Goal: Task Accomplishment & Management: Manage account settings

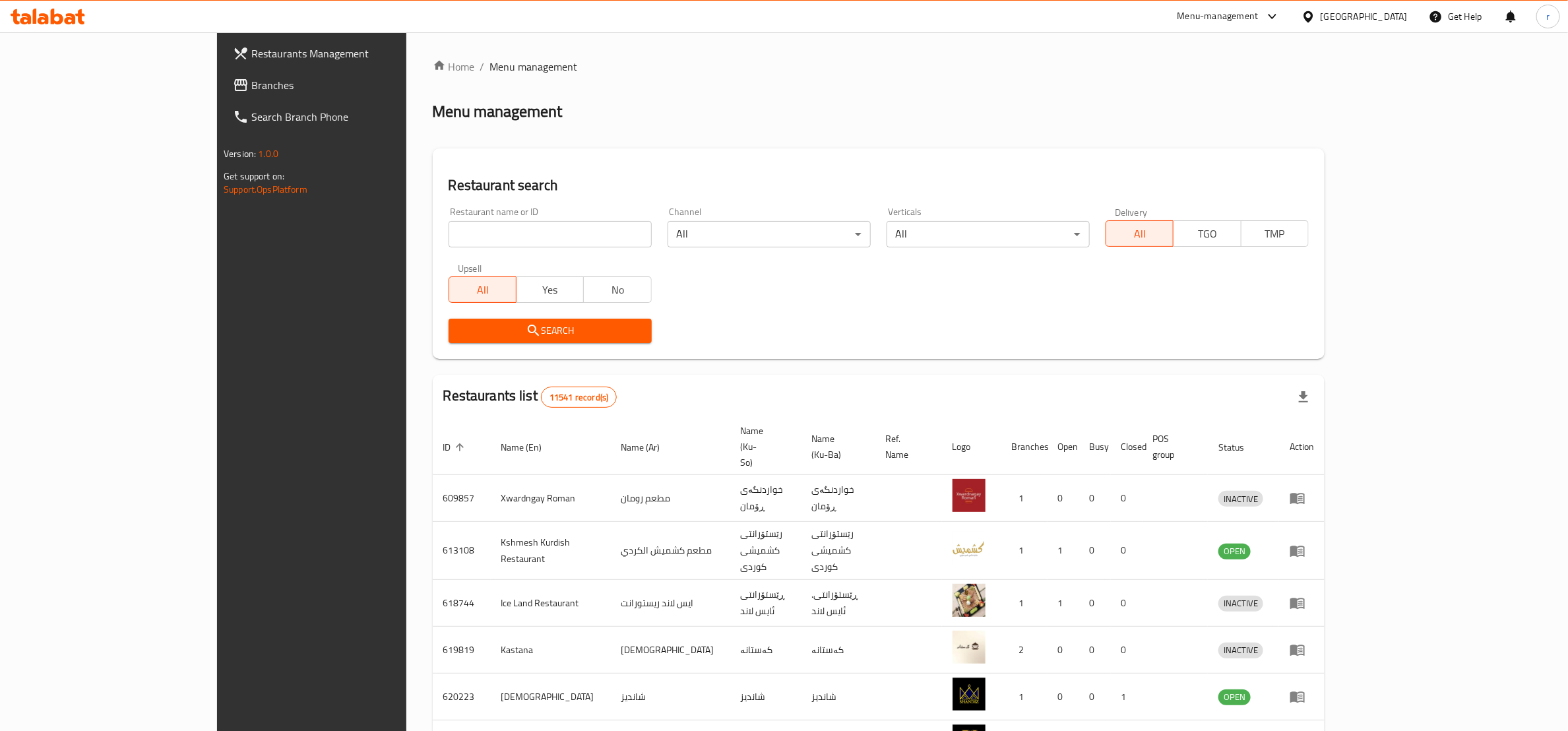
click at [251, 77] on span "Branches" at bounding box center [360, 85] width 217 height 16
click at [251, 87] on span "Branches" at bounding box center [360, 85] width 217 height 16
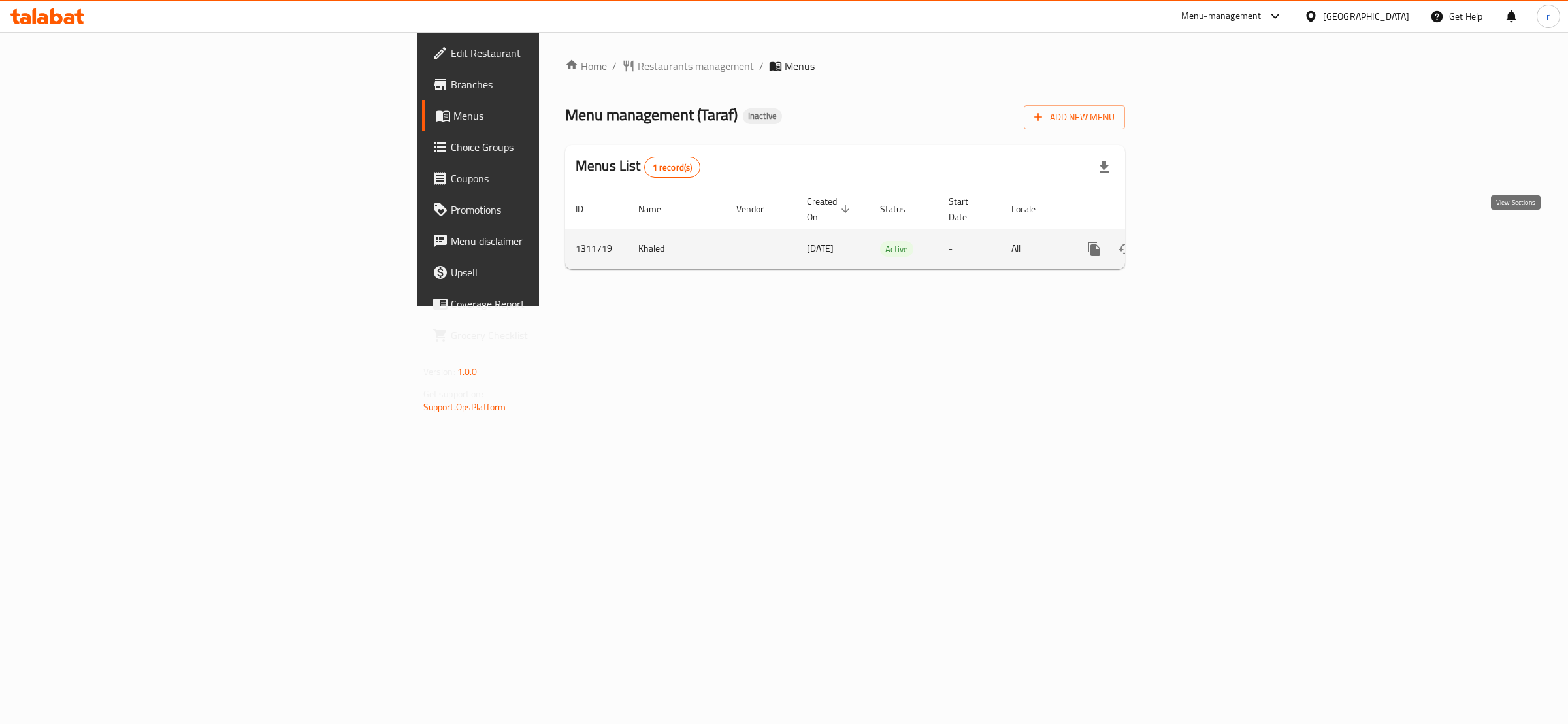
click at [1197, 241] on icon "enhanced table" at bounding box center [1189, 249] width 16 height 16
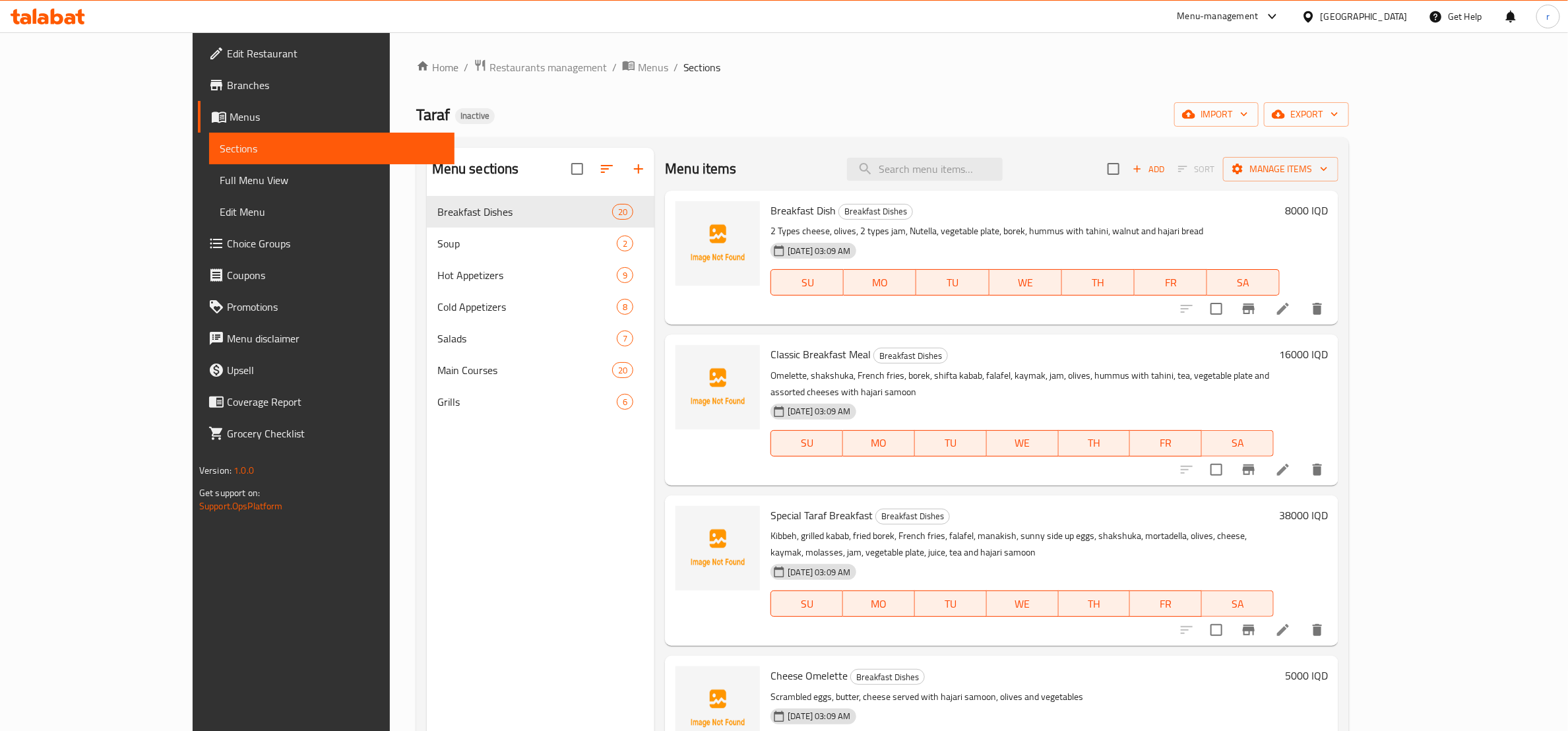
click at [1113, 97] on div "Home / Restaurants management / Menus / Sections Taraf Inactive import export M…" at bounding box center [883, 474] width 933 height 831
click at [1248, 110] on span "import" at bounding box center [1216, 114] width 64 height 17
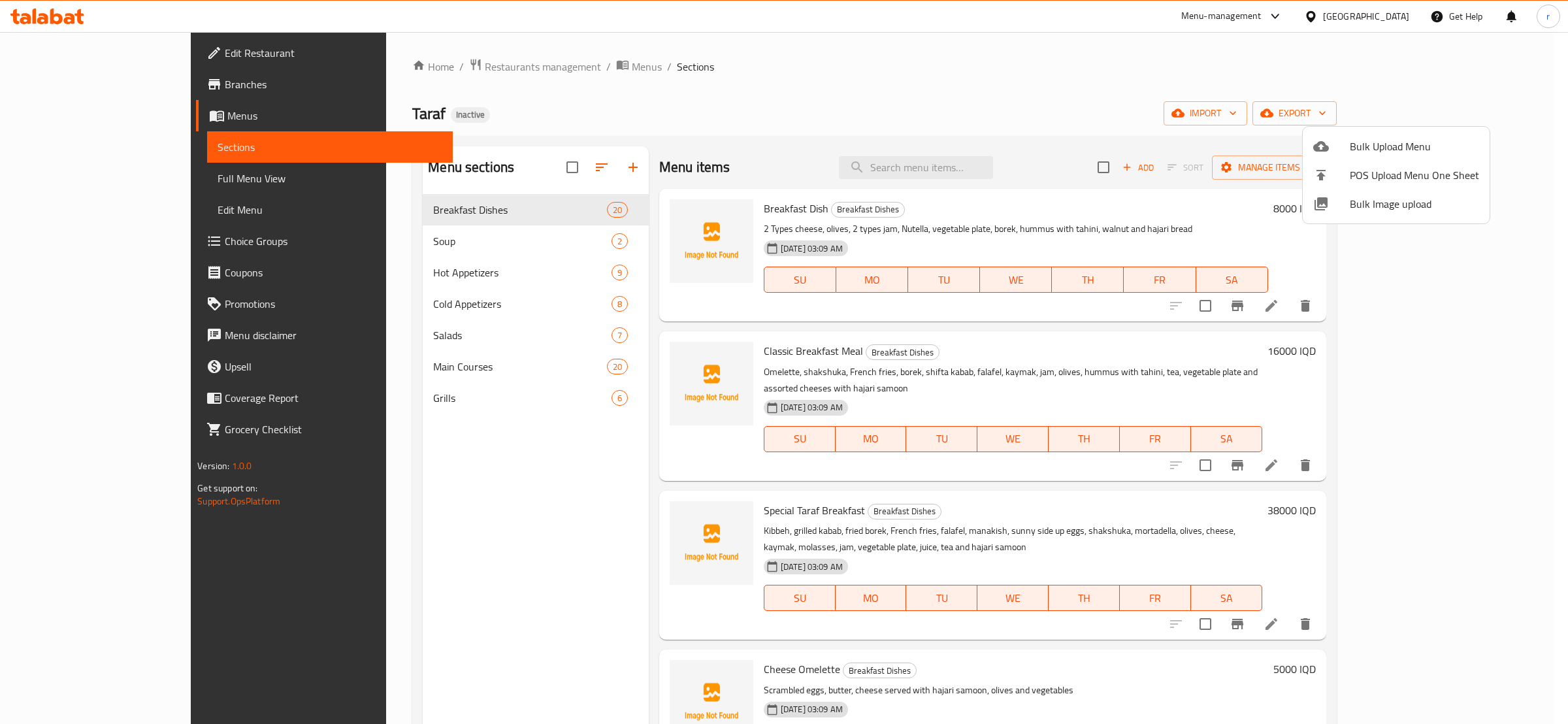
click at [1219, 142] on div at bounding box center [784, 362] width 1568 height 724
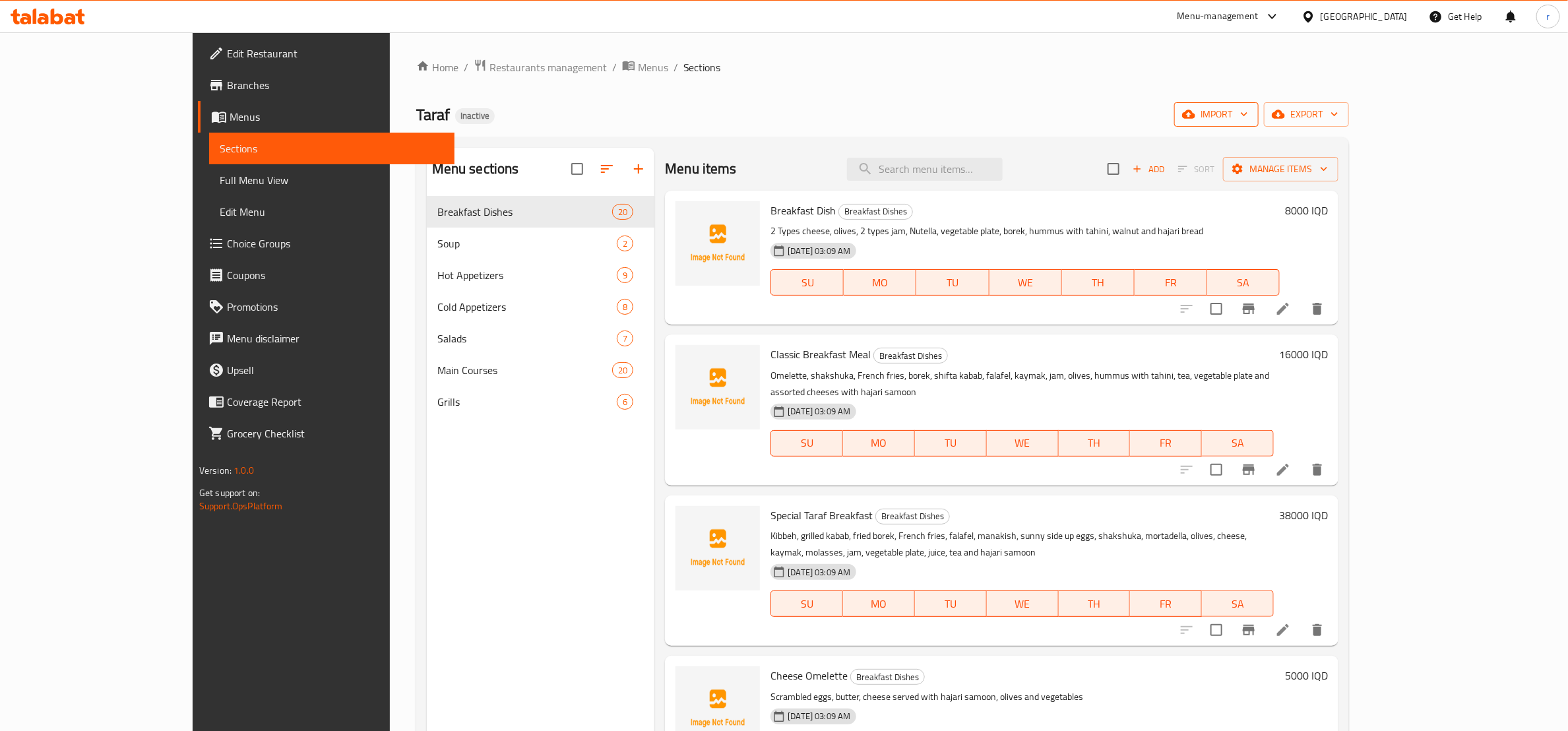
click at [1248, 119] on span "import" at bounding box center [1216, 114] width 64 height 17
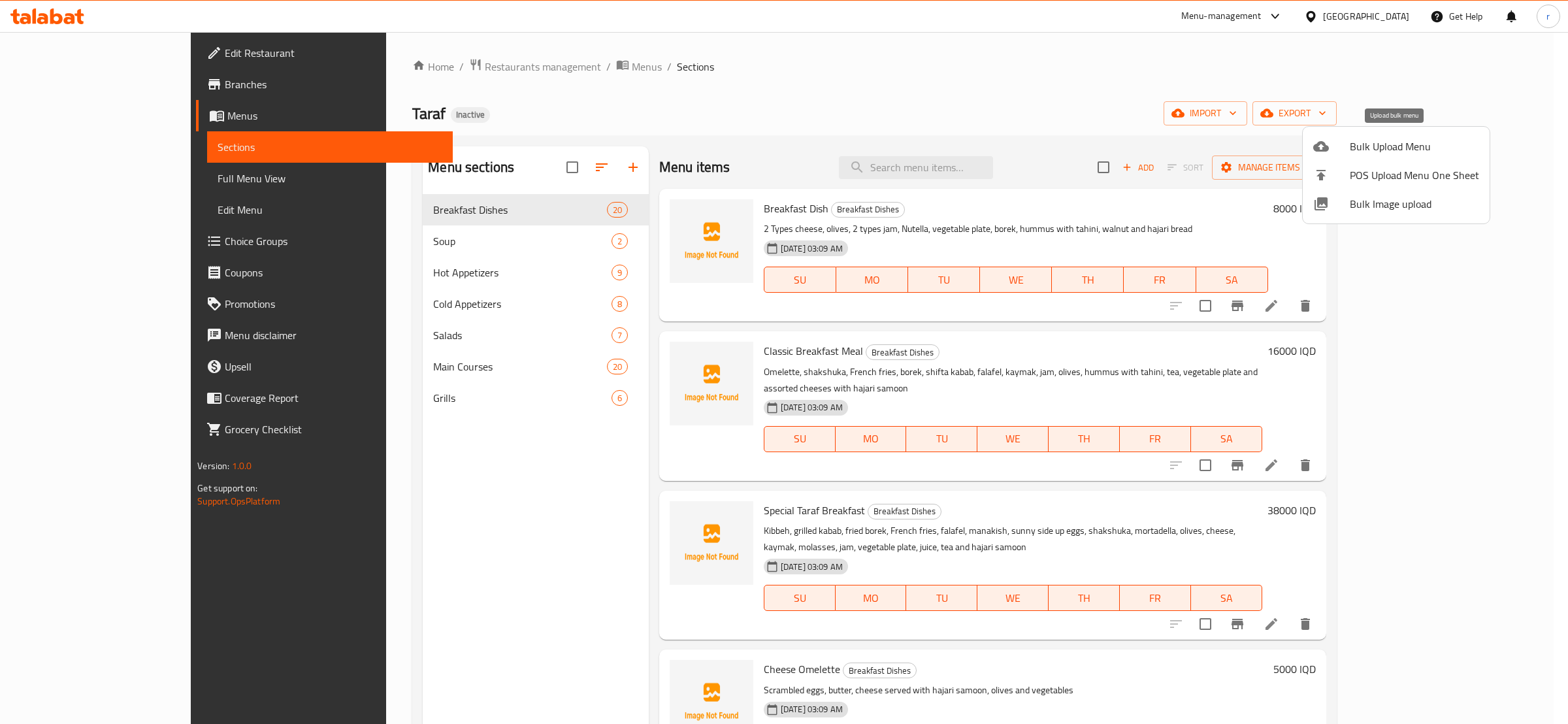
click at [1364, 153] on span "Bulk Upload Menu" at bounding box center [1414, 146] width 129 height 16
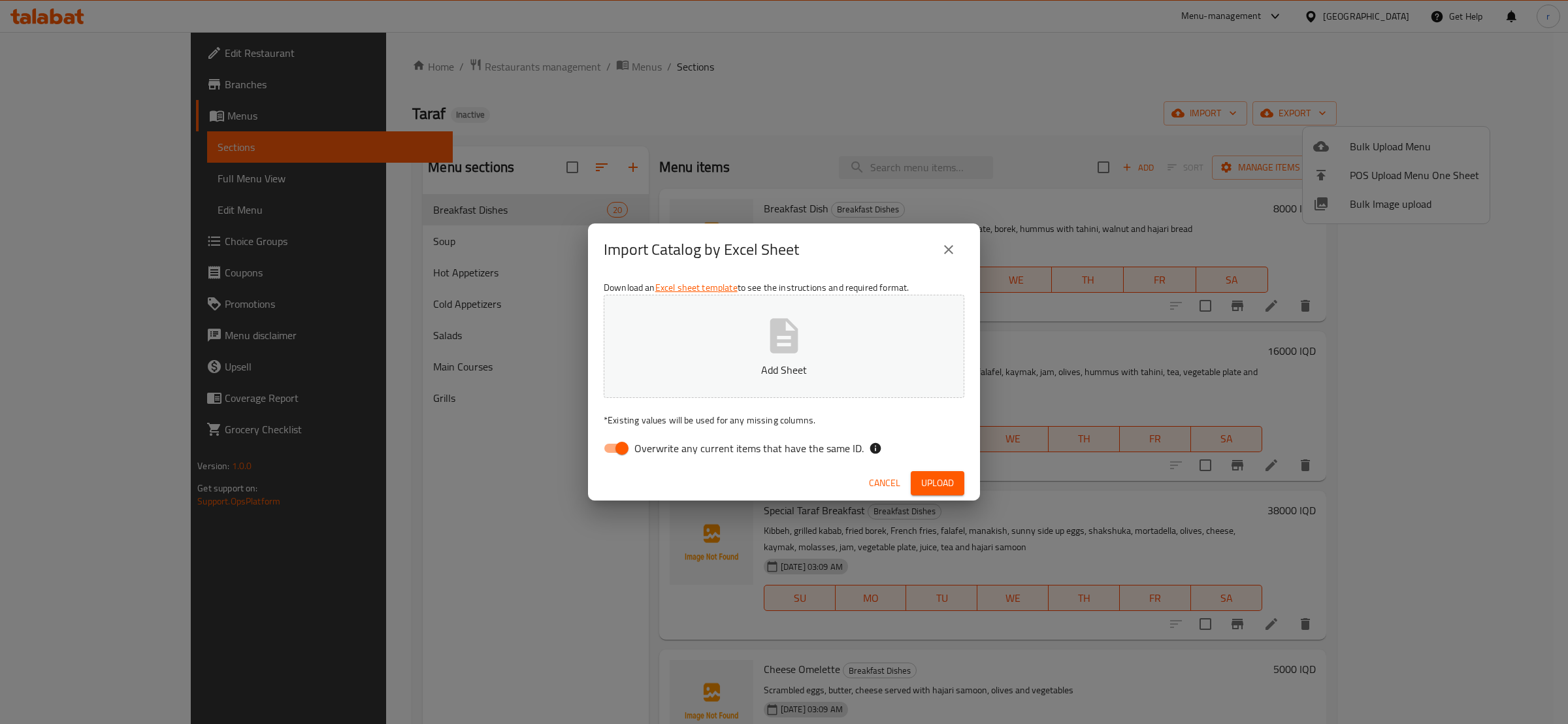
click at [618, 447] on input "Overwrite any current items that have the same ID." at bounding box center [622, 448] width 74 height 25
checkbox input "false"
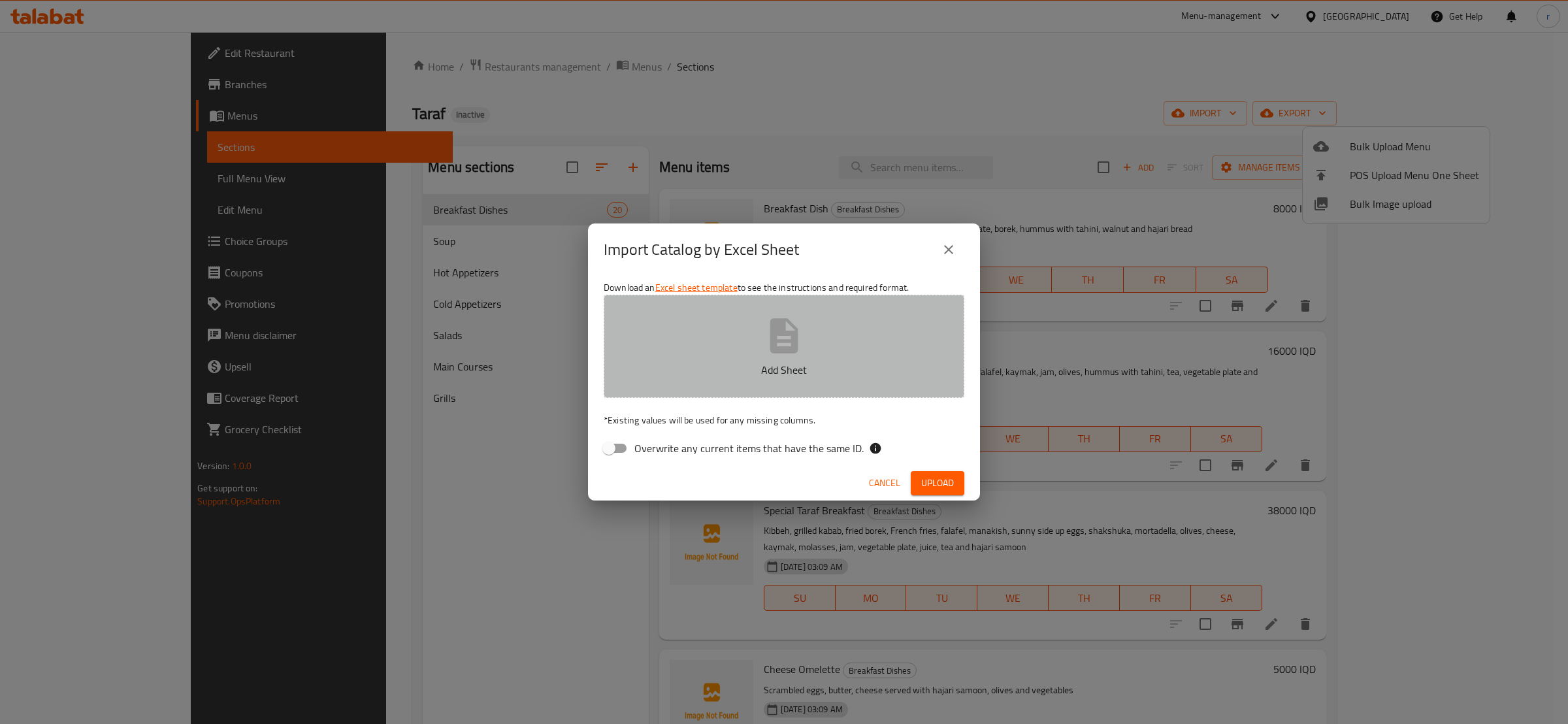
click at [705, 327] on button "Add Sheet" at bounding box center [784, 346] width 361 height 103
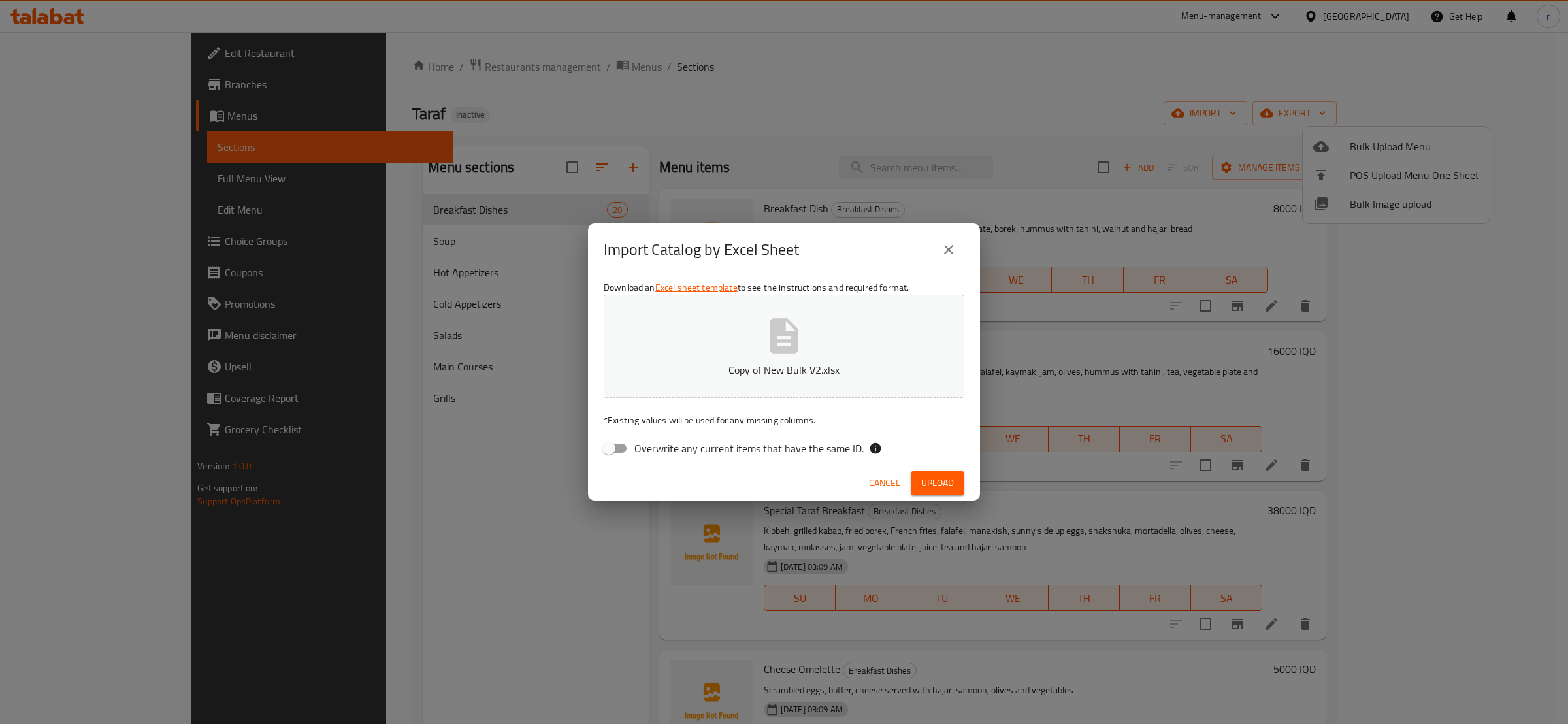
click at [948, 475] on span "Upload" at bounding box center [937, 483] width 32 height 17
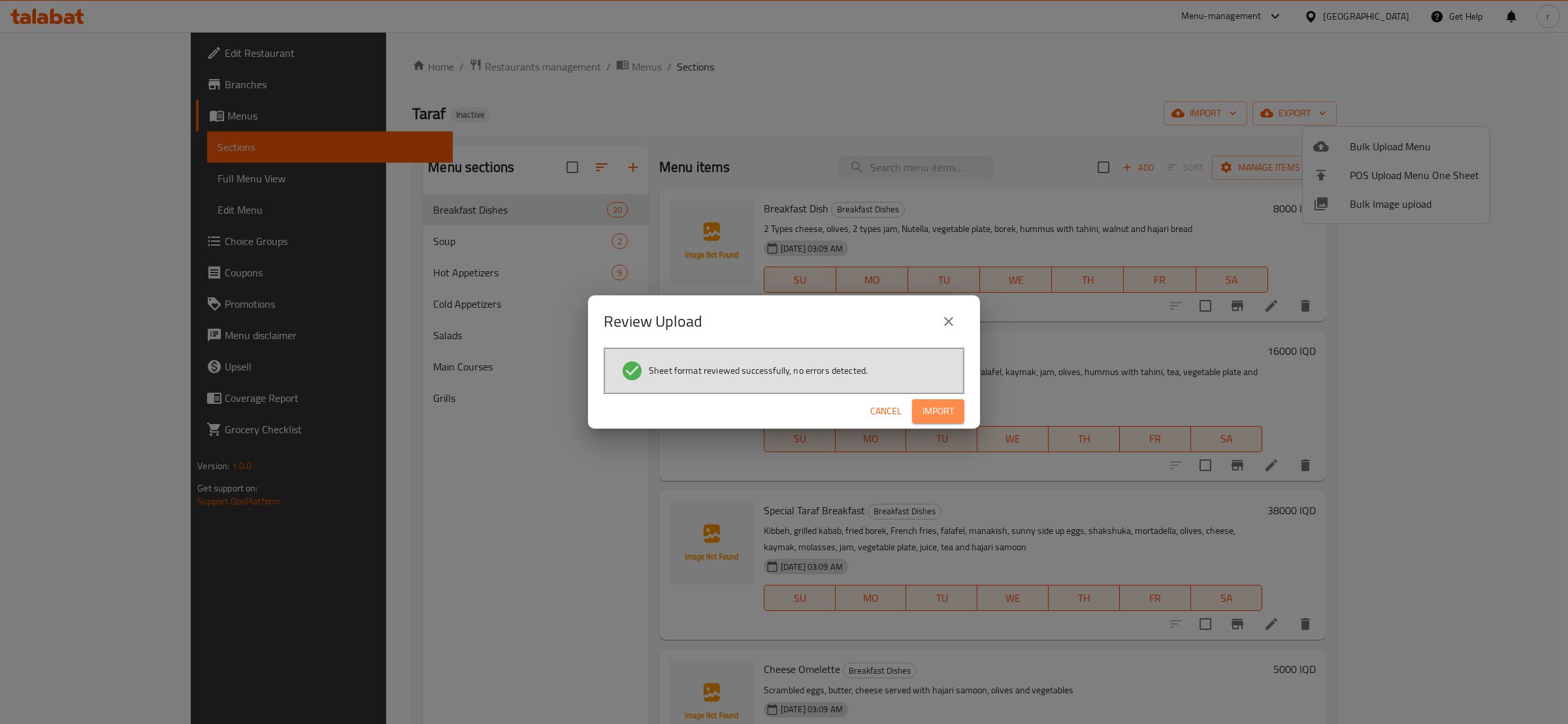
click at [935, 416] on span "Import" at bounding box center [938, 411] width 31 height 17
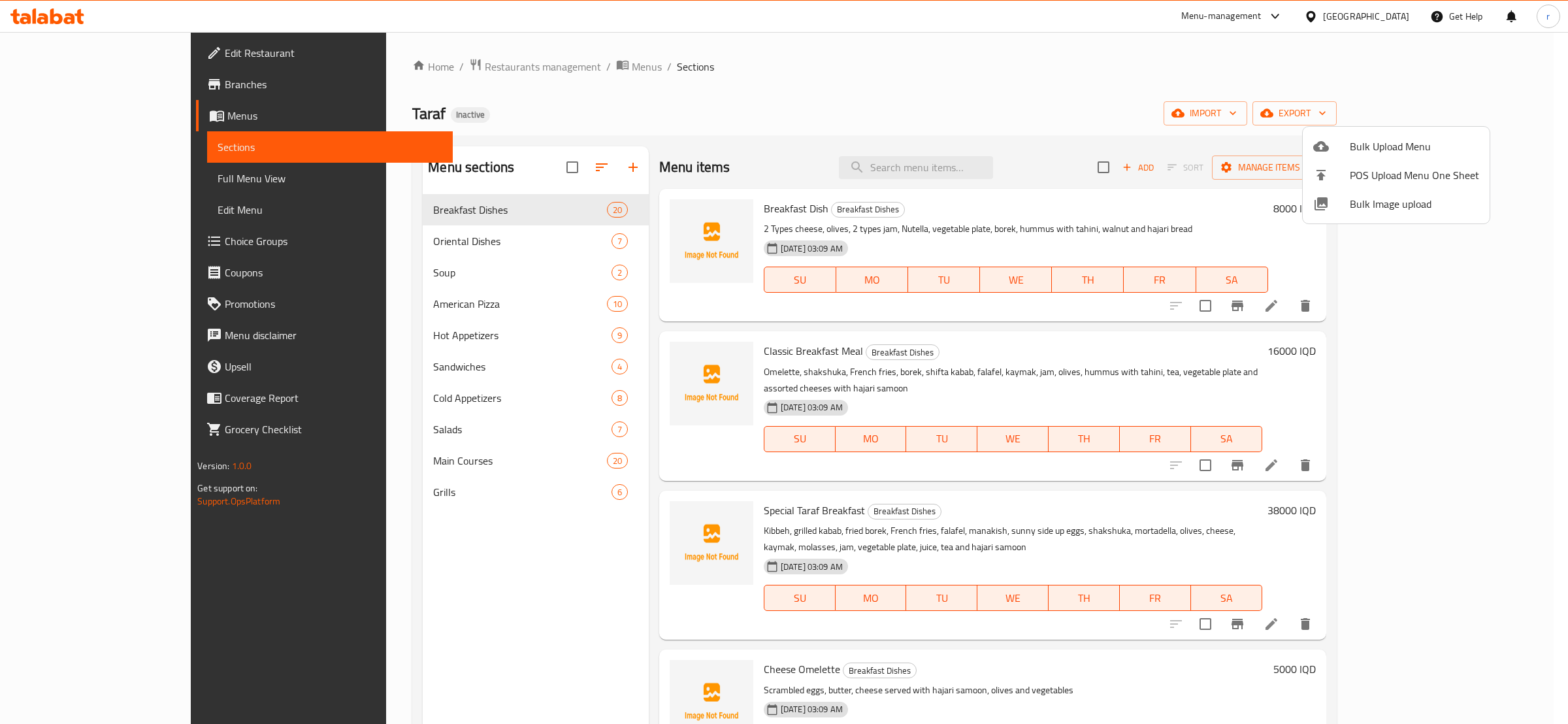
click at [136, 175] on div at bounding box center [784, 362] width 1568 height 724
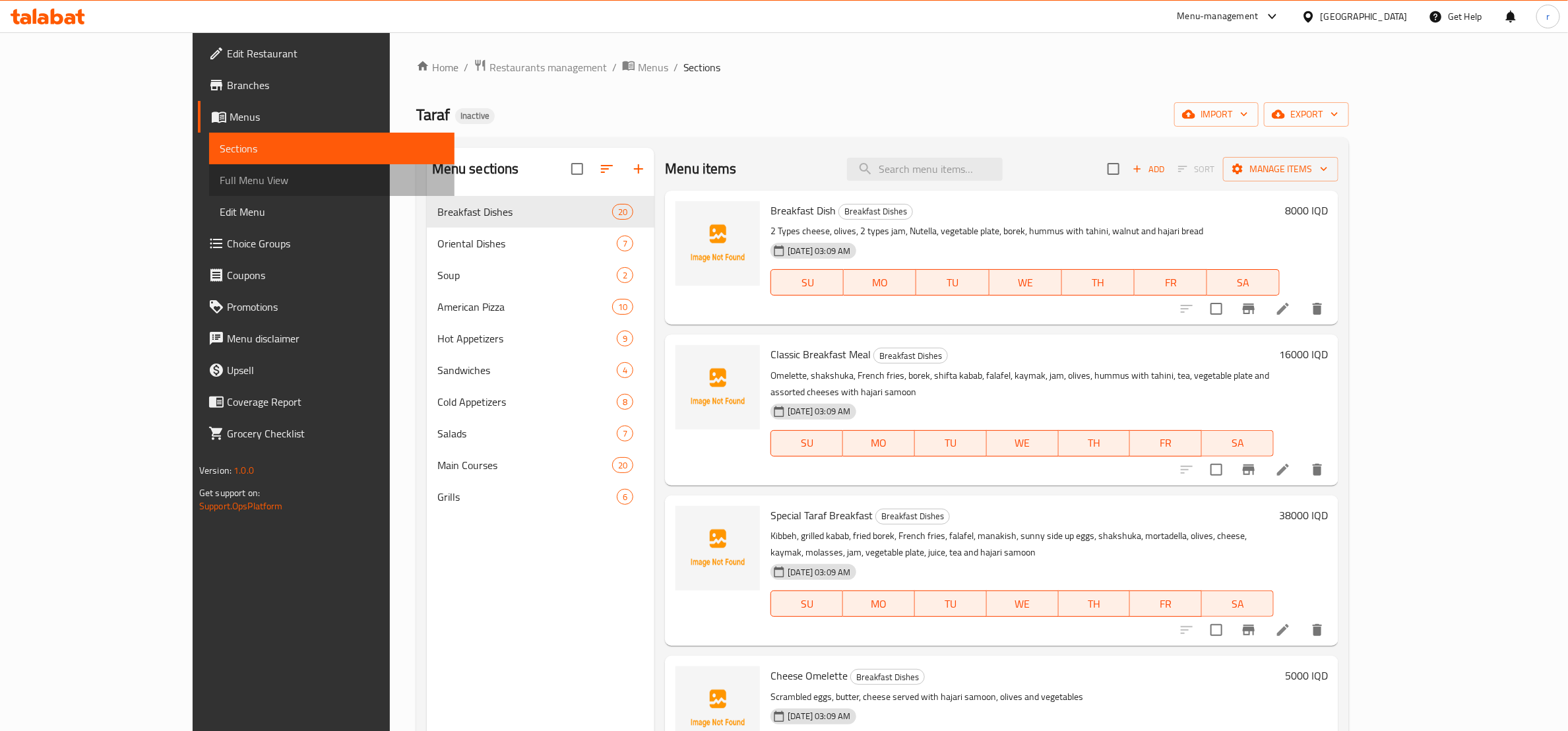
click at [220, 173] on span "Full Menu View" at bounding box center [332, 181] width 224 height 16
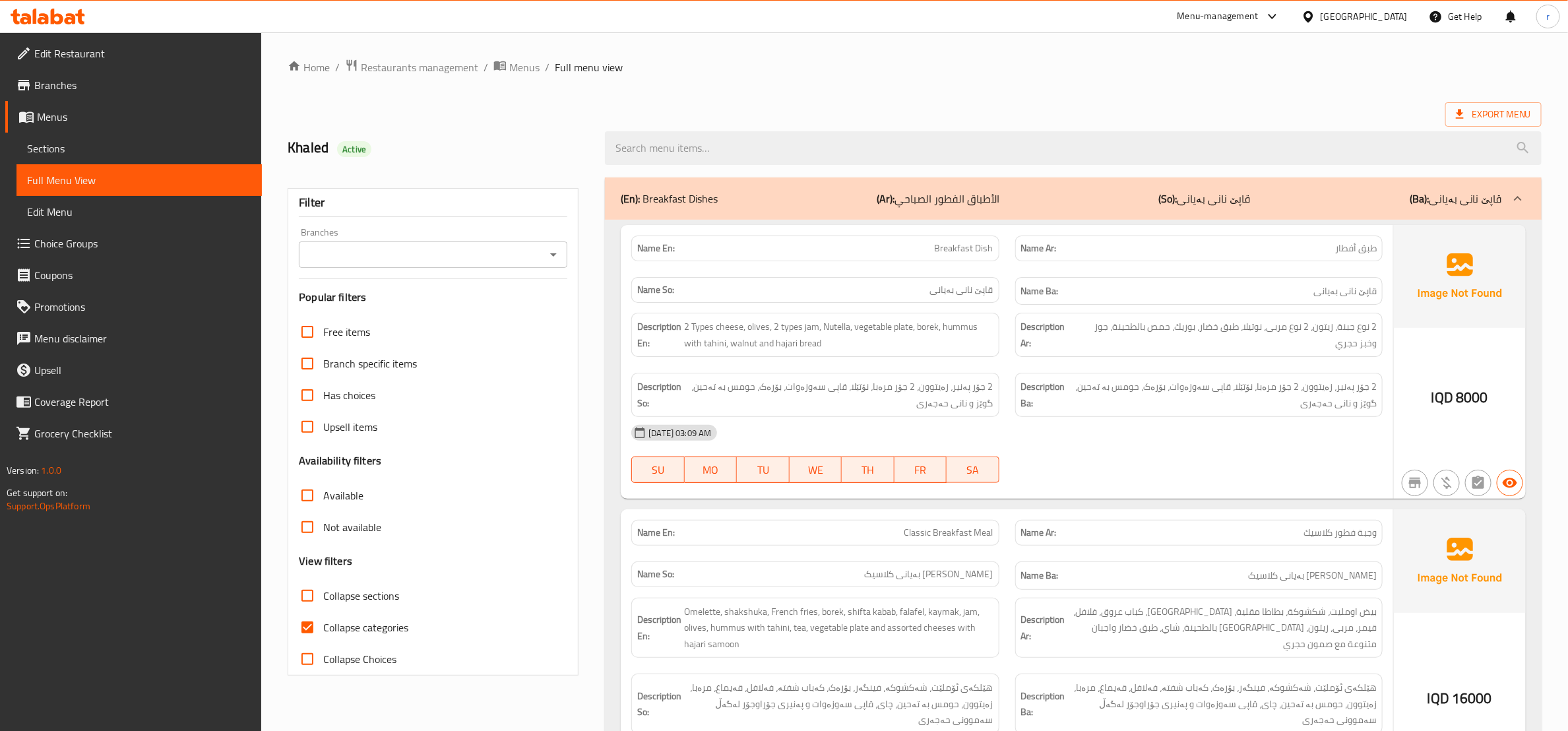
click at [315, 627] on input "Collapse categories" at bounding box center [307, 627] width 31 height 31
checkbox input "false"
click at [307, 599] on input "Collapse sections" at bounding box center [307, 595] width 31 height 31
checkbox input "true"
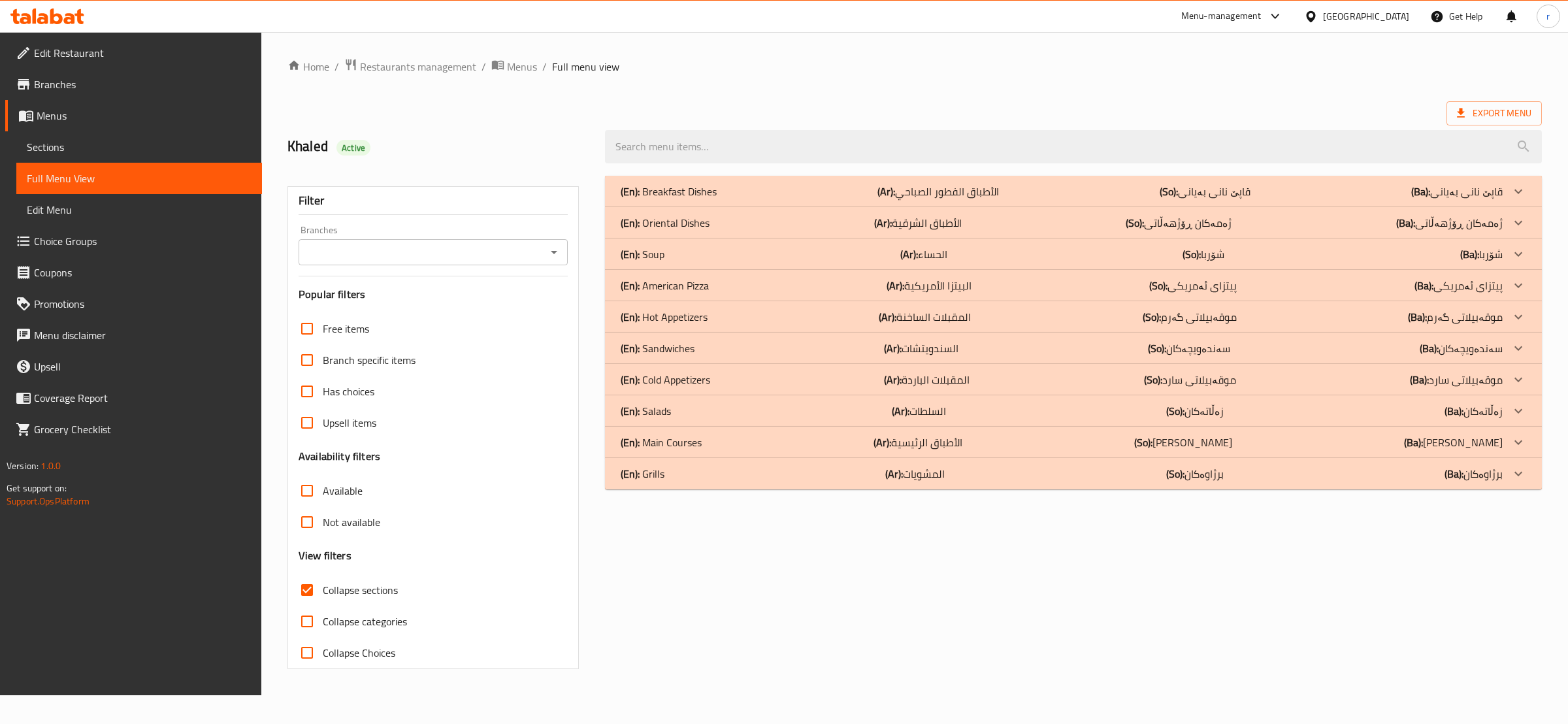
click at [982, 223] on div "(En): Oriental Dishes (Ar): الأطباق الشرقية (So): ژەمەکان ڕۆژهەڵاتی (Ba): ژەمەک…" at bounding box center [1061, 223] width 882 height 16
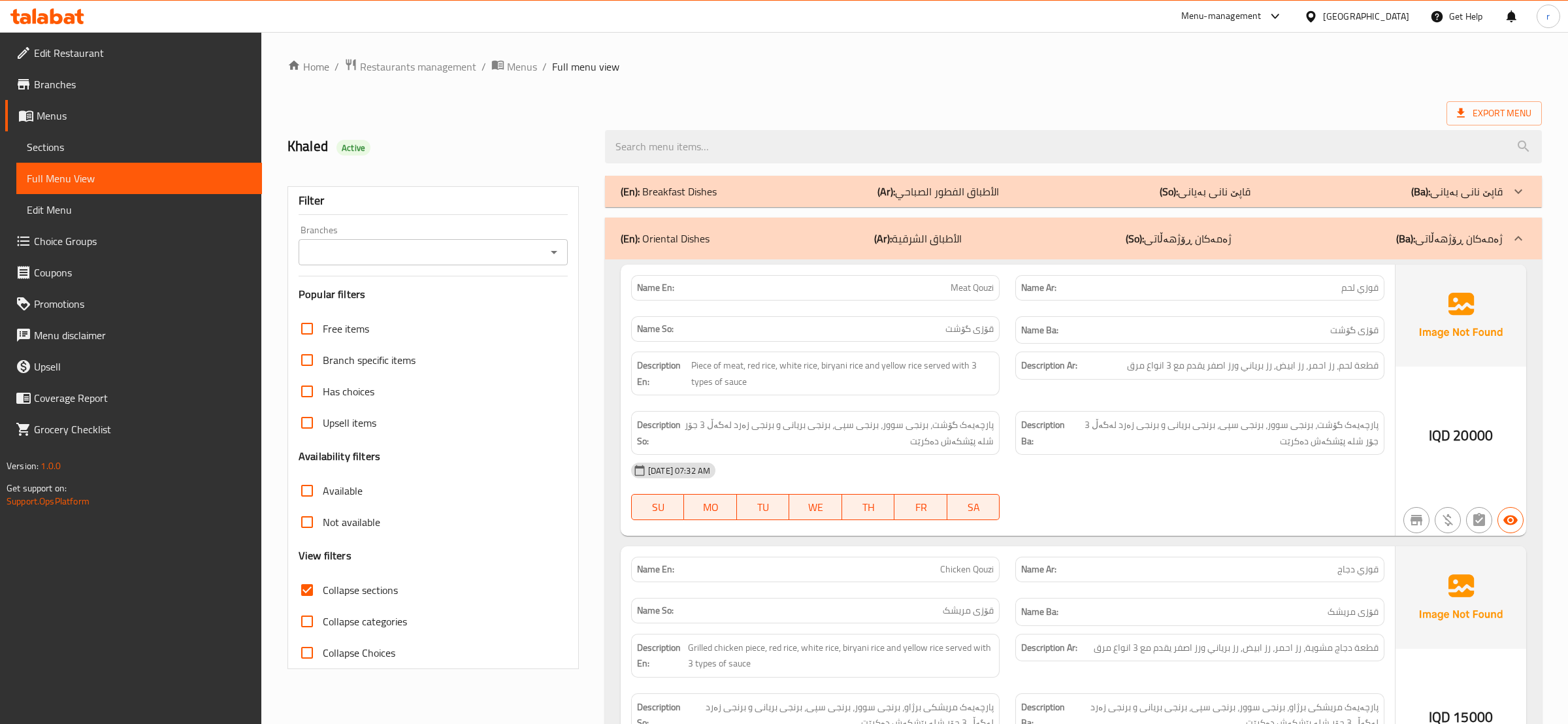
click at [982, 223] on div "(En): Oriental Dishes (Ar): الأطباق الشرقية (So): ژەمەکان ڕۆژهەڵاتی (Ba): ژەمەک…" at bounding box center [1073, 238] width 937 height 42
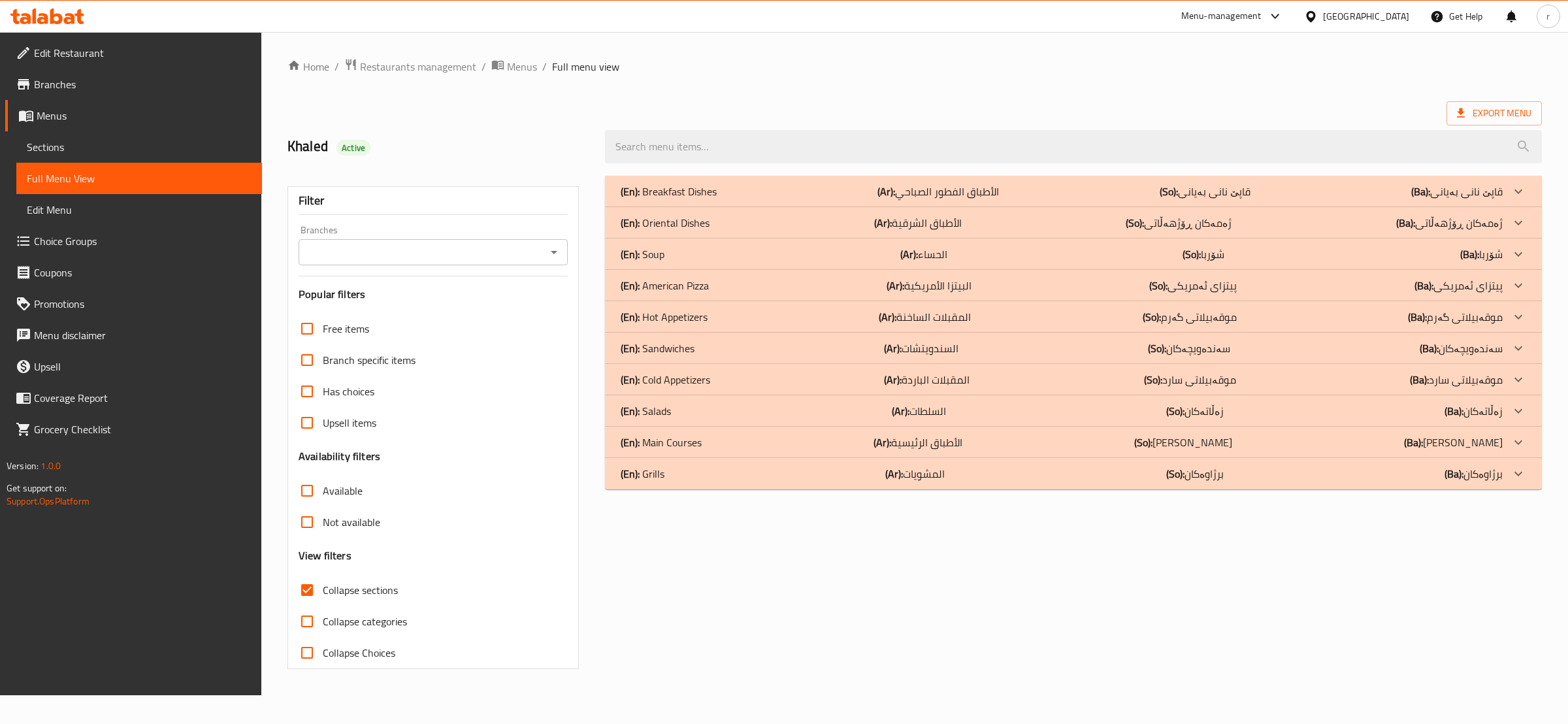
click at [1012, 344] on div "(En): Sandwiches (Ar): السندويتشات (So): سەندەویچەکان (Ba): سەندەویچەکان" at bounding box center [1061, 348] width 882 height 16
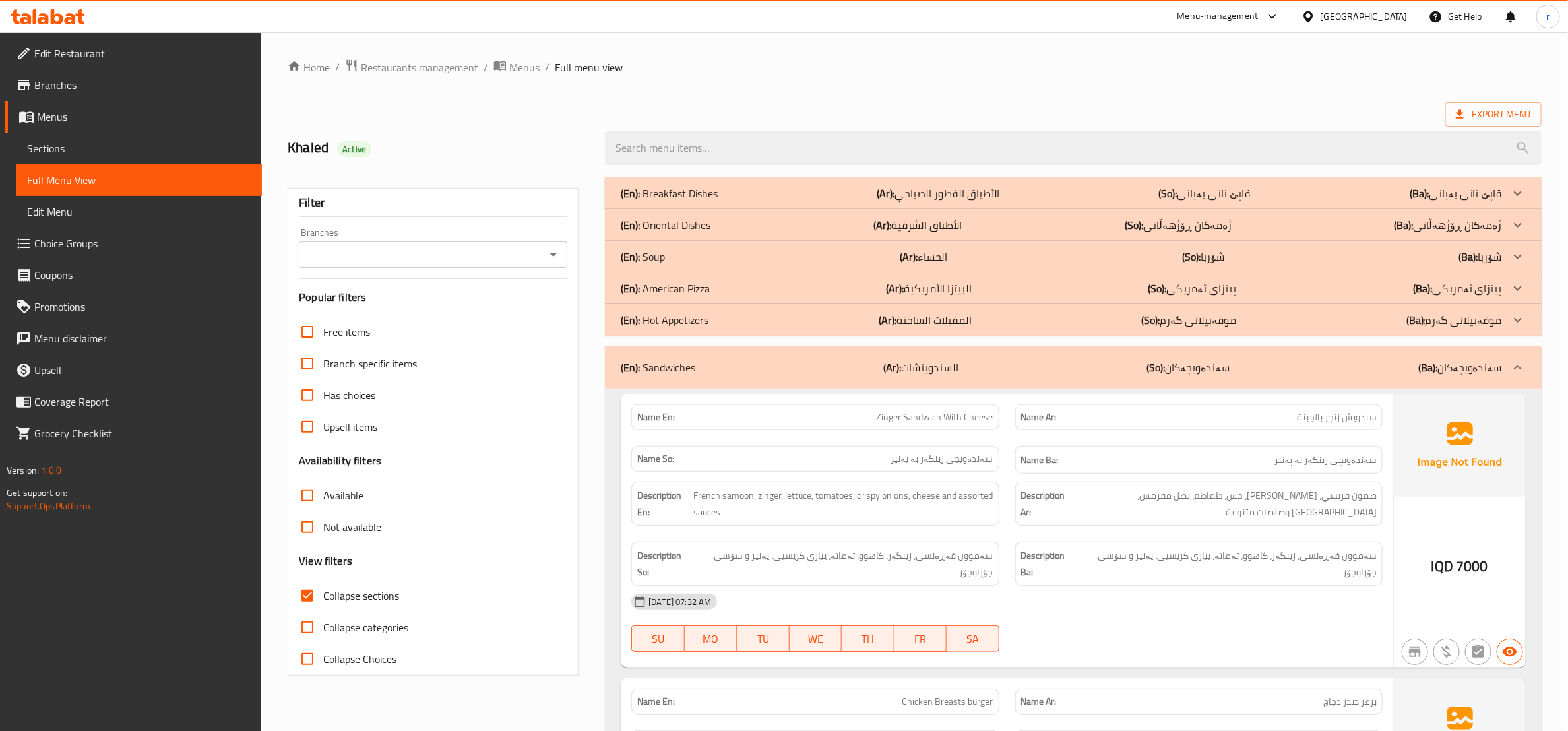
click at [1025, 294] on div "(En): American Pizza (Ar): البيتزا الأمريكية (So): پیتزای ئەمریکی (Ba): پیتزای …" at bounding box center [1062, 288] width 881 height 16
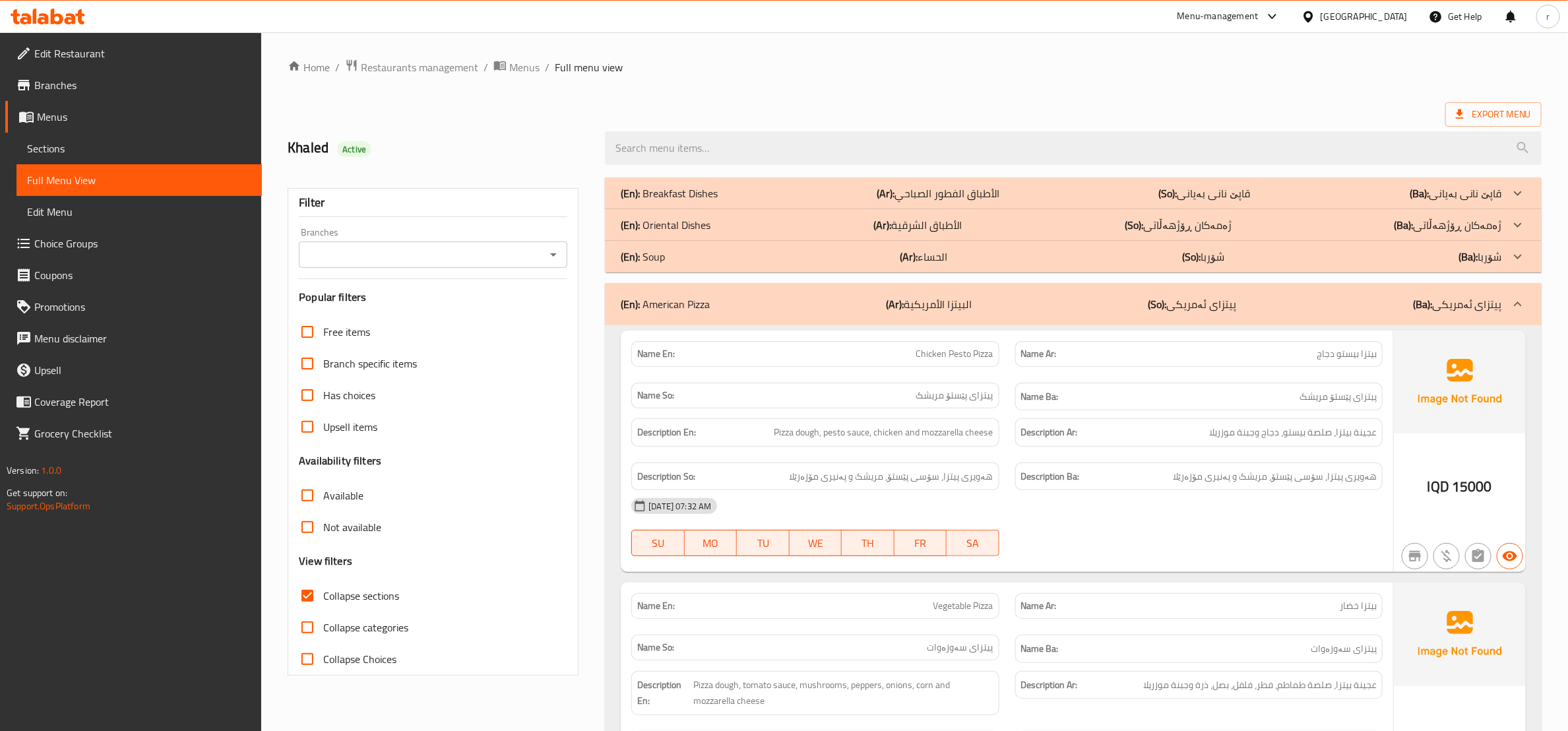
click at [1022, 224] on div "(En): Oriental Dishes (Ar): الأطباق الشرقية (So): ژەمەکان ڕۆژهەڵاتی (Ba): ژەمەک…" at bounding box center [1062, 225] width 881 height 16
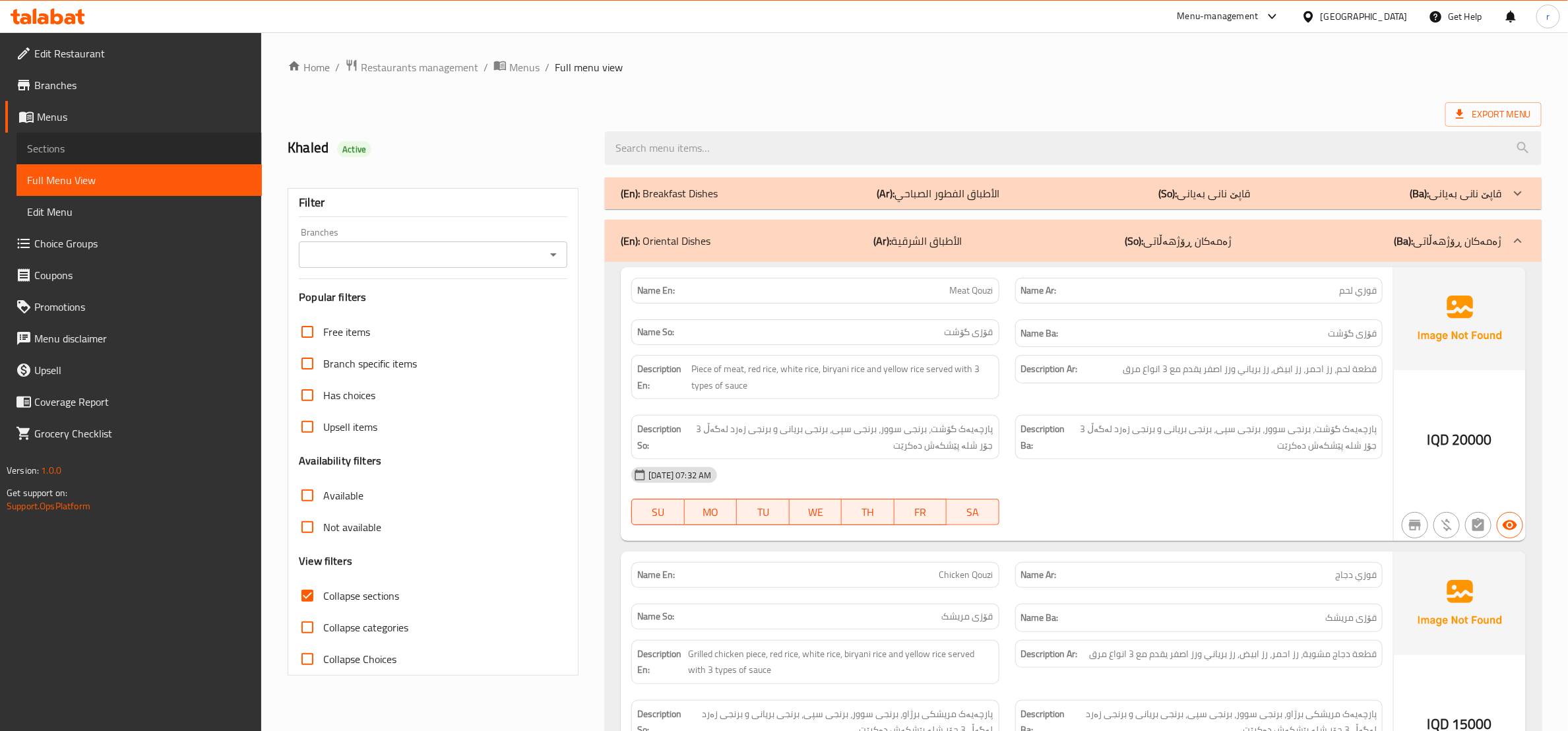
click at [98, 135] on link "Sections" at bounding box center [139, 148] width 245 height 31
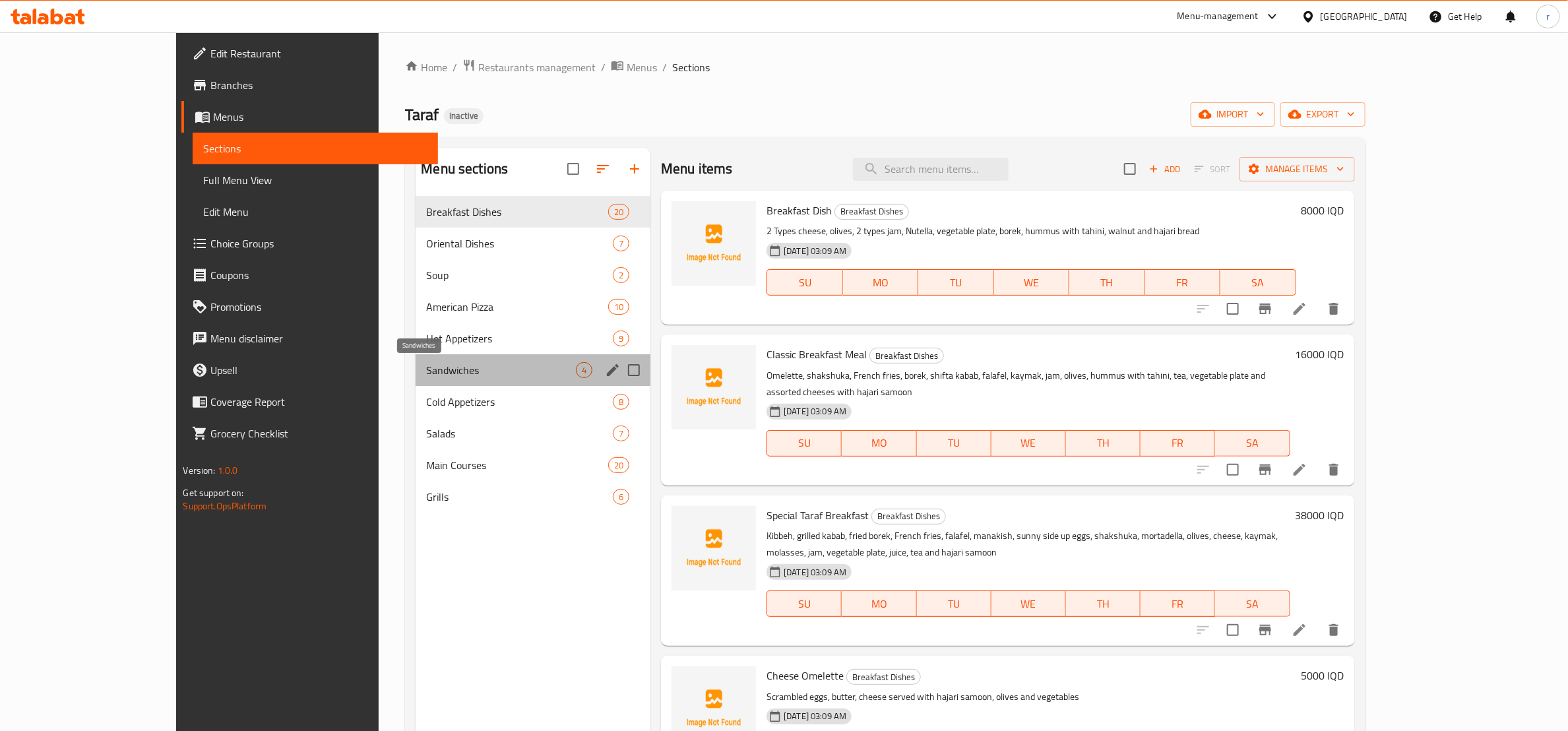
click at [461, 377] on span "Sandwiches" at bounding box center [501, 371] width 150 height 16
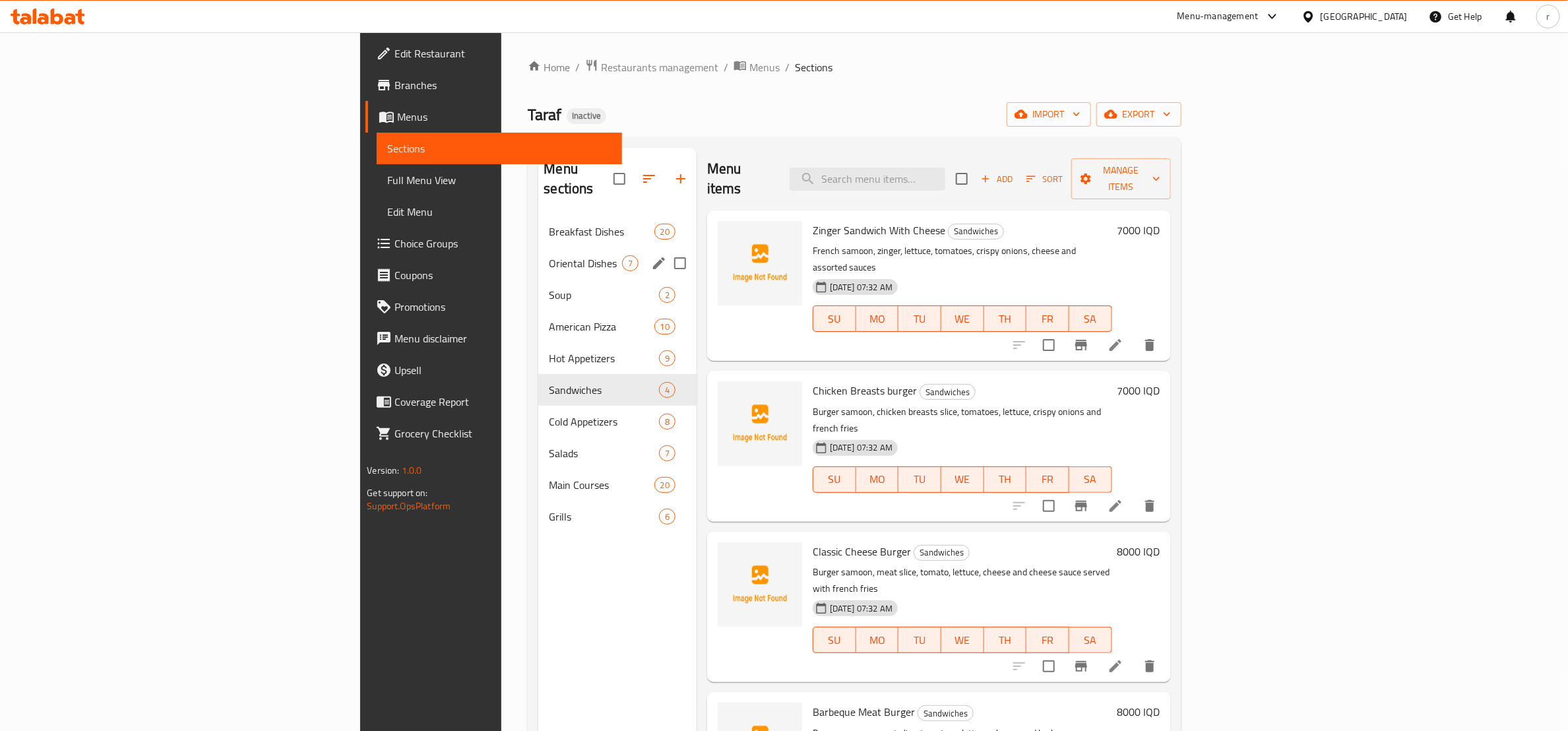
click at [538, 247] on div "Oriental Dishes 7" at bounding box center [617, 263] width 158 height 31
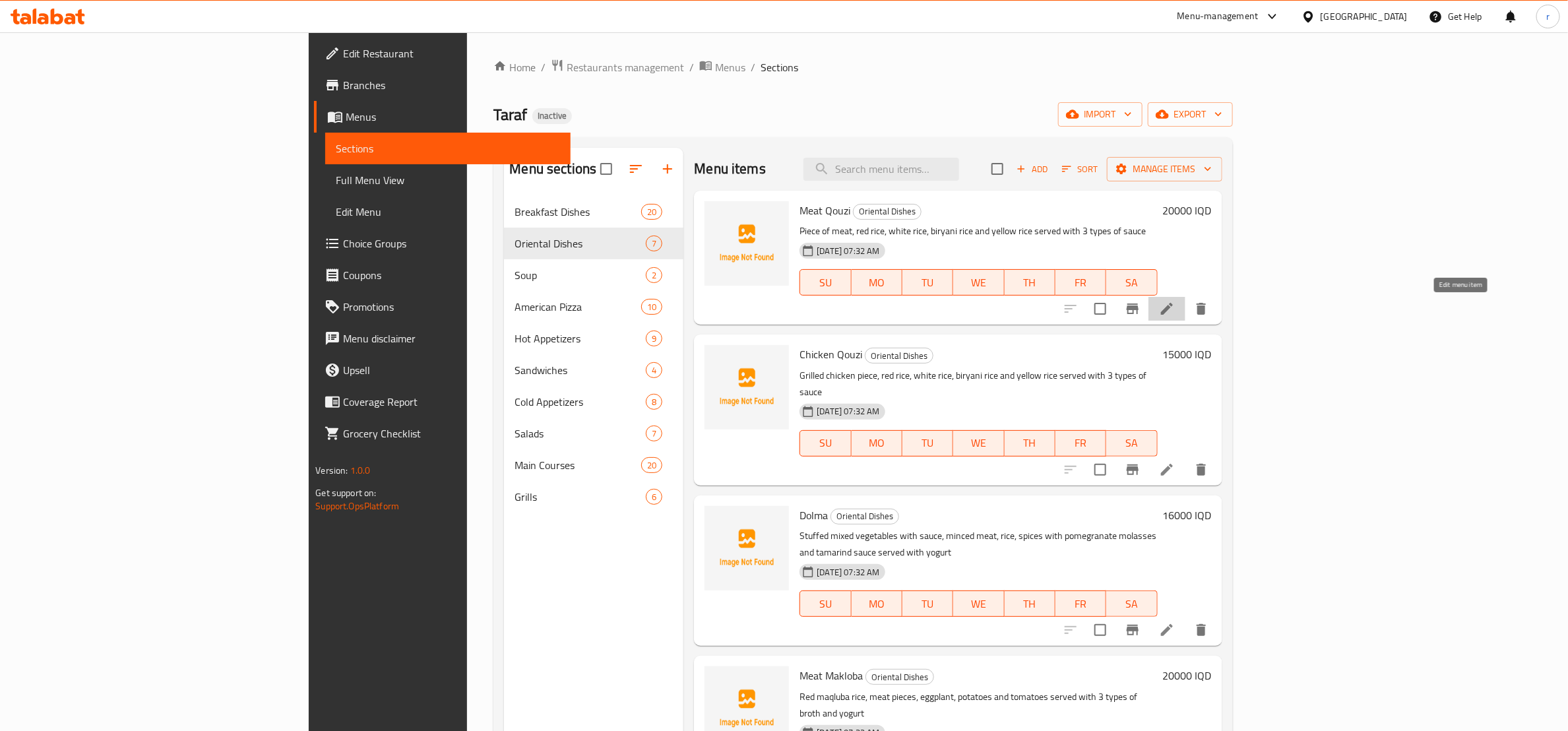
click at [1173, 309] on icon at bounding box center [1167, 309] width 12 height 12
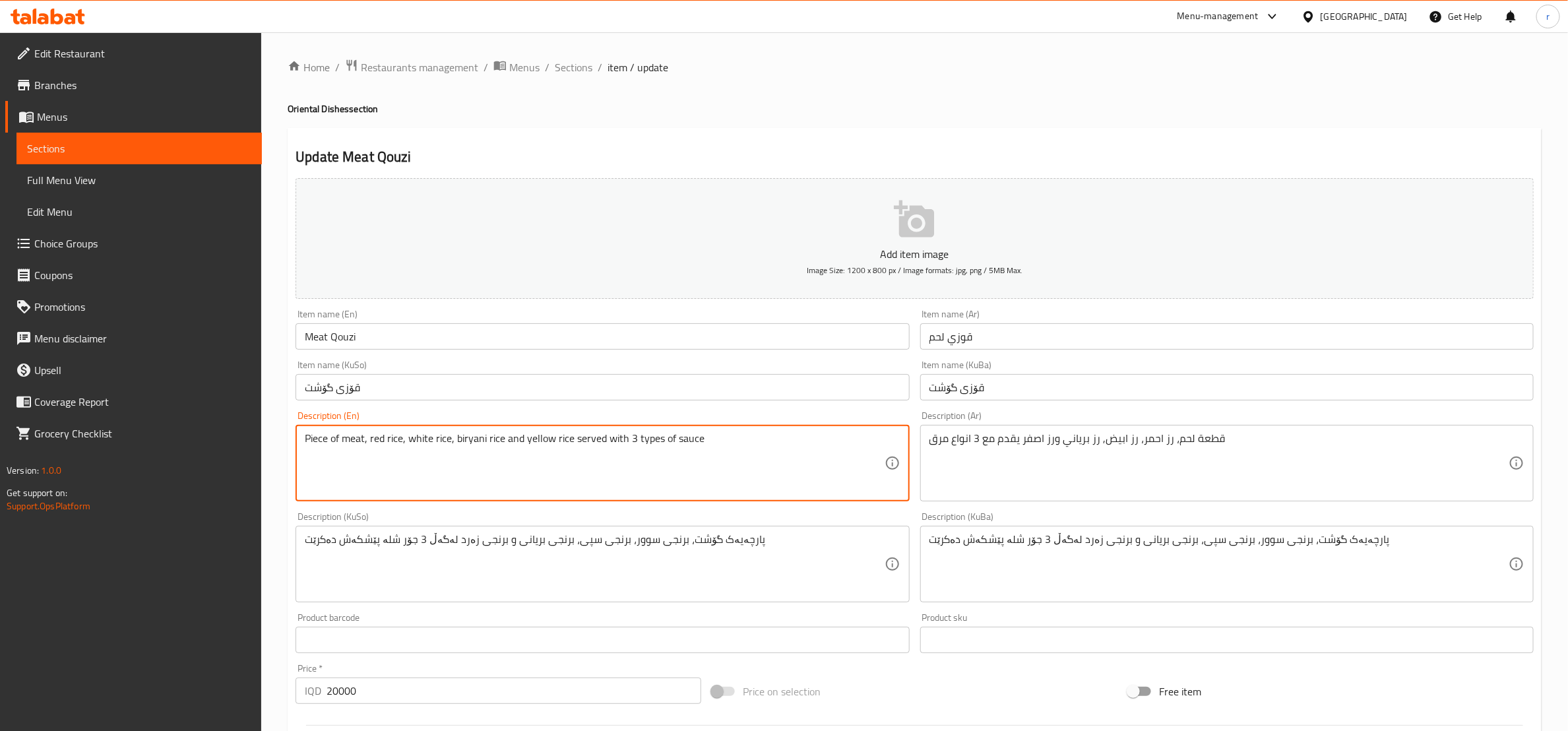
click at [683, 436] on textarea "Piece of meat, red rice, white rice, biryani rice and yellow rice served with 3…" at bounding box center [594, 463] width 579 height 63
paste textarea "broth"
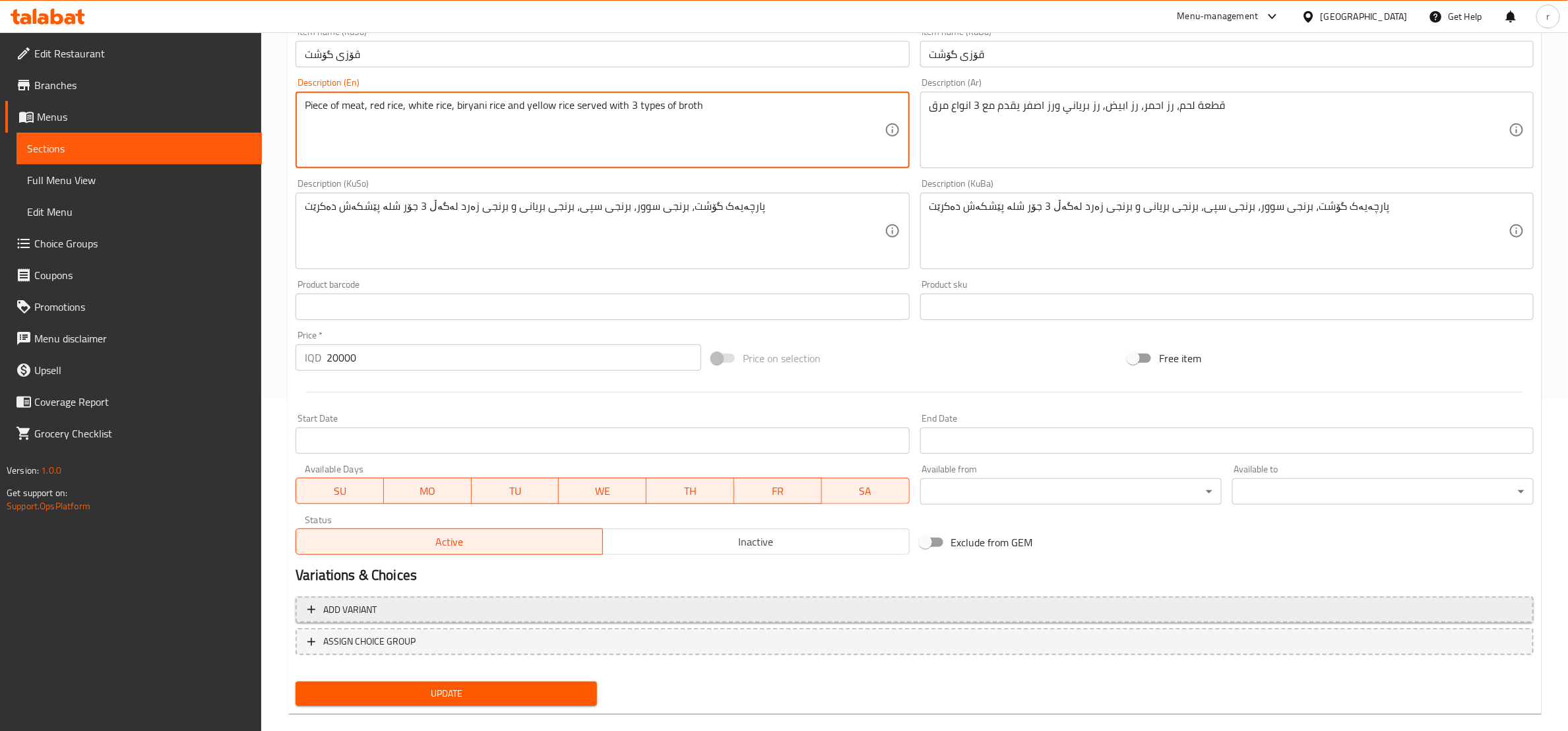
scroll to position [351, 0]
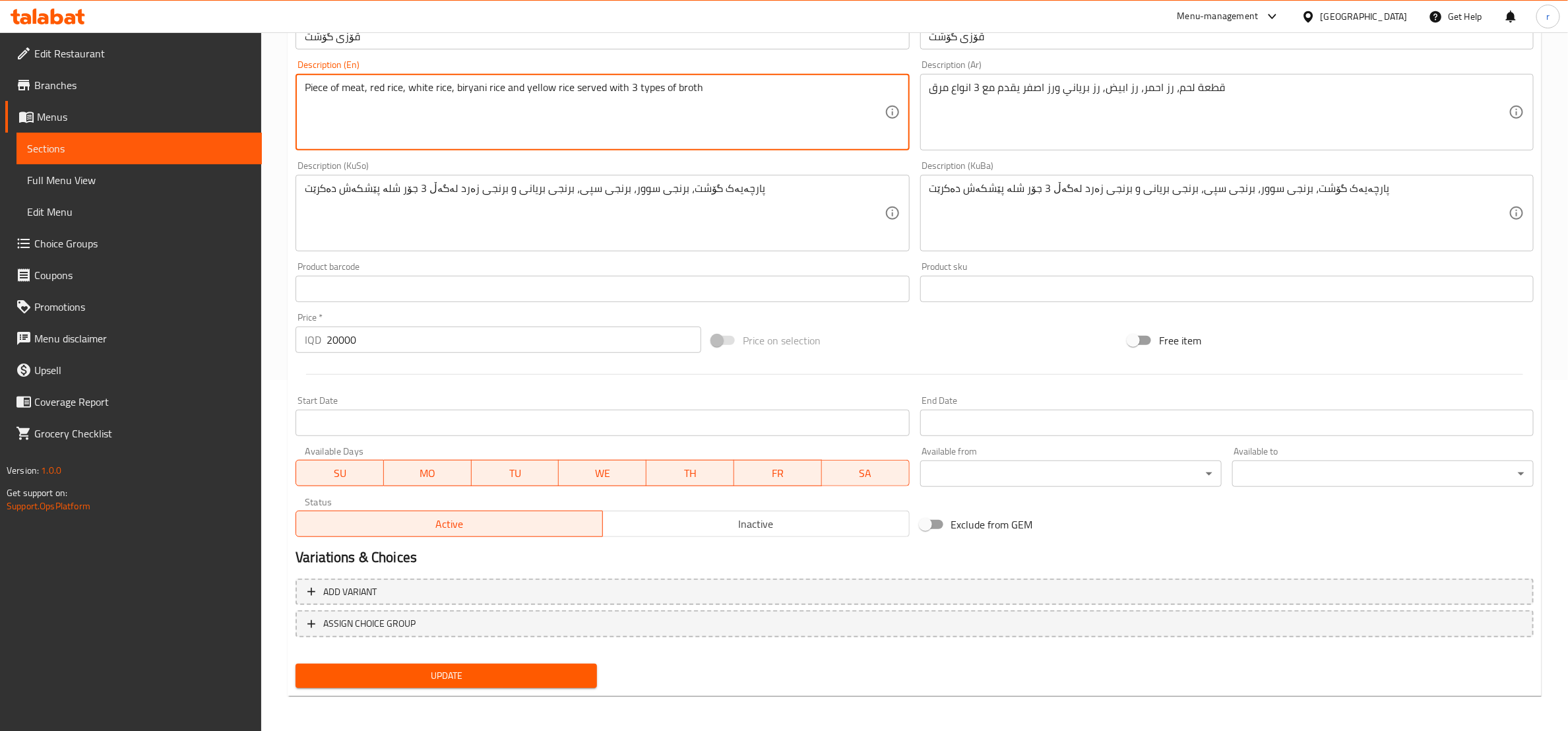
type textarea "Piece of meat, red rice, white rice, biryani rice and yellow rice served with 3…"
click at [501, 668] on span "Update" at bounding box center [446, 676] width 280 height 17
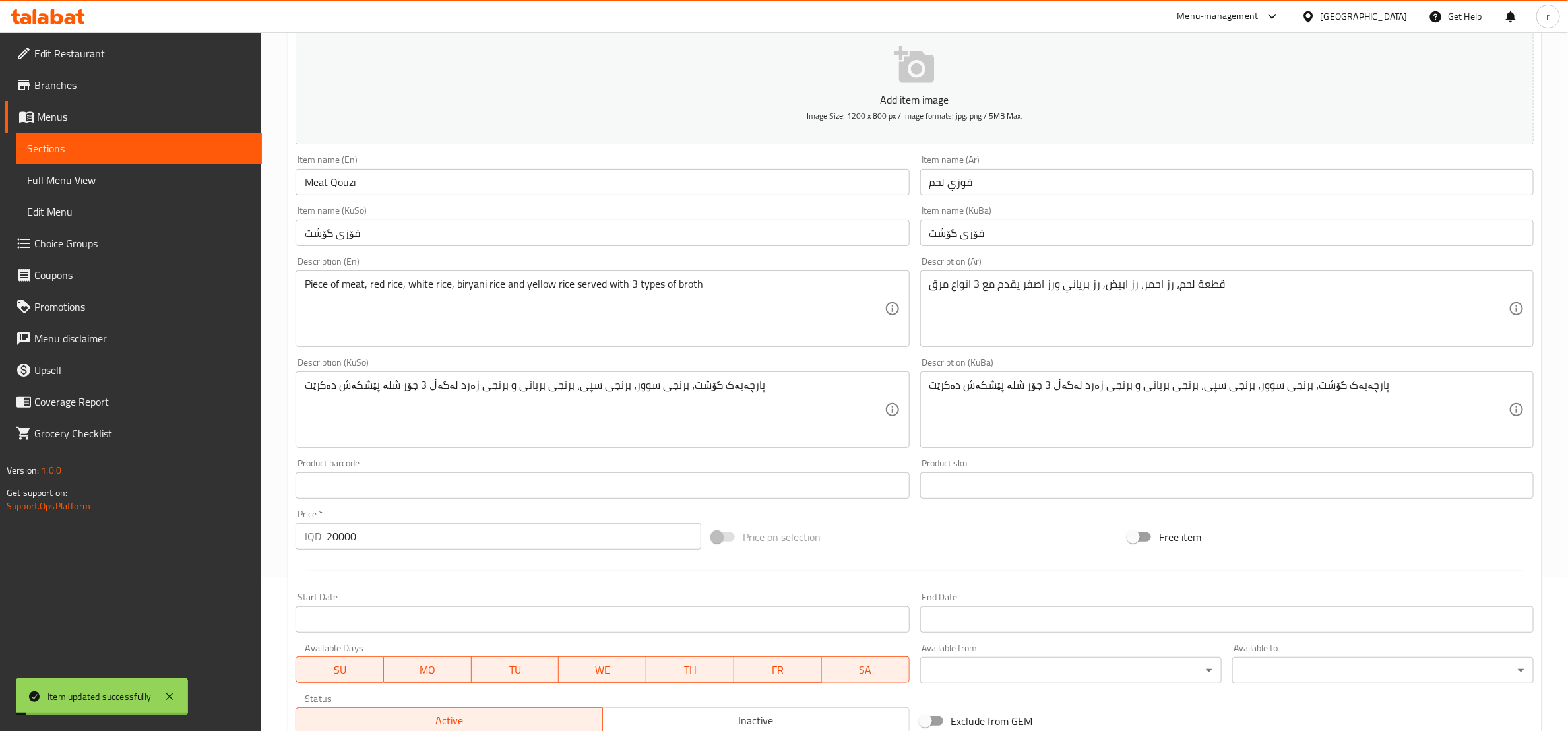
scroll to position [0, 0]
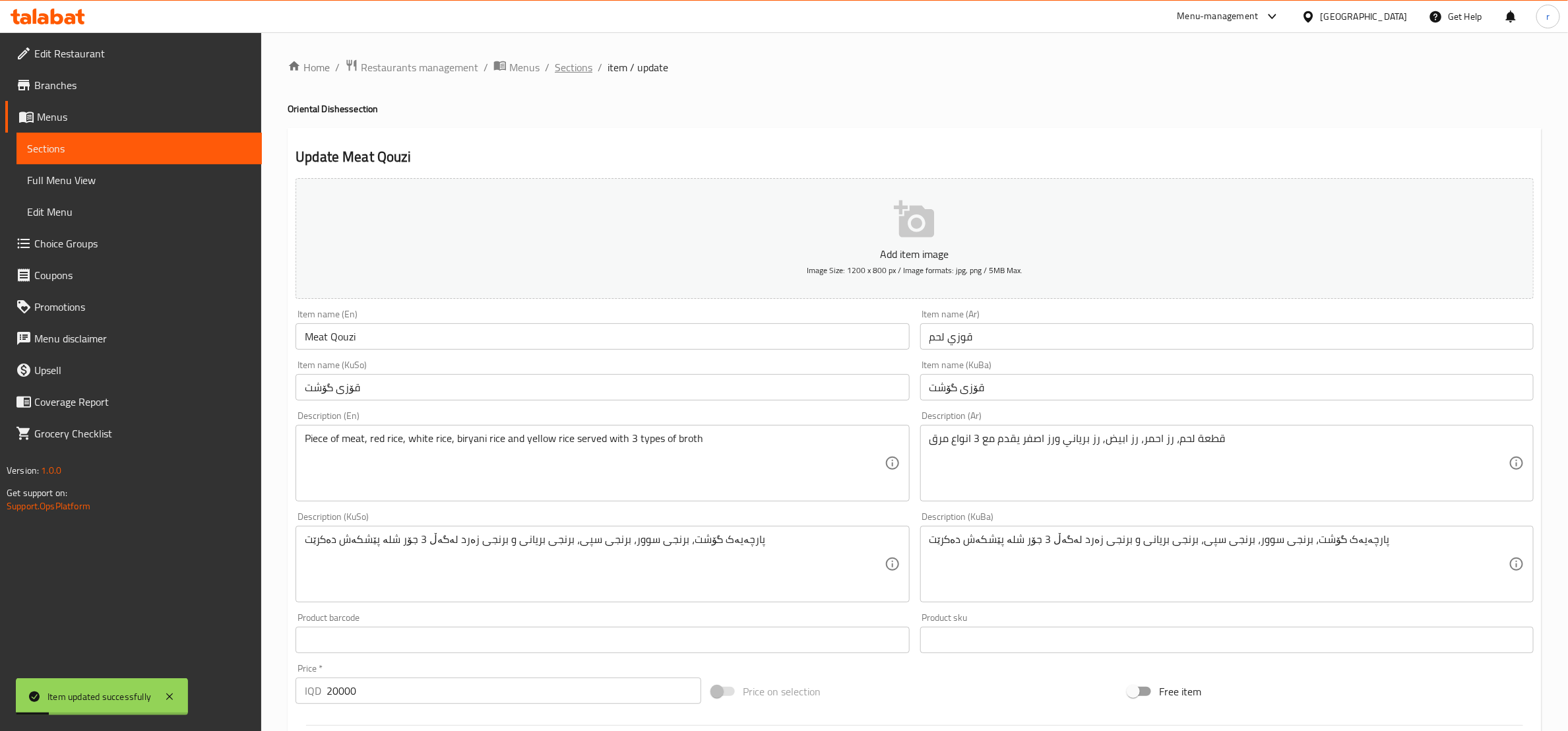
click at [566, 68] on span "Sections" at bounding box center [574, 68] width 37 height 16
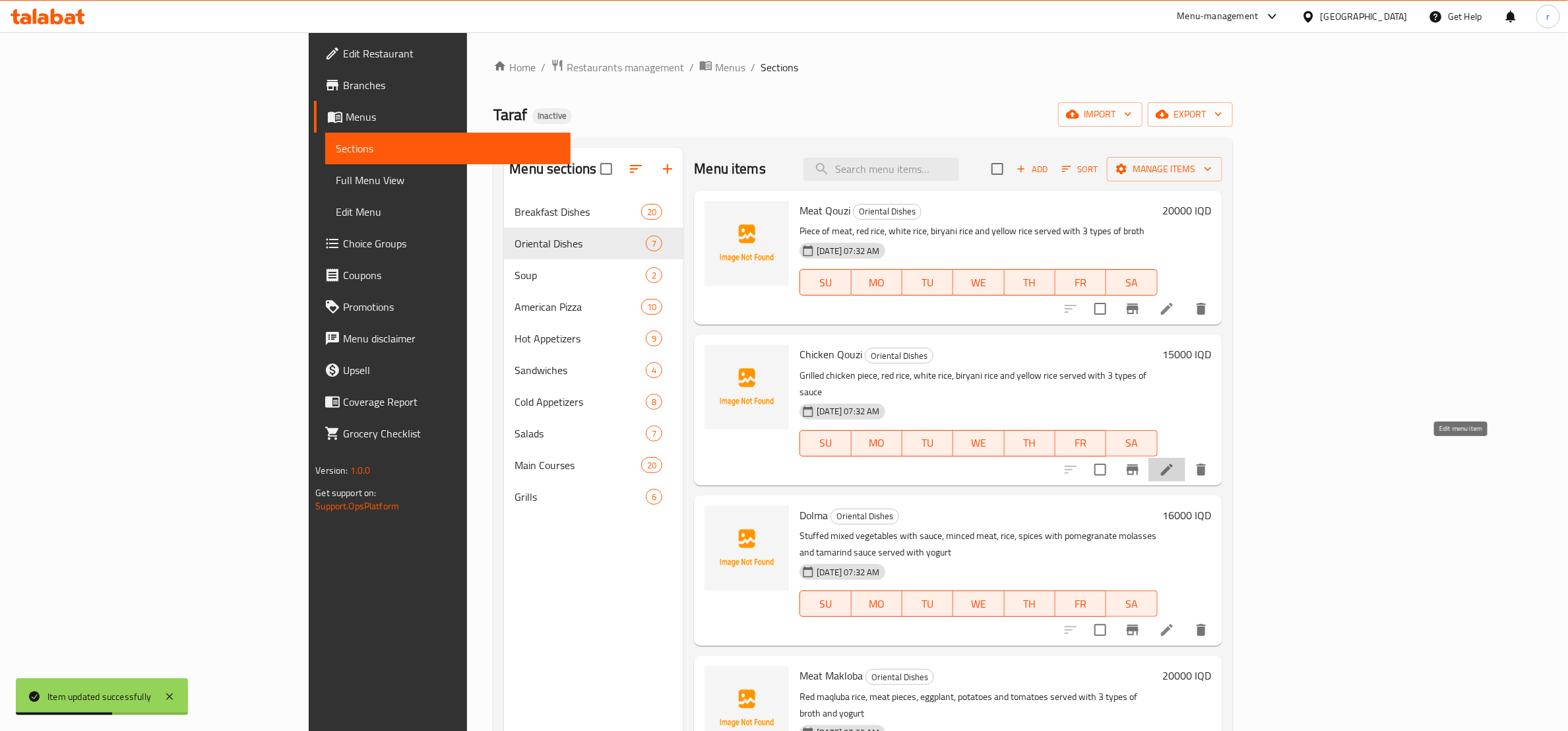
click at [1175, 462] on icon at bounding box center [1167, 470] width 16 height 16
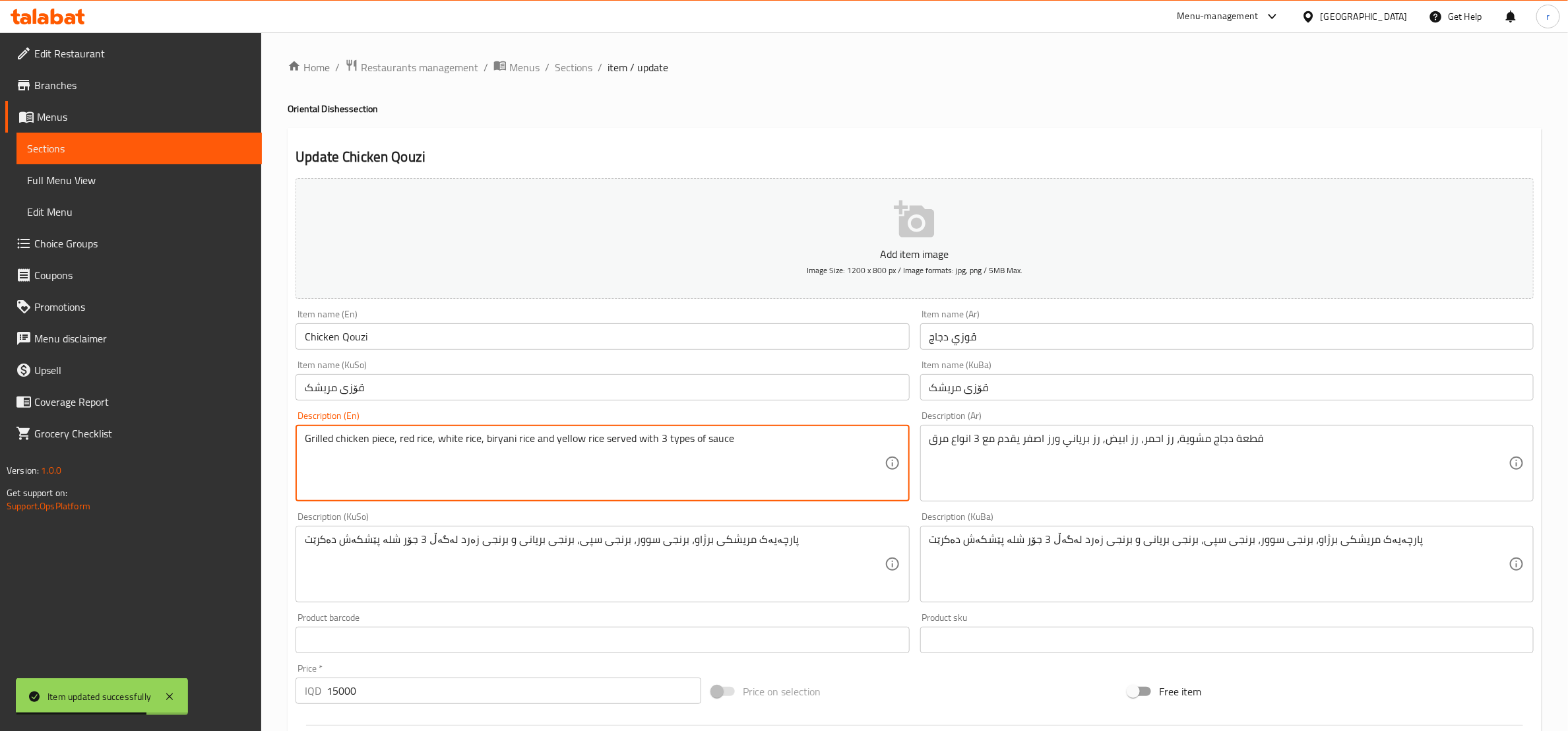
click at [713, 447] on textarea "Grilled chicken piece, red rice, white rice, biryani rice and yellow rice serve…" at bounding box center [594, 463] width 579 height 63
paste textarea "broth"
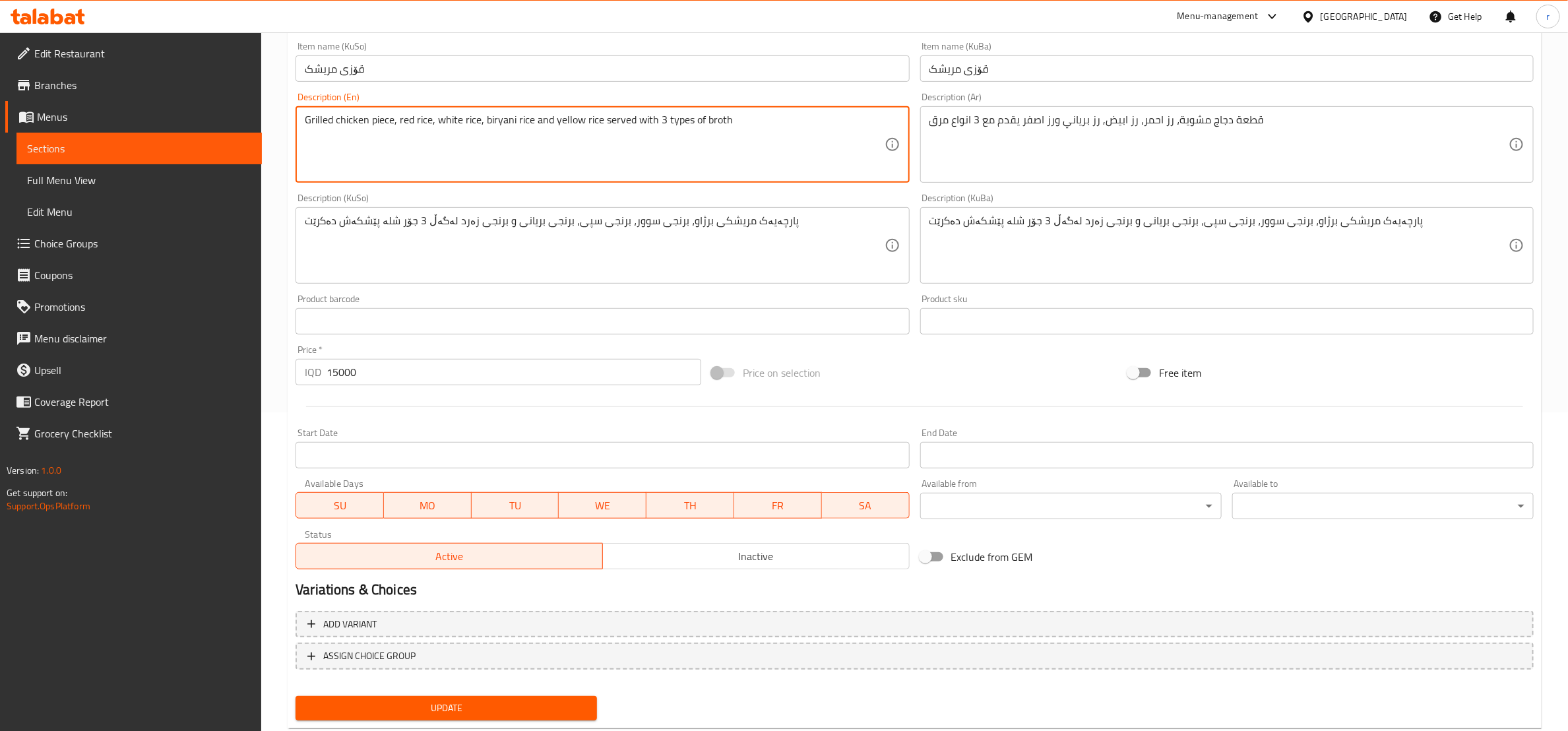
scroll to position [351, 0]
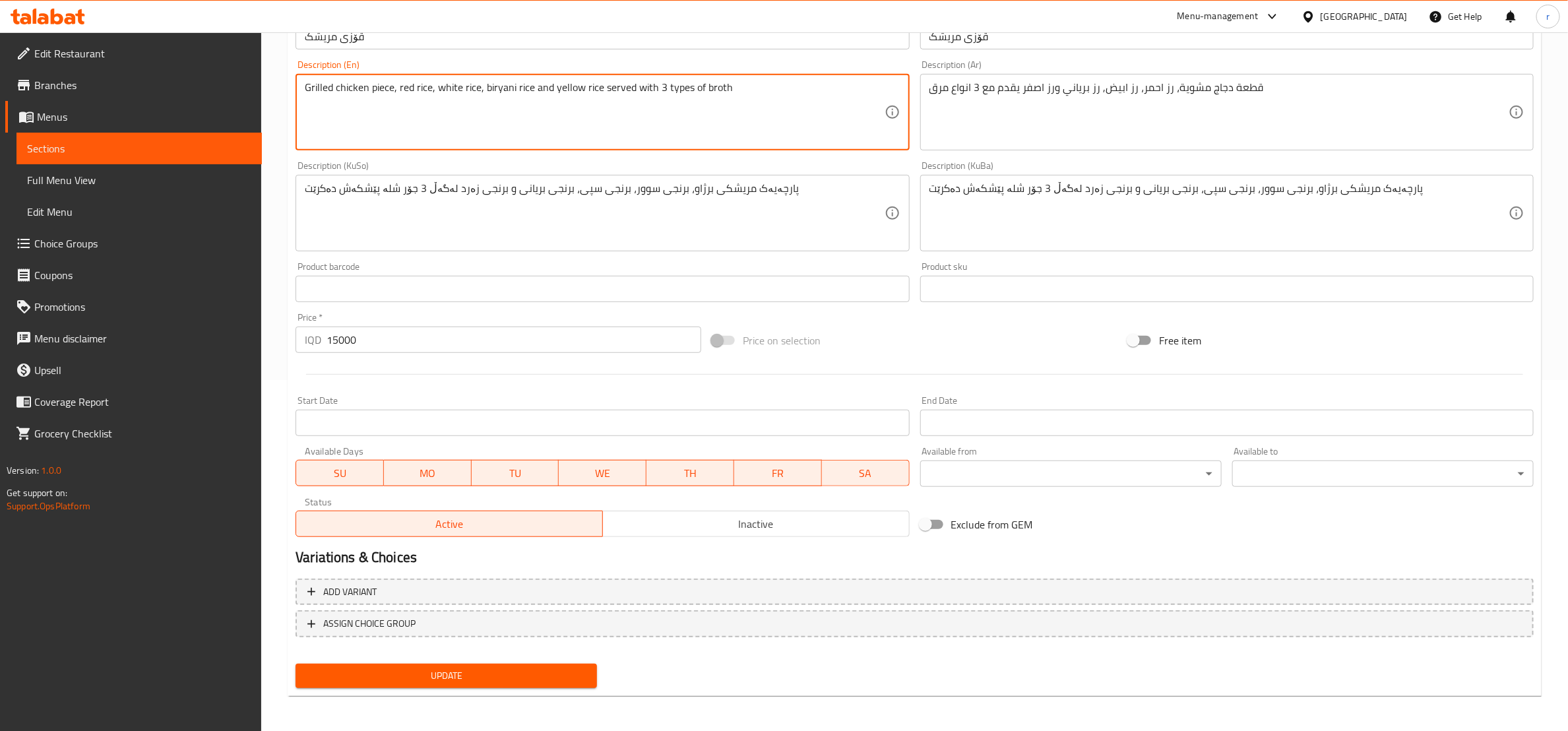
type textarea "Grilled chicken piece, red rice, white rice, biryani rice and yellow rice serve…"
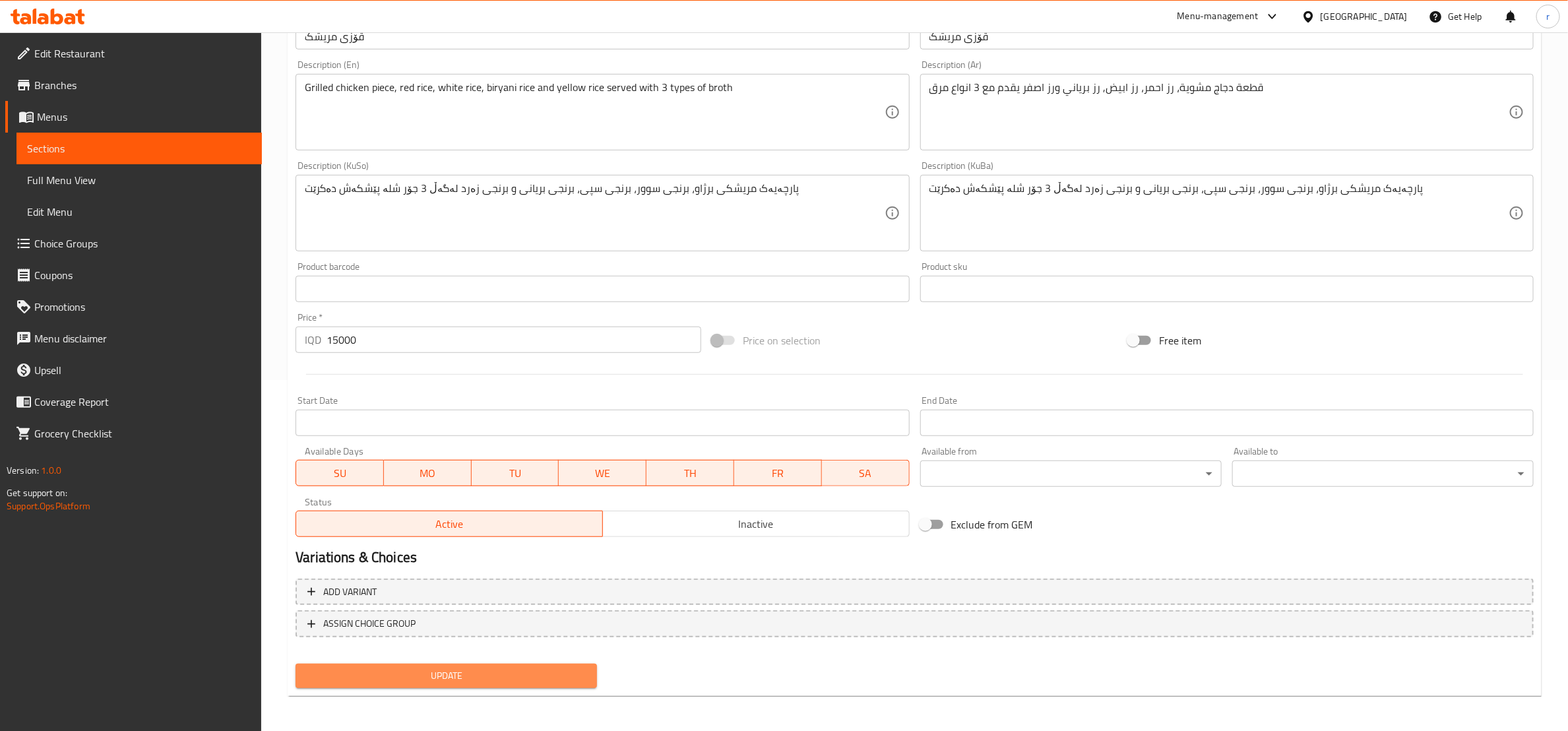
click at [553, 675] on span "Update" at bounding box center [446, 676] width 280 height 17
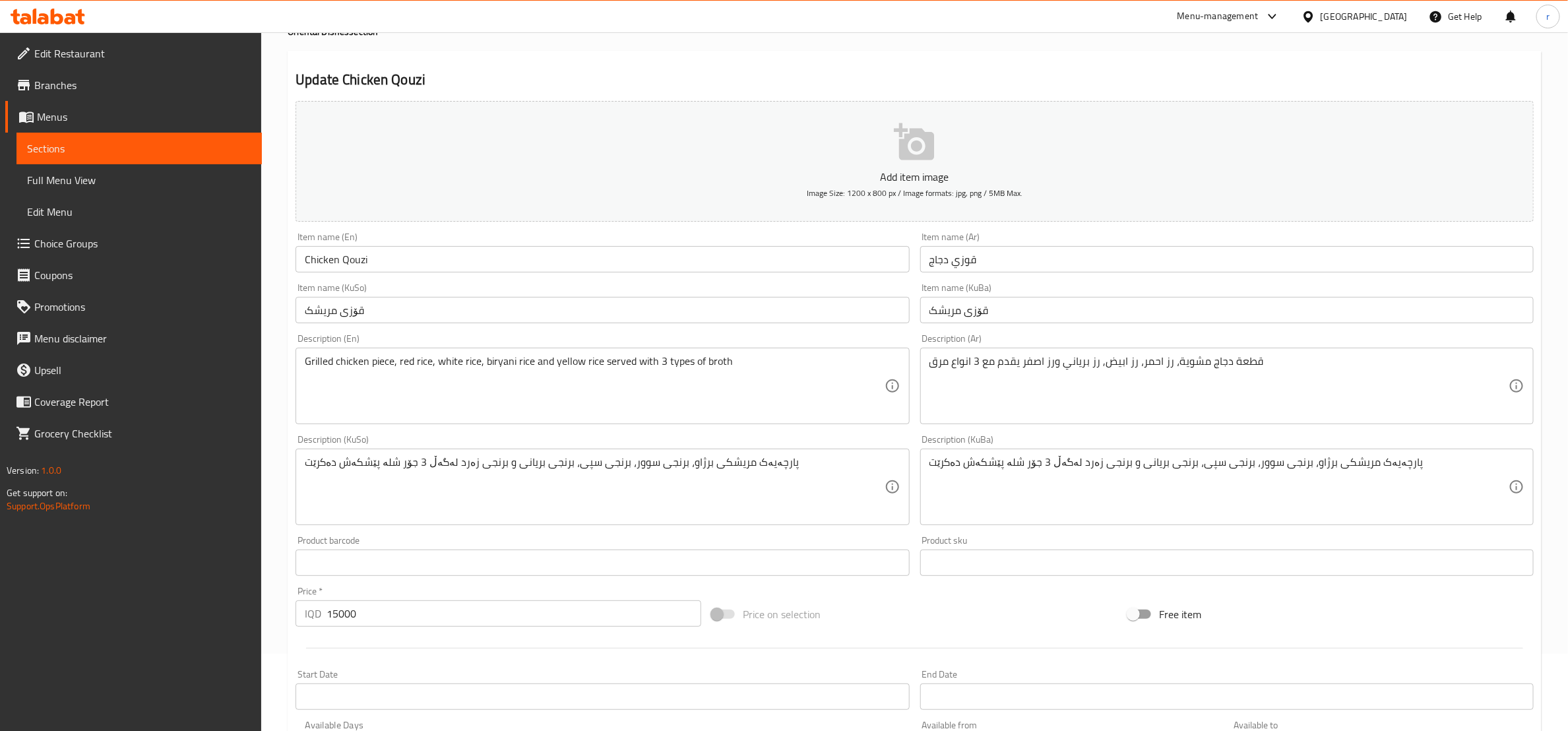
scroll to position [0, 0]
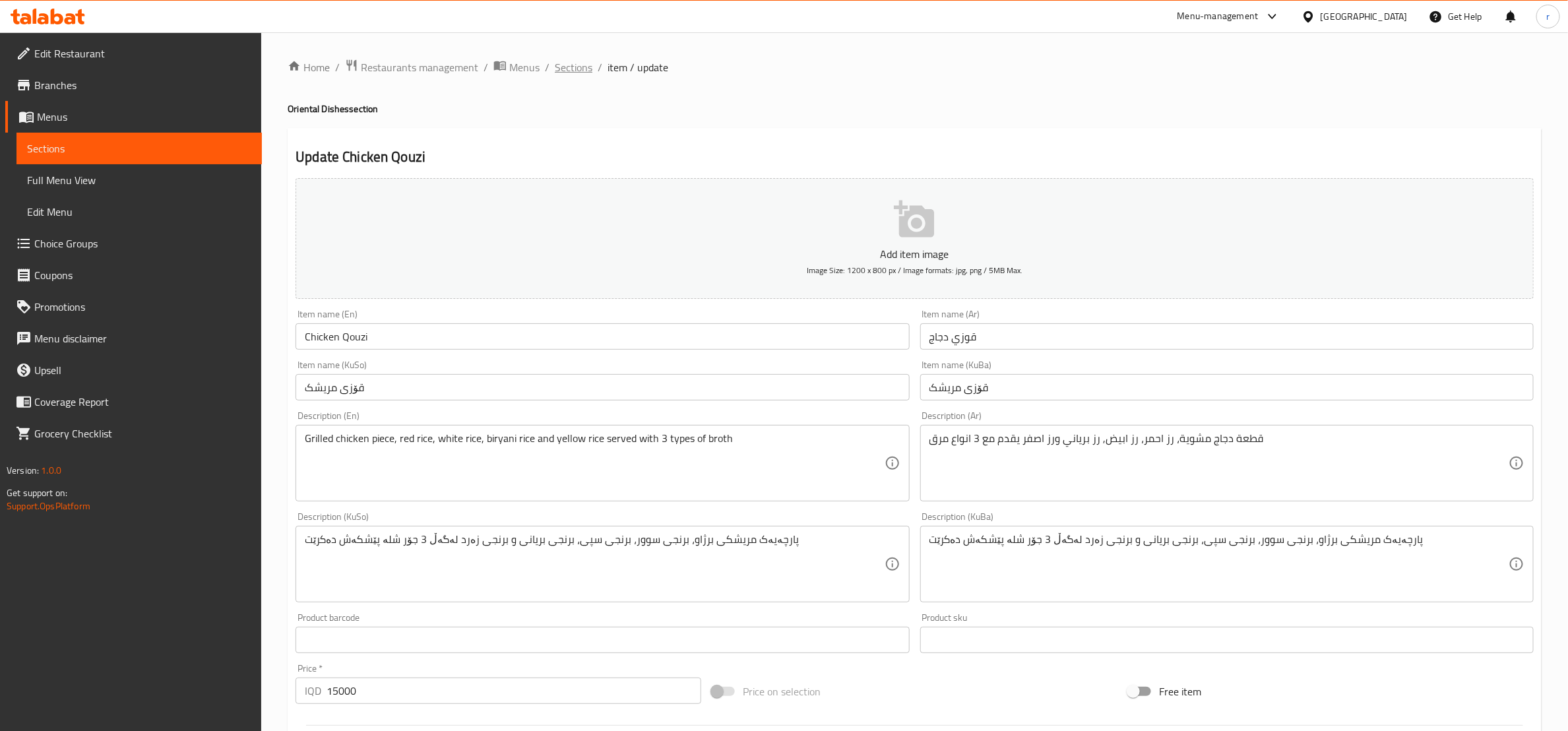
click at [574, 62] on span "Sections" at bounding box center [574, 68] width 37 height 16
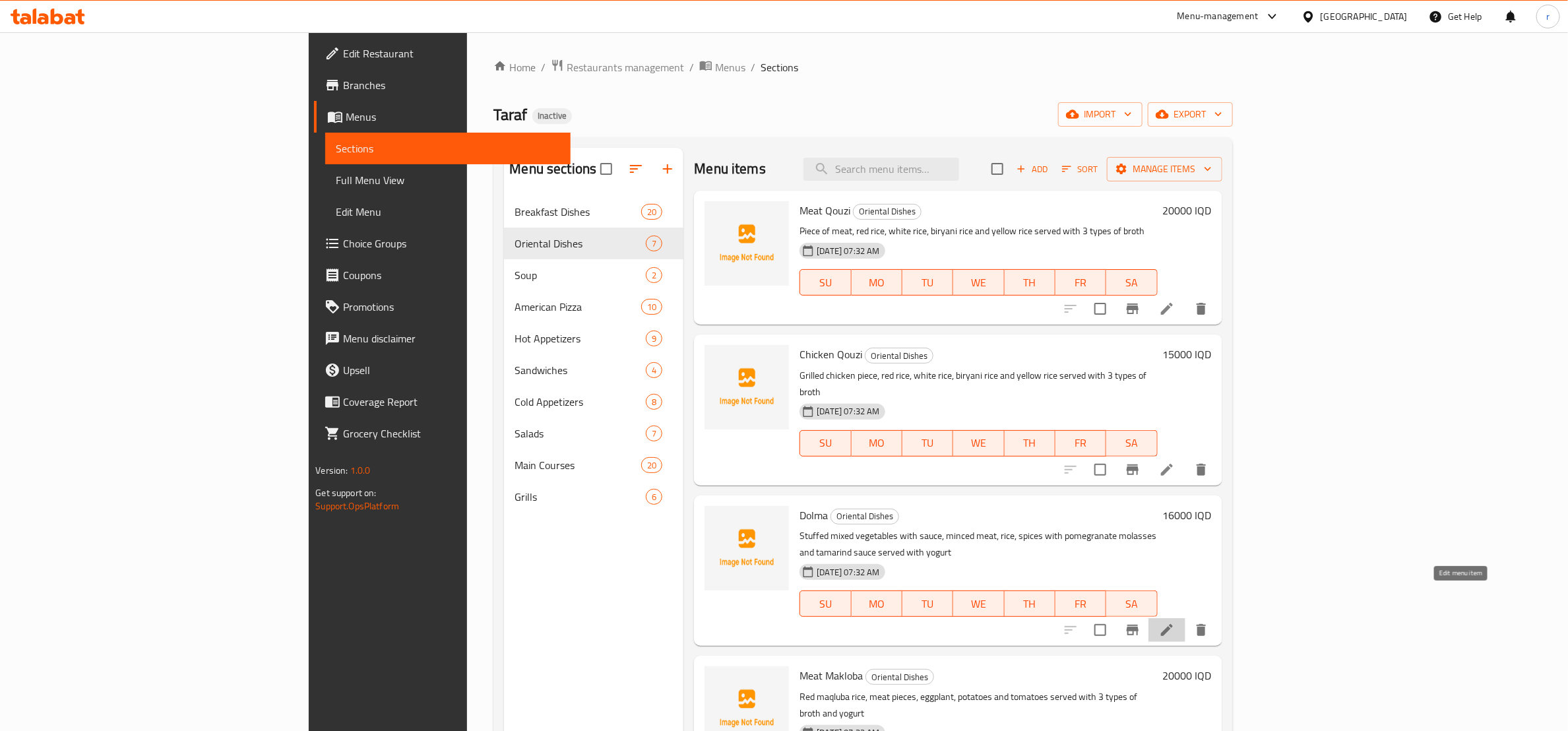
click at [1175, 623] on icon at bounding box center [1167, 631] width 16 height 16
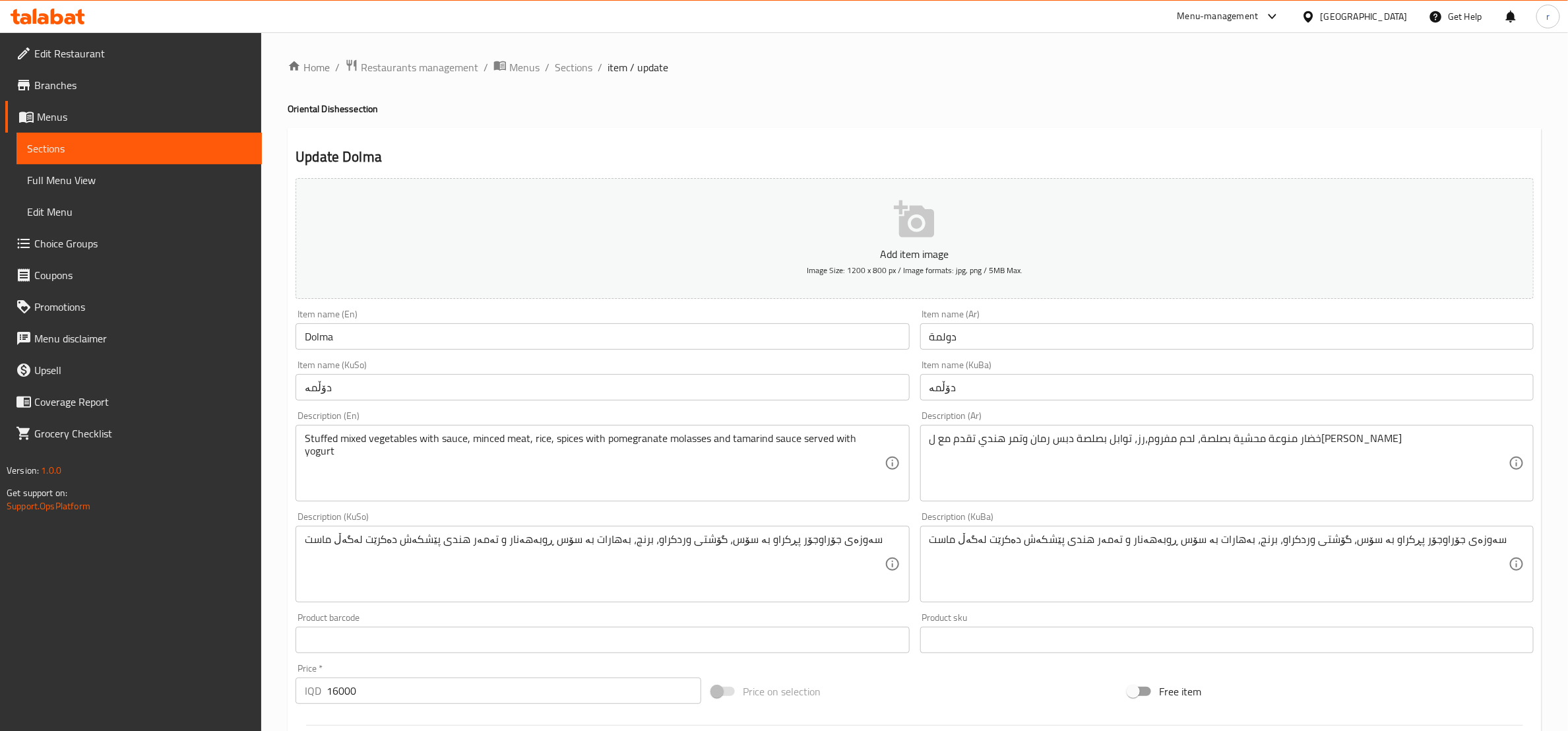
drag, startPoint x: 304, startPoint y: 439, endPoint x: 325, endPoint y: 439, distance: 21.0
click at [325, 439] on div "Stuffed mixed vegetables with sauce, minced meat, rice, spices with pomegranate…" at bounding box center [602, 463] width 614 height 76
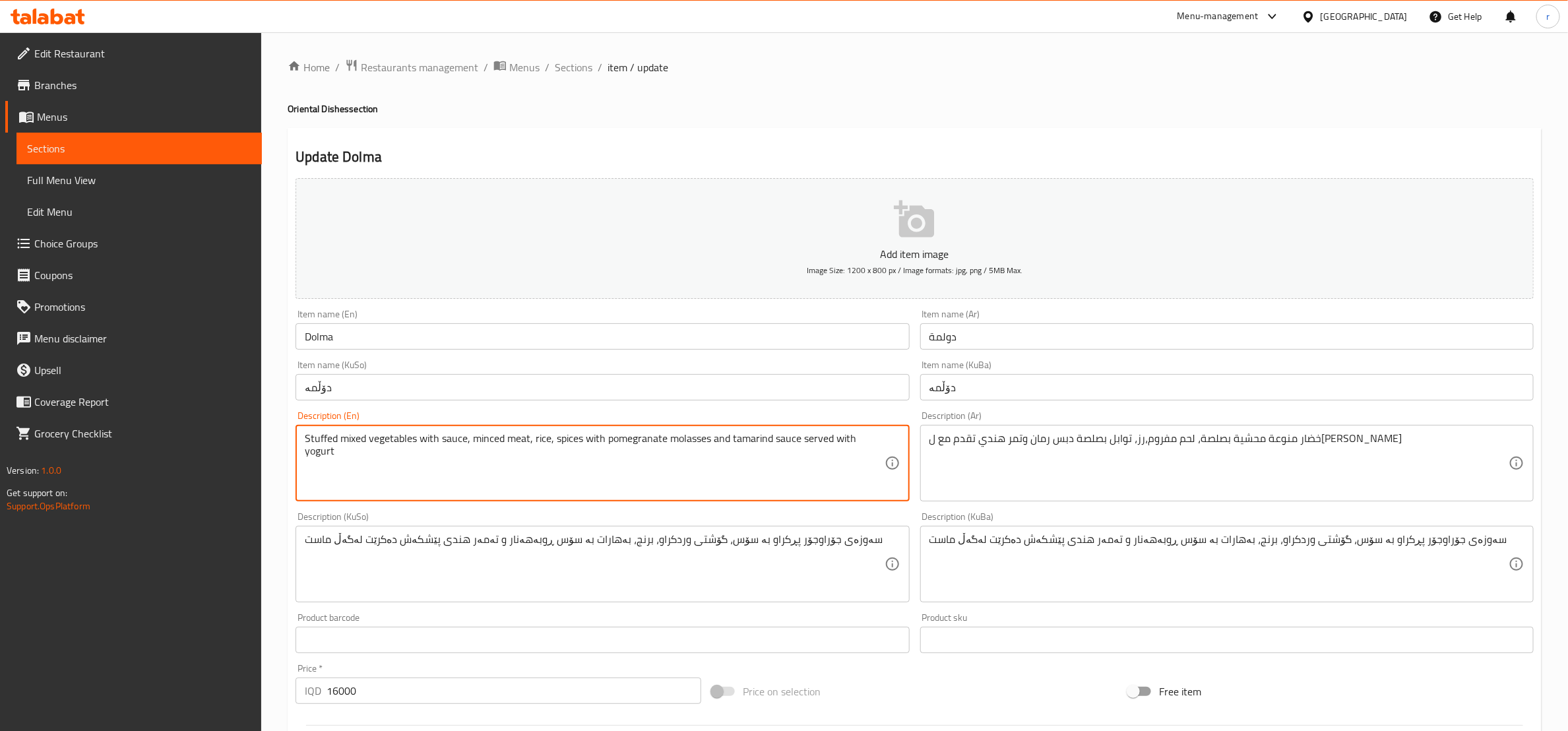
drag, startPoint x: 307, startPoint y: 434, endPoint x: 468, endPoint y: 436, distance: 161.0
click at [468, 436] on textarea "Stuffed mixed vegetables with sauce, minced meat, rice, spices with pomegranate…" at bounding box center [594, 463] width 579 height 63
paste textarea "Assorted vegetables stuffed"
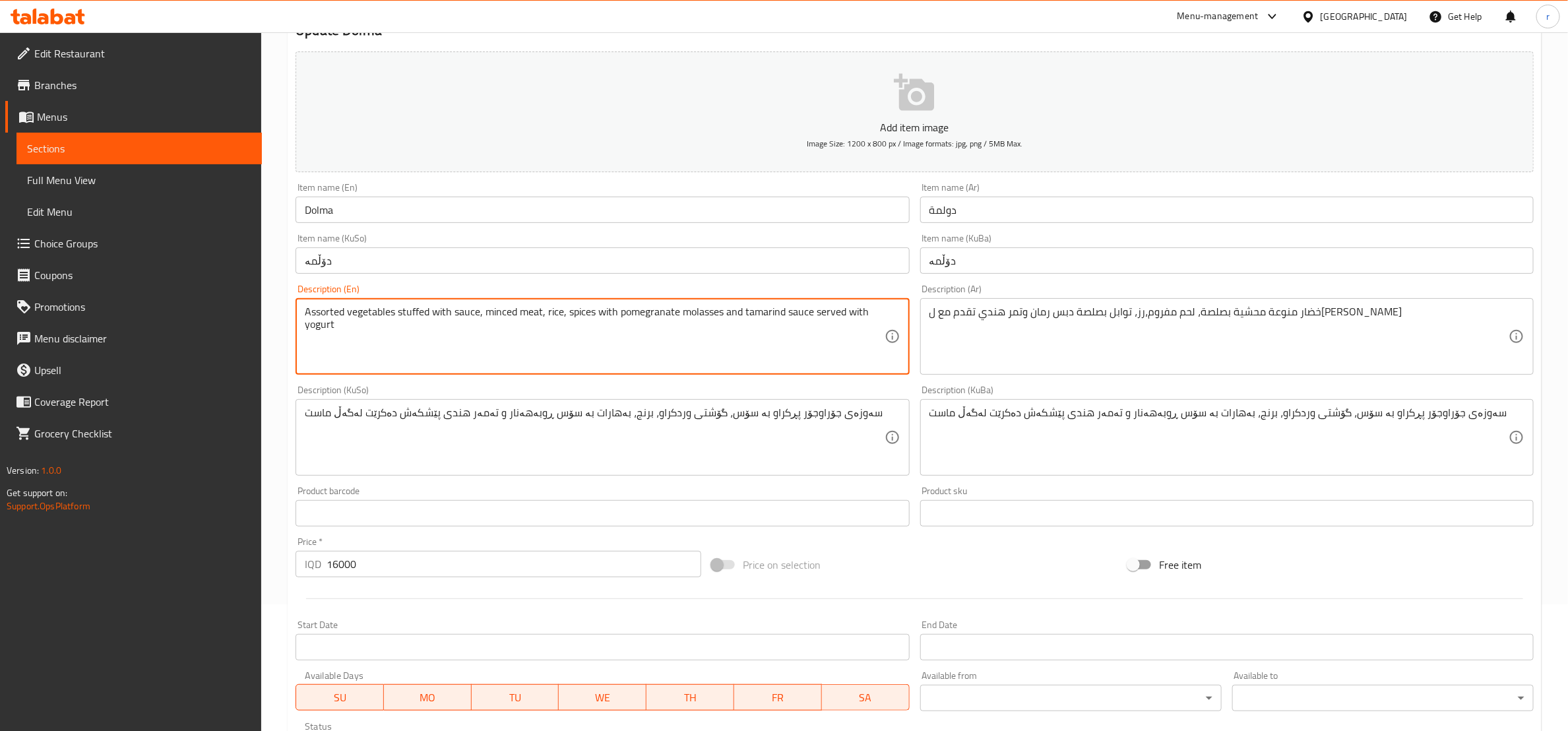
scroll to position [351, 0]
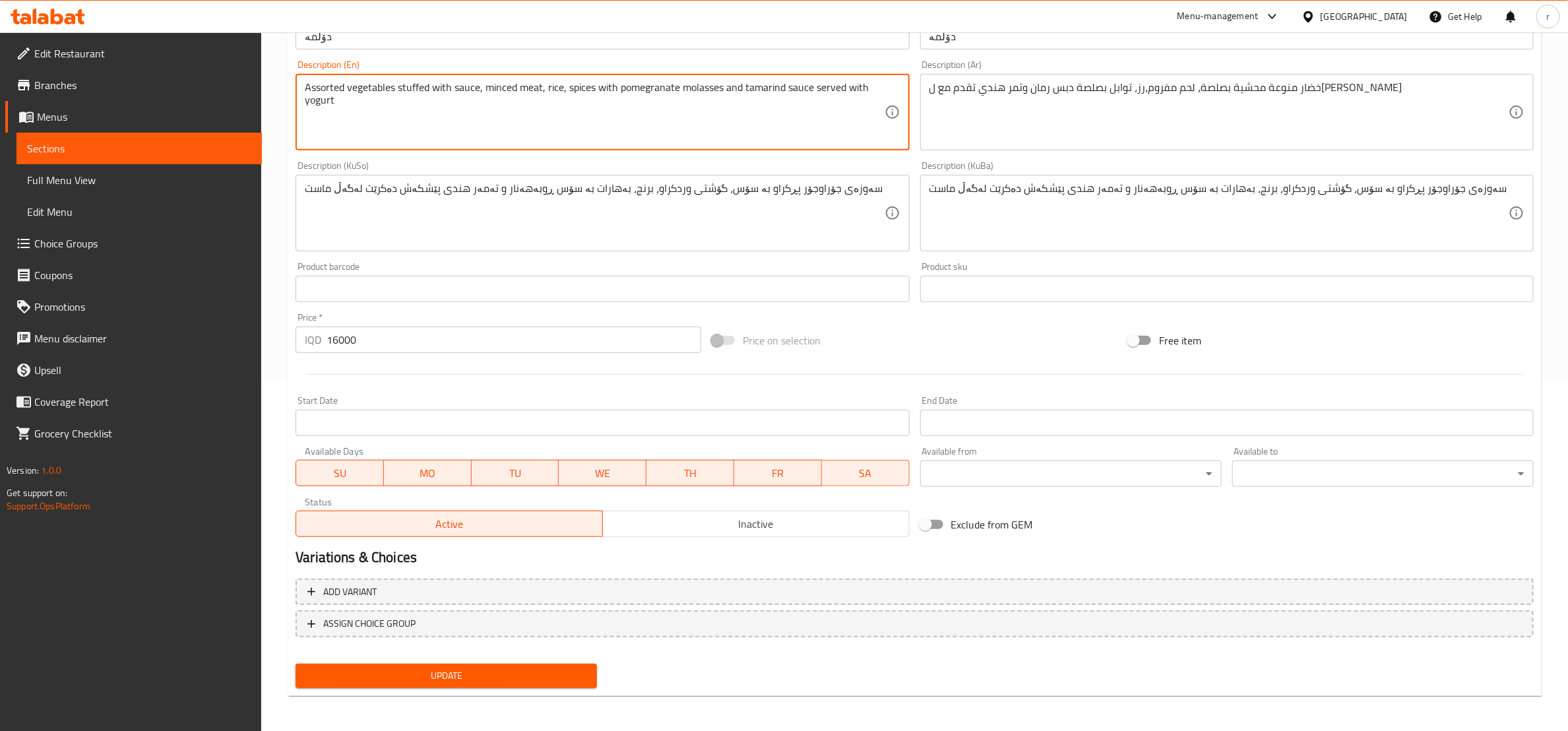
type textarea "Assorted vegetables stuffed with sauce, minced meat, rice, spices with pomegran…"
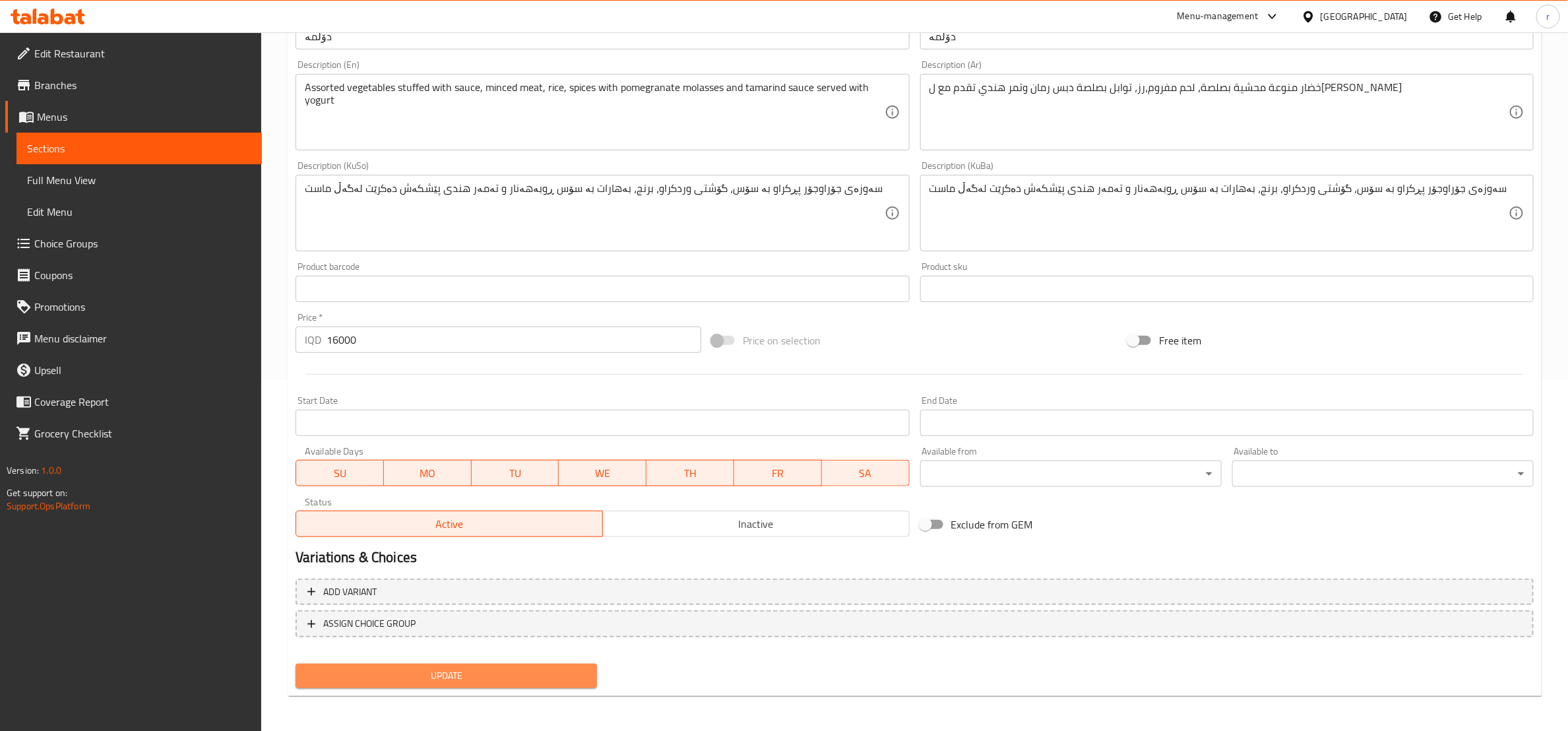
click at [416, 668] on span "Update" at bounding box center [446, 676] width 280 height 17
click at [503, 682] on span "Update" at bounding box center [446, 676] width 280 height 17
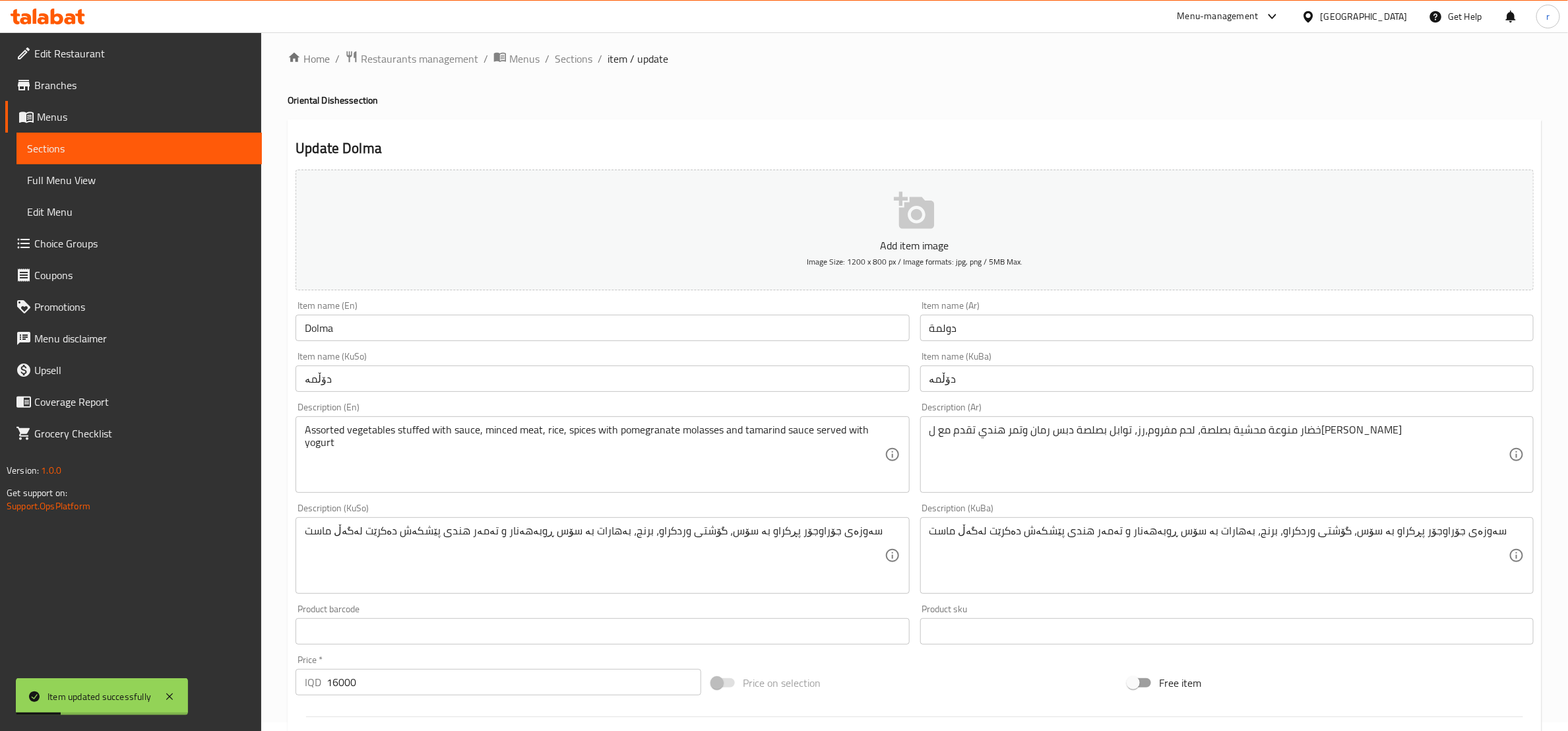
scroll to position [0, 0]
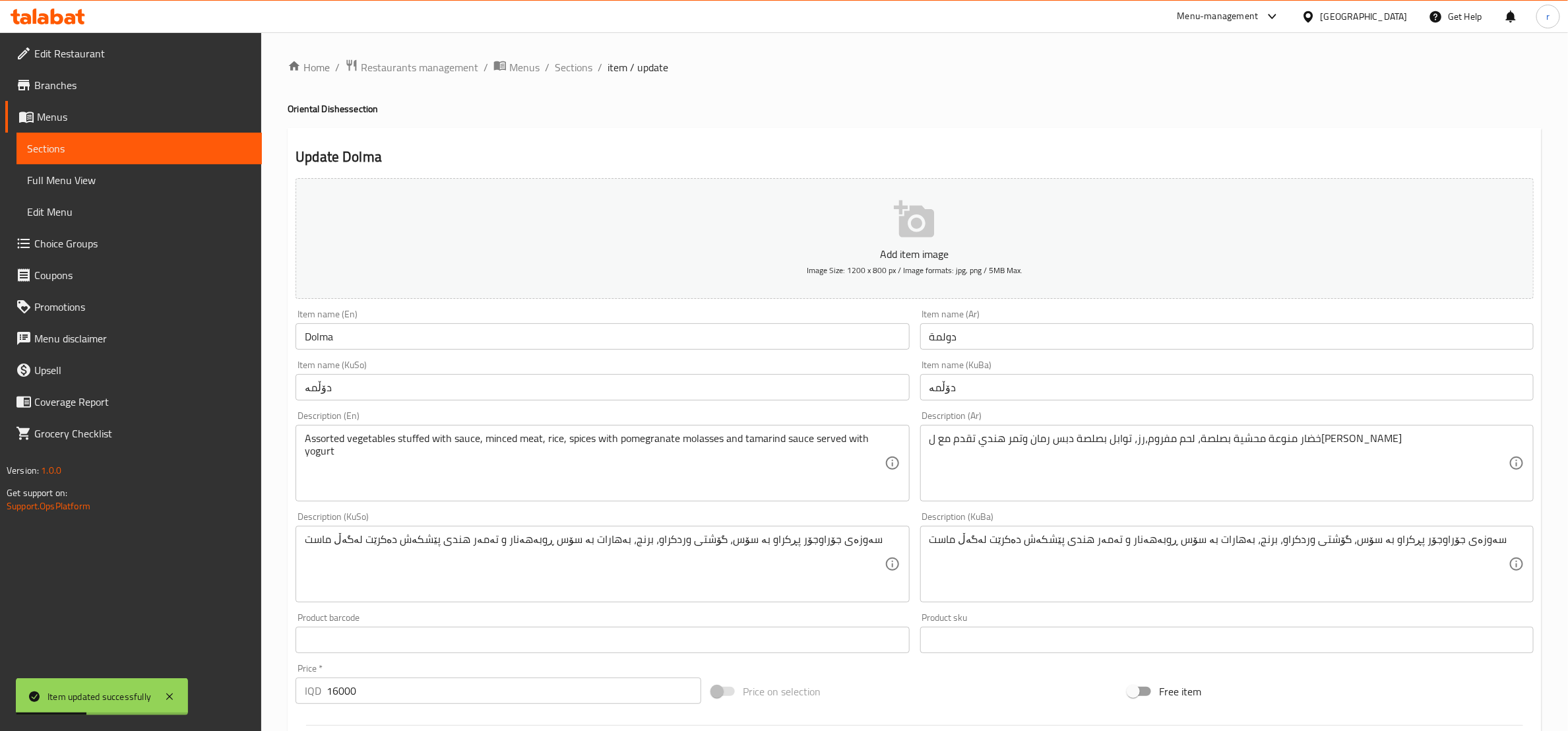
click at [576, 56] on div "Home / Restaurants management / Menus / Sections / item / update Oriental Dishe…" at bounding box center [915, 558] width 1307 height 1052
click at [570, 66] on span "Sections" at bounding box center [574, 68] width 37 height 16
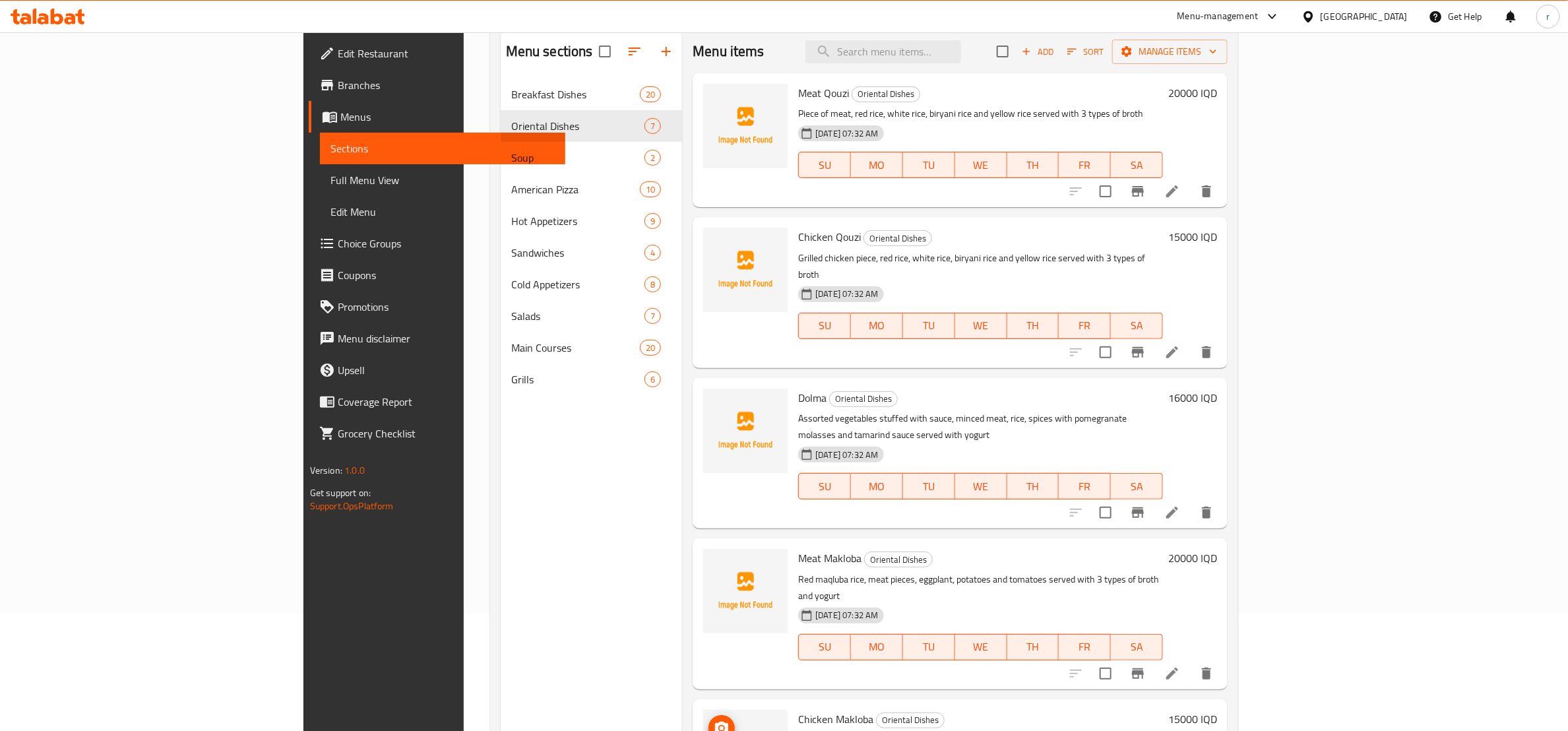
scroll to position [20, 0]
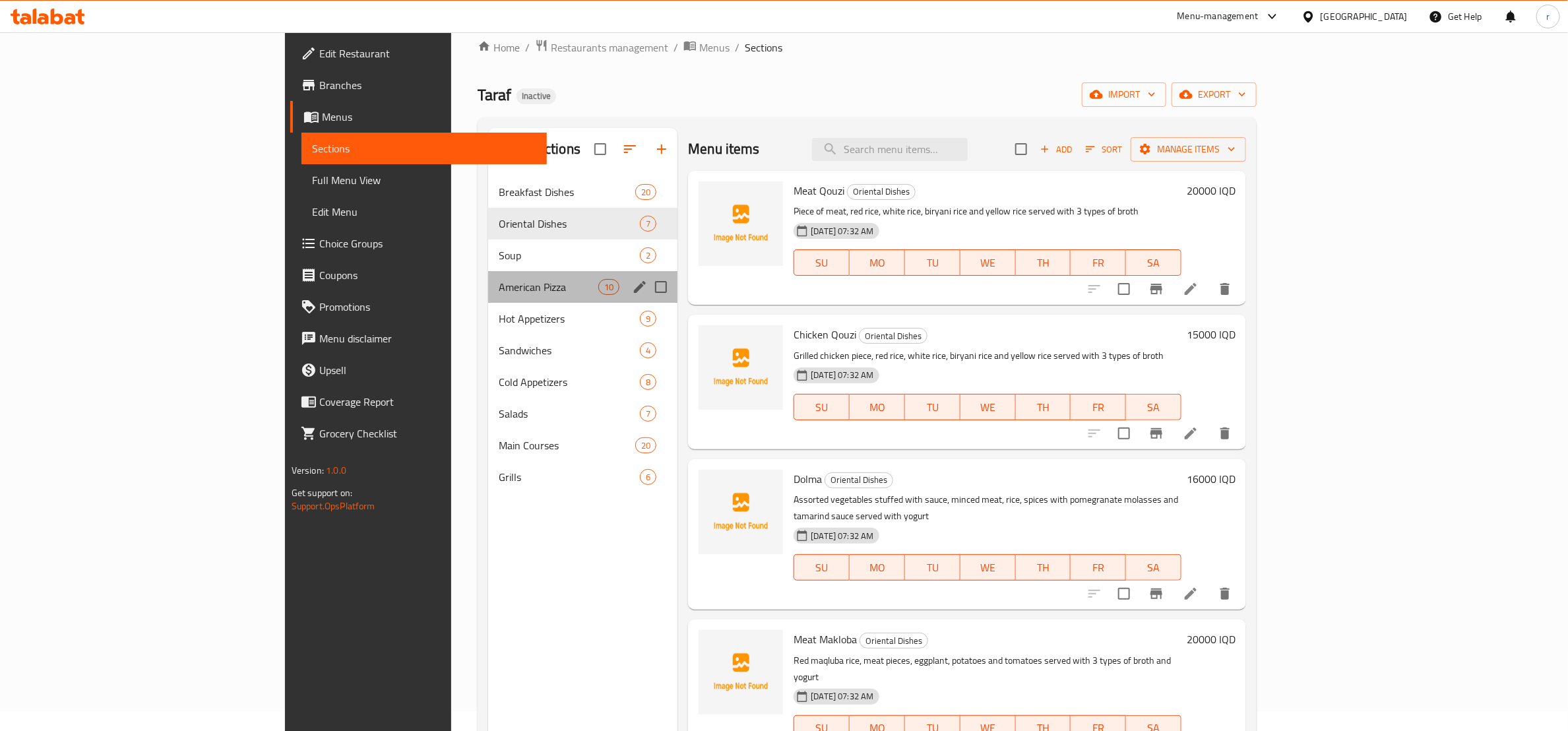
click at [488, 296] on div "American Pizza 10" at bounding box center [582, 287] width 189 height 31
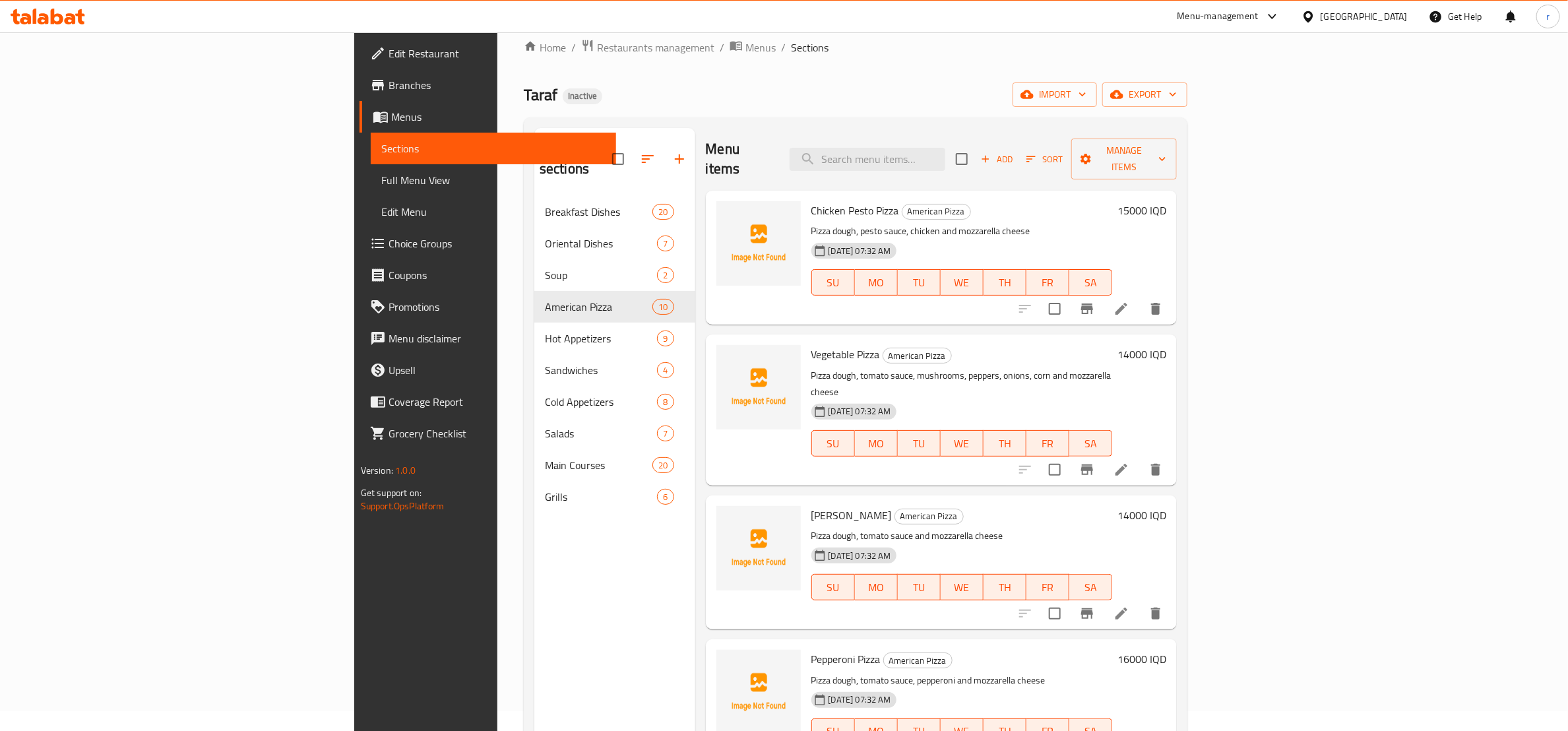
click at [1140, 458] on li at bounding box center [1121, 470] width 37 height 24
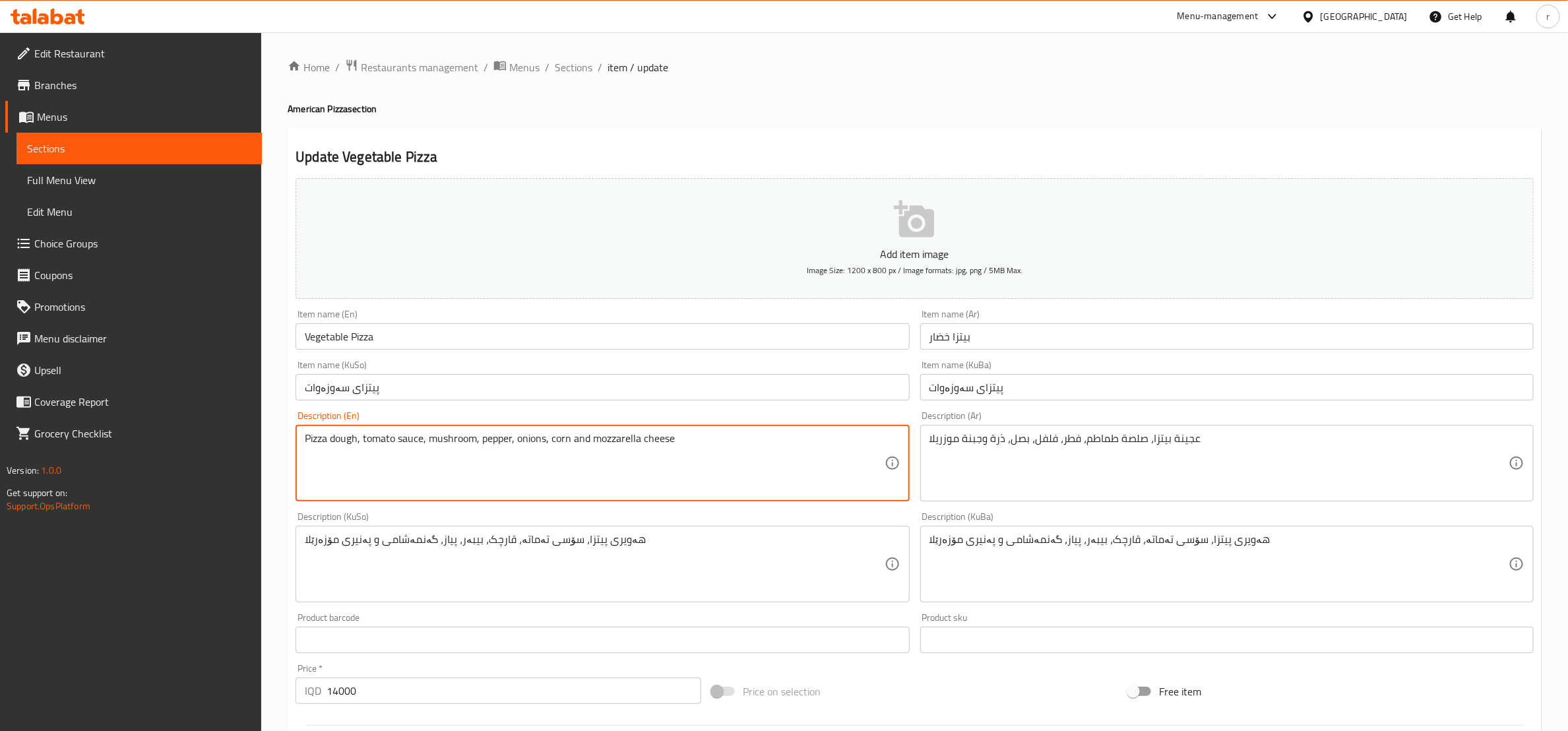
click at [497, 441] on textarea "Pizza dough, tomato sauce, mushroom, pepper, onions, corn and mozzarella cheese" at bounding box center [594, 463] width 579 height 63
type textarea "Pizza dough, tomato sauce, mushroom, pepper, onions, corn and mozzarella cheese"
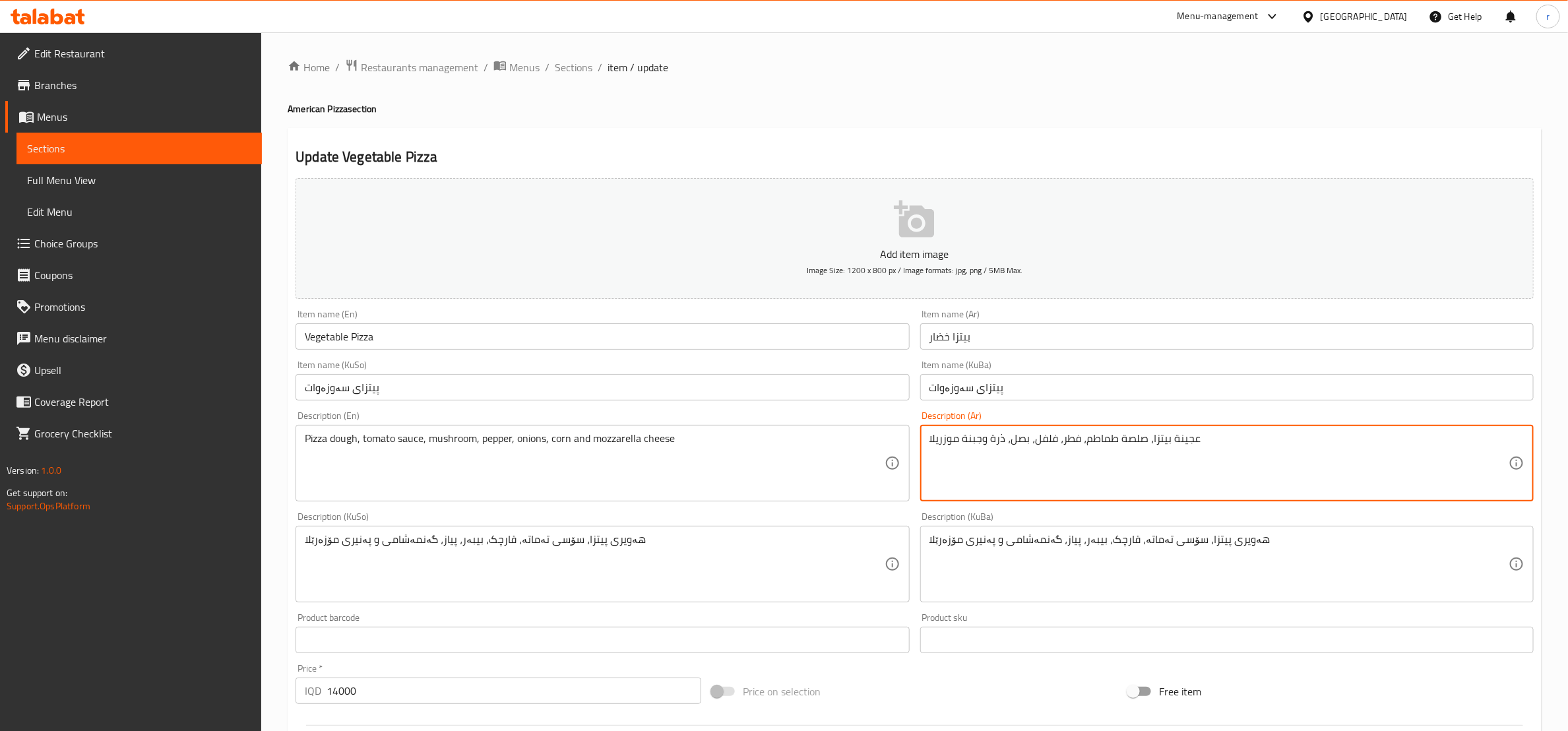
click at [1046, 438] on textarea "عجينة بيتزا، صلصة طماطم، فطر، فلفل، بصل، ذرة وجبنة موزريلا" at bounding box center [1219, 463] width 579 height 63
click at [974, 468] on textarea "عجينة بيتزا، صلصة طماطم، فطر، فلفل، بصل، ذرة وجبنة موزريلا" at bounding box center [1219, 463] width 579 height 63
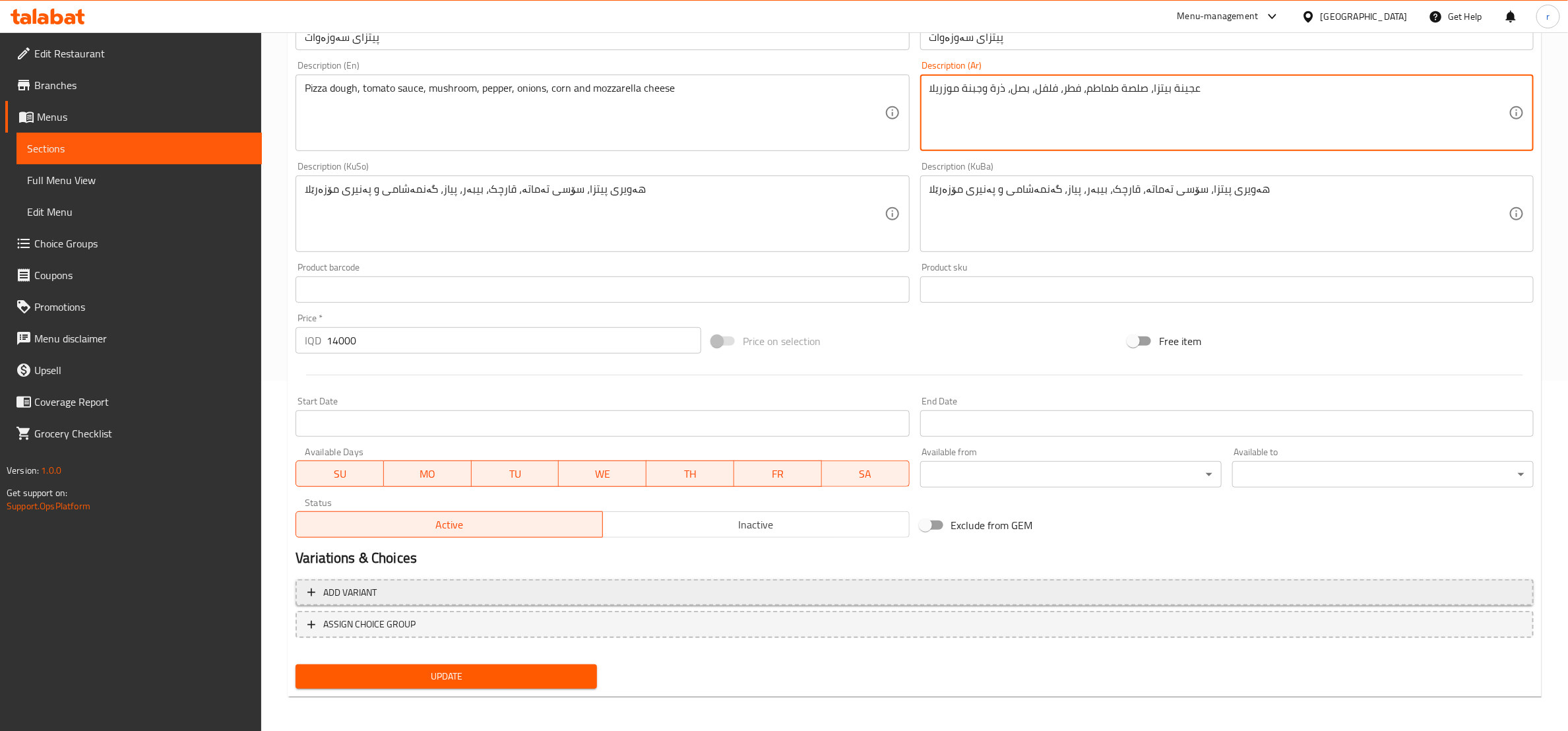
scroll to position [351, 0]
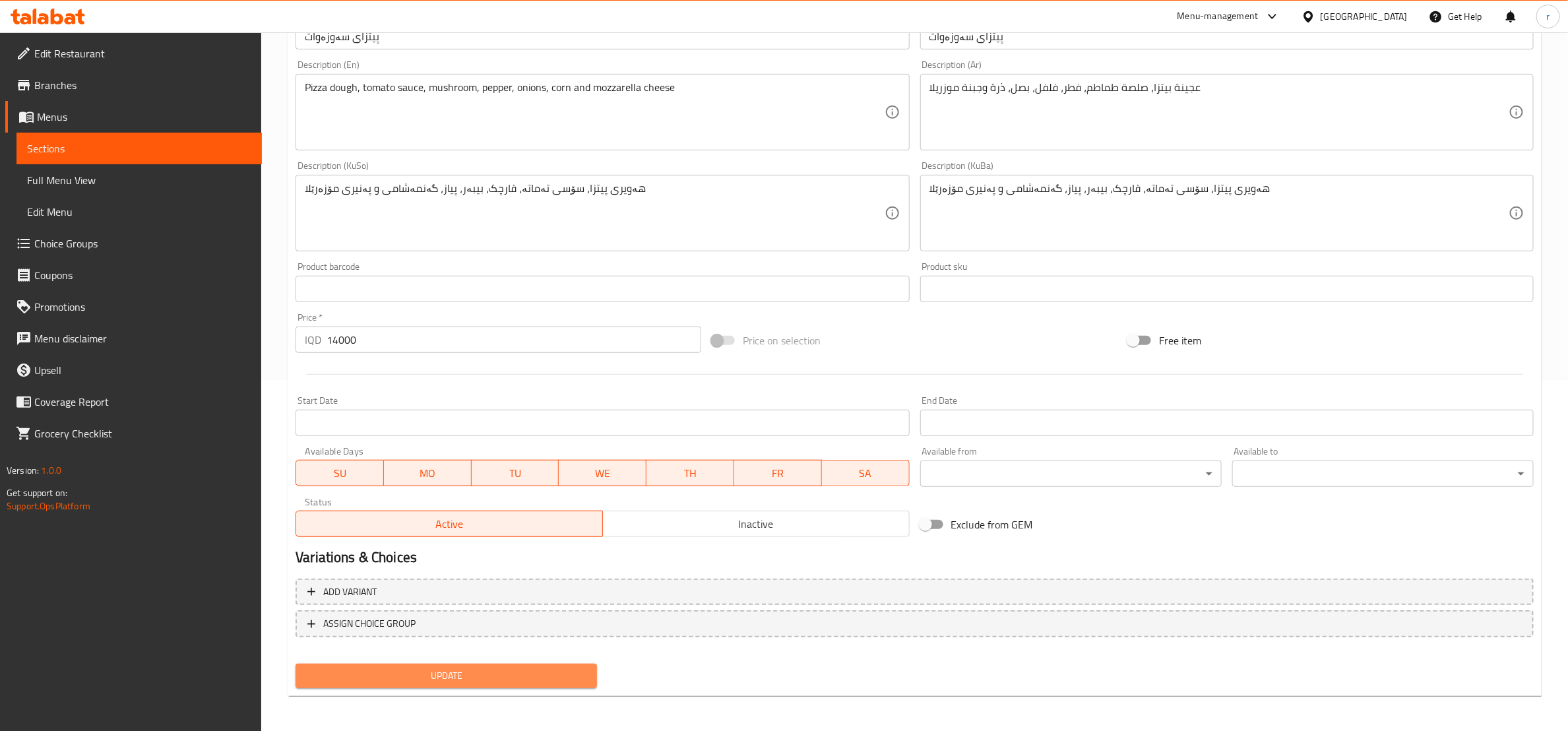
click at [475, 679] on span "Update" at bounding box center [446, 676] width 280 height 17
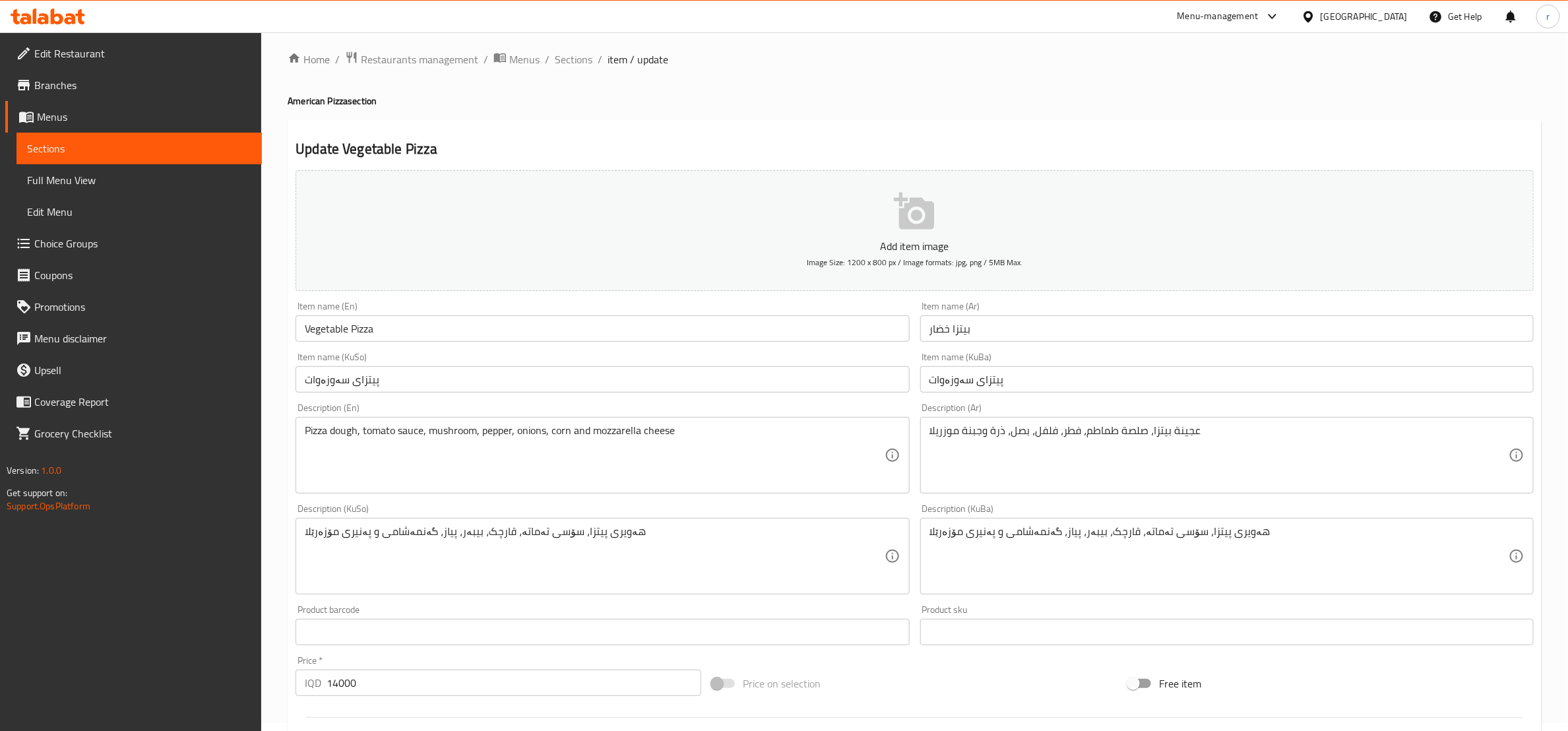
scroll to position [0, 0]
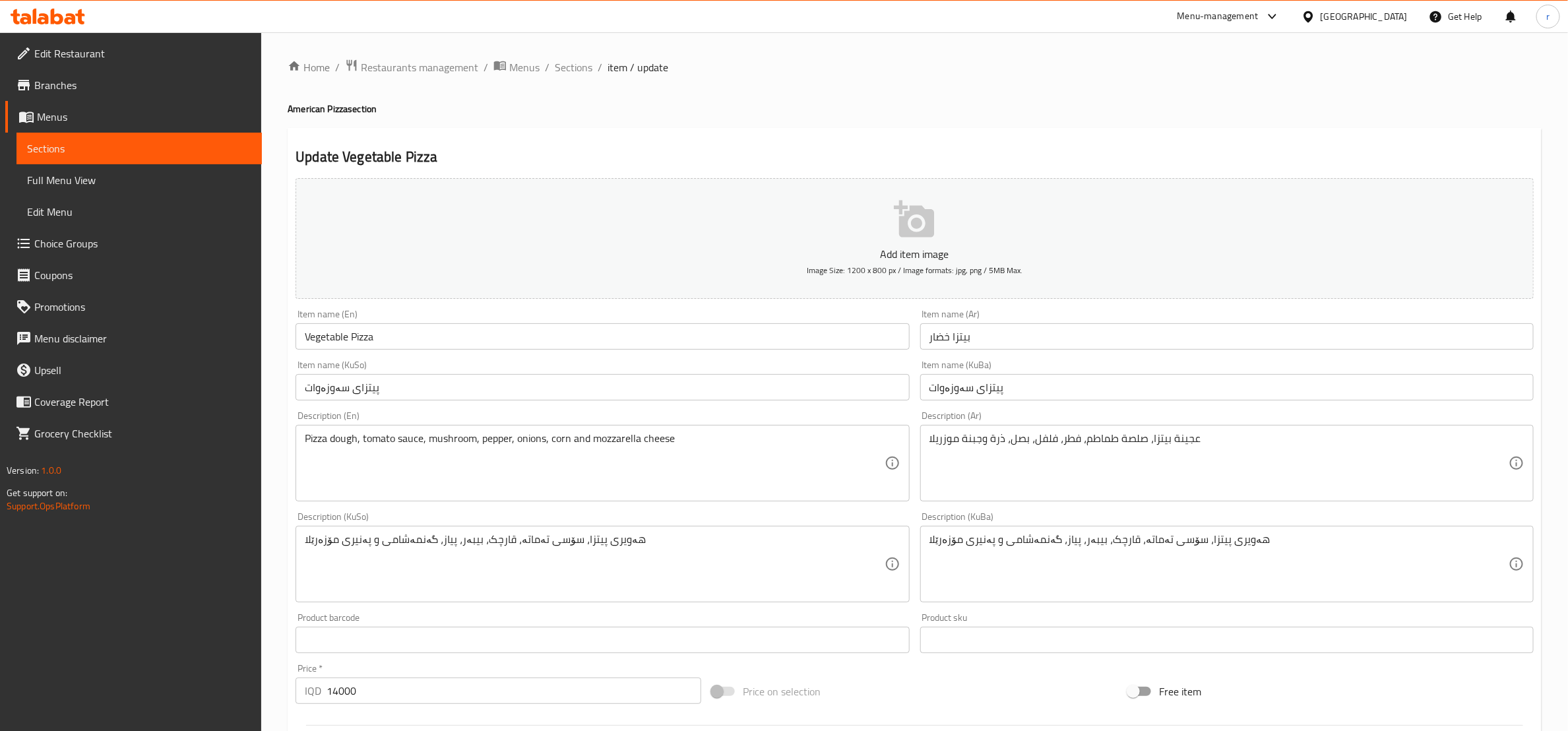
click at [563, 77] on div "Home / Restaurants management / Menus / Sections / item / update American Pizza…" at bounding box center [915, 558] width 1254 height 999
click at [571, 68] on span "Sections" at bounding box center [574, 68] width 37 height 16
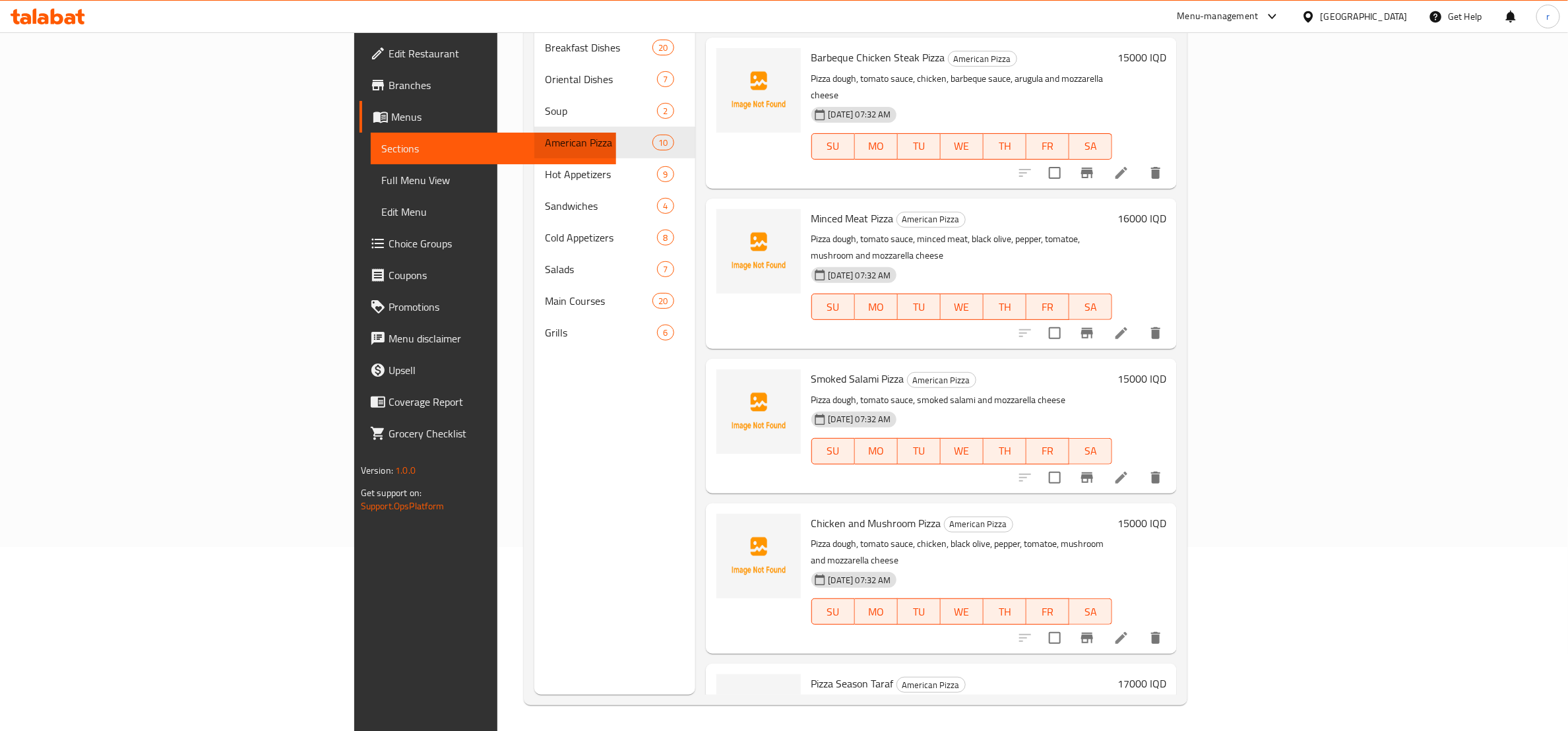
scroll to position [185, 0]
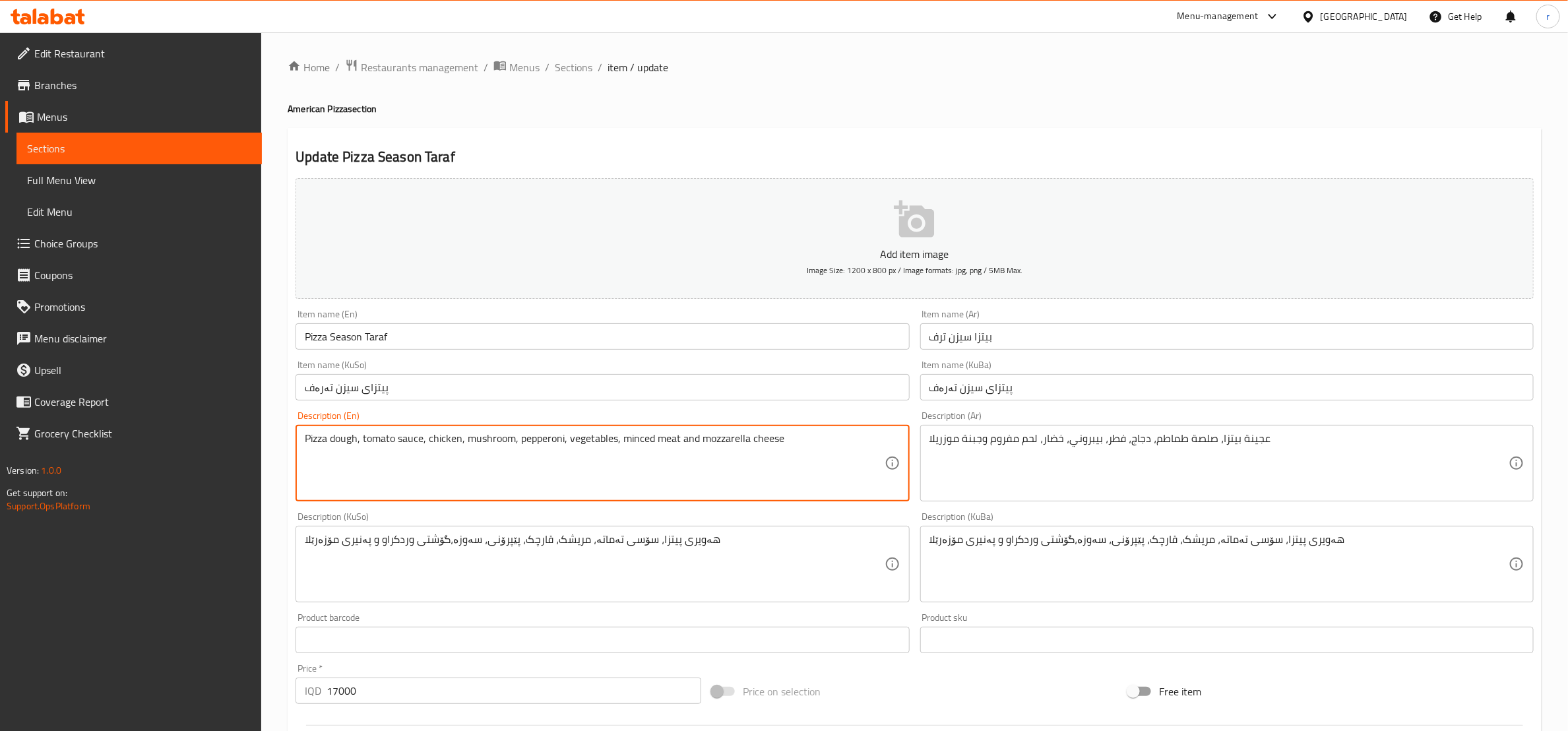
type textarea "Pizza dough, tomato sauce, chicken, mushroom, pepperoni, vegetables, minced mea…"
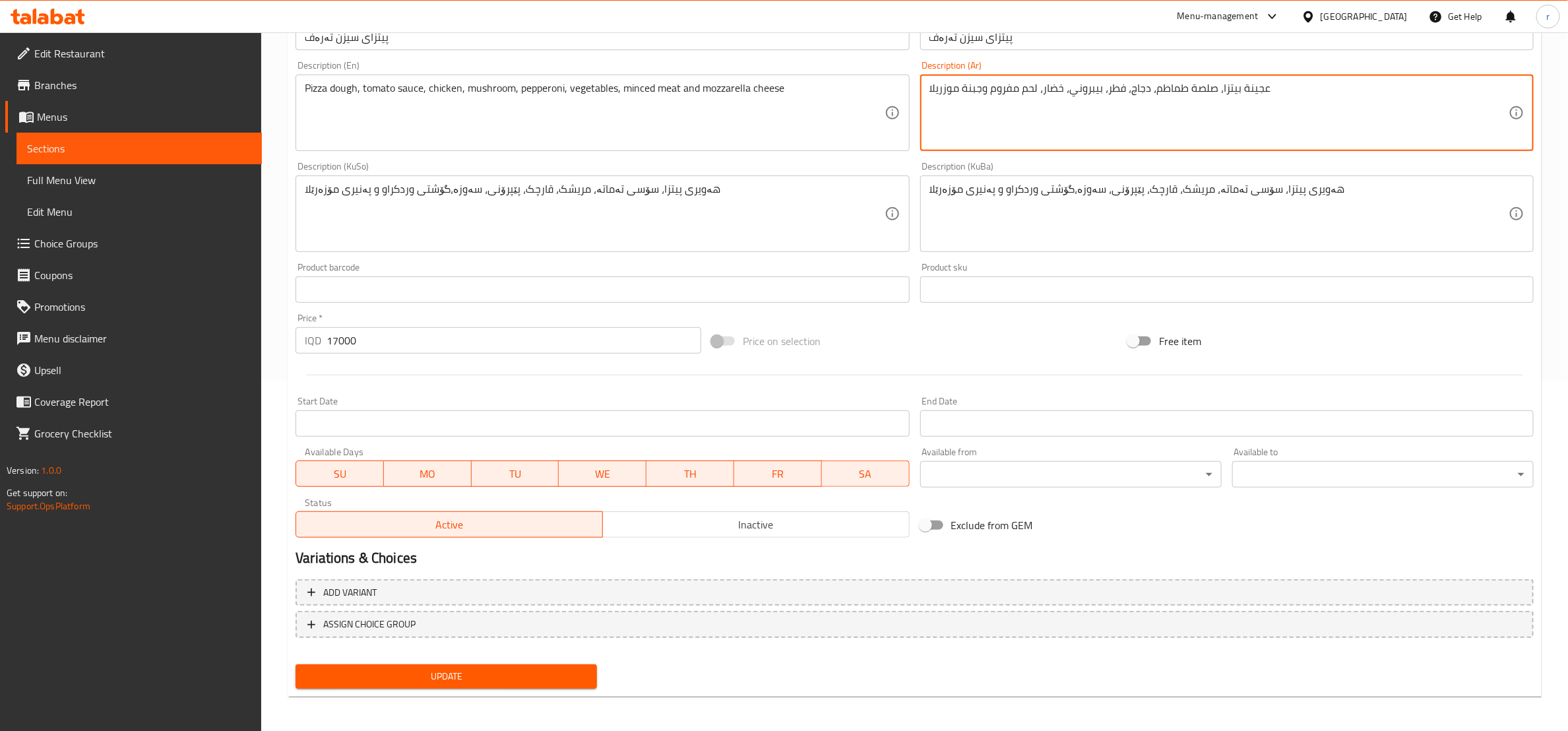
scroll to position [351, 0]
click at [534, 677] on span "Update" at bounding box center [446, 676] width 280 height 17
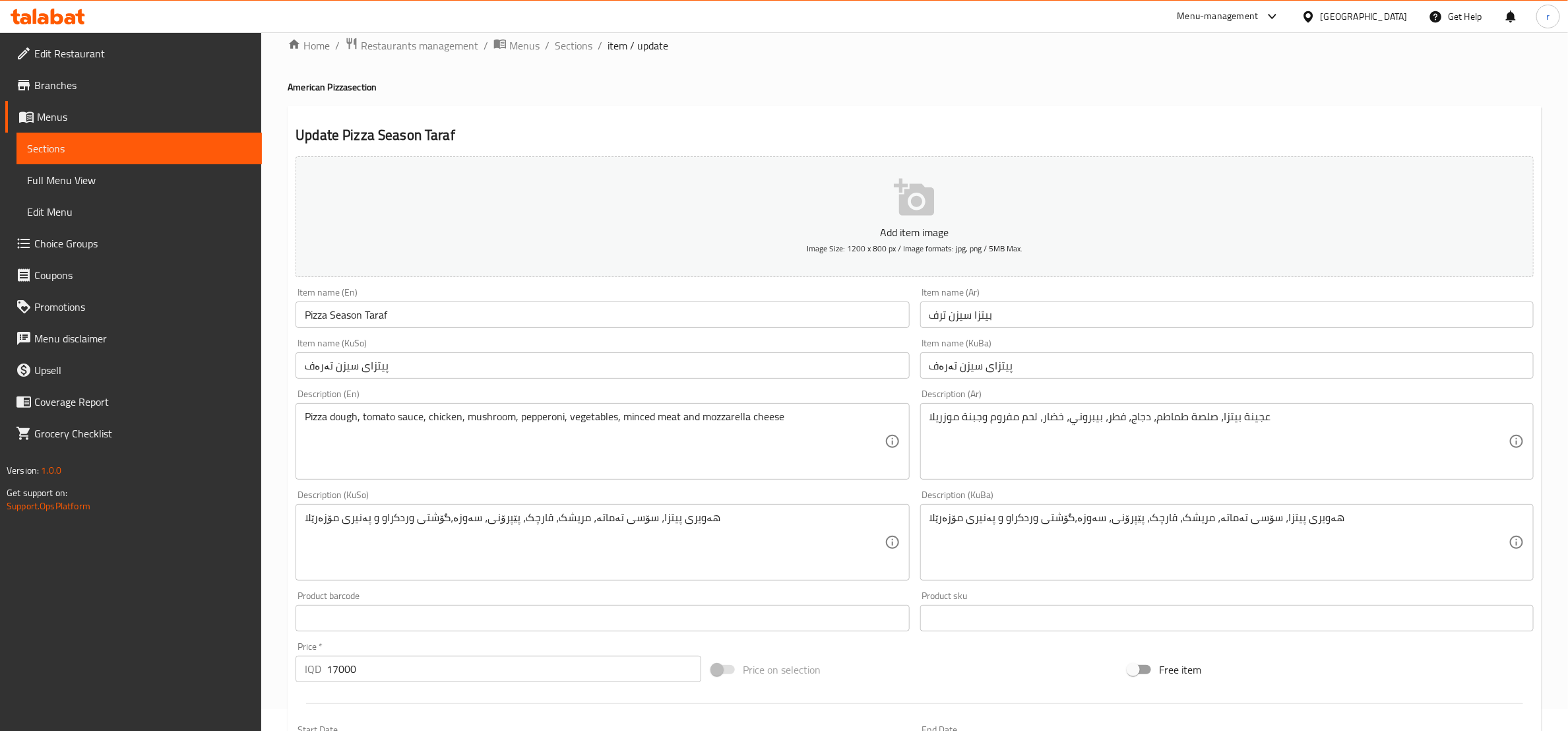
scroll to position [0, 0]
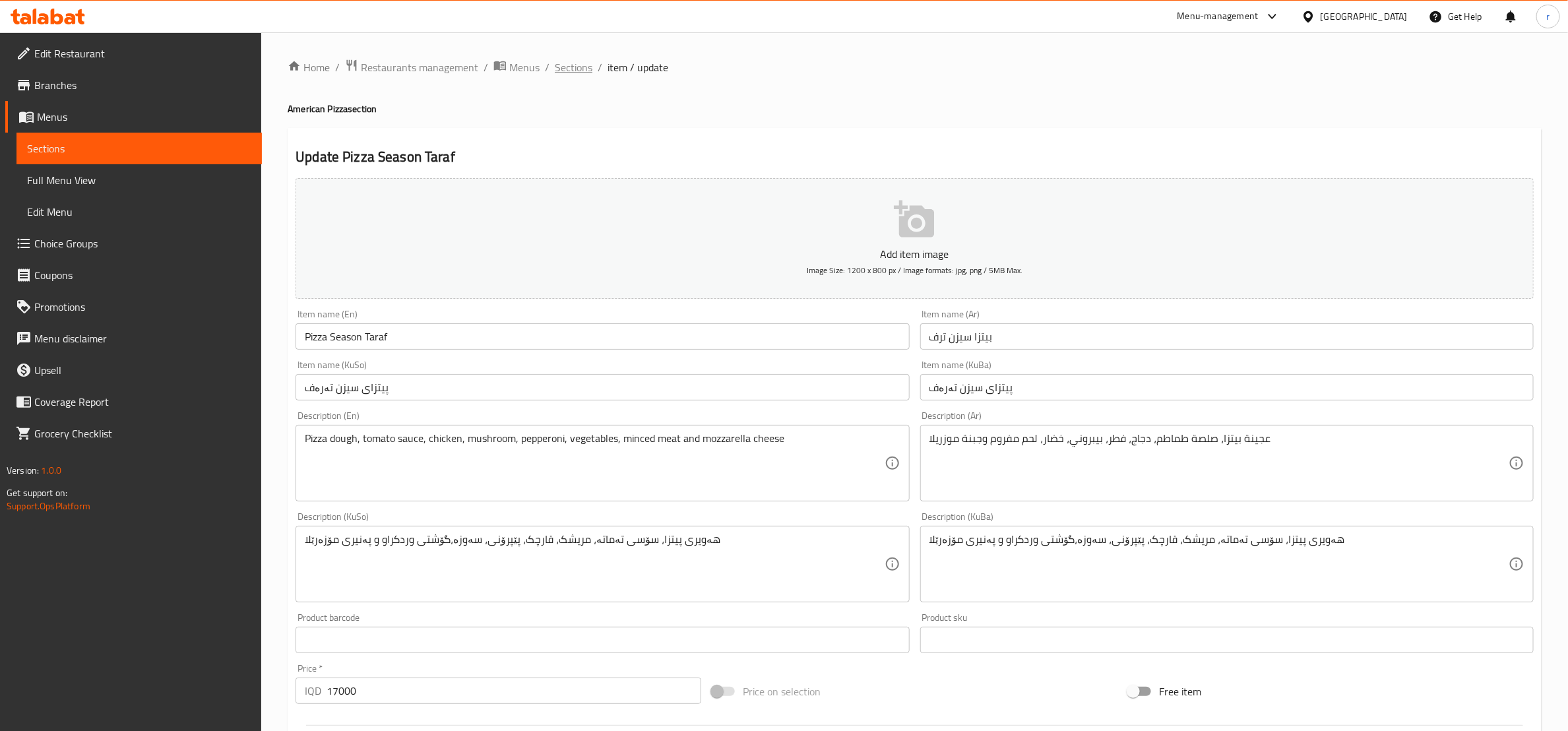
click at [580, 72] on span "Sections" at bounding box center [574, 68] width 37 height 16
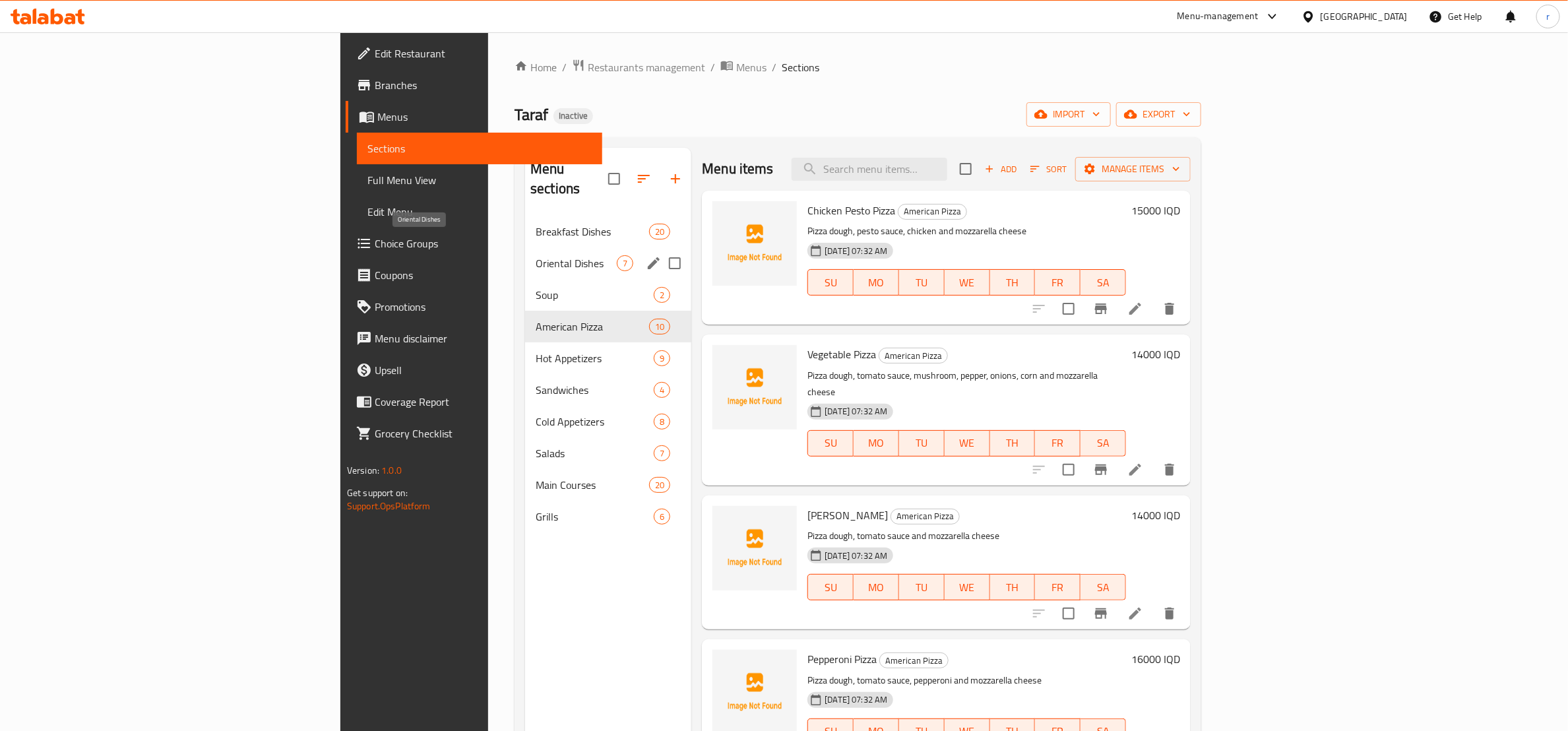
click at [536, 255] on span "Oriental Dishes" at bounding box center [576, 264] width 81 height 16
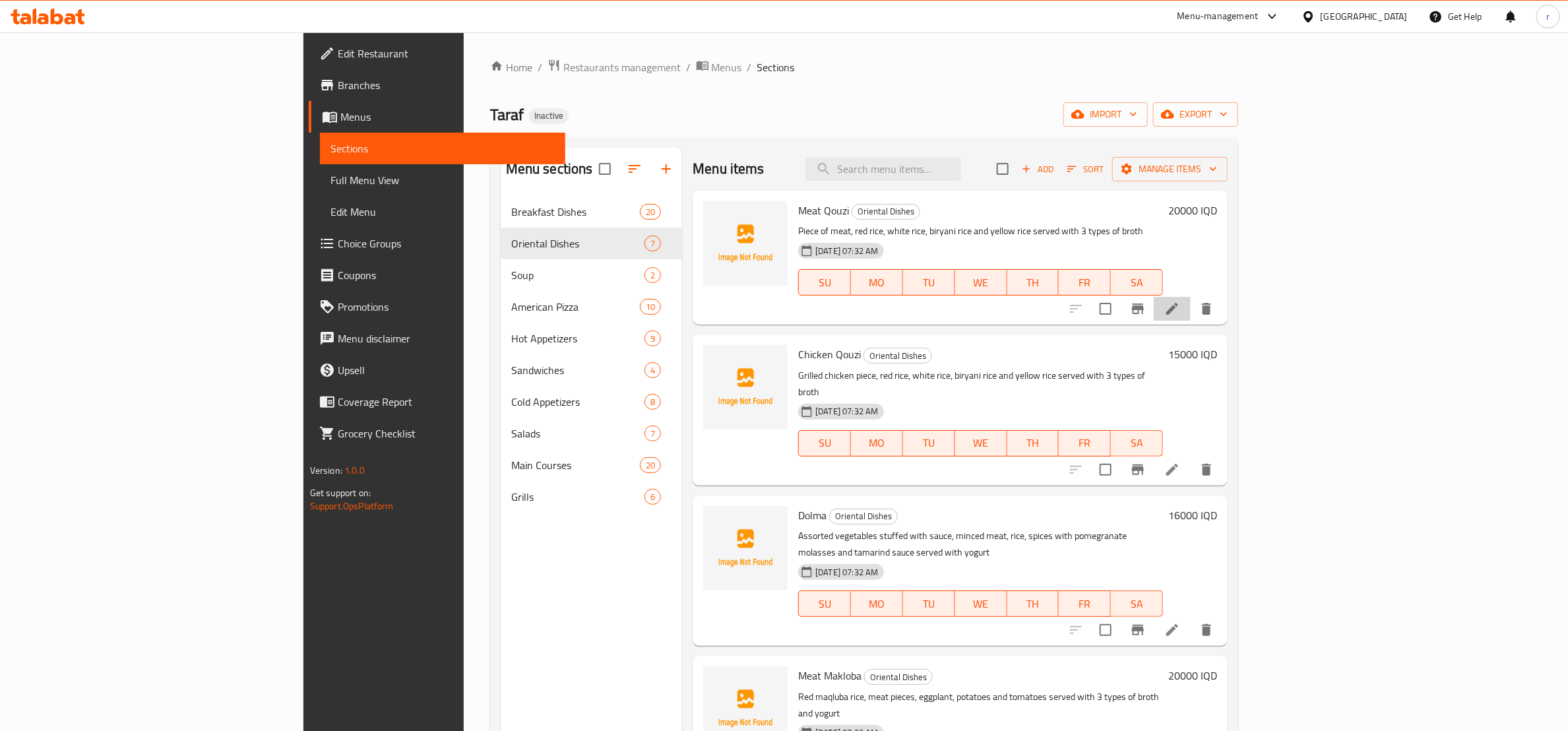
click at [1191, 310] on li at bounding box center [1172, 309] width 37 height 24
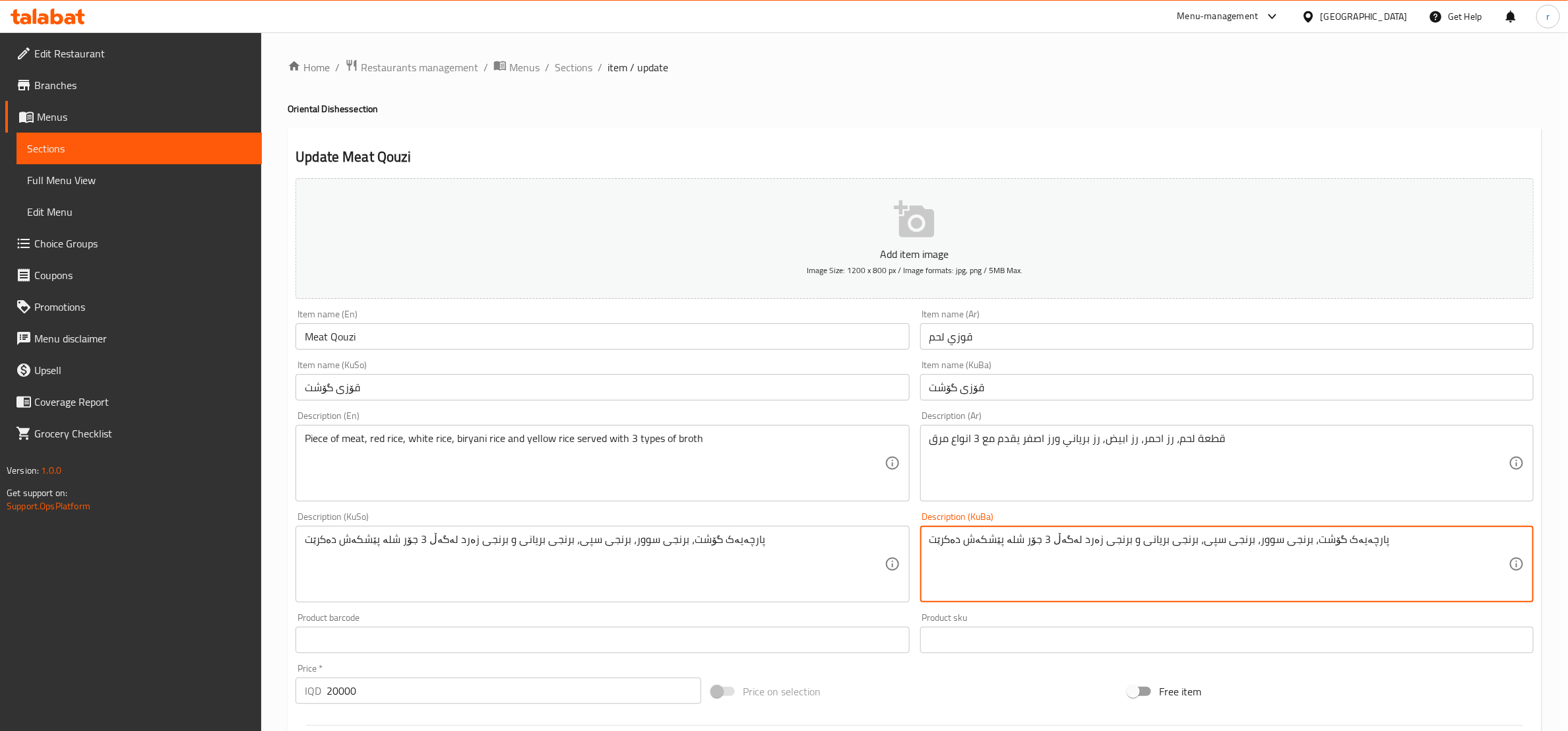
drag, startPoint x: 998, startPoint y: 539, endPoint x: 921, endPoint y: 541, distance: 77.0
click at [996, 542] on textarea "پارچەیەک گۆشت، برنجی سوور، برنجی سپی، برنجی بریانی و برنجی زەرد لەگەڵ 3 جۆر شلە" at bounding box center [1219, 564] width 579 height 63
paste textarea "ێشکەش دەکرێت"
click at [986, 547] on textarea "پارچەیەک گۆشت، برنجی سوور، برنجی سپی، برنجی بریانی و برنجی زەرد پێشکەش دەکرێت ل…" at bounding box center [1219, 564] width 579 height 63
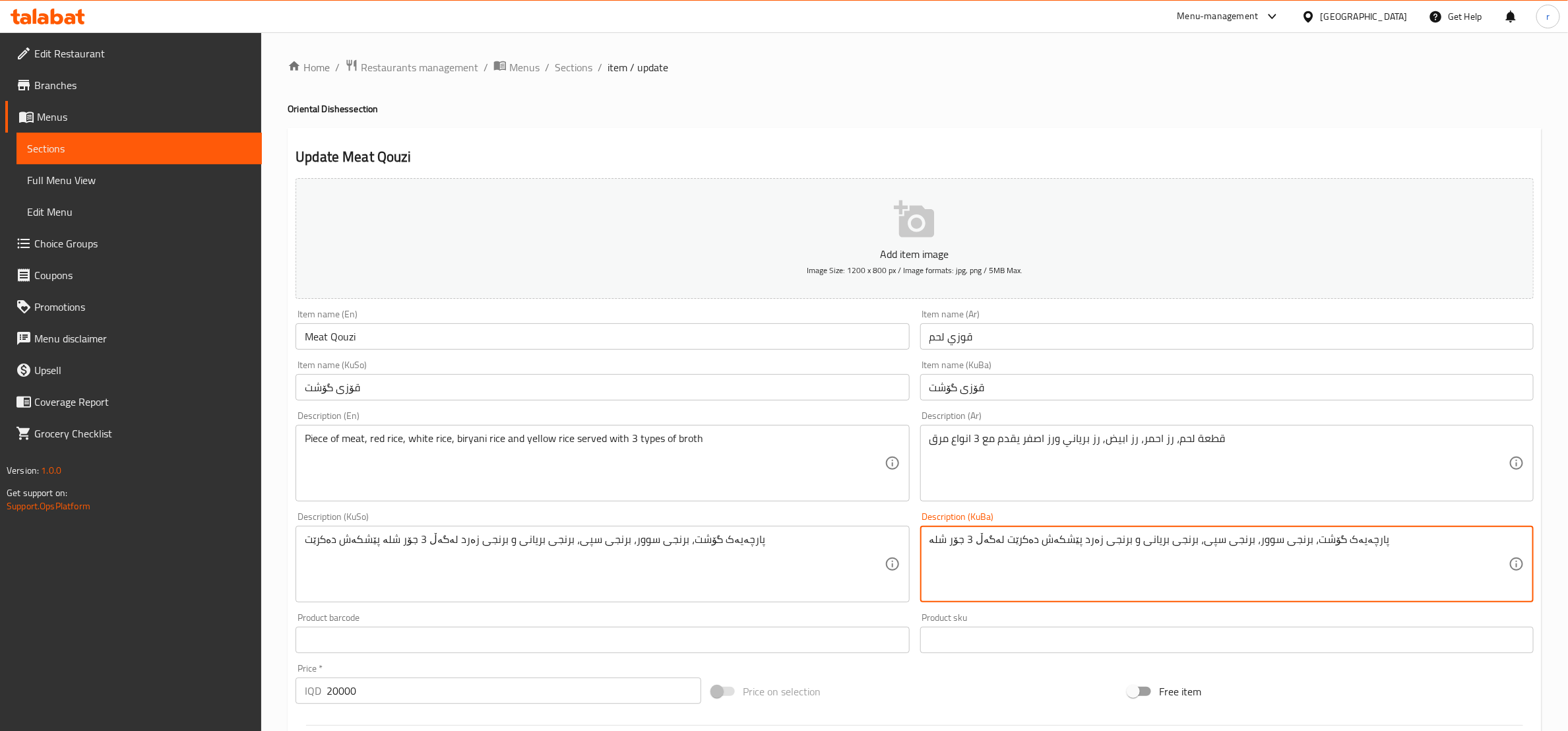
click at [986, 547] on textarea "پارچەیەک گۆشت، برنجی سوور، برنجی سپی، برنجی بریانی و برنجی زەرد پێشکەش دەکرێت ل…" at bounding box center [1219, 564] width 579 height 63
type textarea "پارچەیەک گۆشت، برنجی سوور، برنجی سپی، برنجی بریانی و برنجی زەرد پێشکەش دەکرێت ل…"
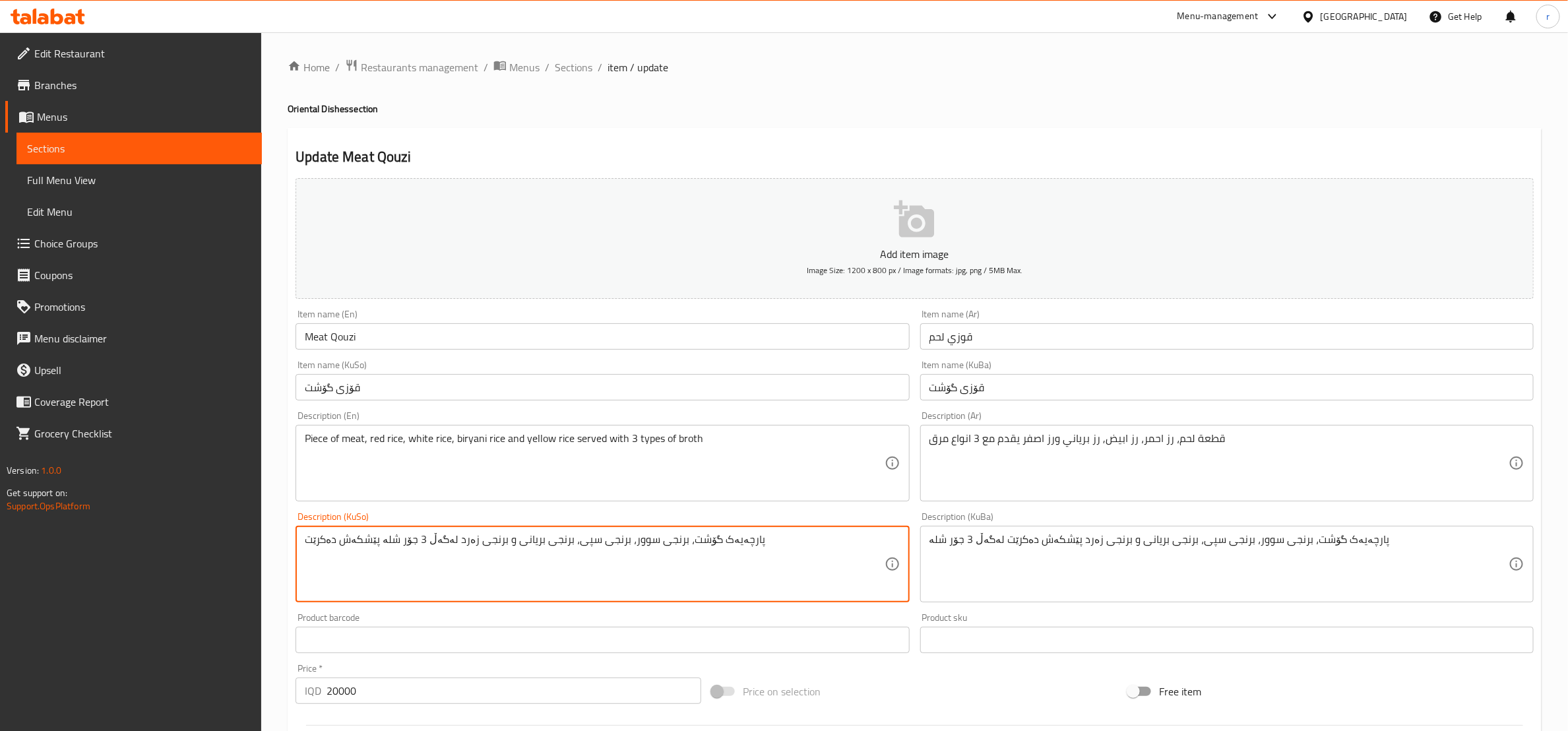
click at [617, 541] on textarea "پارچەیەک گۆشت، برنجی سوور، برنجی سپی، برنجی بریانی و برنجی زەرد لەگەڵ 3 جۆر شلە…" at bounding box center [594, 564] width 579 height 63
paste textarea "ێشکەش دەکرێت لەگەڵ 3 جۆر شلە"
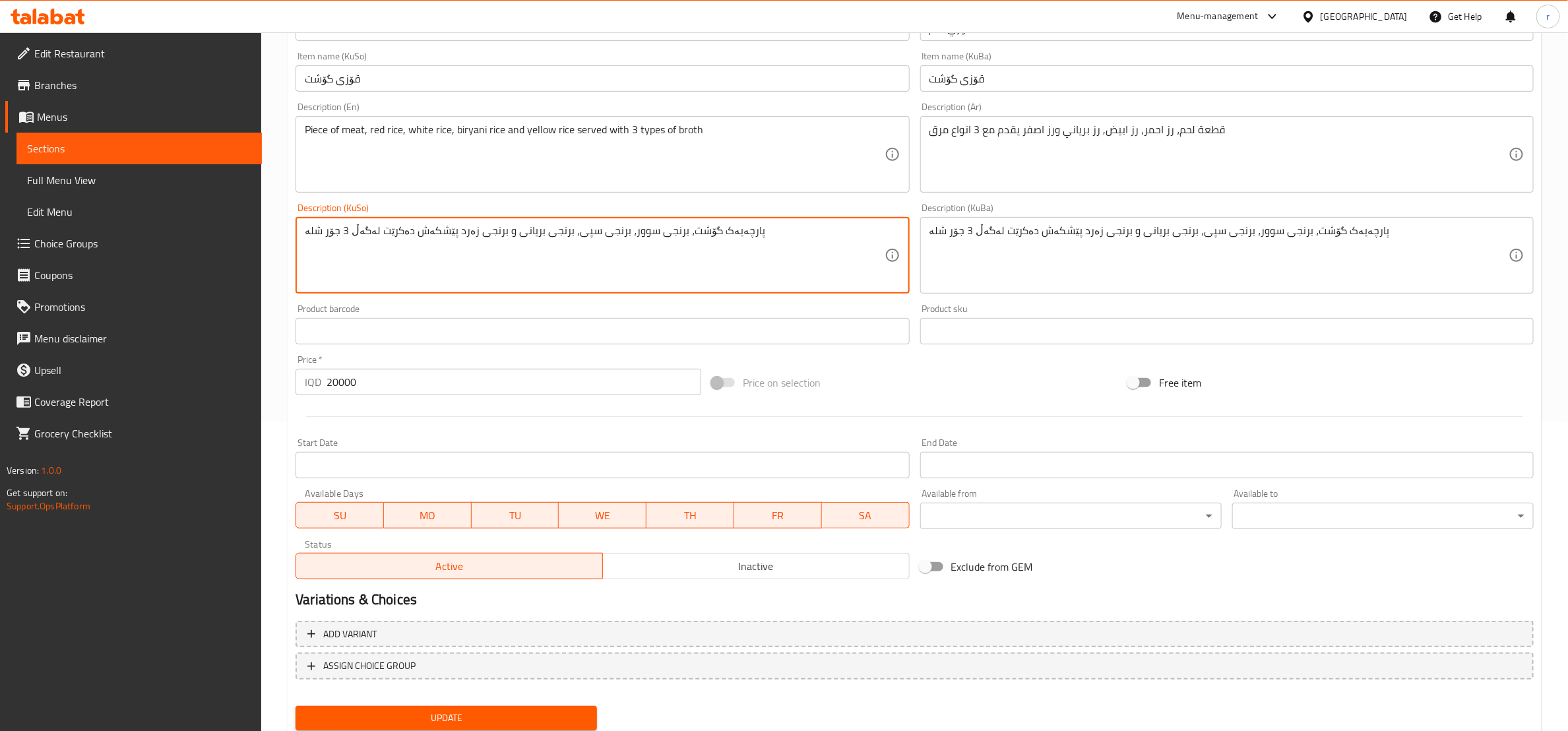
scroll to position [351, 0]
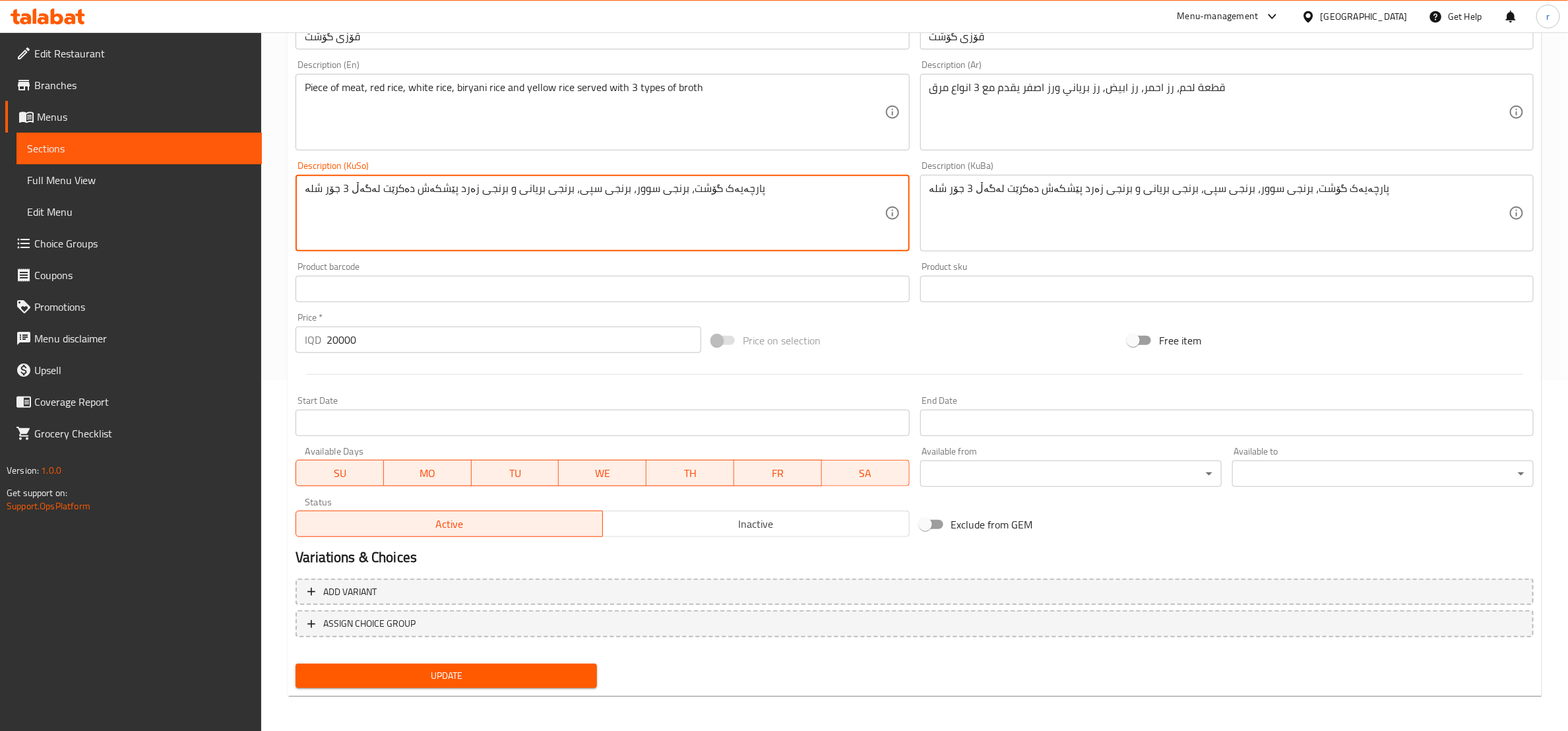
type textarea "پارچەیەک گۆشت، برنجی سوور، برنجی سپی، برنجی بریانی و برنجی زەرد پێشکەش دەکرێت ل…"
click at [449, 669] on span "Update" at bounding box center [446, 676] width 280 height 17
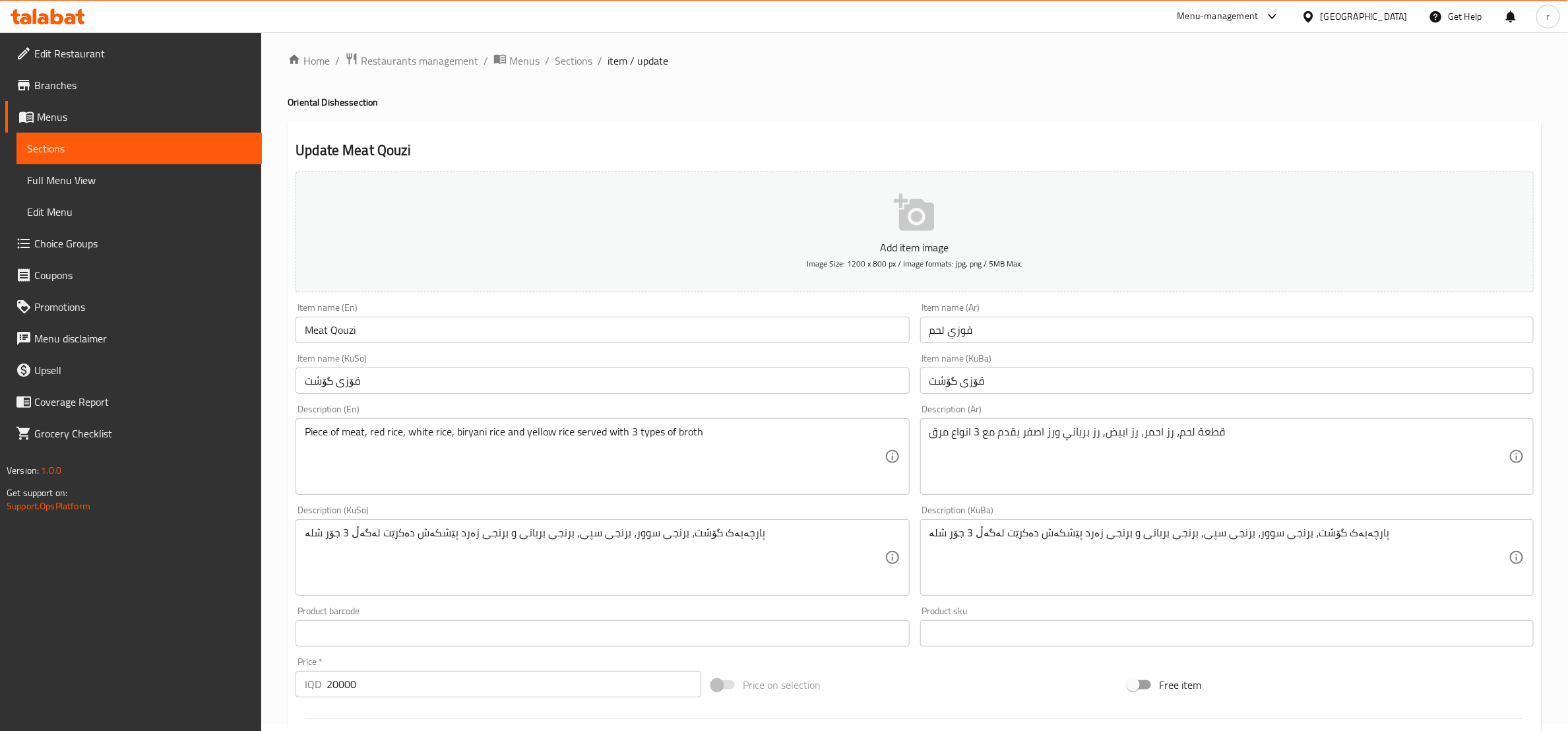
scroll to position [0, 0]
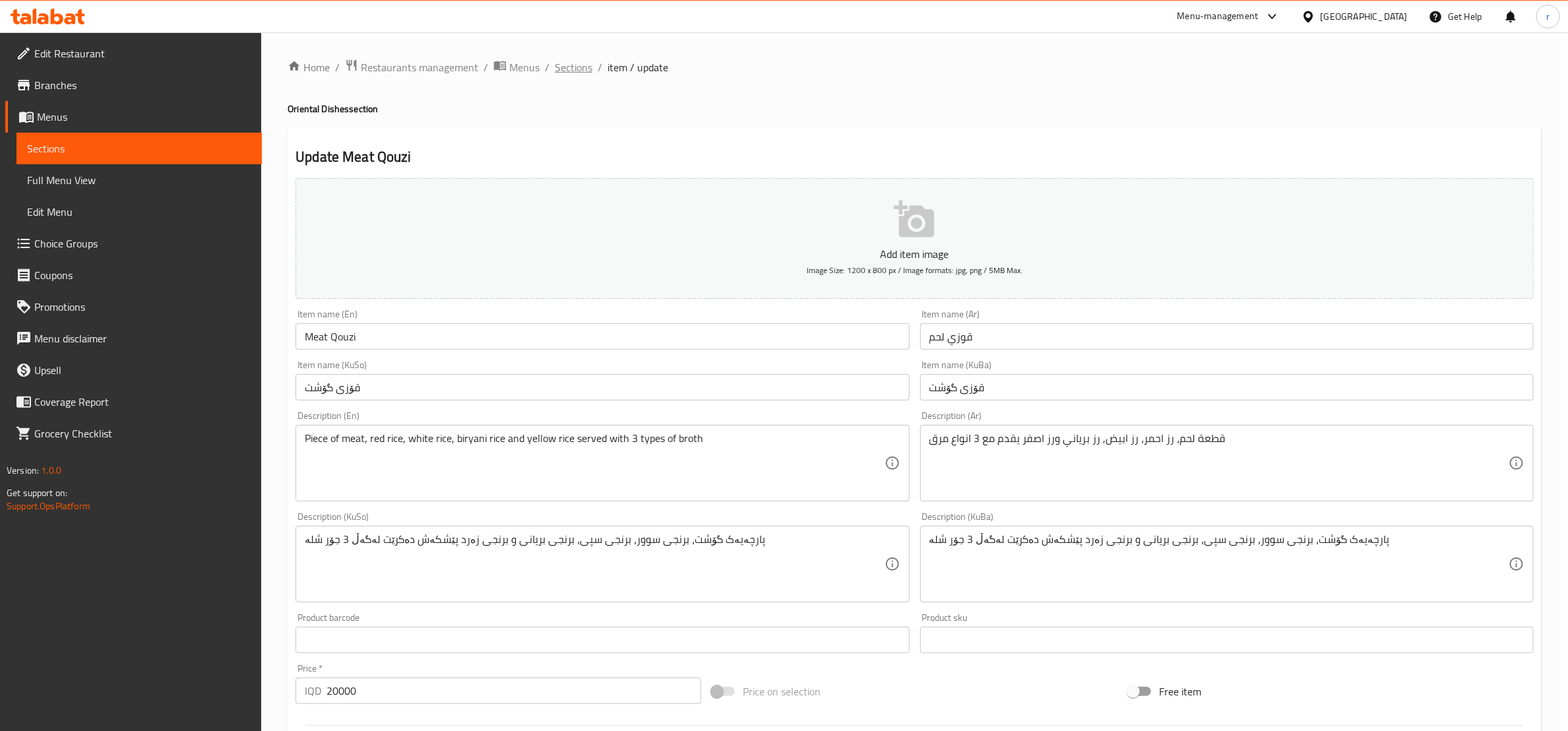
click at [582, 62] on span "Sections" at bounding box center [574, 68] width 37 height 16
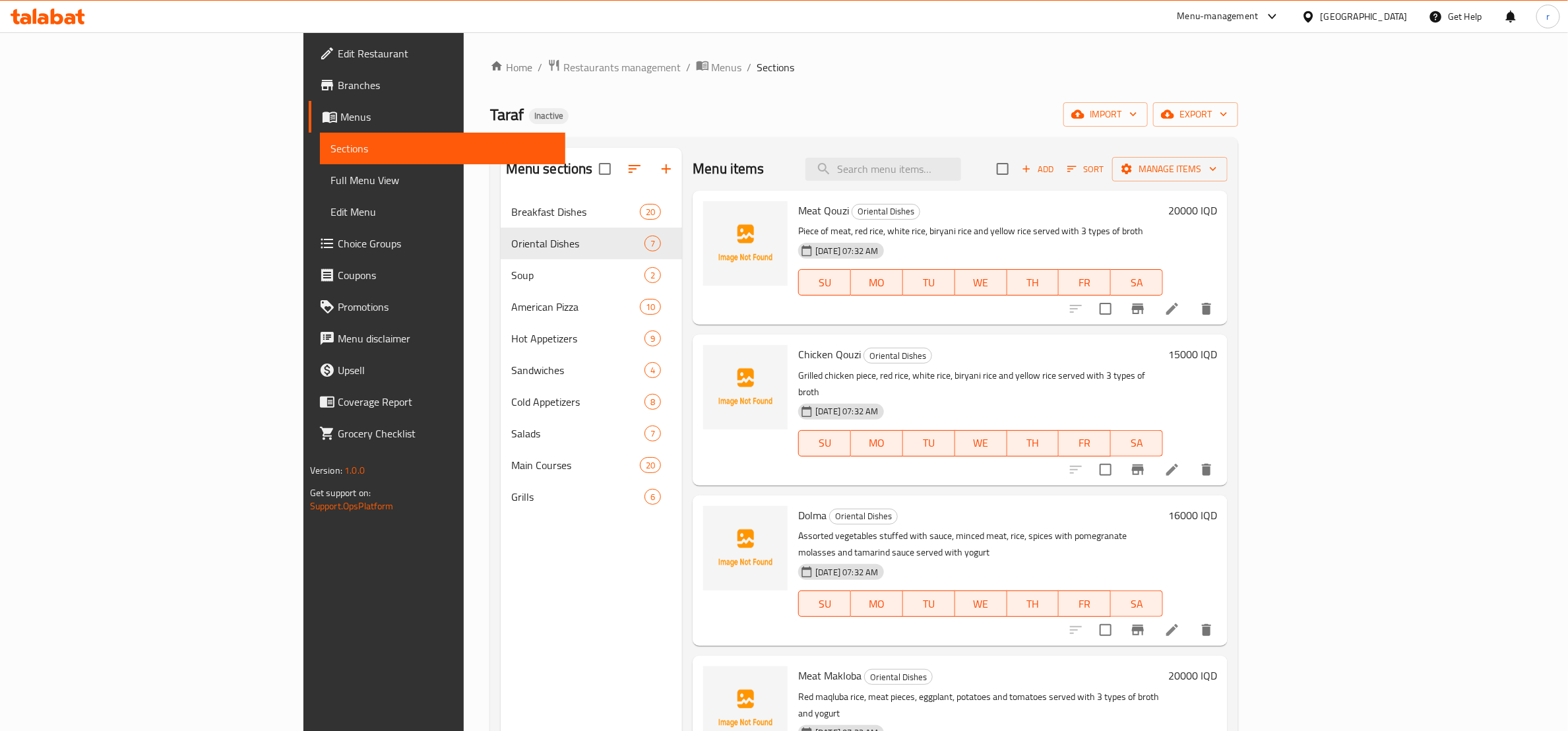
click at [1180, 462] on icon at bounding box center [1173, 470] width 16 height 16
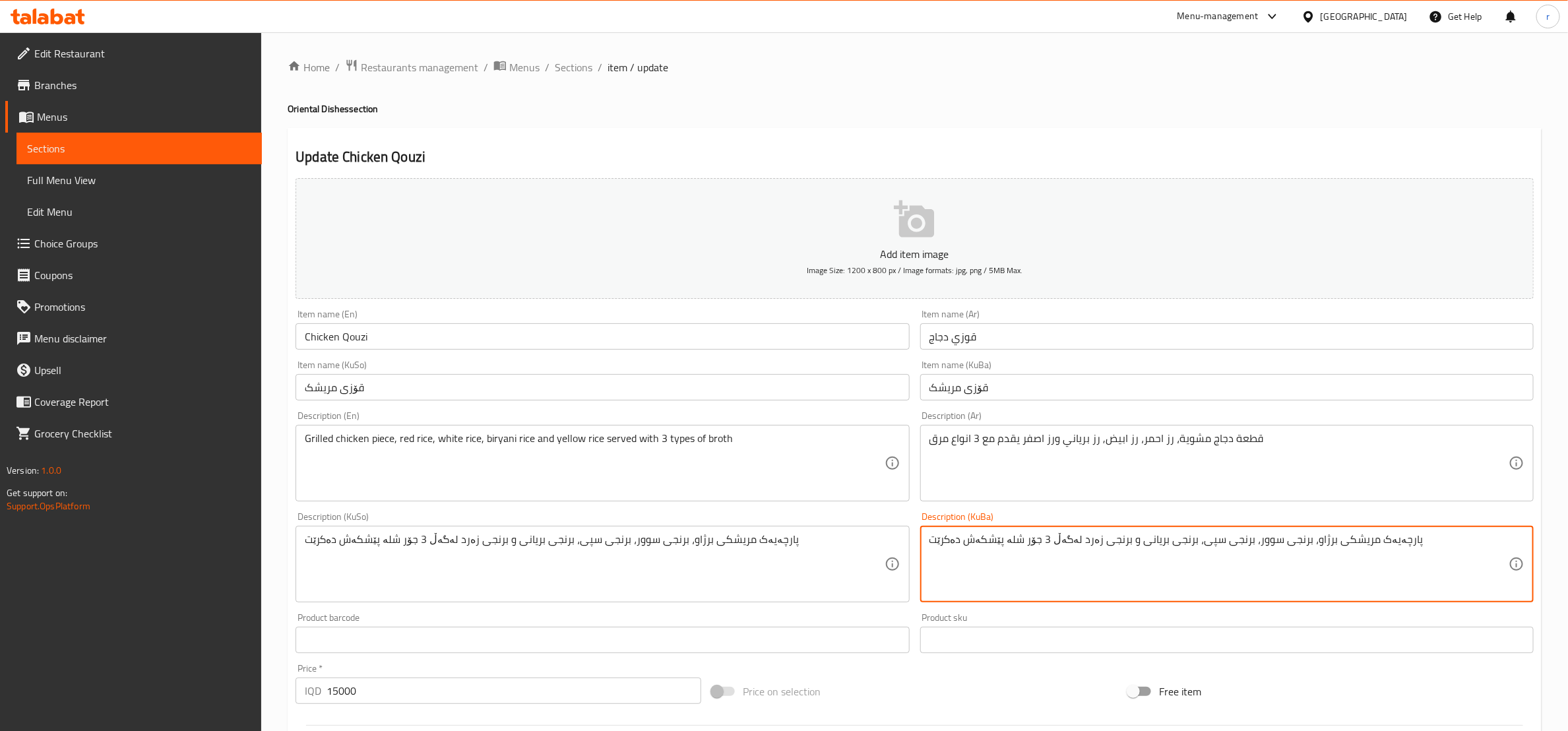
click at [1002, 538] on textarea "پارچەیەک مریشکی برژاو، برنجی سوور، برنجی سپی، برنجی بریانی و برنجی زەرد لەگەڵ 3…" at bounding box center [1219, 564] width 579 height 63
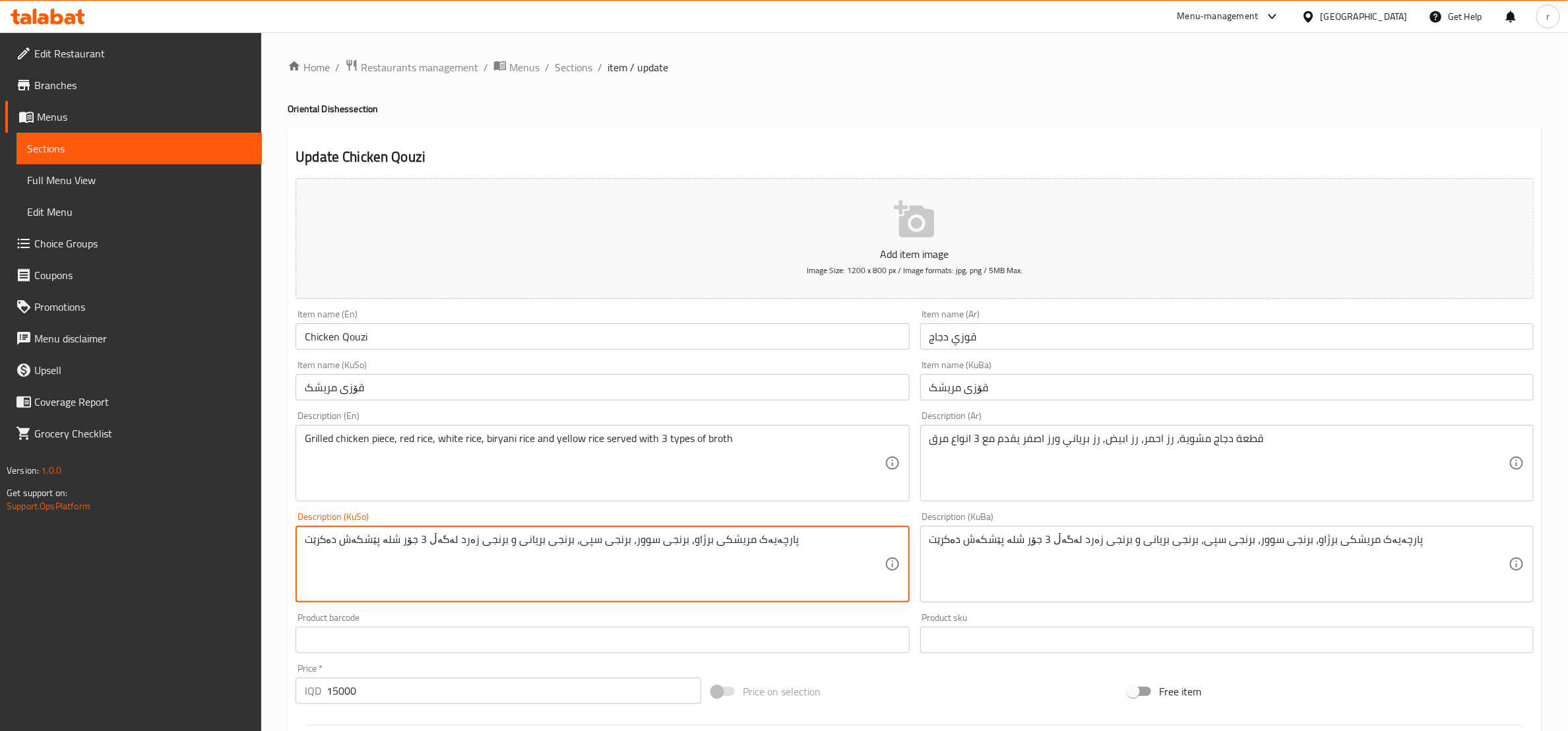
drag, startPoint x: 374, startPoint y: 537, endPoint x: 292, endPoint y: 531, distance: 82.2
click at [292, 531] on div "Description (KuSo) پارچەیەک مریشکی برژاو، برنجی سوور، برنجی سپی، برنجی بریانی و…" at bounding box center [602, 557] width 624 height 101
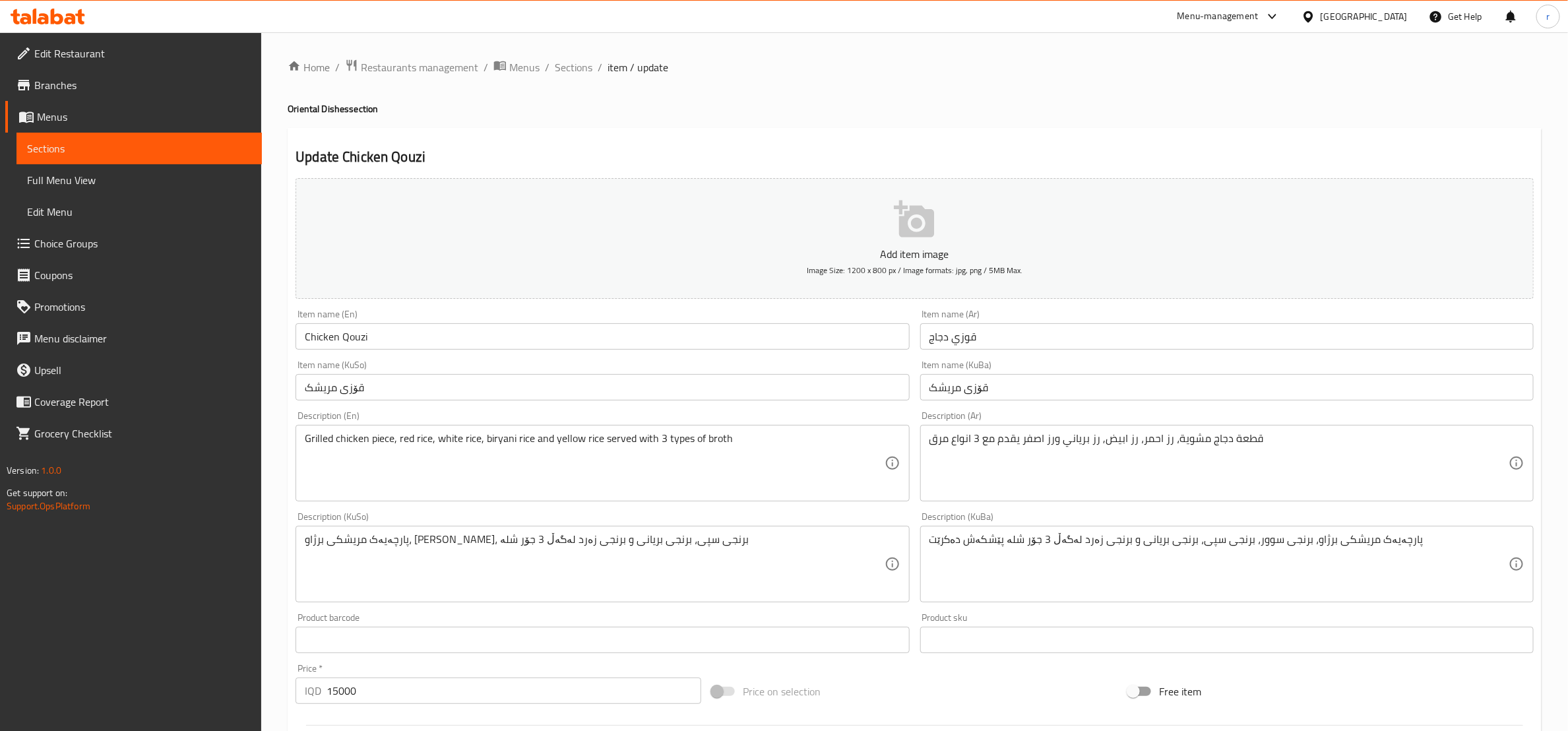
click at [372, 529] on div "پارچەیەک مریشکی برژاو، برنجی سوور، برنجی سپی، برنجی بریانی و برنجی زەرد لەگەڵ 3…" at bounding box center [602, 564] width 614 height 76
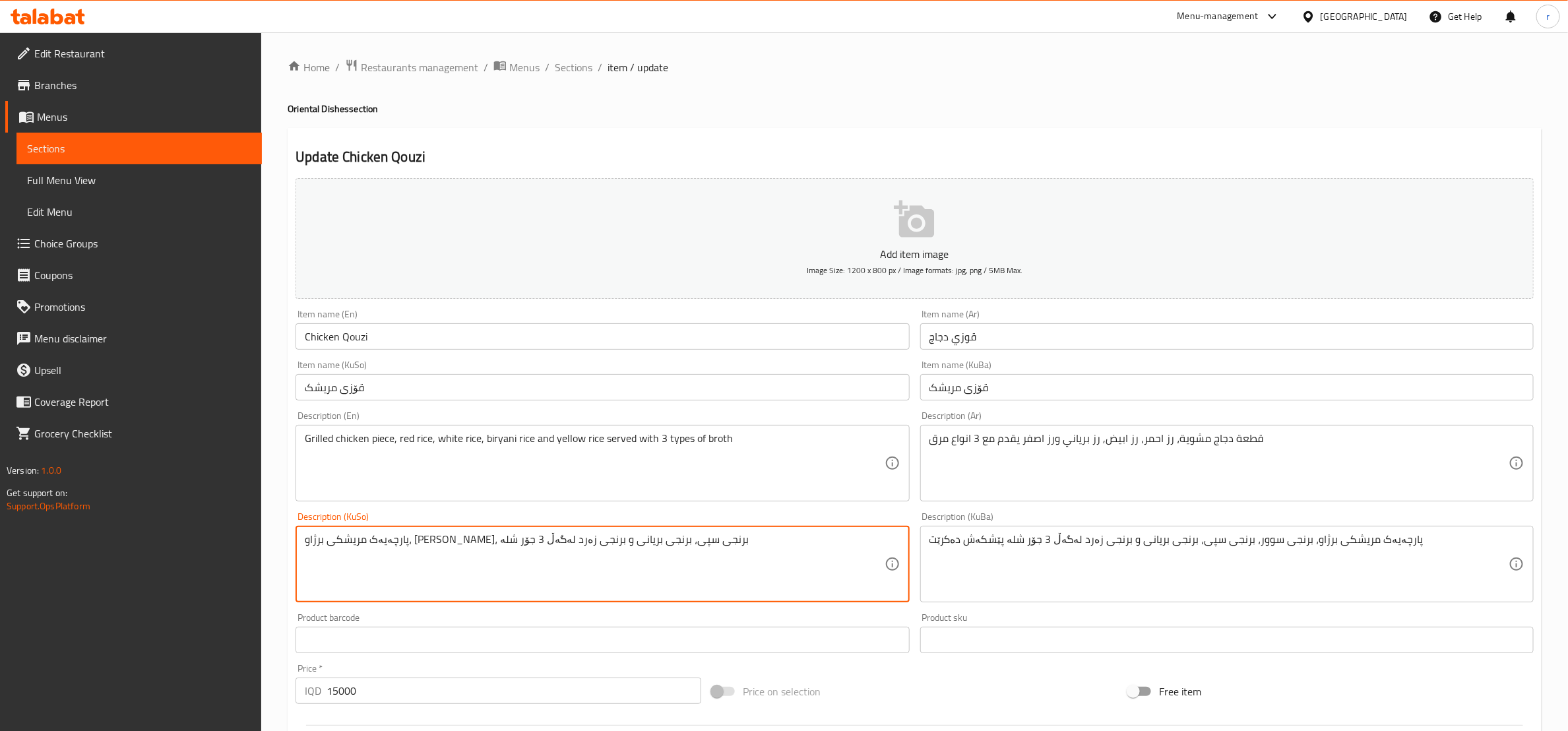
click at [371, 544] on textarea "پارچەیەک مریشکی برژاو، برنجی سوور، برنجی سپی، برنجی بریانی و برنجی زەرد لەگەڵ 3…" at bounding box center [594, 564] width 579 height 63
paste textarea "ێشکەش دەکرێت"
click at [419, 550] on textarea "پارچەیەک مریشکی برژاو، برنجی سوور، برنجی سپی، برنجی بریانی و برنجی زەرد پێشکەش …" at bounding box center [594, 564] width 579 height 63
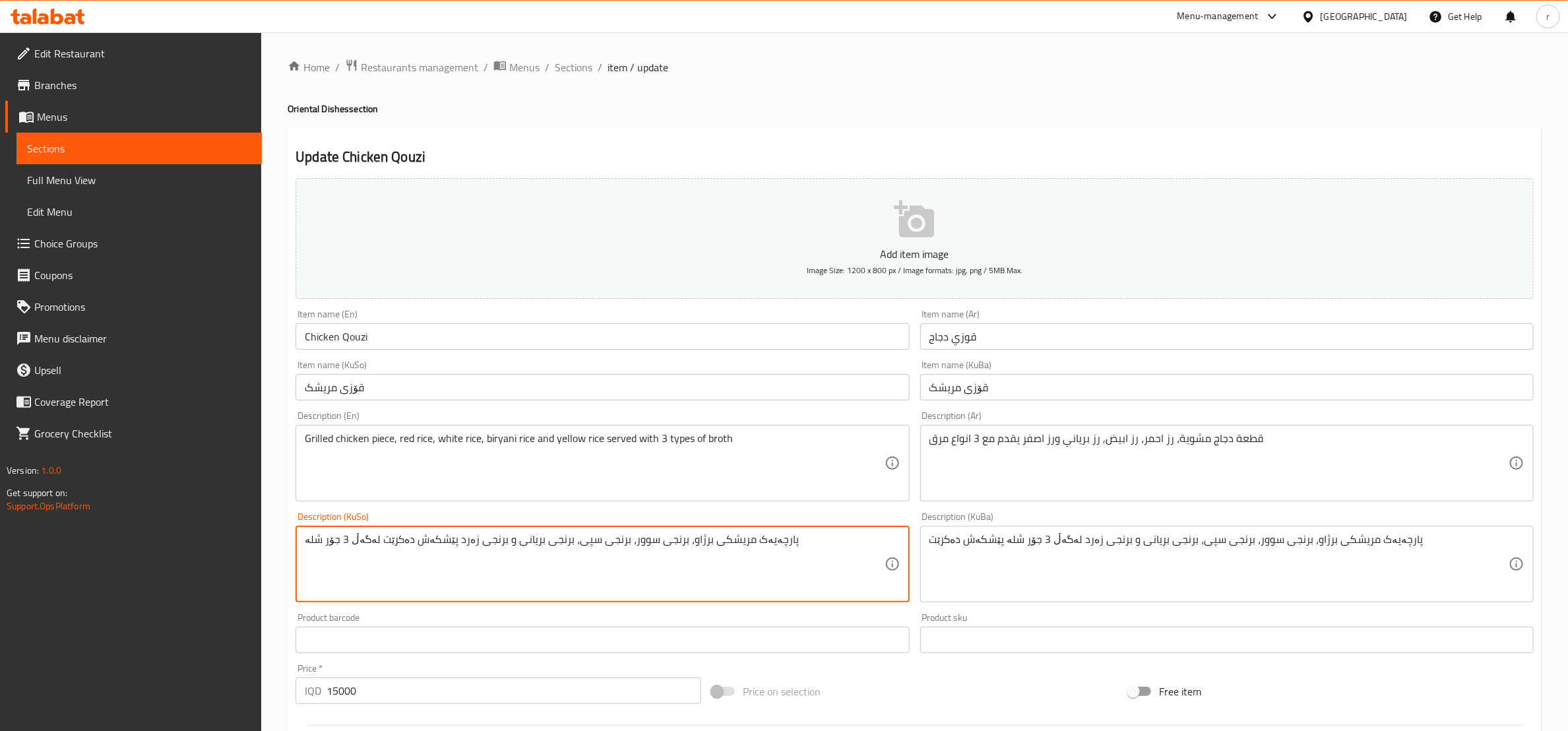
click at [419, 550] on textarea "پارچەیەک مریشکی برژاو، برنجی سوور، برنجی سپی، برنجی بریانی و برنجی زەرد پێشکەش …" at bounding box center [594, 564] width 579 height 63
type textarea "پارچەیەک مریشکی برژاو، برنجی سوور، برنجی سپی، برنجی بریانی و برنجی زەرد پێشکەش …"
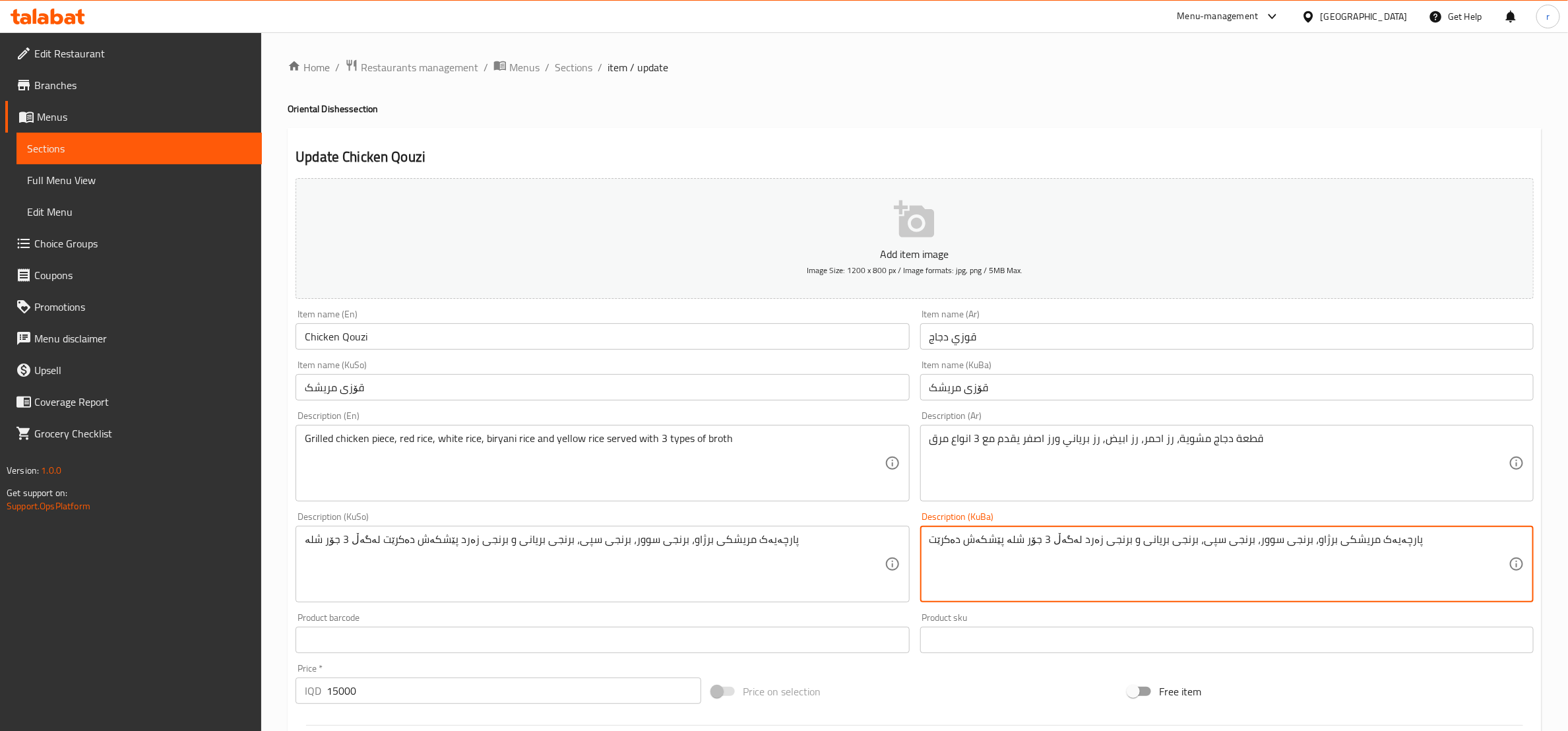
click at [1073, 543] on textarea "پارچەیەک مریشکی برژاو، برنجی سوور، برنجی سپی، برنجی بریانی و برنجی زەرد لەگەڵ 3…" at bounding box center [1219, 564] width 579 height 63
paste textarea "ێشکەش دەکرێت لەگەڵ 3 جۆر شلە"
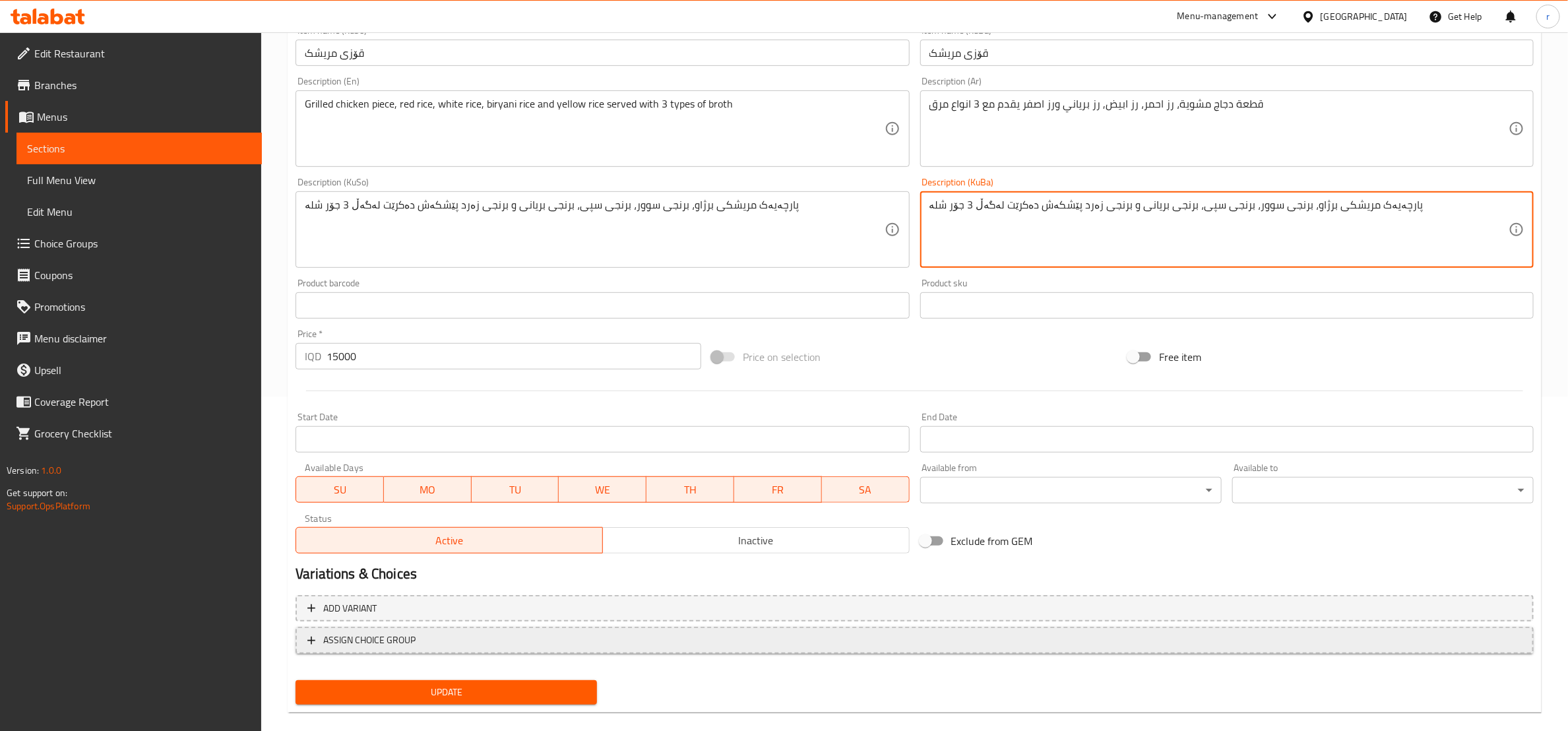
scroll to position [351, 0]
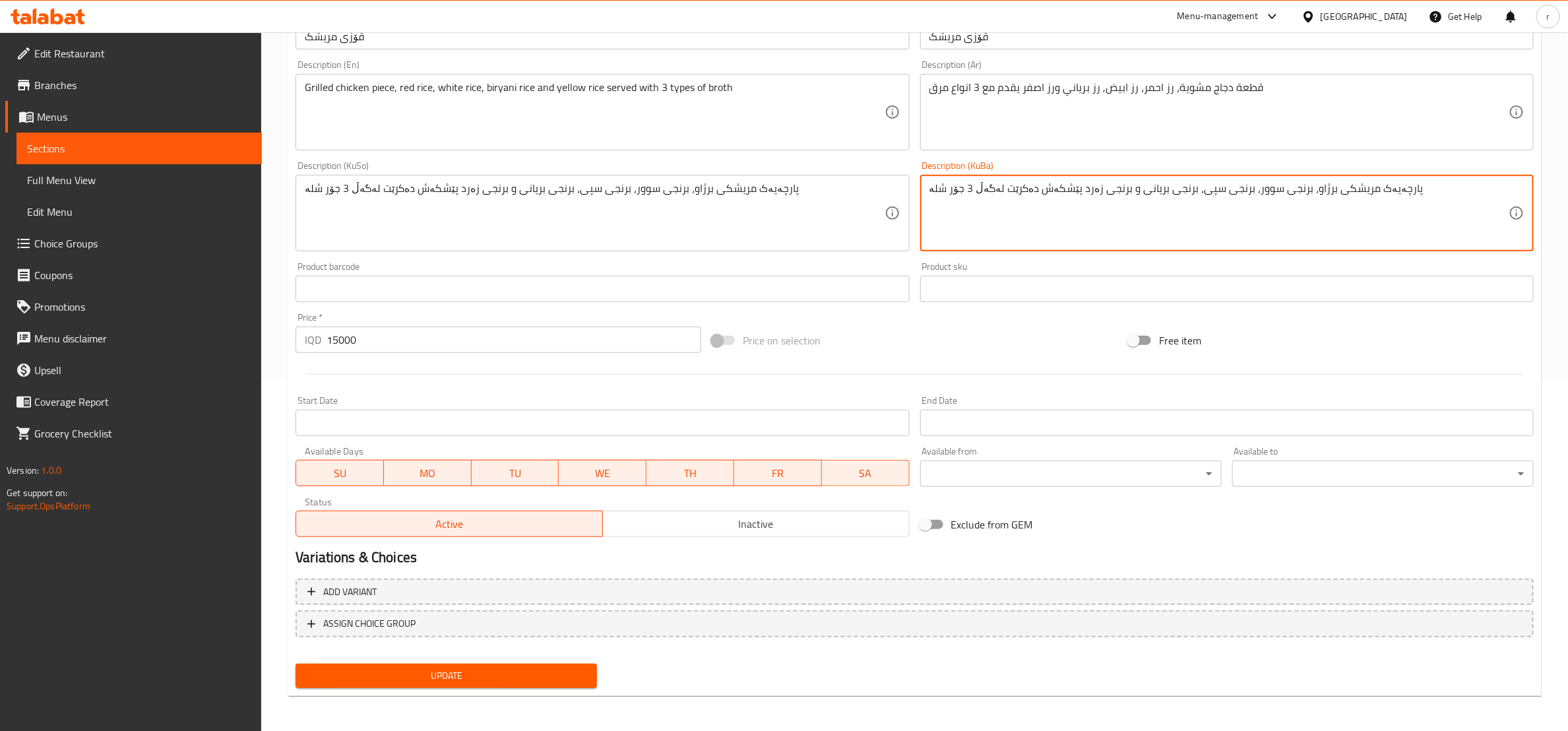
type textarea "پارچەیەک مریشکی برژاو، برنجی سوور، برنجی سپی، برنجی بریانی و برنجی زەرد پێشکەش …"
click at [509, 668] on span "Update" at bounding box center [446, 676] width 280 height 17
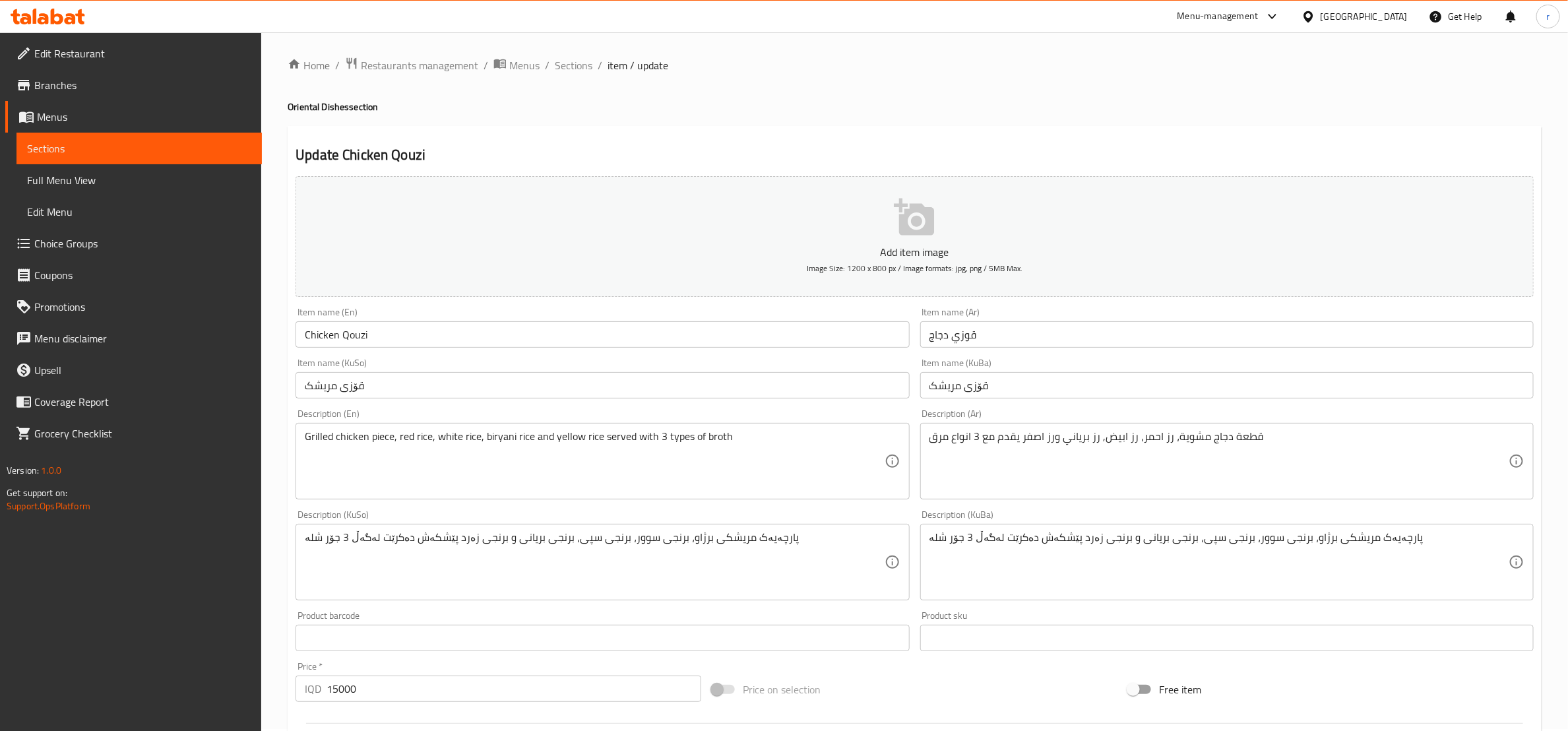
scroll to position [0, 0]
click at [578, 70] on span "Sections" at bounding box center [574, 68] width 37 height 16
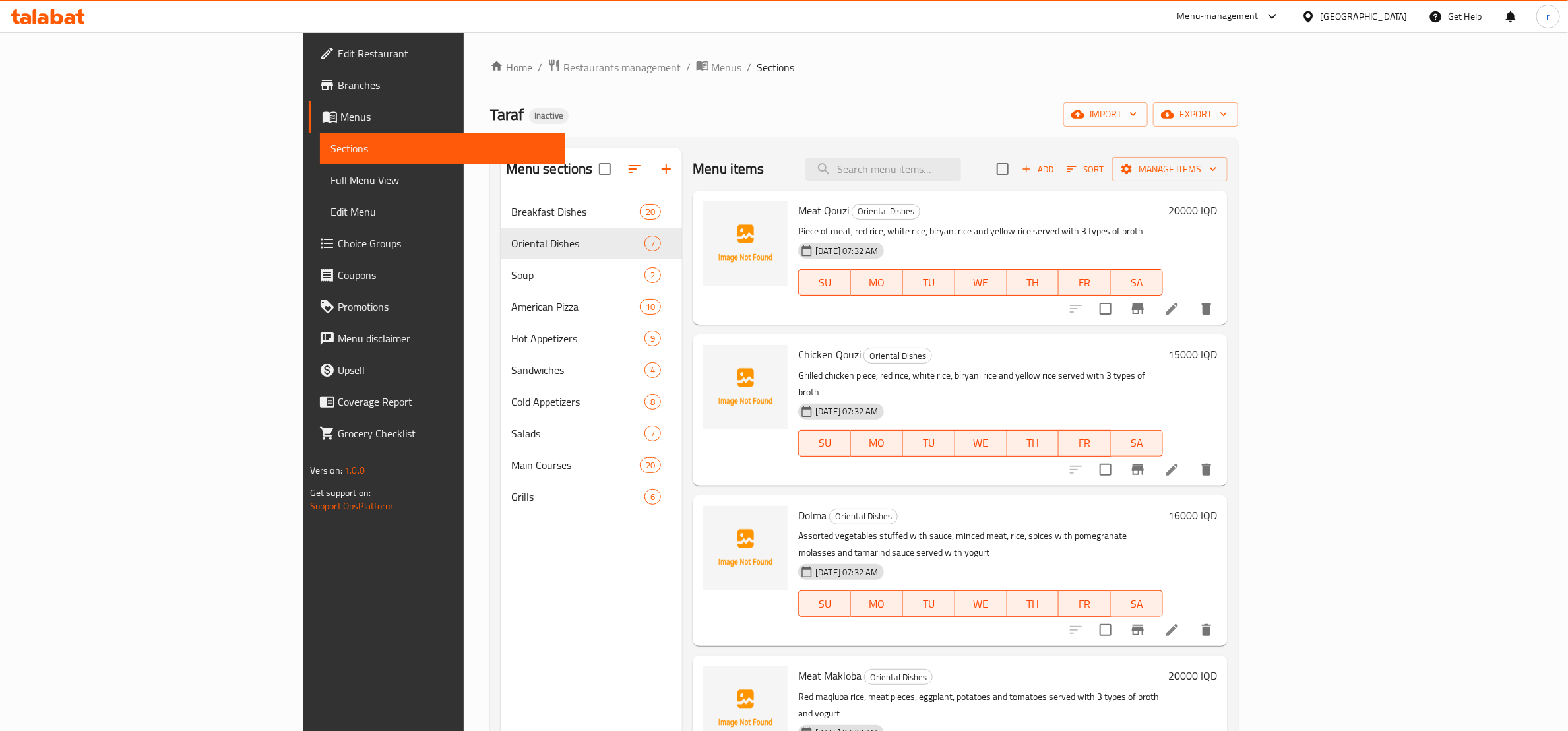
scroll to position [165, 0]
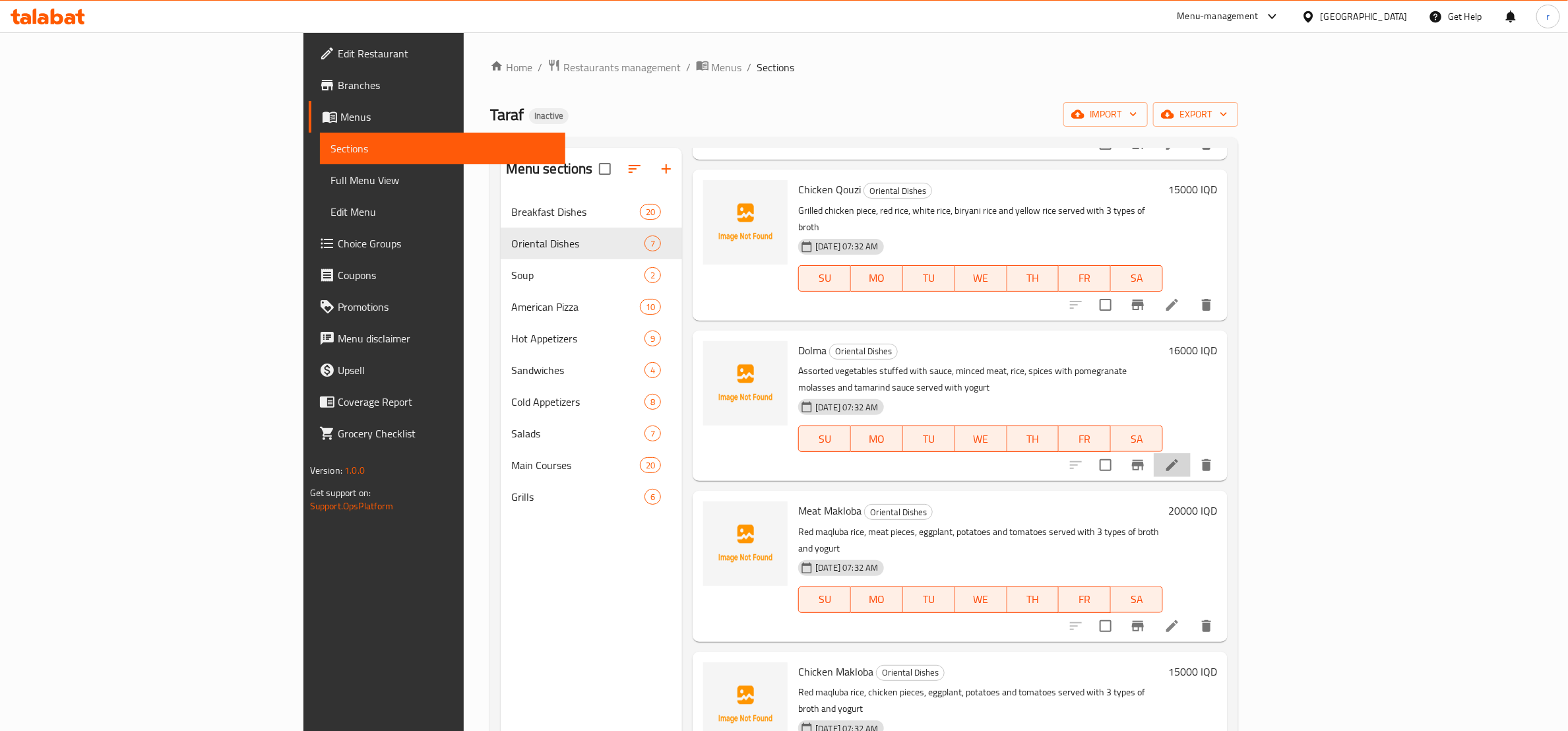
click at [1191, 453] on li at bounding box center [1172, 465] width 37 height 24
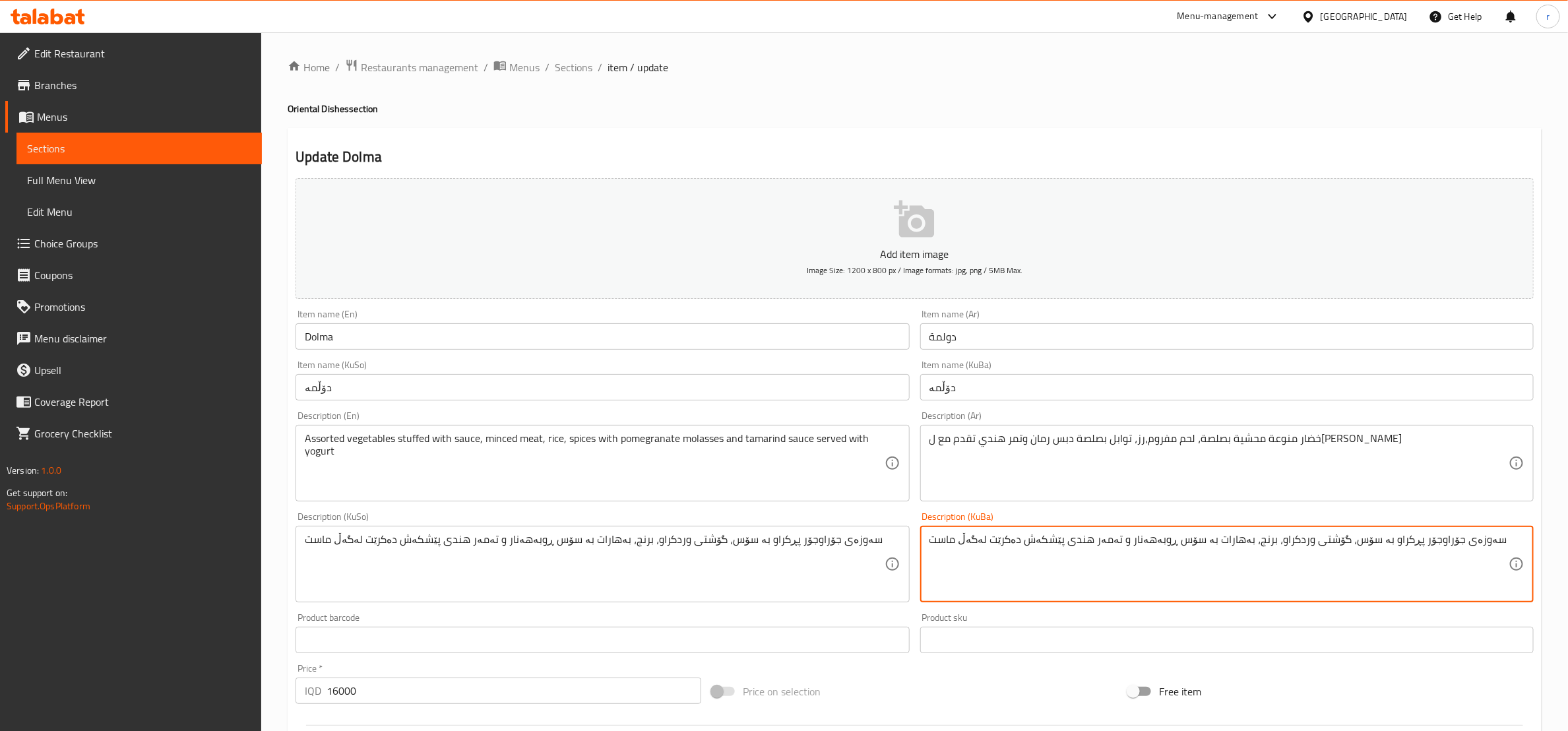
click at [1378, 540] on textarea "سەوزەی جۆراوجۆر پڕکراو بە سۆس، گۆشتی وردکراو، برنج، بەهارات بە سۆس ڕوبەهەنار و …" at bounding box center [1219, 564] width 579 height 63
paste textarea "ەحشی"
click at [1374, 542] on textarea "سەوزەی جۆراوجۆر مەحشیبە سۆس، گۆشتی وردکراو، برنج، بەهارات بە سۆس ڕوبەهەنار و تە…" at bounding box center [1219, 564] width 579 height 63
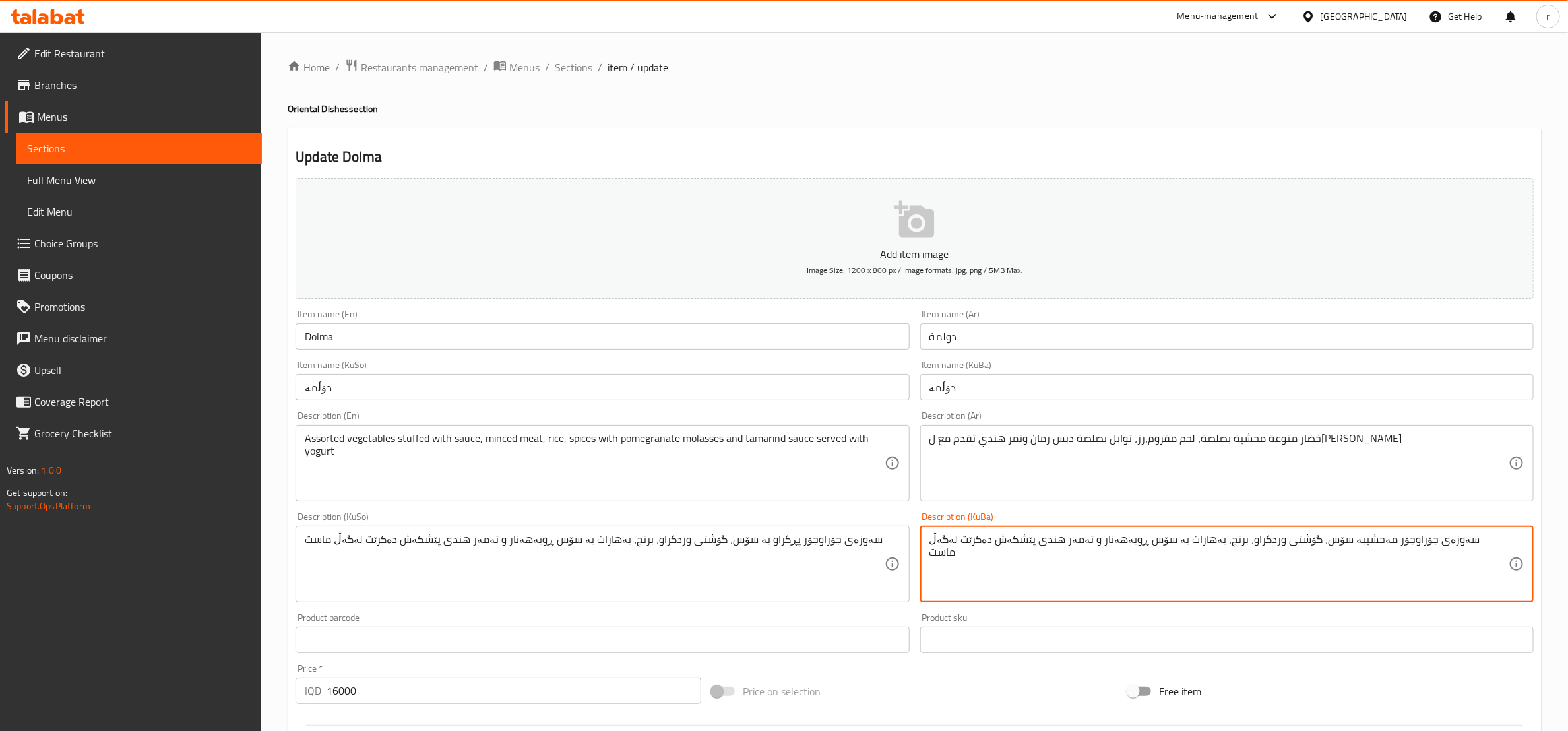
click at [1365, 538] on textarea "سەوزەی جۆراوجۆر مەحشیبە سۆس، گۆشتی وردکراو، برنج، بەهارات بە سۆس ڕوبەهەنار و تە…" at bounding box center [1219, 564] width 579 height 63
click at [1360, 536] on textarea "سەوزەی جۆراوجۆر مەحشیبە سۆس، گۆشتی وردکراو، برنج، بەهارات بە سۆس ڕوبەهەنار و تە…" at bounding box center [1219, 564] width 579 height 63
type textarea "سەوزەی جۆراوجۆر مەحشی بە سۆس، گۆشتی وردکراو، برنج، بەهارات بە سۆس ڕوبەهەنار و ت…"
click at [1324, 542] on textarea "سەوزەی جۆراوجۆر مەحشی بە سۆس، گۆشتی وردکراو، برنج، بەهارات بە سۆس ڕوبەهەنار و ت…" at bounding box center [1219, 564] width 579 height 63
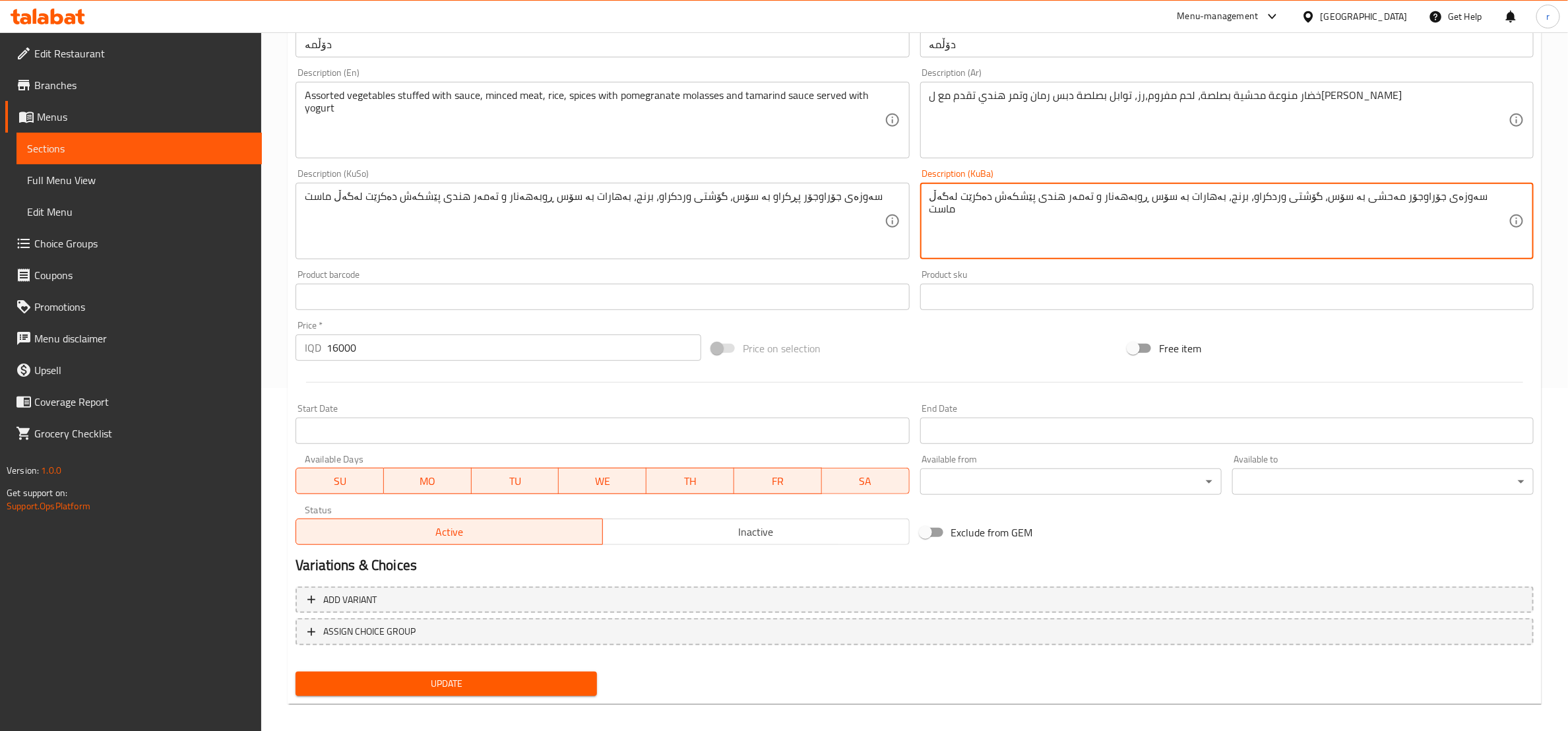
scroll to position [351, 0]
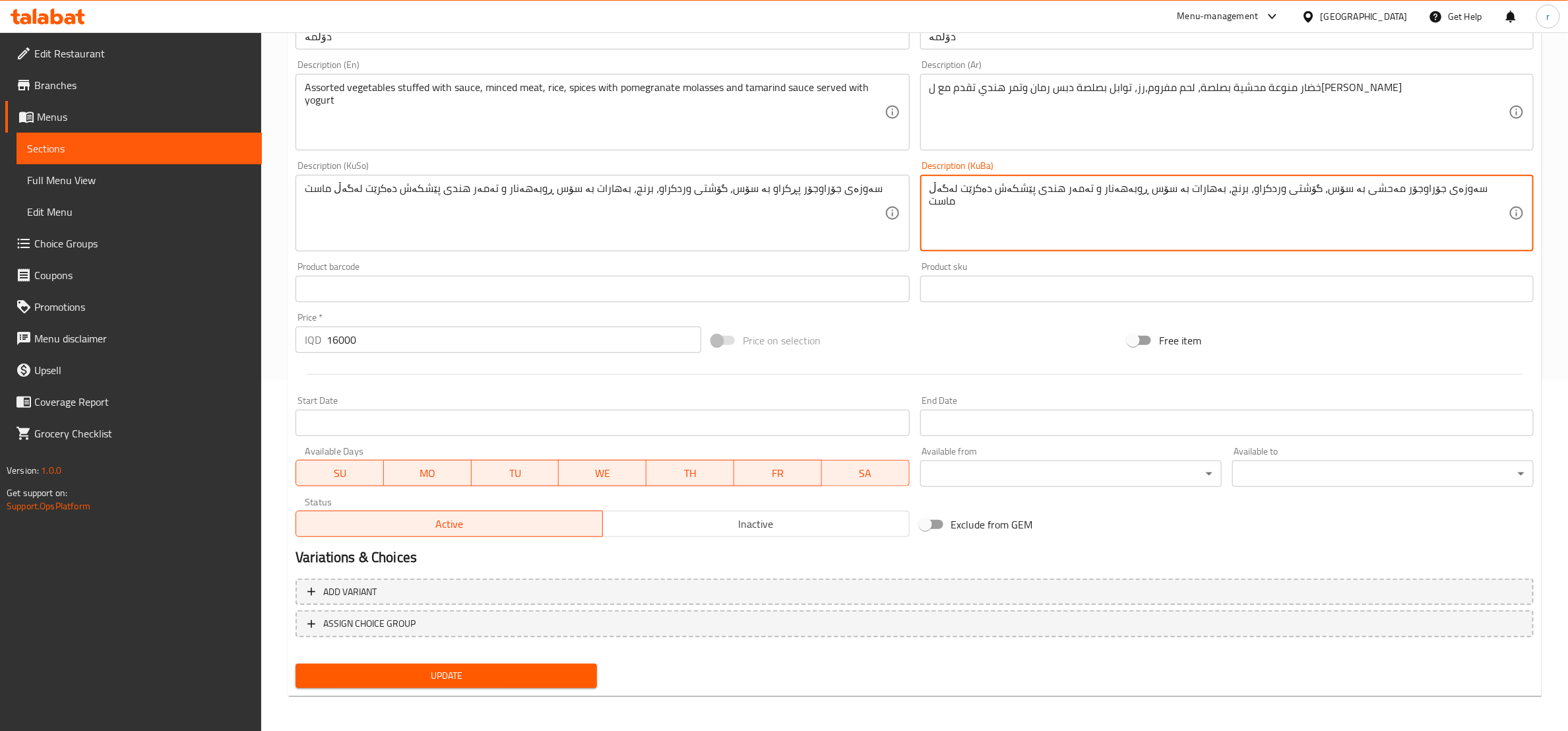
click at [489, 682] on span "Update" at bounding box center [446, 676] width 280 height 17
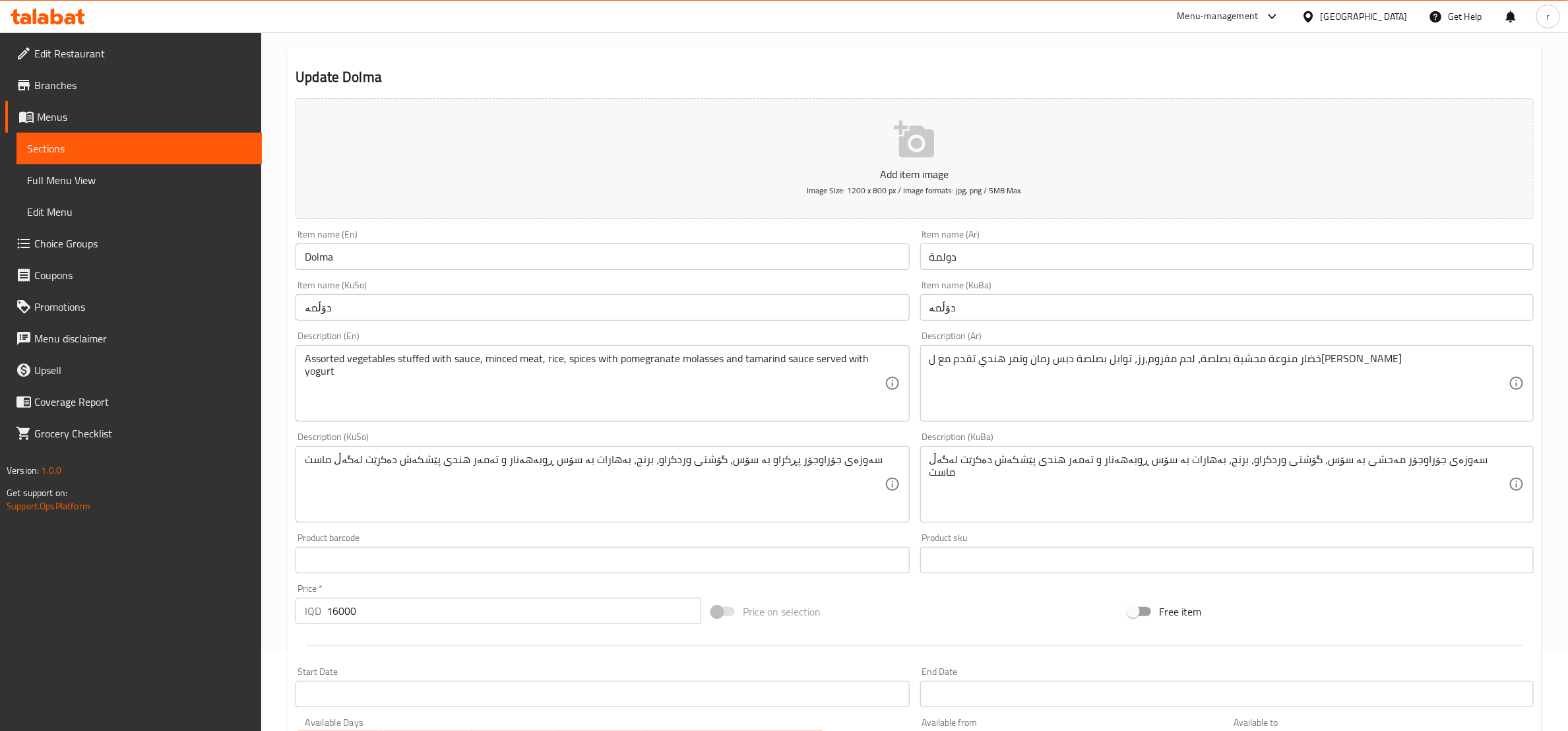
scroll to position [0, 0]
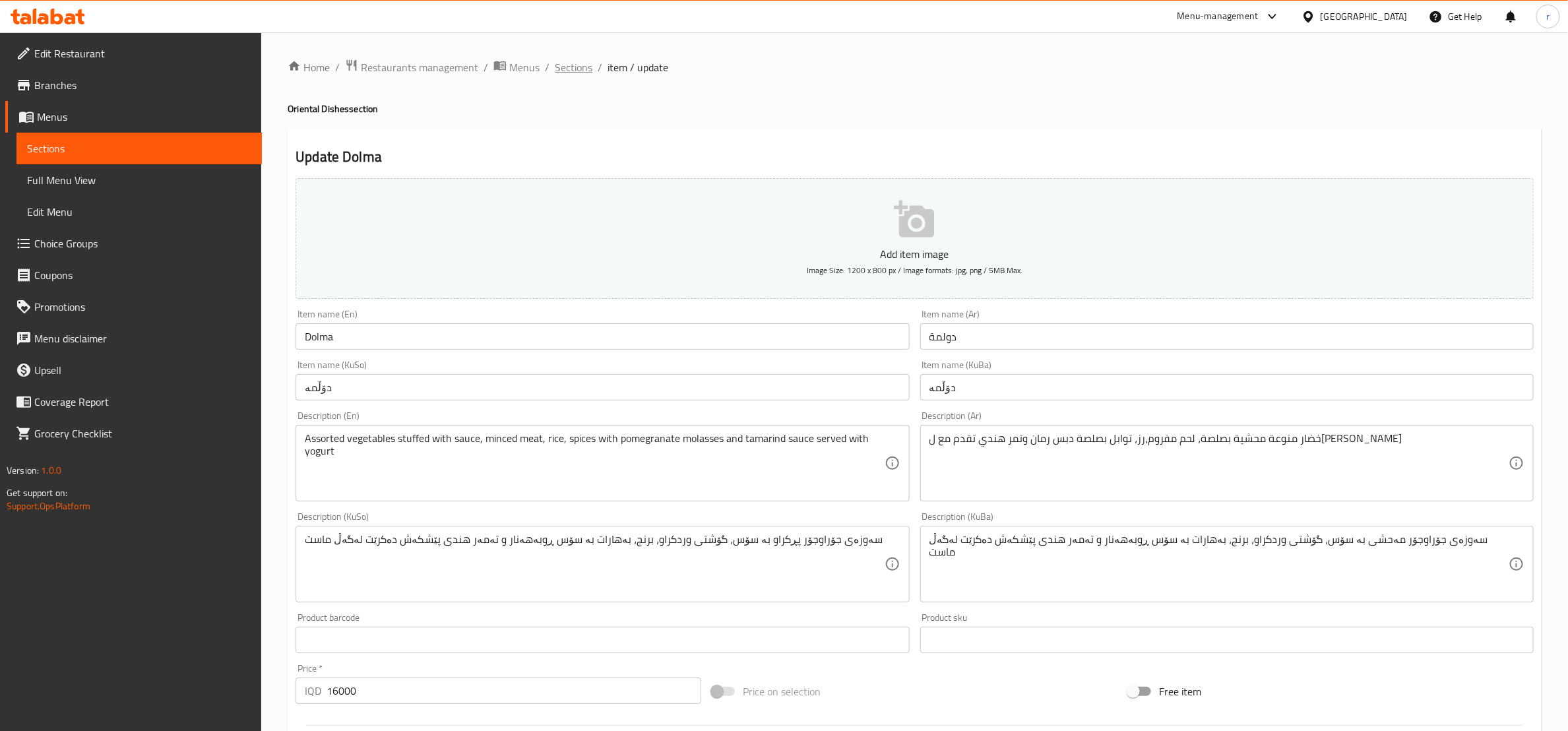
click at [586, 72] on span "Sections" at bounding box center [574, 68] width 37 height 16
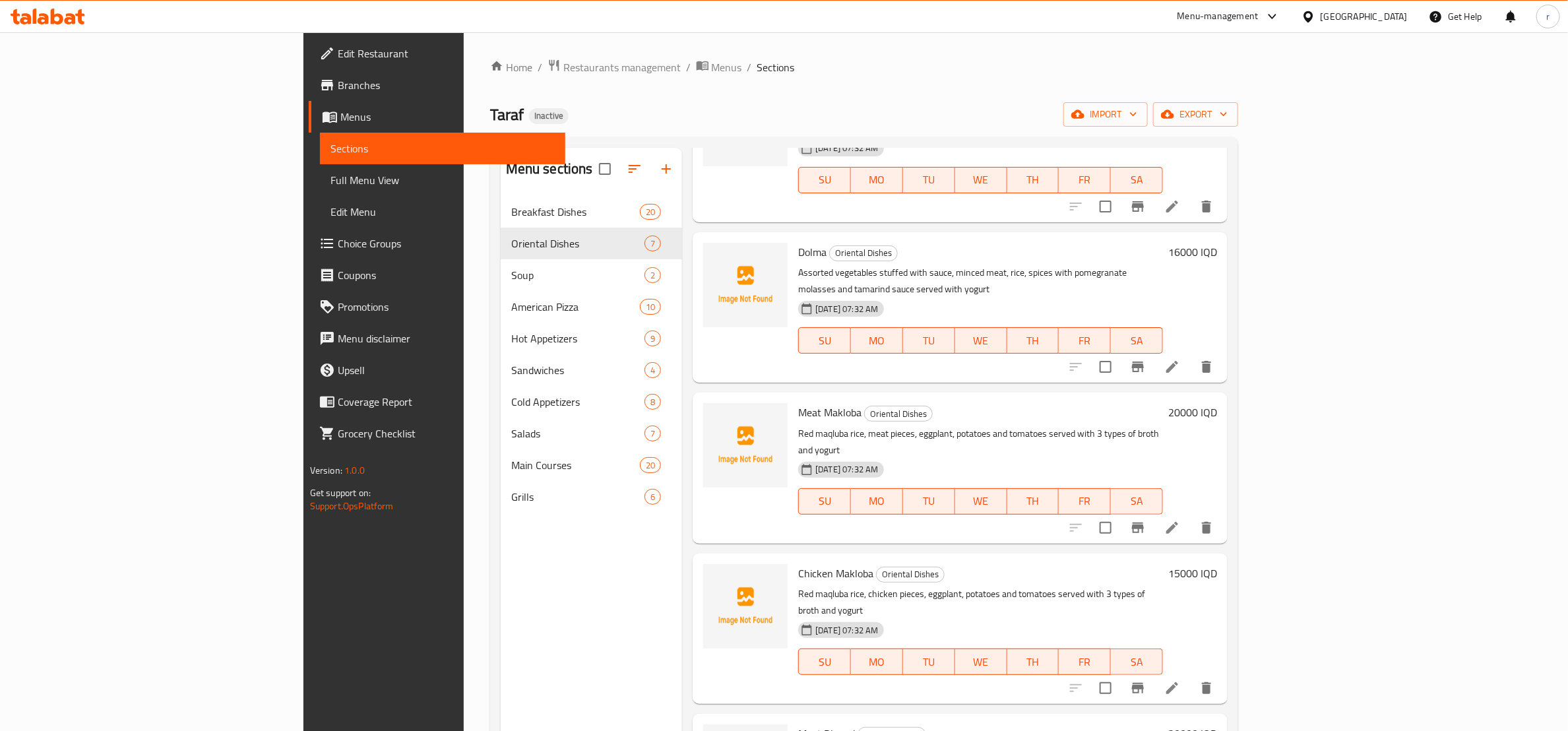
scroll to position [310, 0]
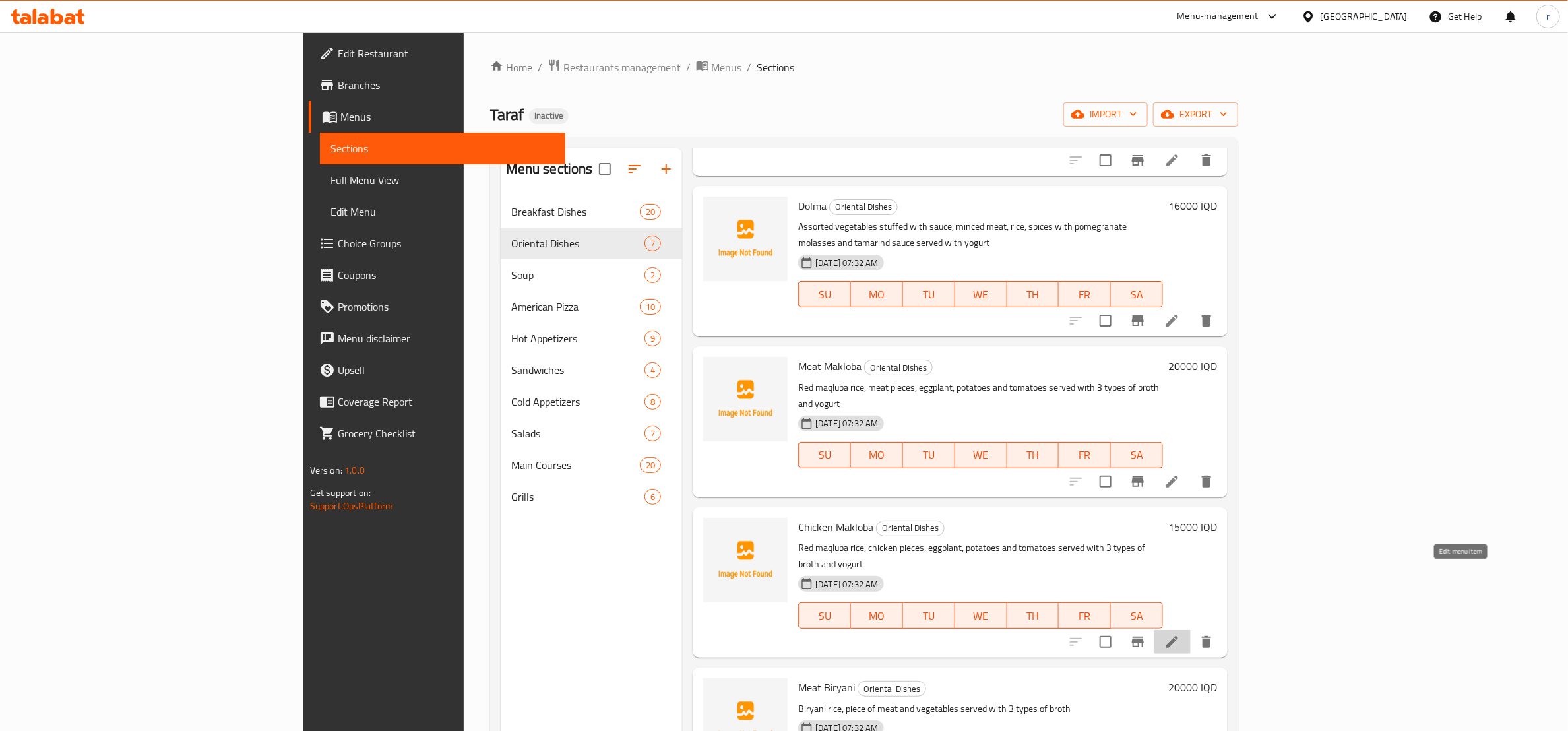
click at [1178, 636] on icon at bounding box center [1173, 642] width 12 height 12
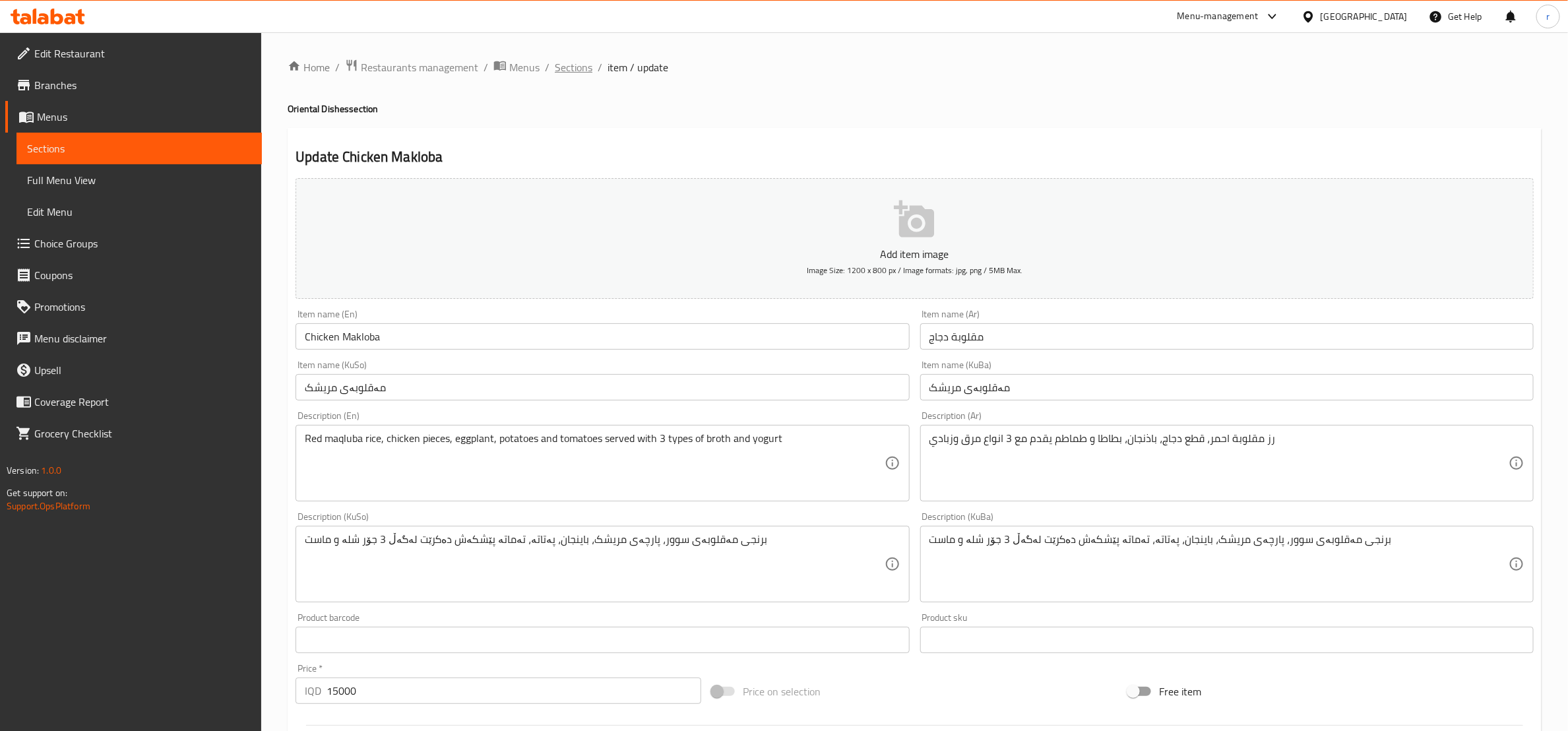
click at [572, 70] on span "Sections" at bounding box center [574, 68] width 37 height 16
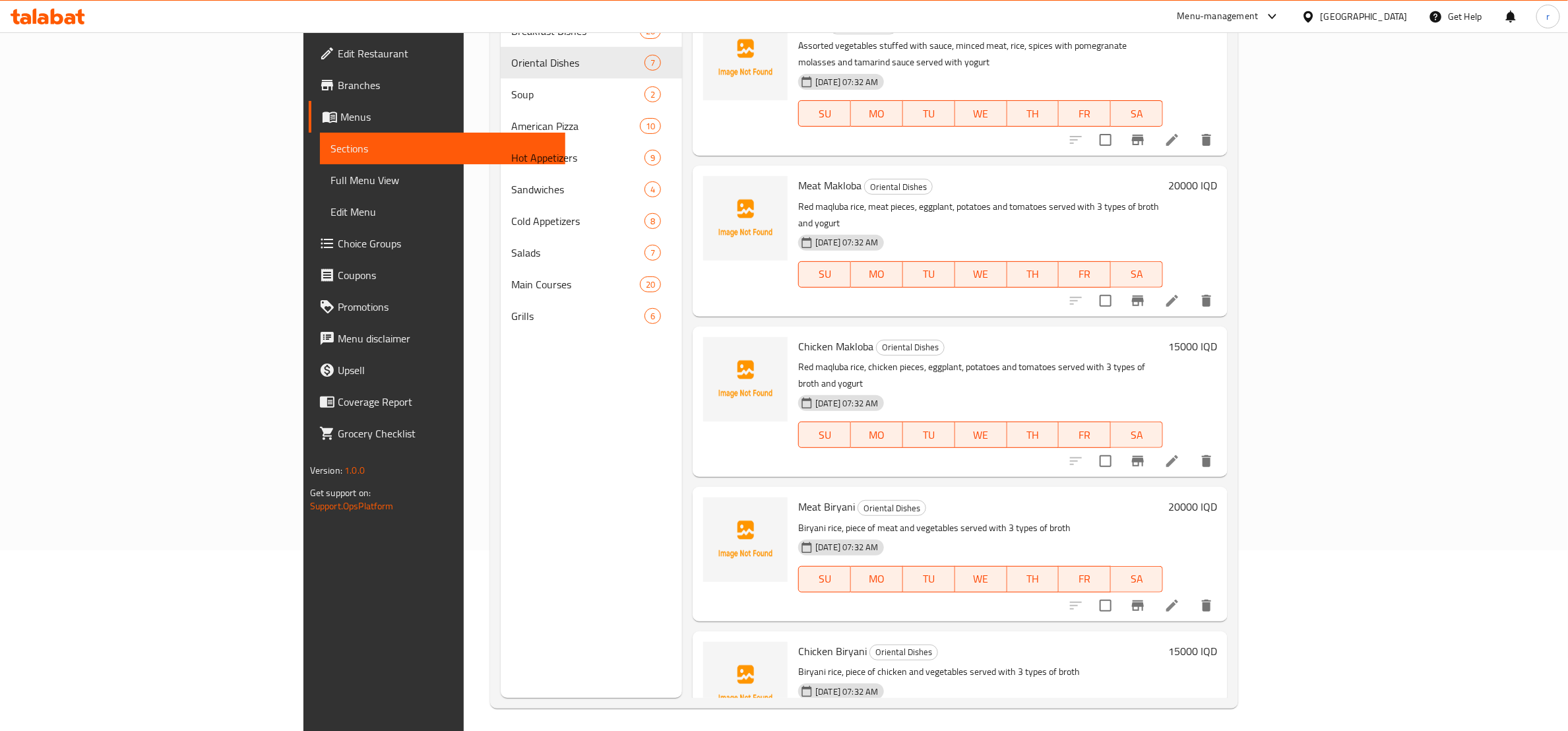
scroll to position [185, 0]
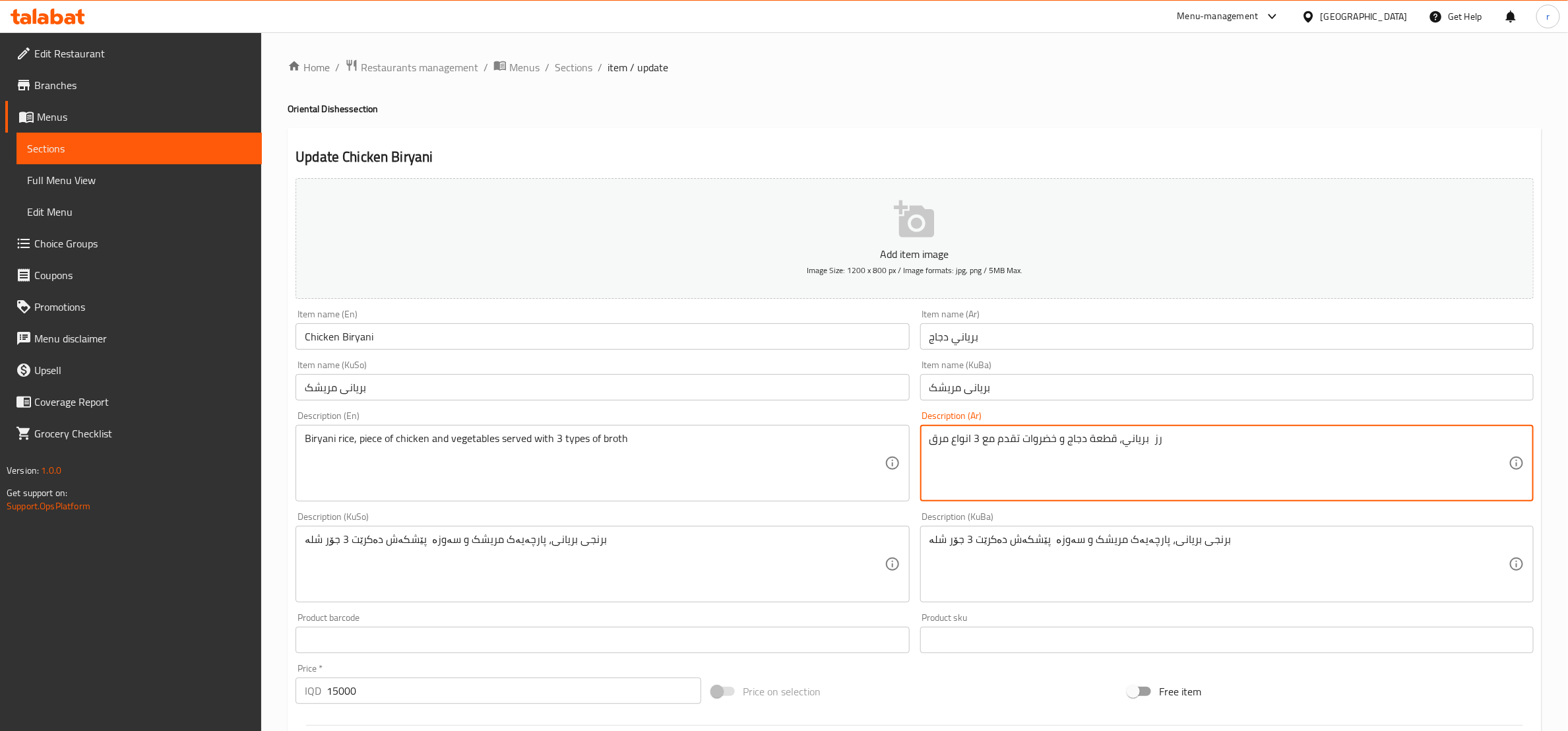
click at [1050, 436] on textarea "رز برياني، قطعة دجاج و خضروات تقدم مع 3 انواع مرق" at bounding box center [1219, 463] width 579 height 63
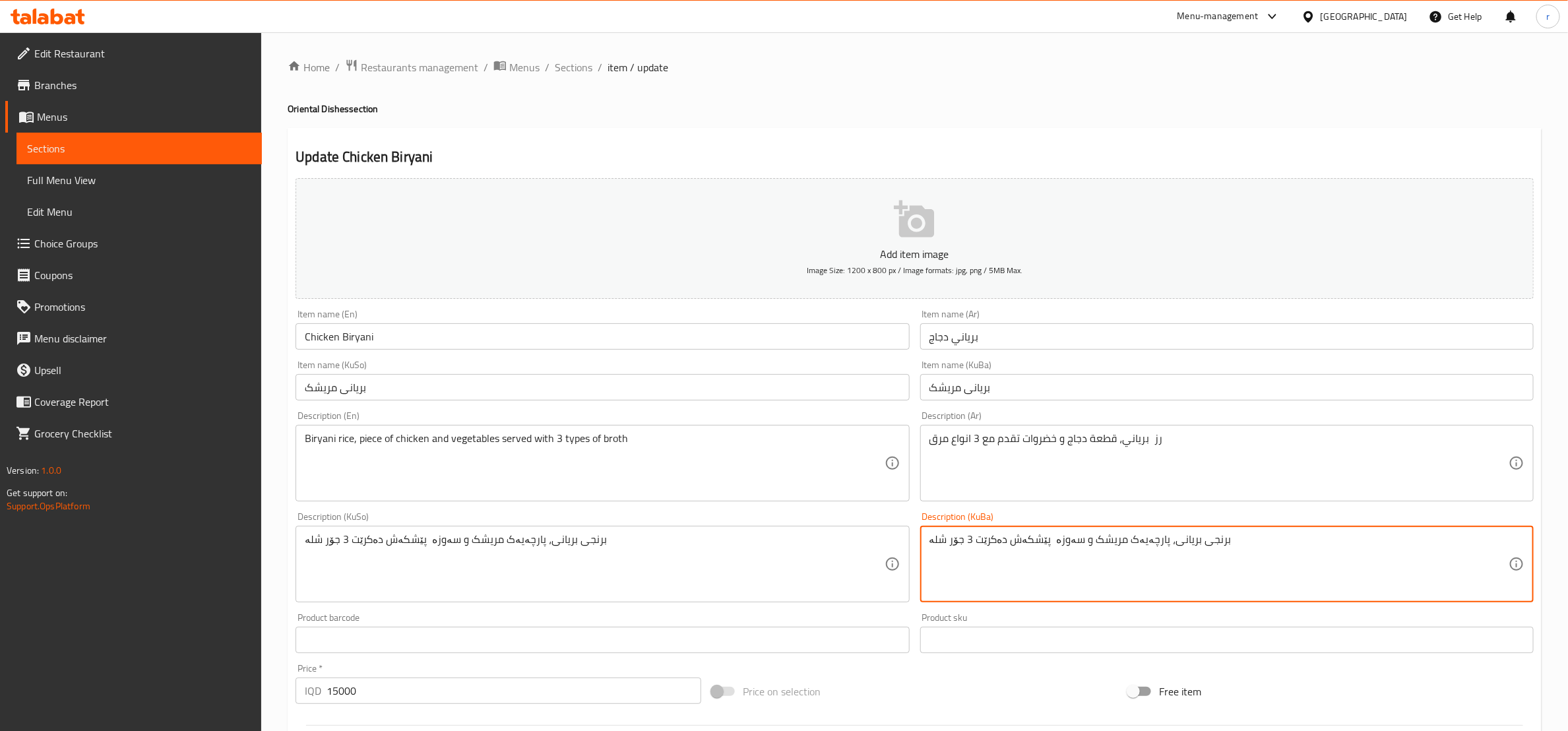
click at [1056, 538] on textarea "برنجی بریانی، پارچەیەک مریشک و سەوزە پێشکەش دەکرێت 3 جۆر شلە" at bounding box center [1219, 564] width 579 height 63
paste textarea "وات"
type textarea "برنجی بریانی، پارچەیەک مریشک و سەوزەوات پێشکەش دەکرێت 3 جۆر شلە"
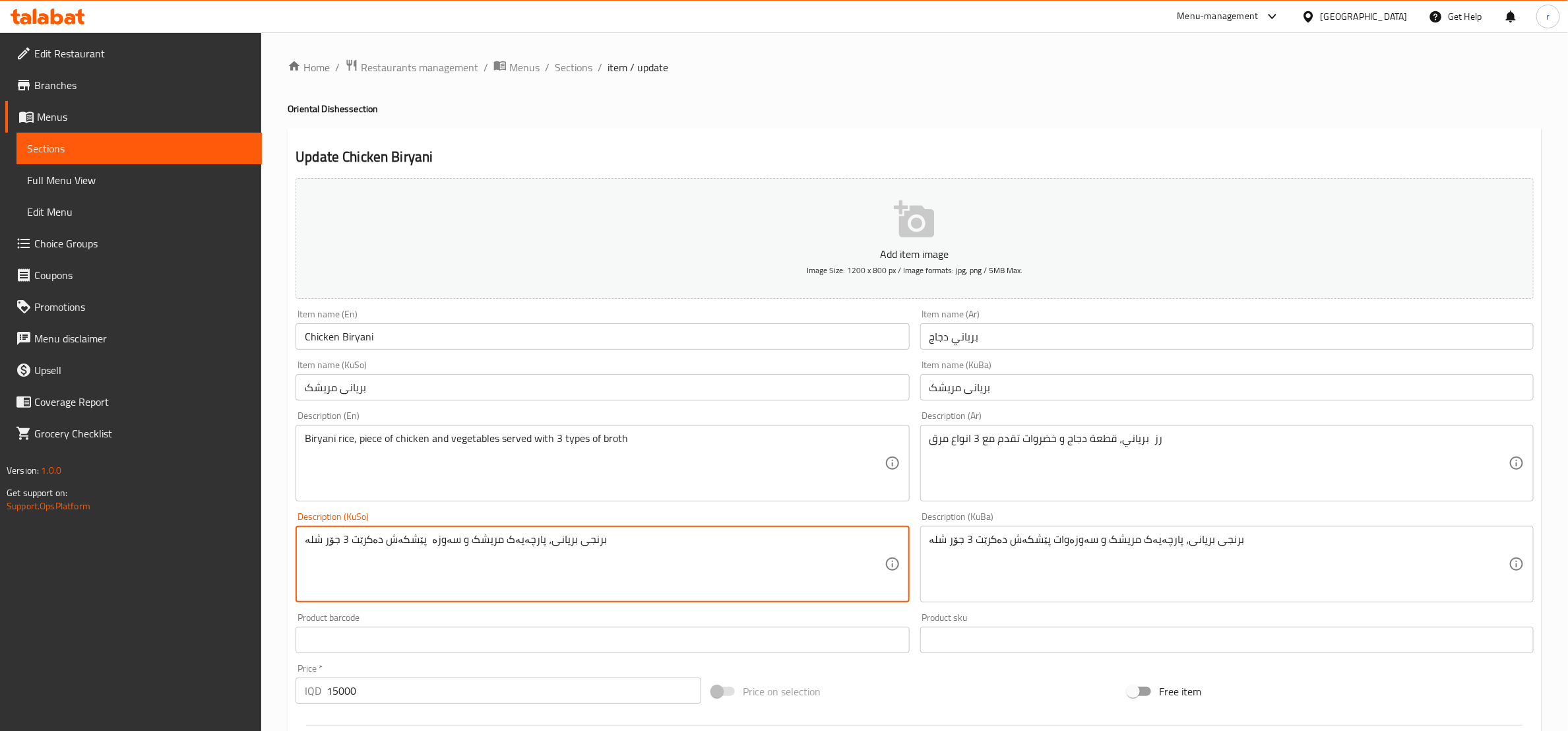
click at [434, 537] on textarea "برنجی بریانی، پارچەیەک مریشک و سەوزە پێشکەش دەکرێت 3 جۆر شلە" at bounding box center [594, 564] width 579 height 63
paste textarea "وات"
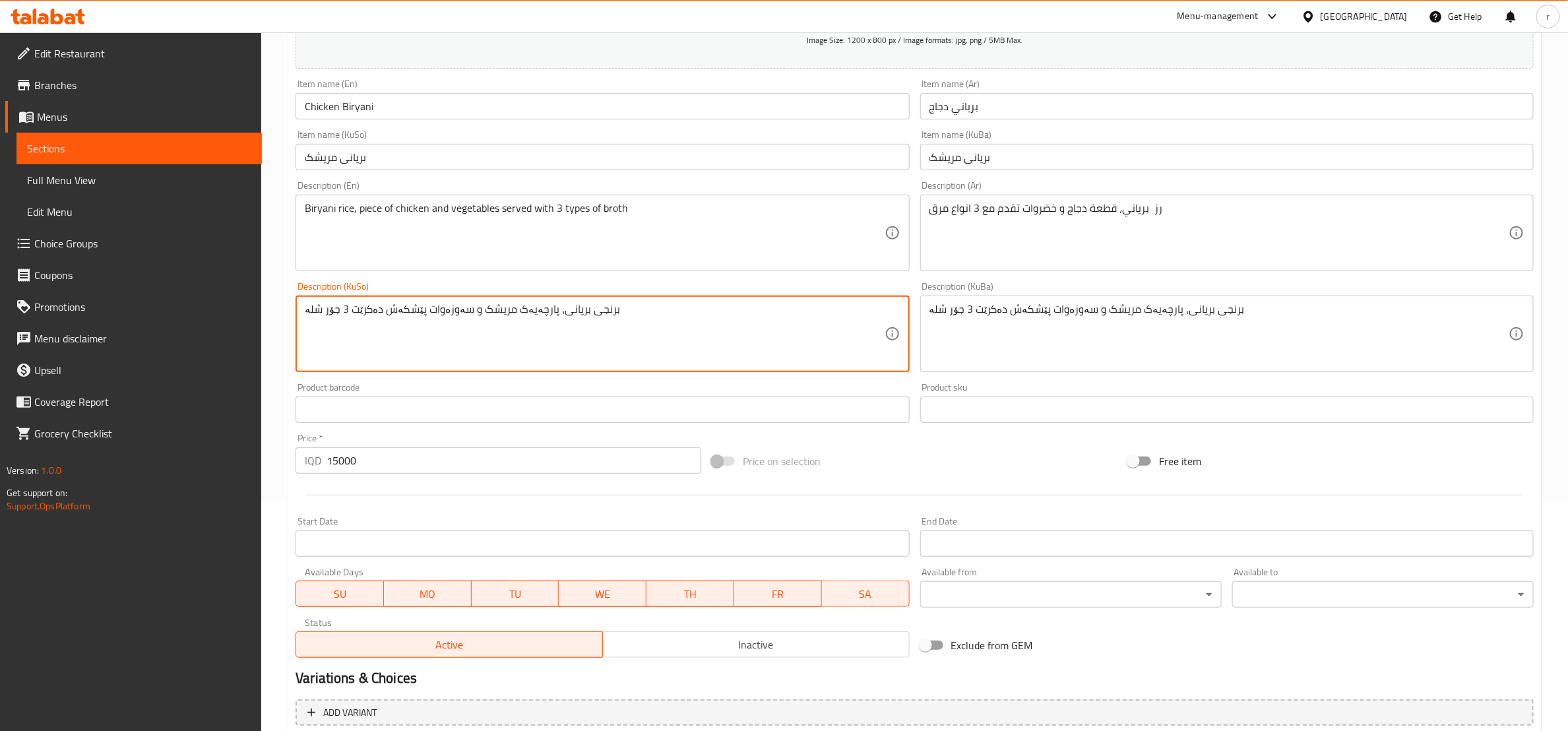
scroll to position [329, 0]
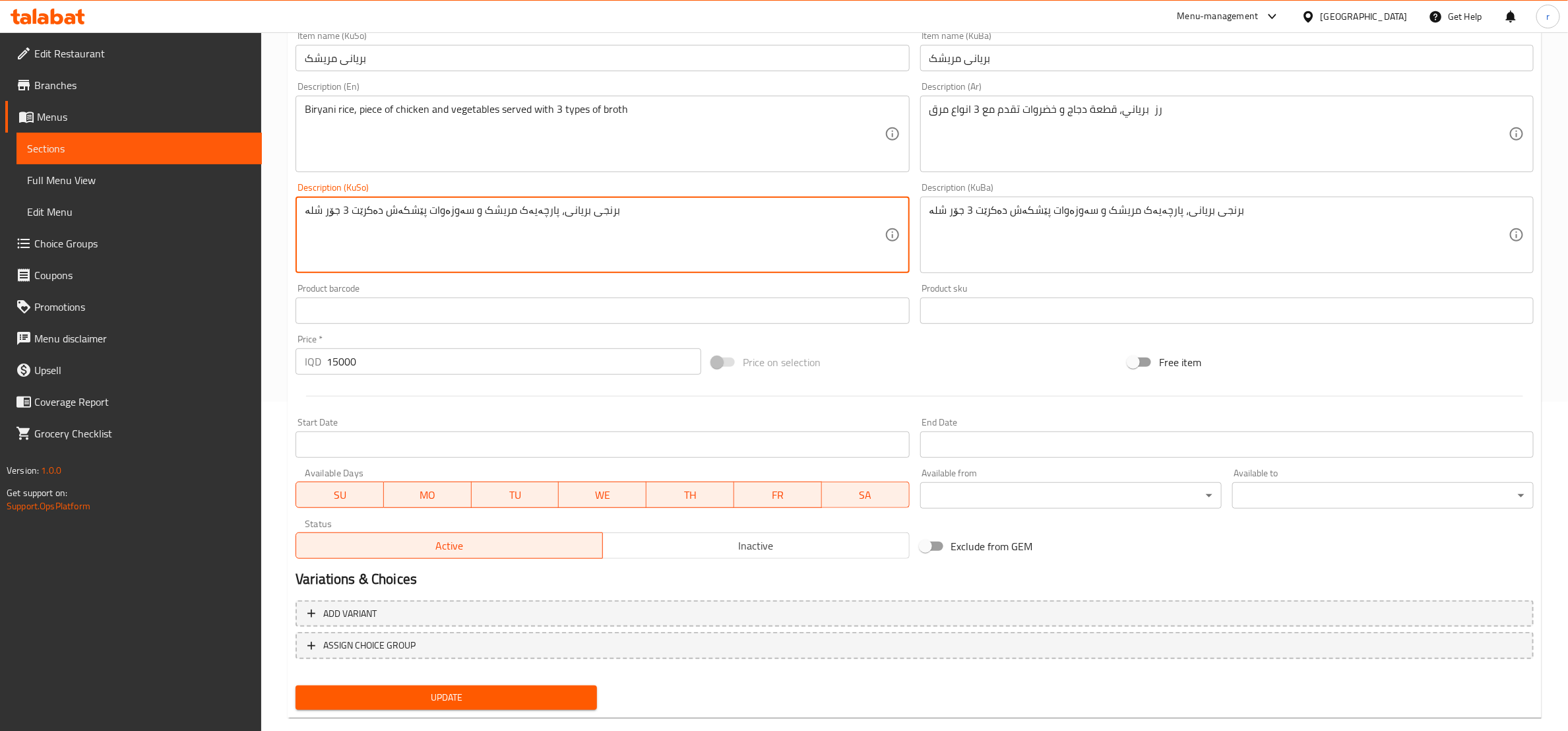
type textarea "برنجی بریانی، پارچەیەک مریشک و سەوزەوات پێشکەش دەکرێت 3 جۆر شلە"
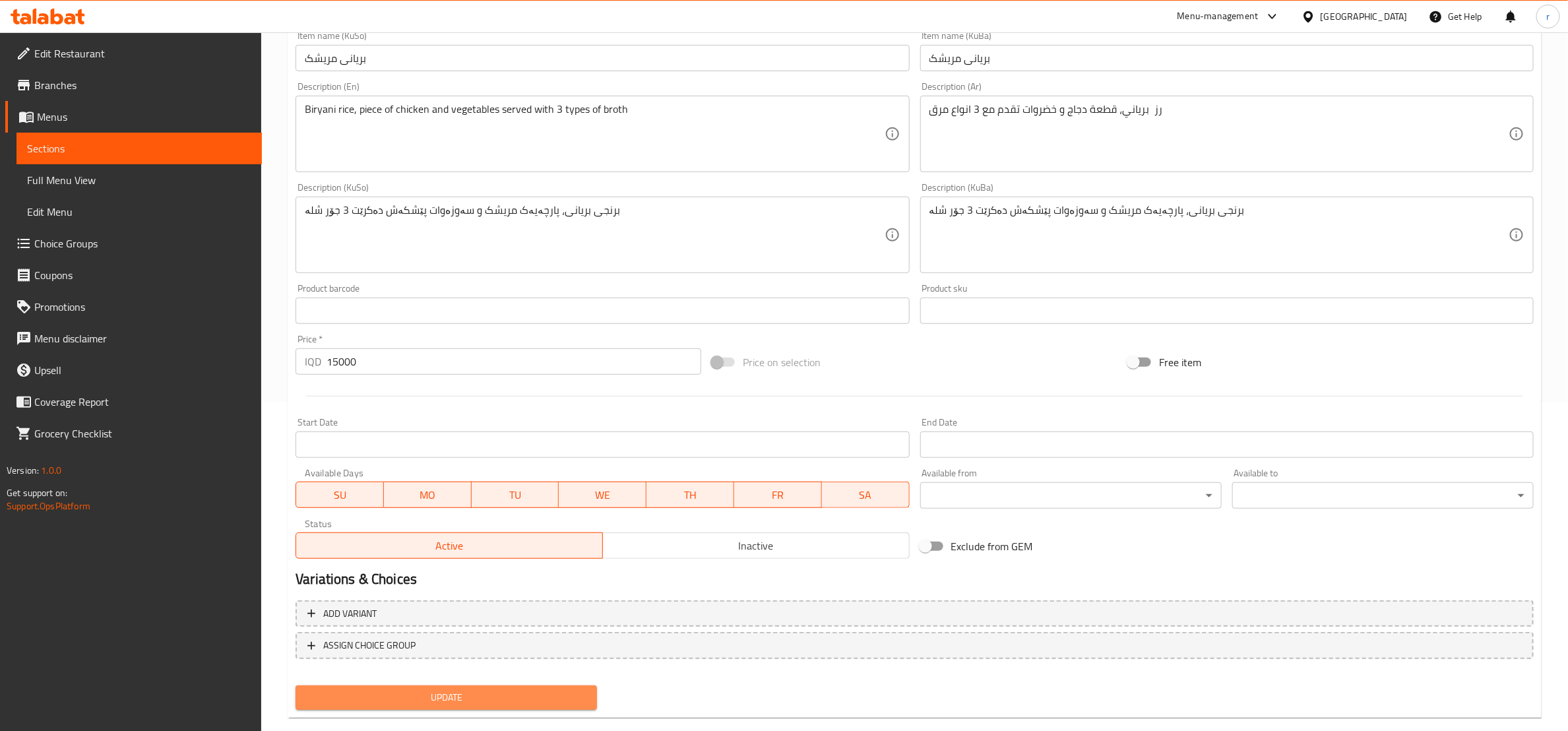
click at [412, 690] on span "Update" at bounding box center [446, 698] width 280 height 17
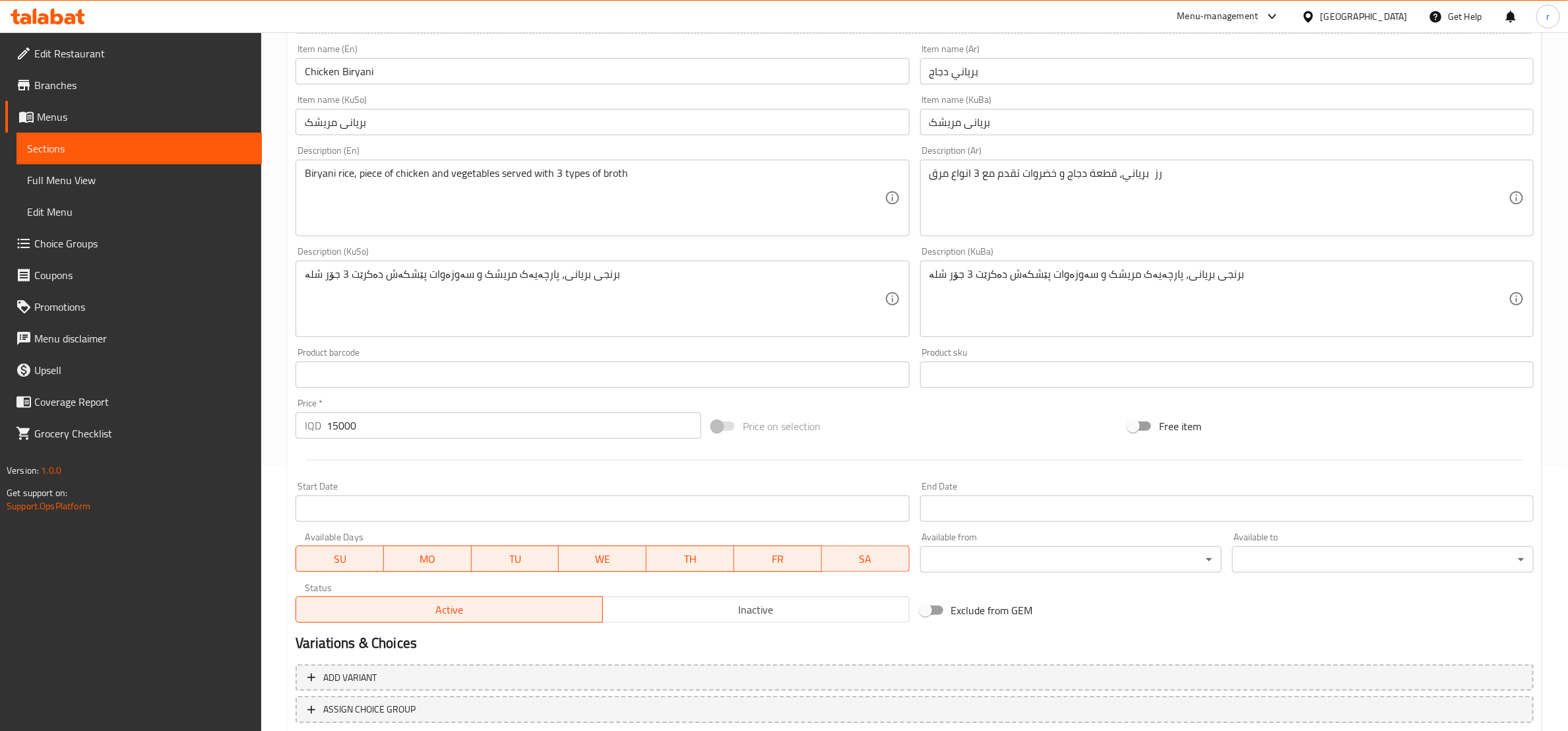
scroll to position [351, 0]
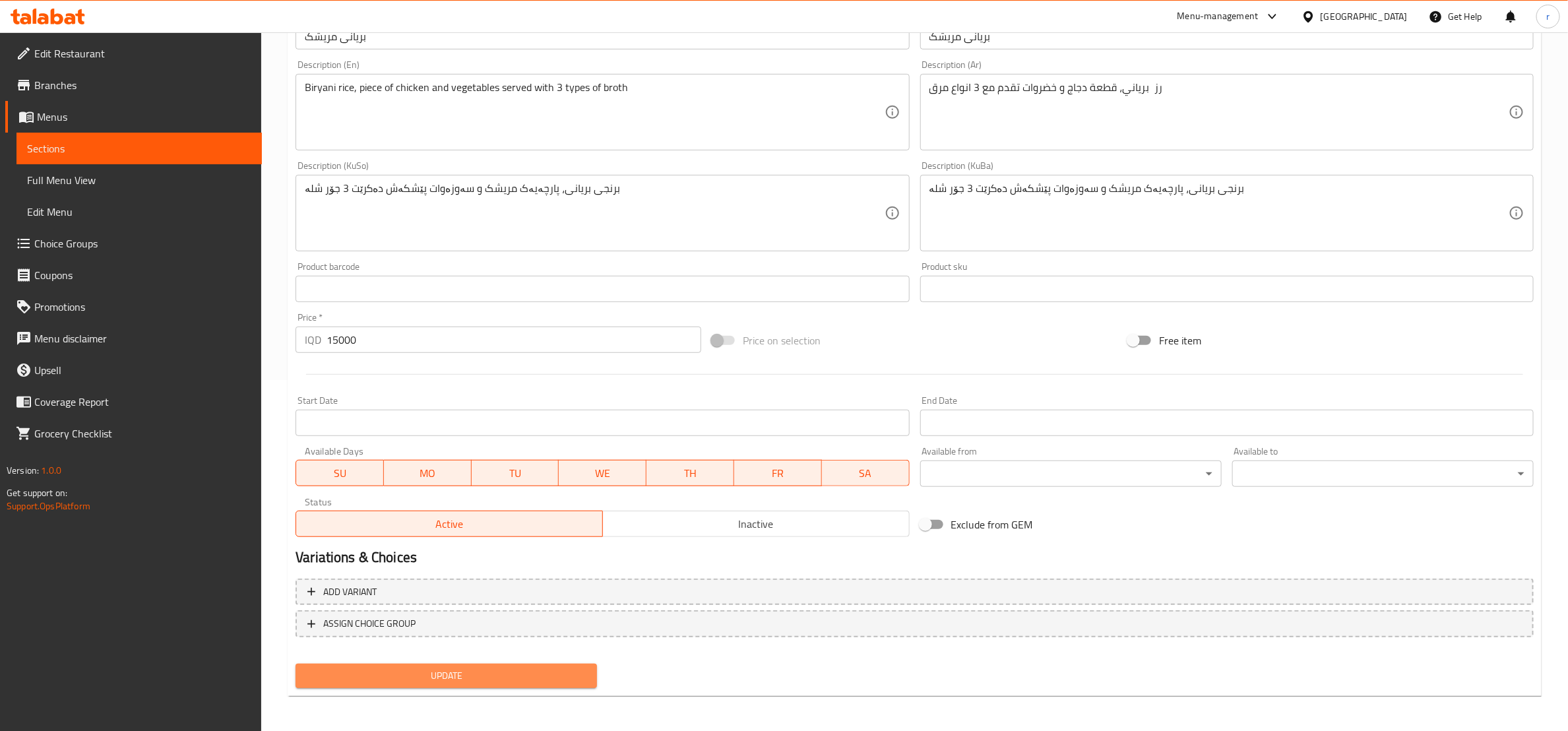
click at [491, 677] on span "Update" at bounding box center [446, 676] width 280 height 17
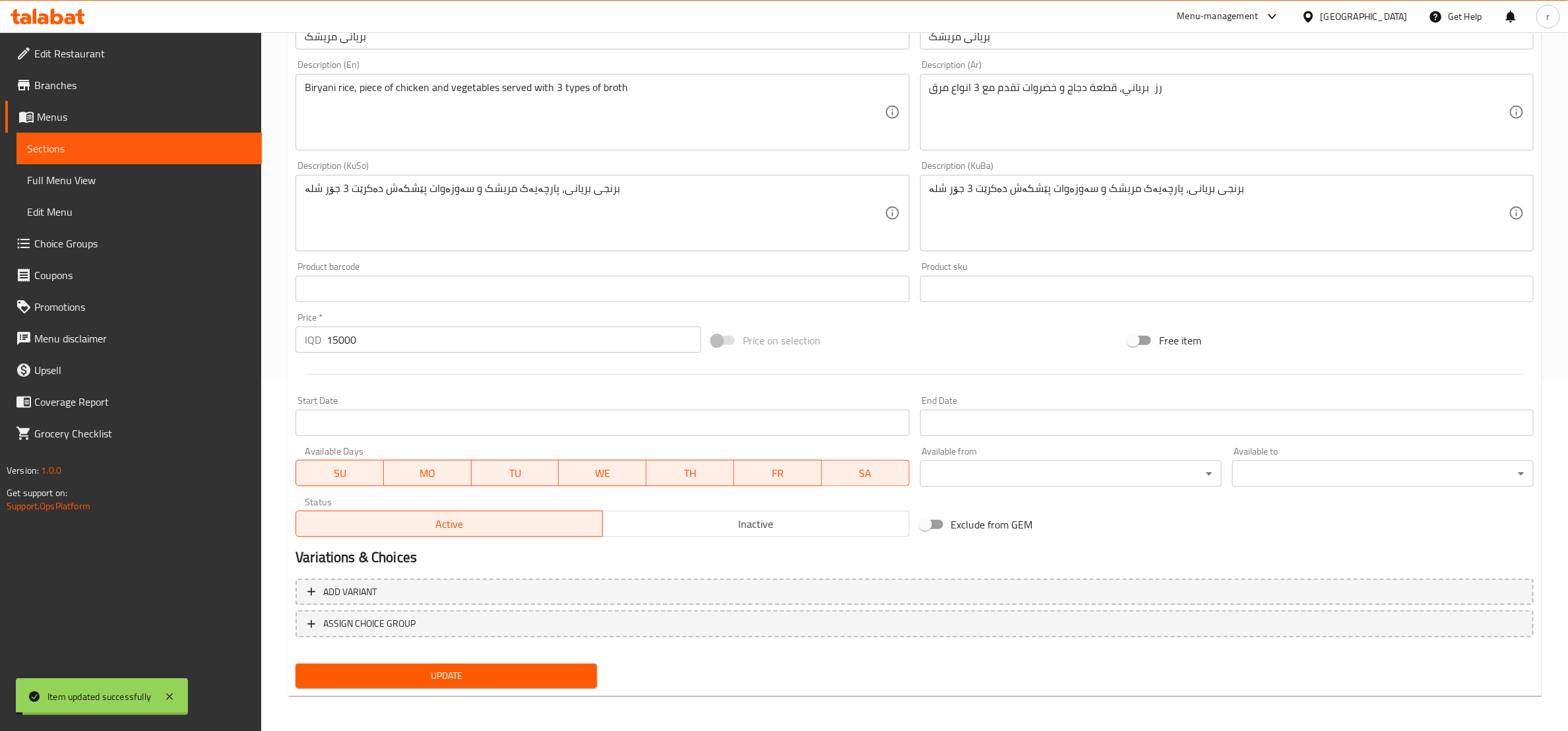
scroll to position [0, 0]
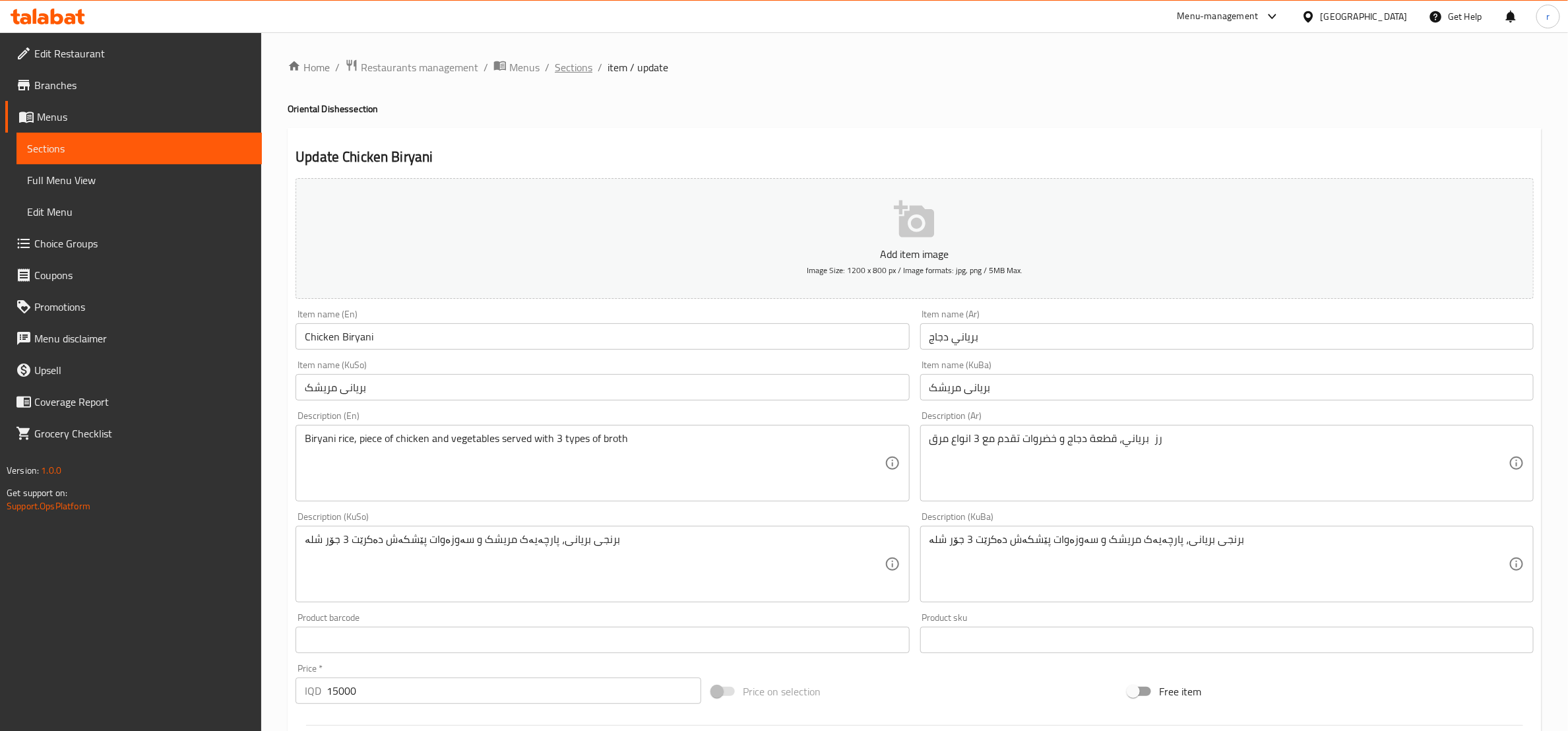
click at [580, 72] on span "Sections" at bounding box center [574, 68] width 37 height 16
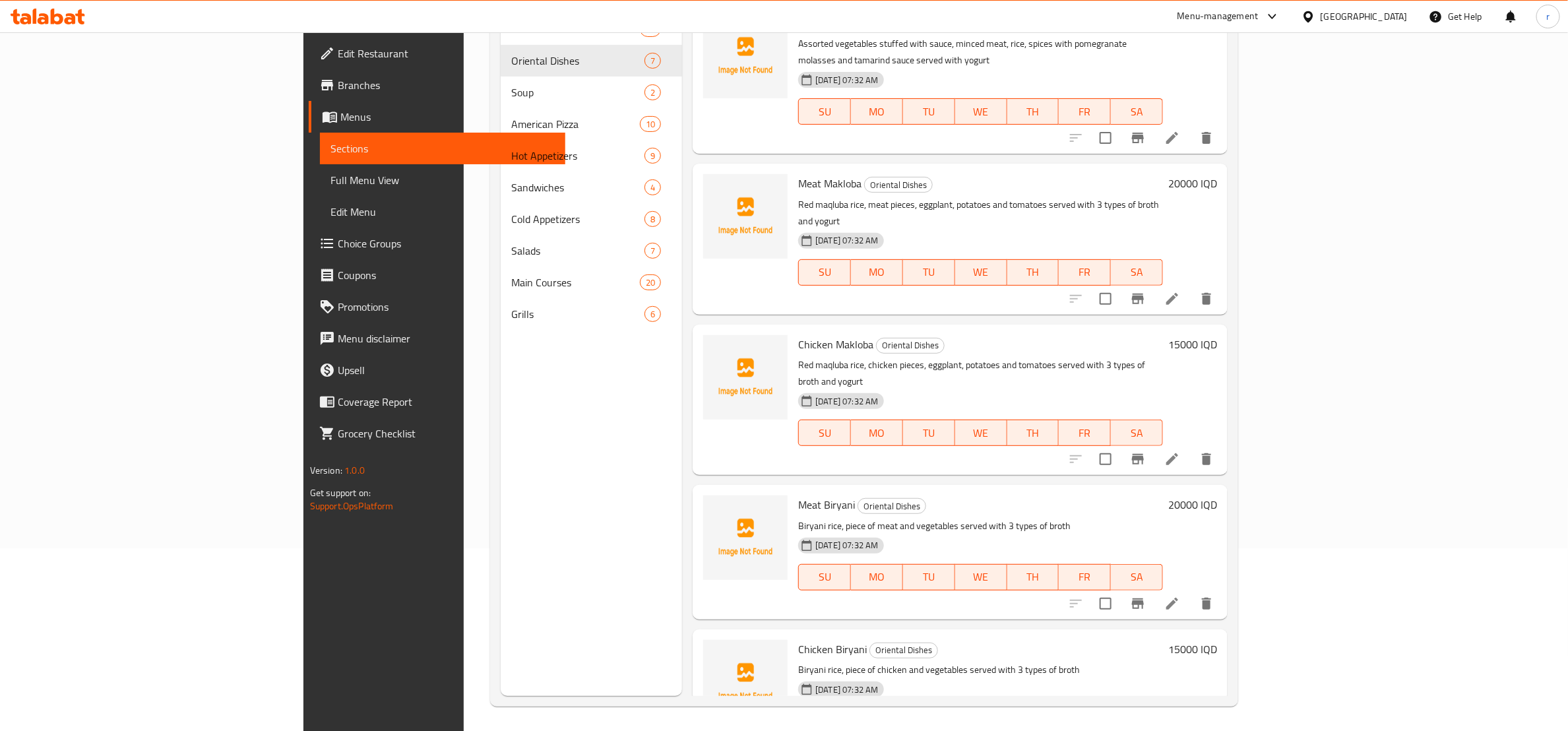
scroll to position [185, 0]
click at [1178, 596] on icon at bounding box center [1173, 602] width 12 height 12
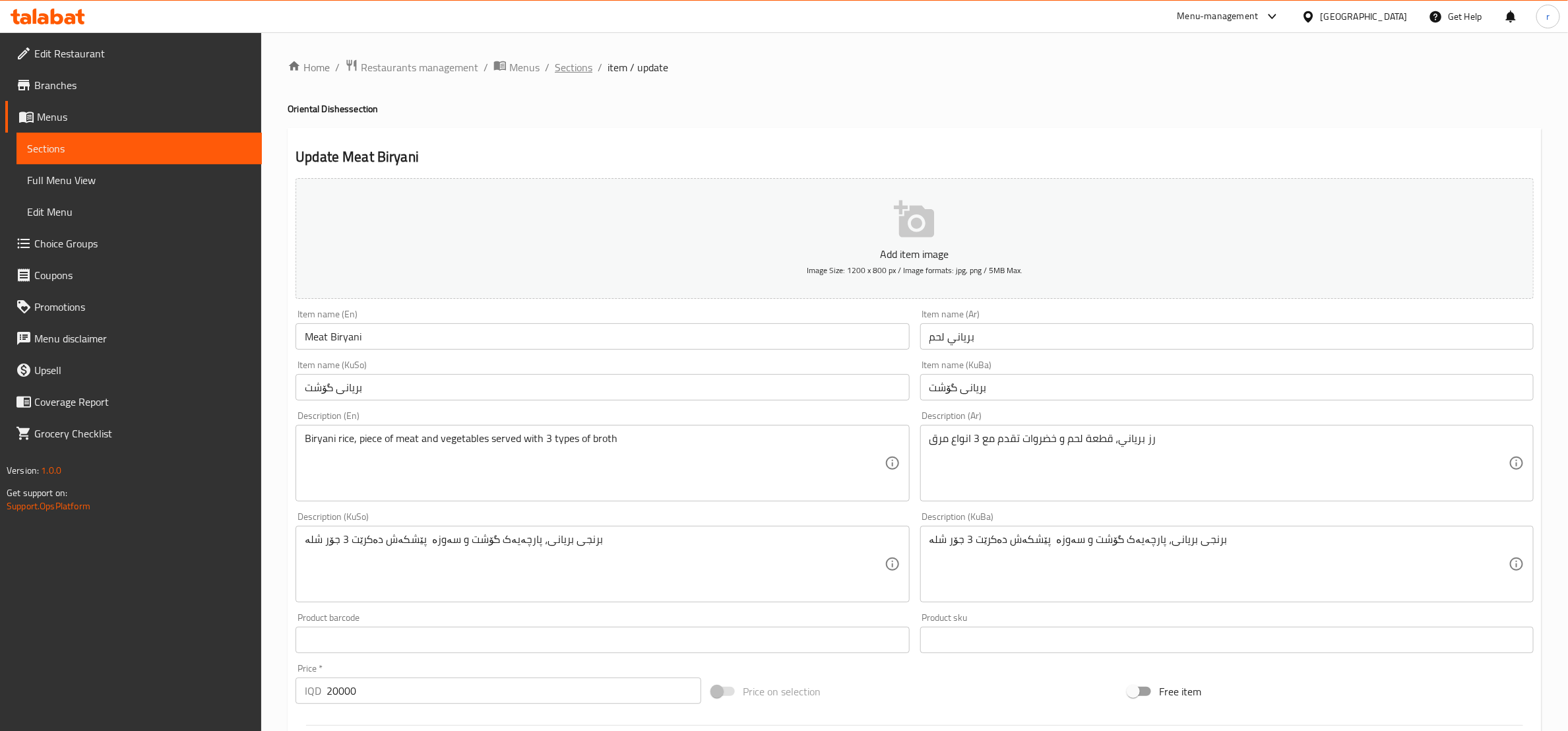
click at [565, 68] on span "Sections" at bounding box center [574, 68] width 37 height 16
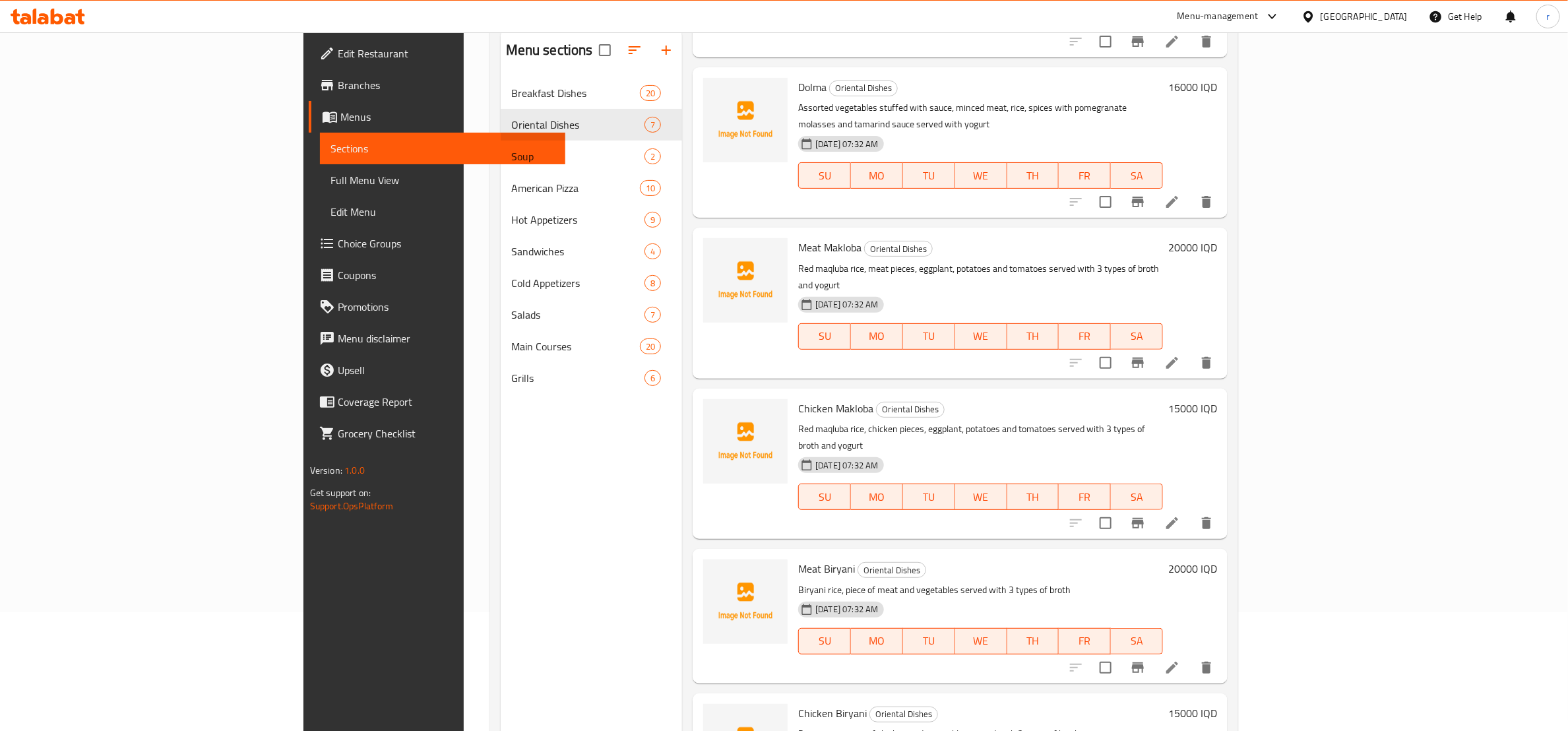
scroll to position [185, 0]
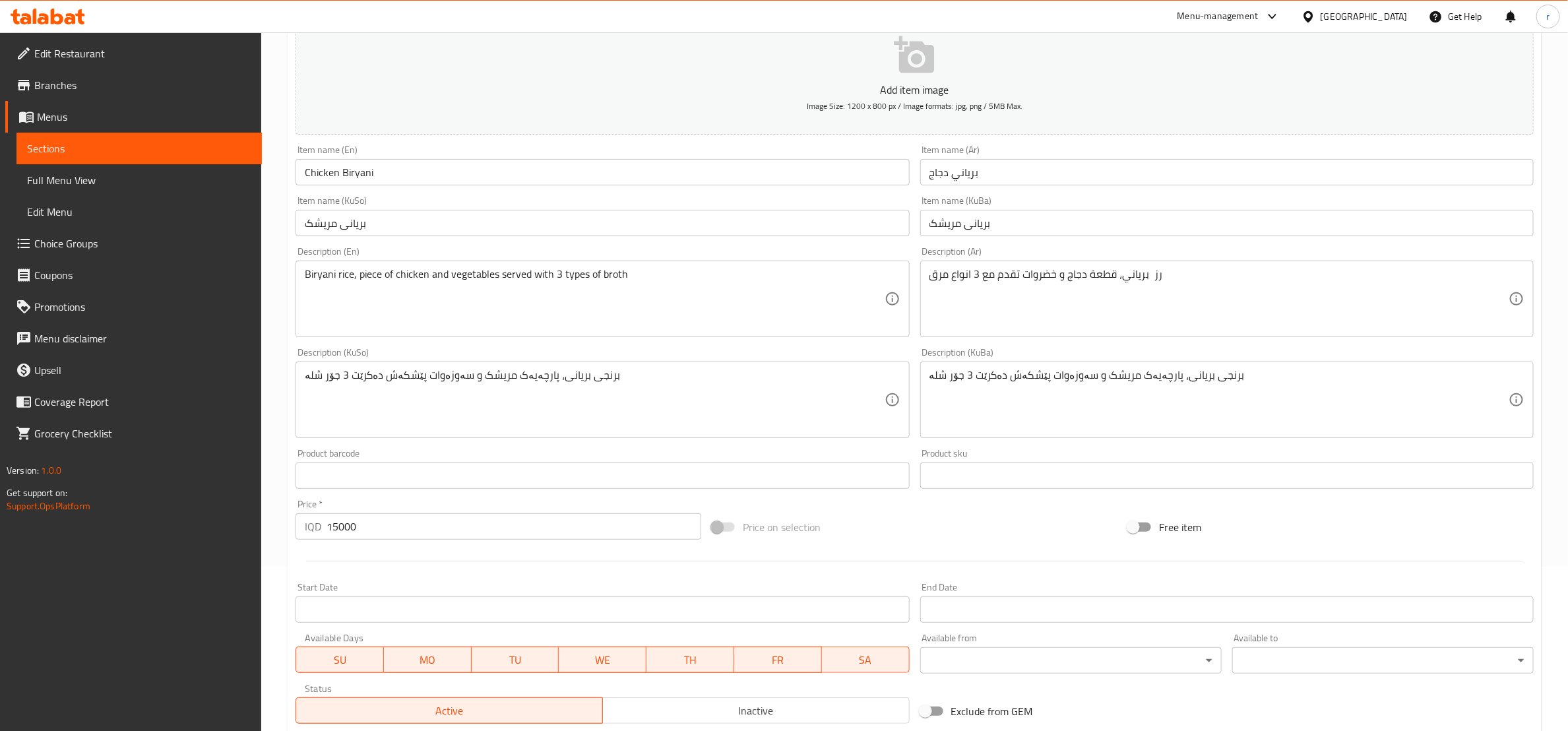
scroll to position [351, 0]
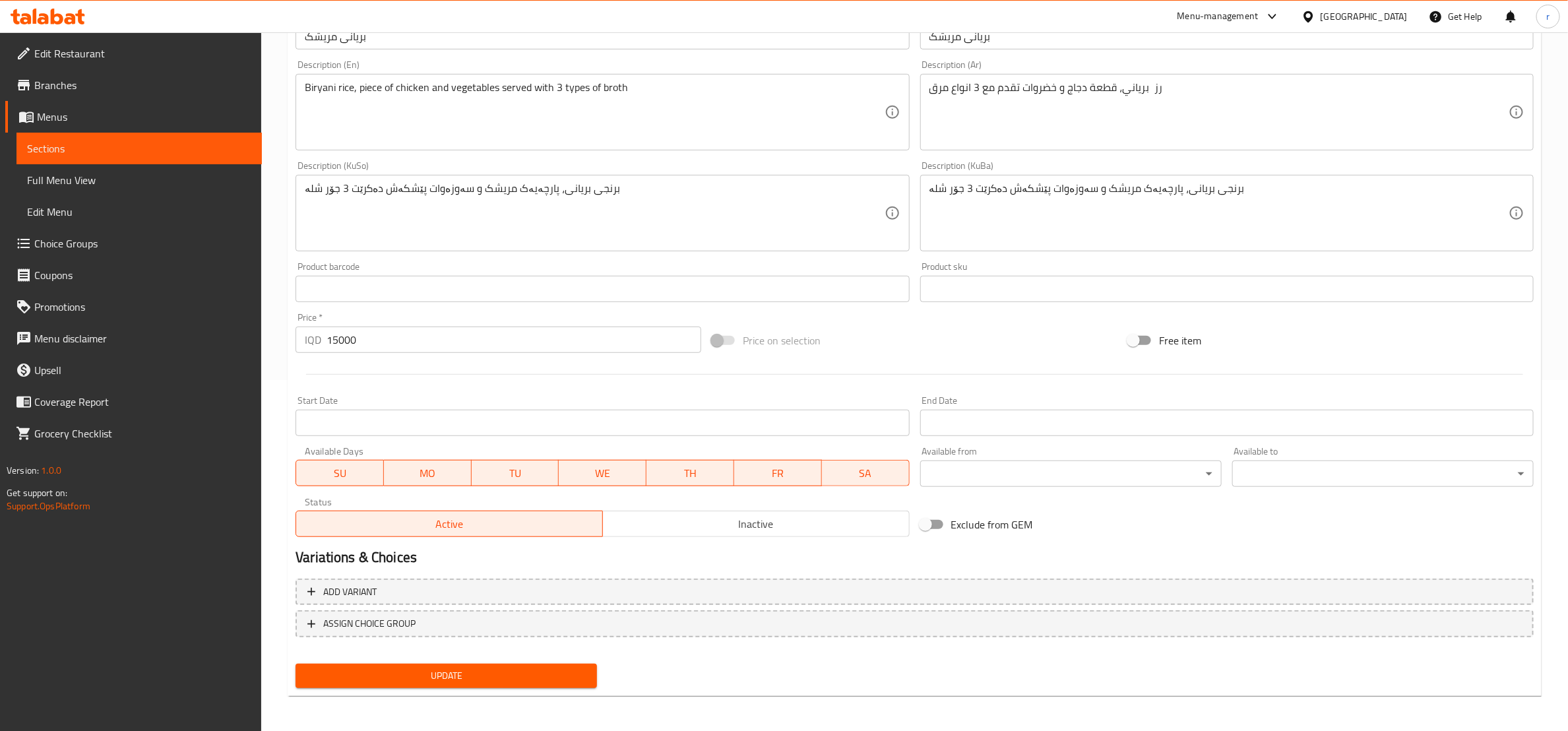
click at [531, 677] on span "Update" at bounding box center [446, 676] width 280 height 17
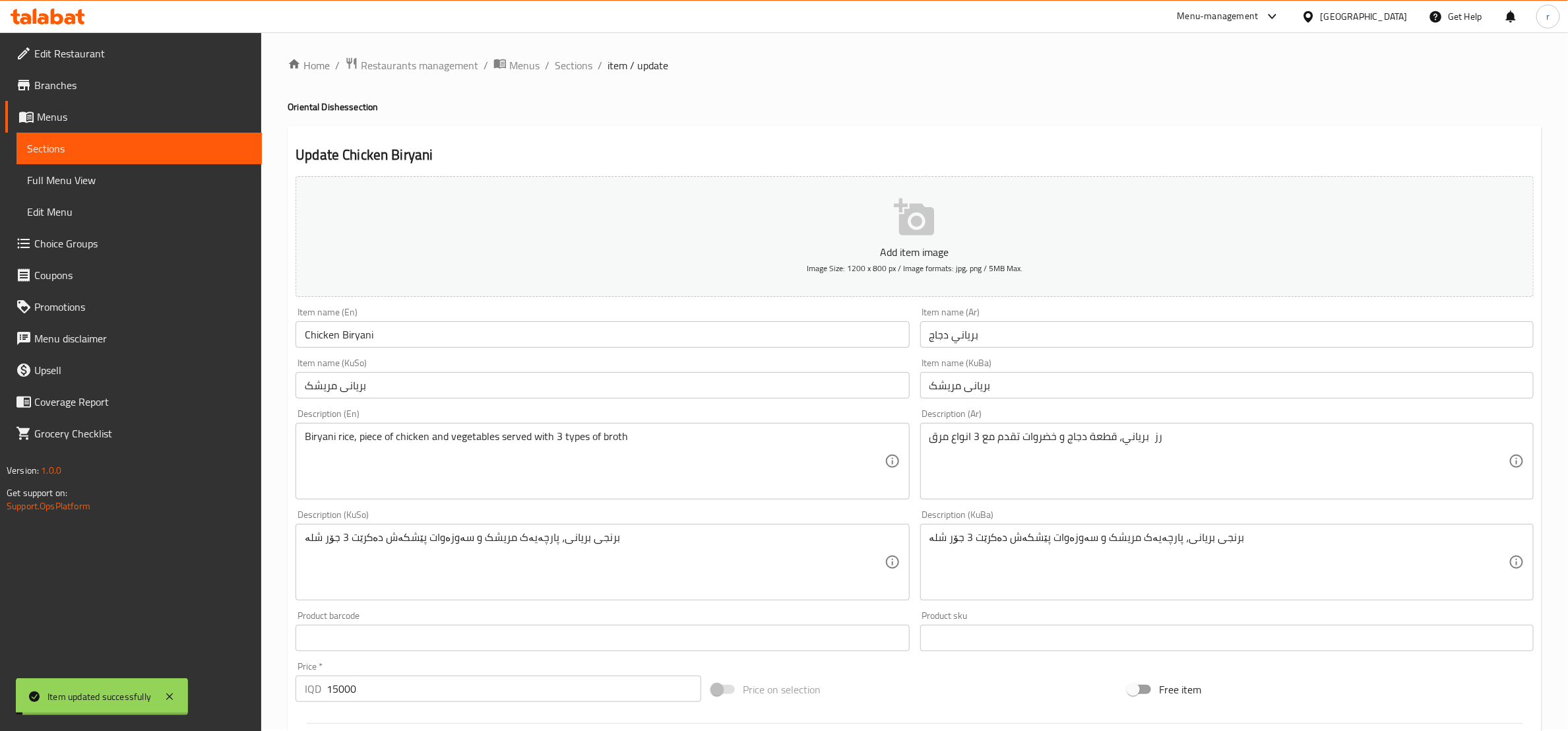
scroll to position [0, 0]
click at [572, 66] on span "Sections" at bounding box center [574, 68] width 37 height 16
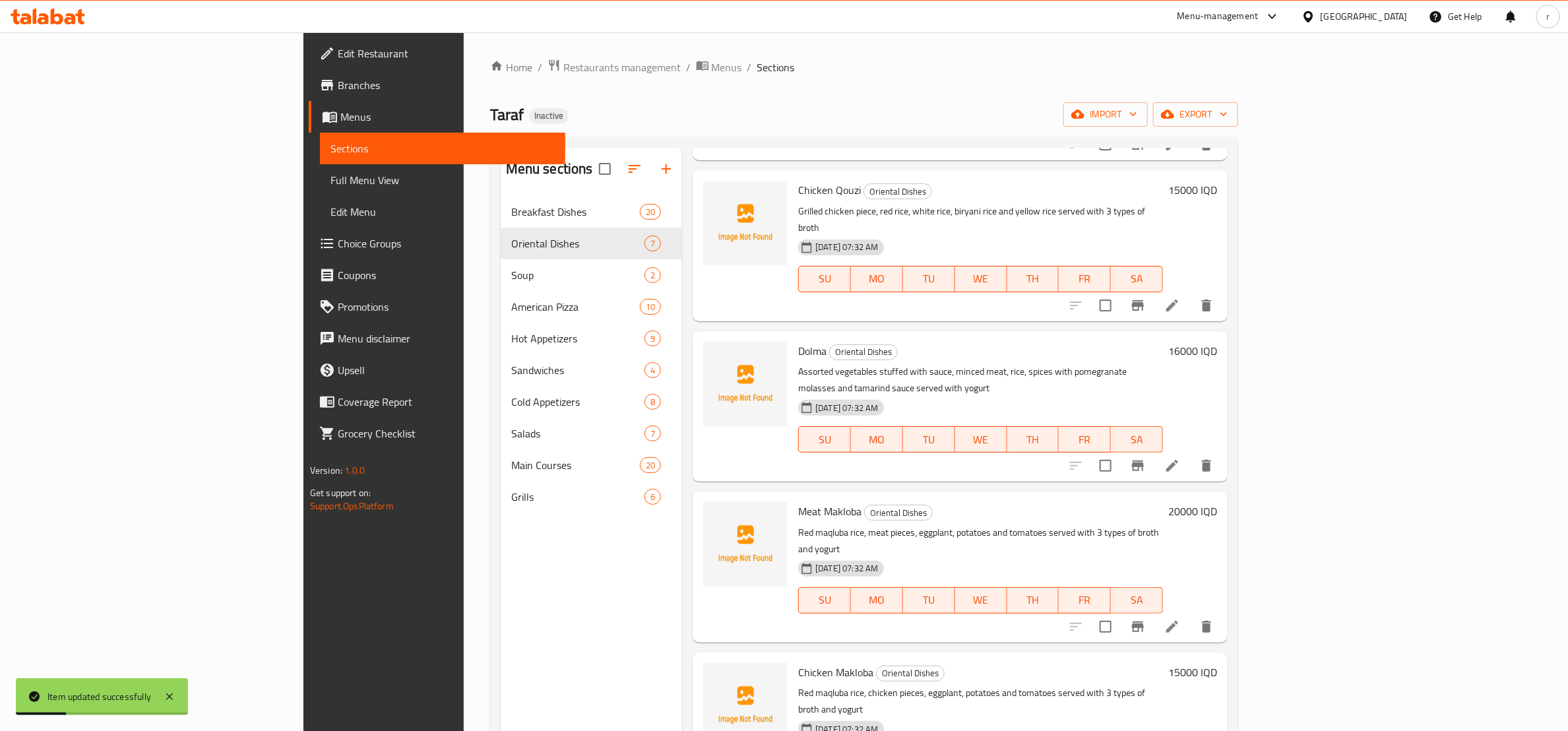
scroll to position [310, 0]
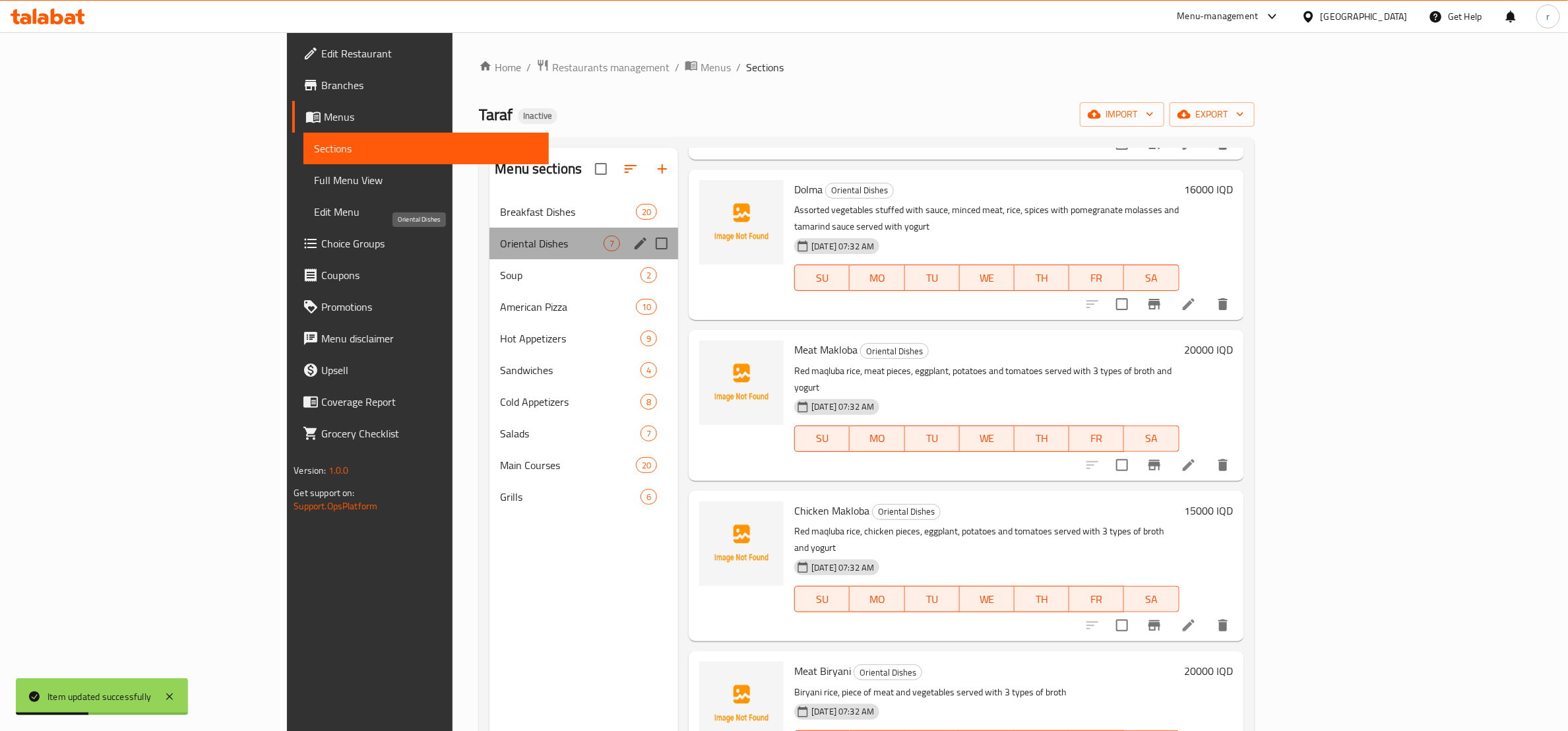
click at [500, 238] on span "Oriental Dishes" at bounding box center [552, 243] width 104 height 16
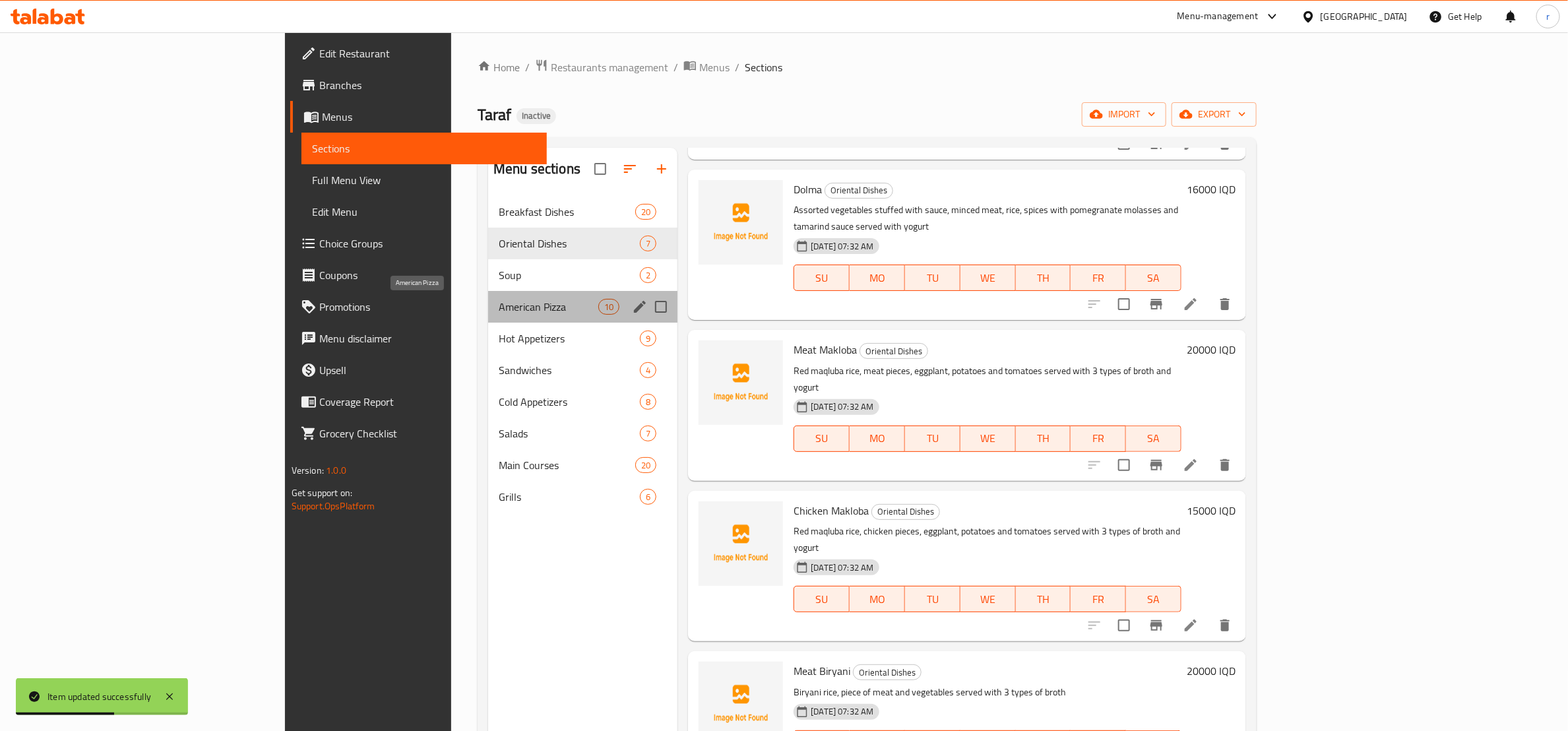
click at [499, 306] on span "American Pizza" at bounding box center [548, 307] width 100 height 16
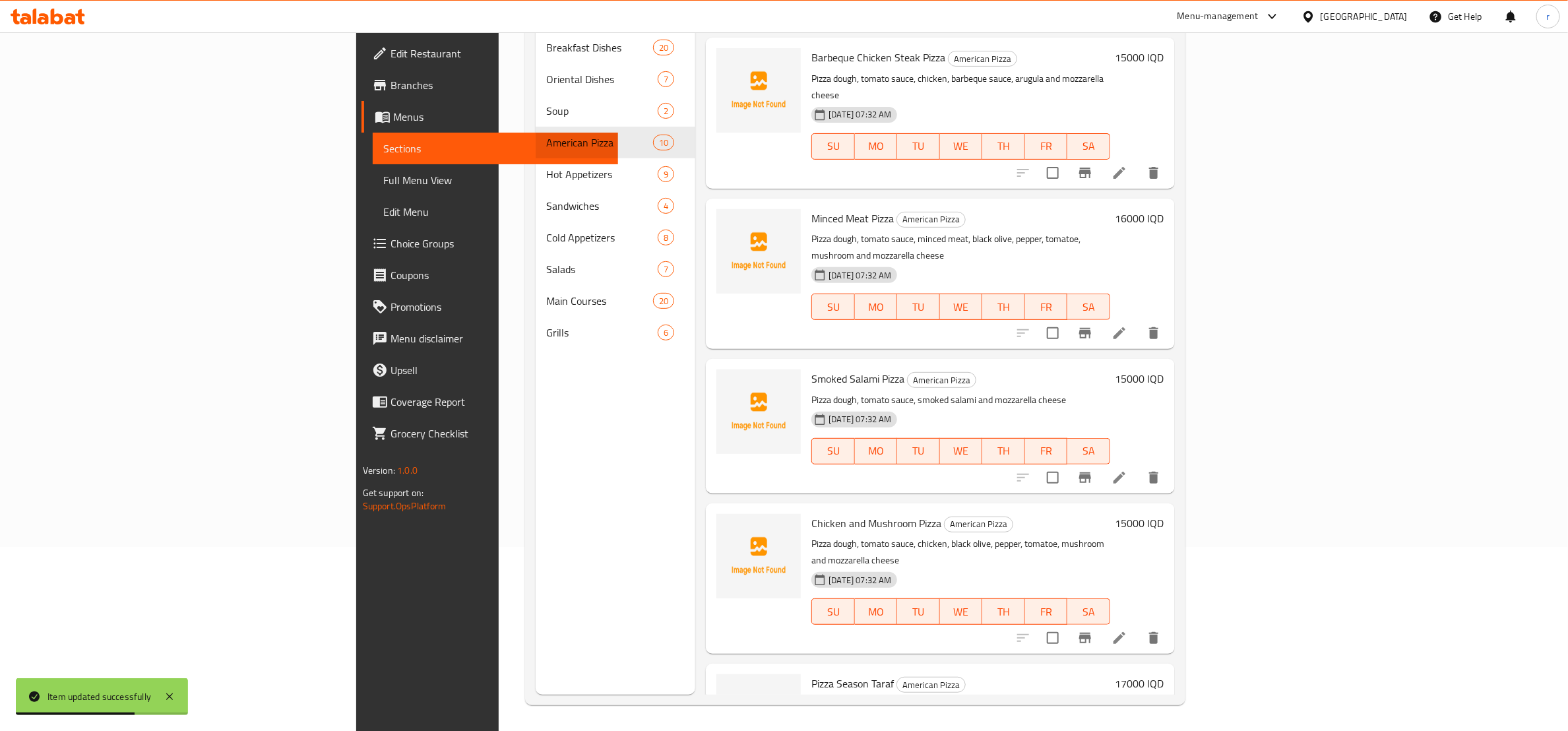
scroll to position [185, 0]
click at [1127, 629] on icon at bounding box center [1120, 637] width 16 height 16
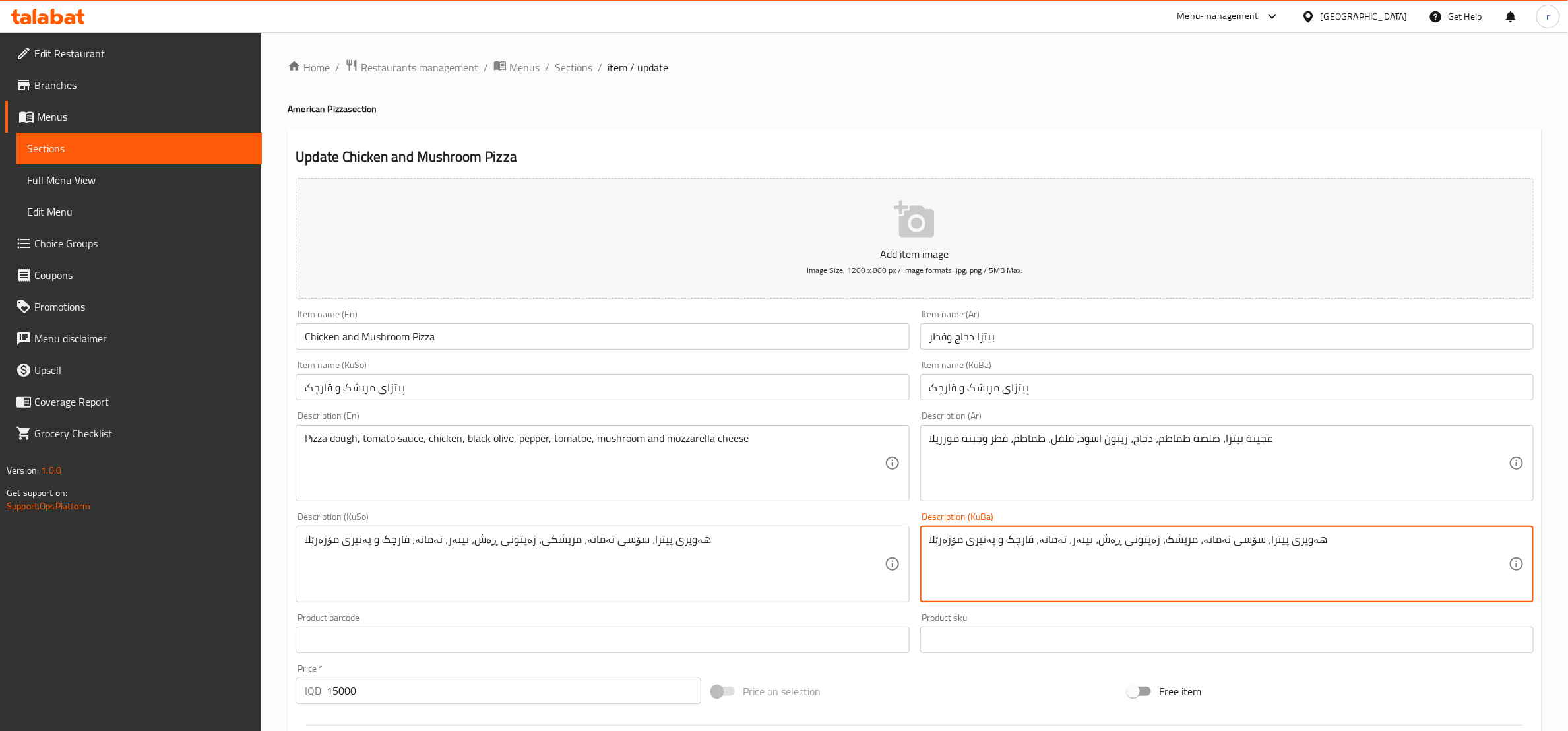
type textarea "هەویری پیتزا، سۆسی تەماتە، مریشک، زەیتونی ڕەش، بیبەر، تەماتە، قارچک و پەنیری مۆ…"
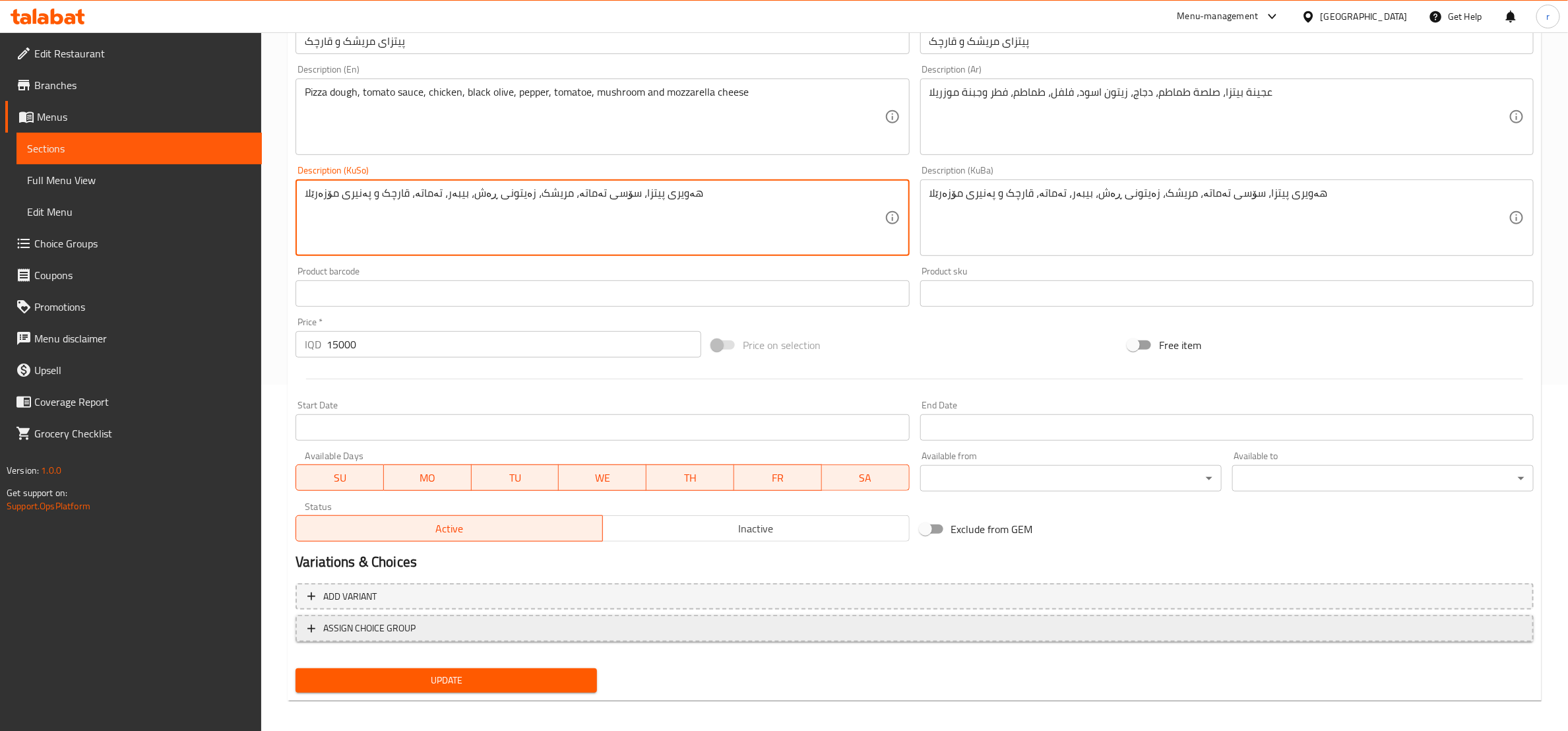
scroll to position [351, 0]
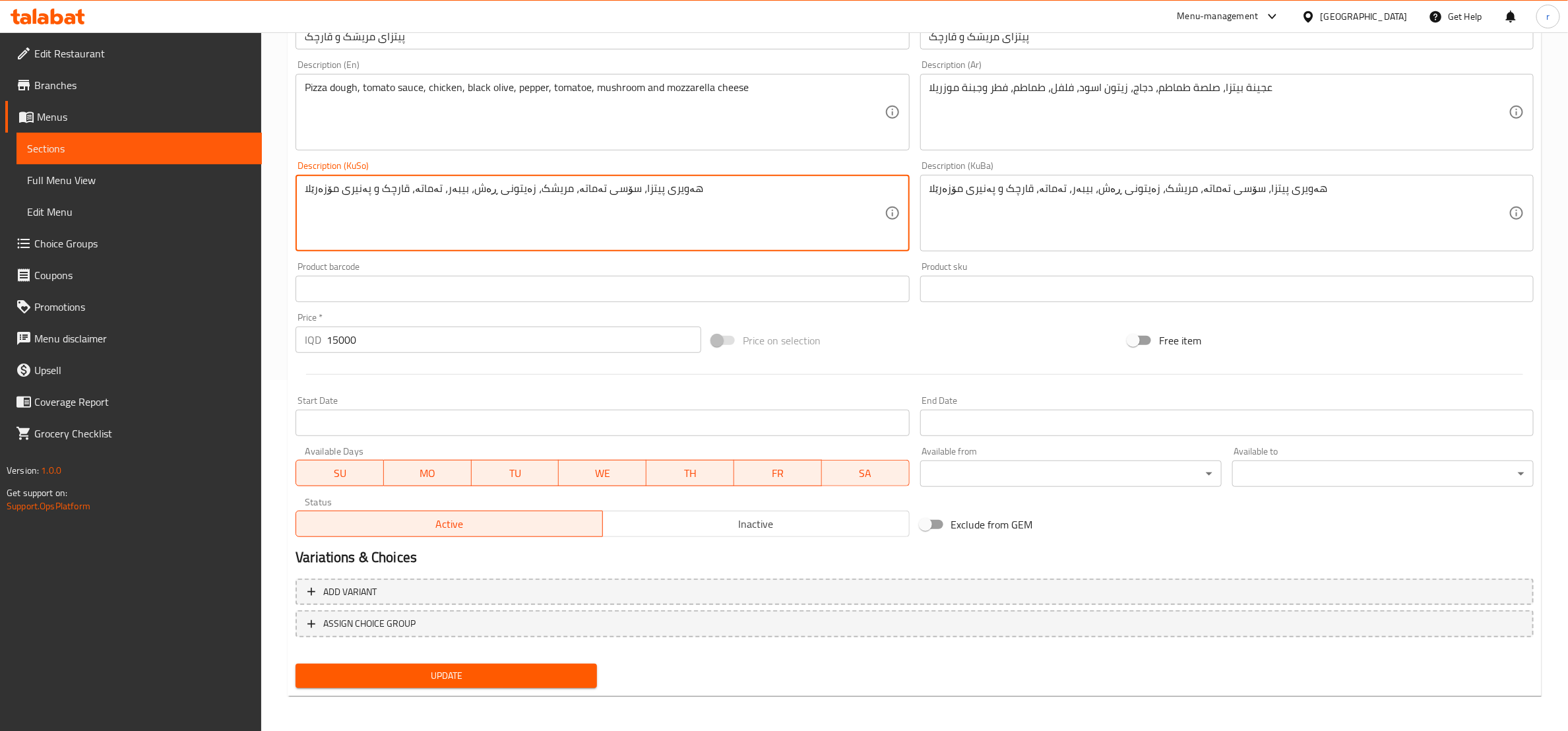
type textarea "هەویری پیتزا، سۆسی تەماتە، مریشک، زەیتونی ڕەش، بیبەر، تەماتە، قارچک و پەنیری مۆ…"
click at [533, 673] on span "Update" at bounding box center [446, 676] width 280 height 17
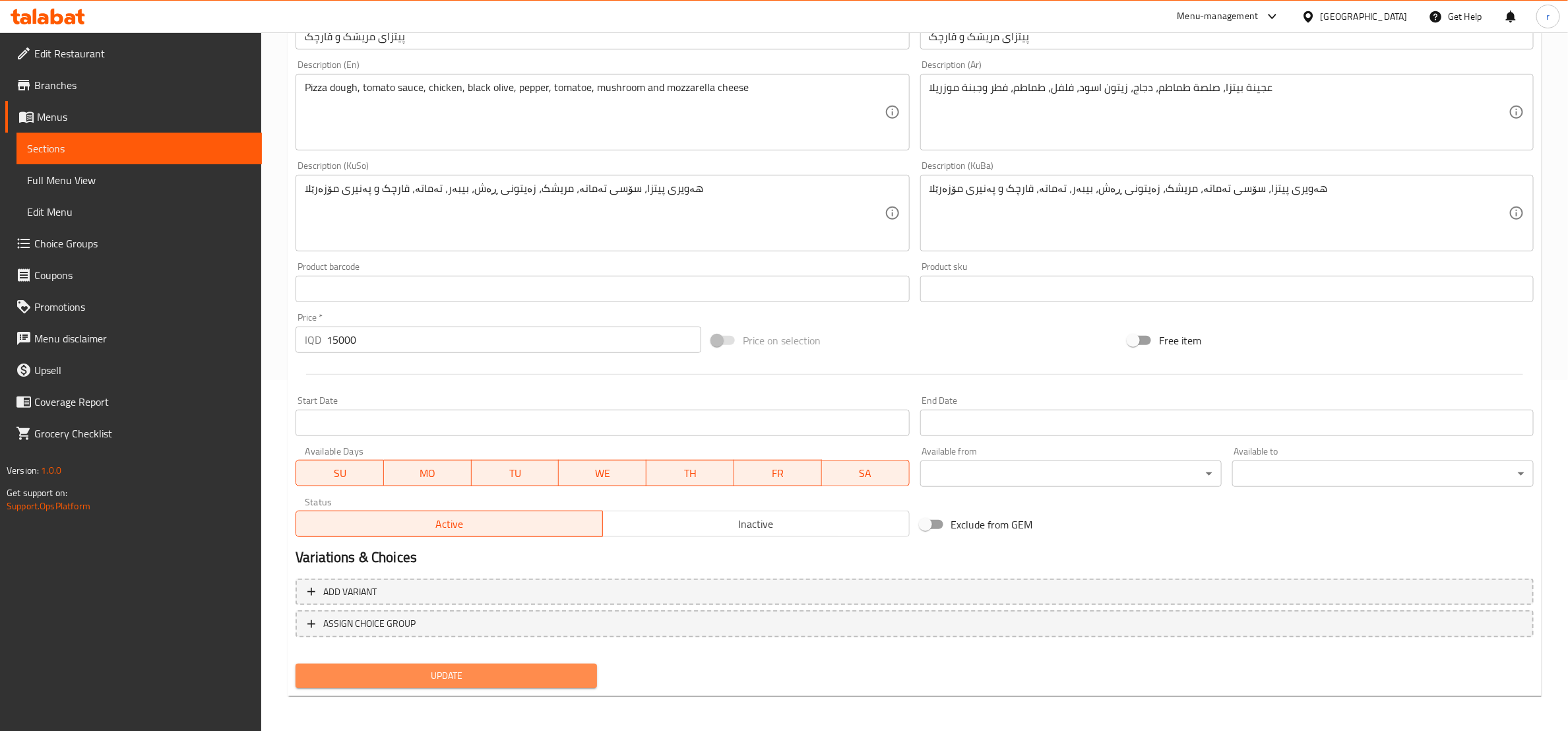
click at [423, 672] on span "Update" at bounding box center [446, 676] width 280 height 17
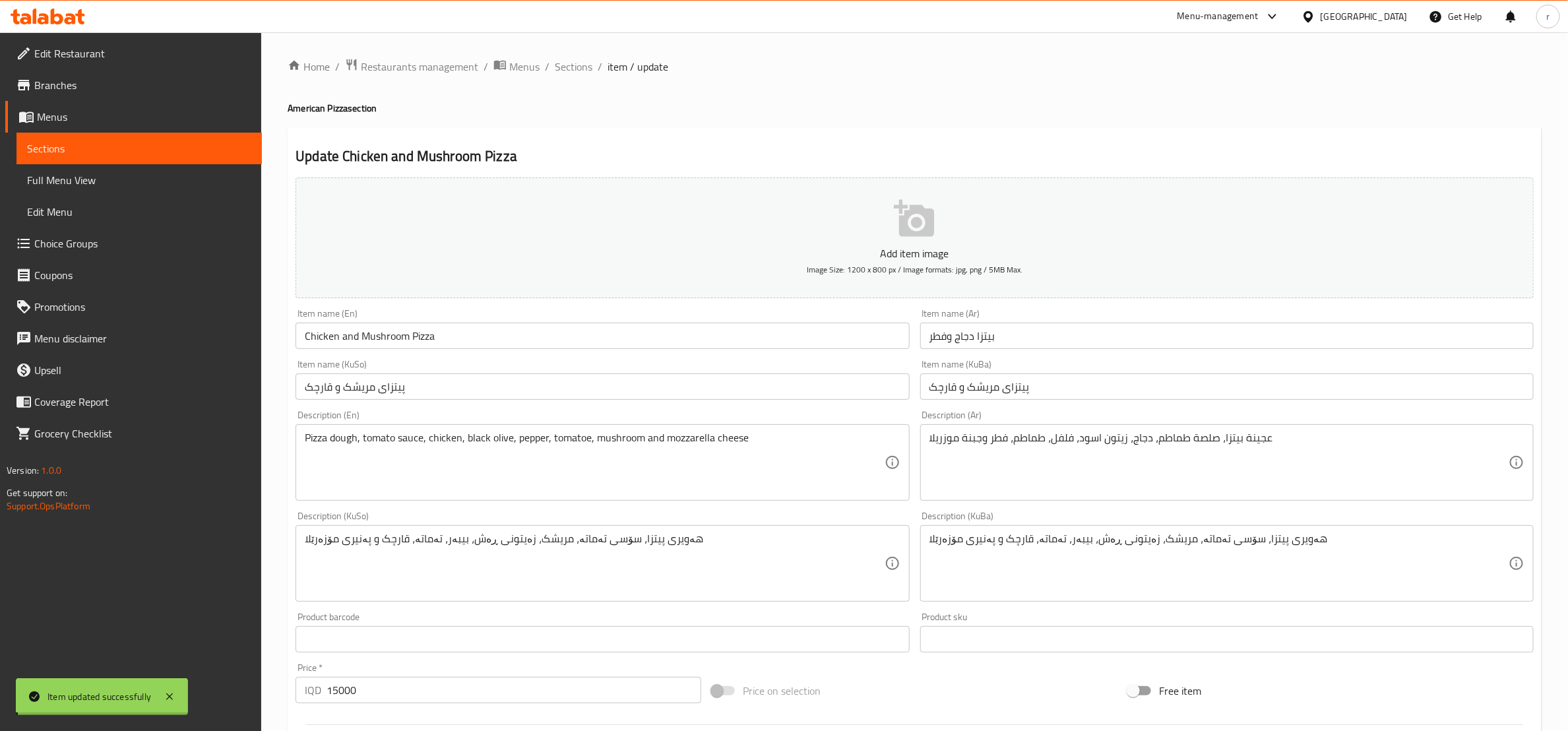
scroll to position [0, 0]
click at [574, 62] on span "Sections" at bounding box center [574, 68] width 37 height 16
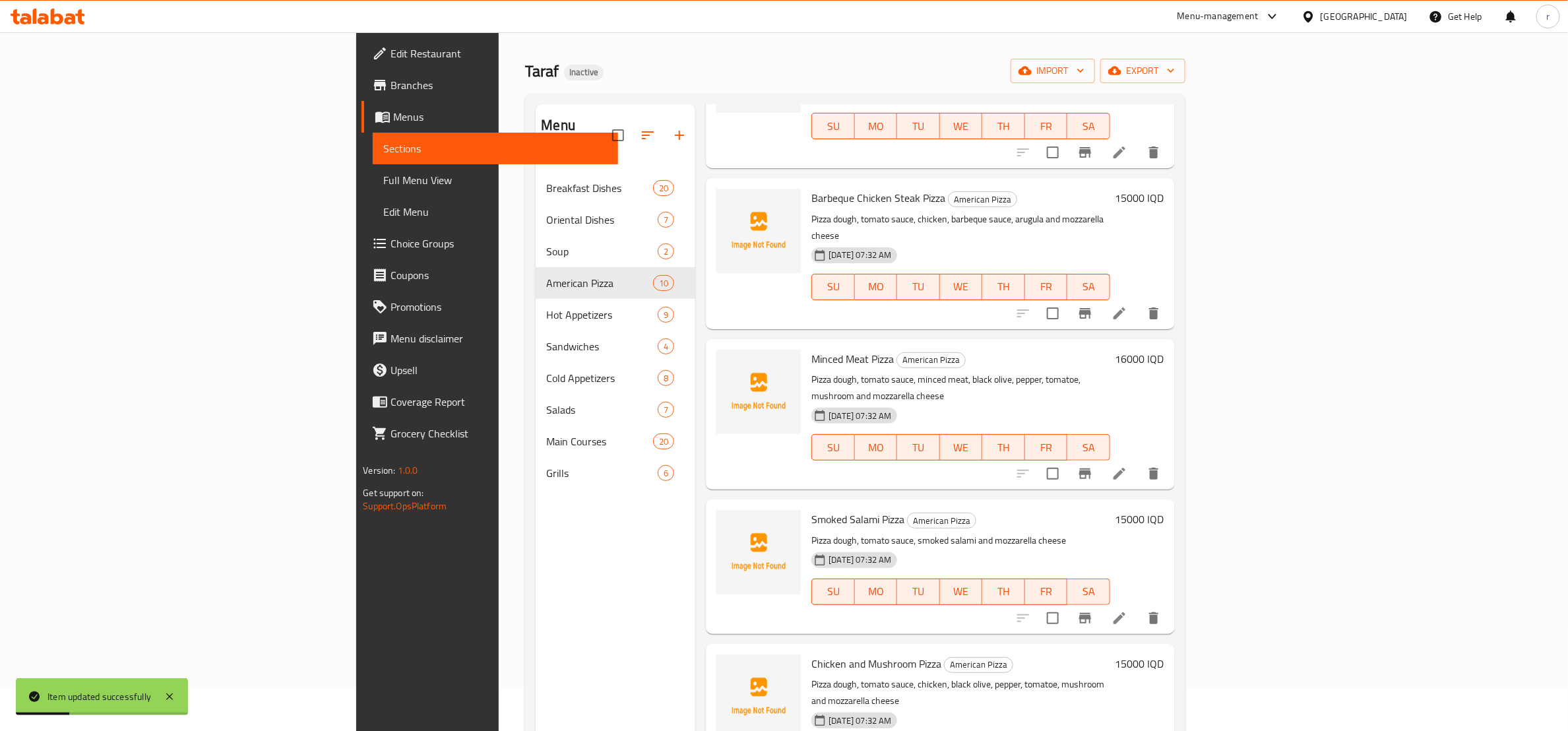
scroll to position [185, 0]
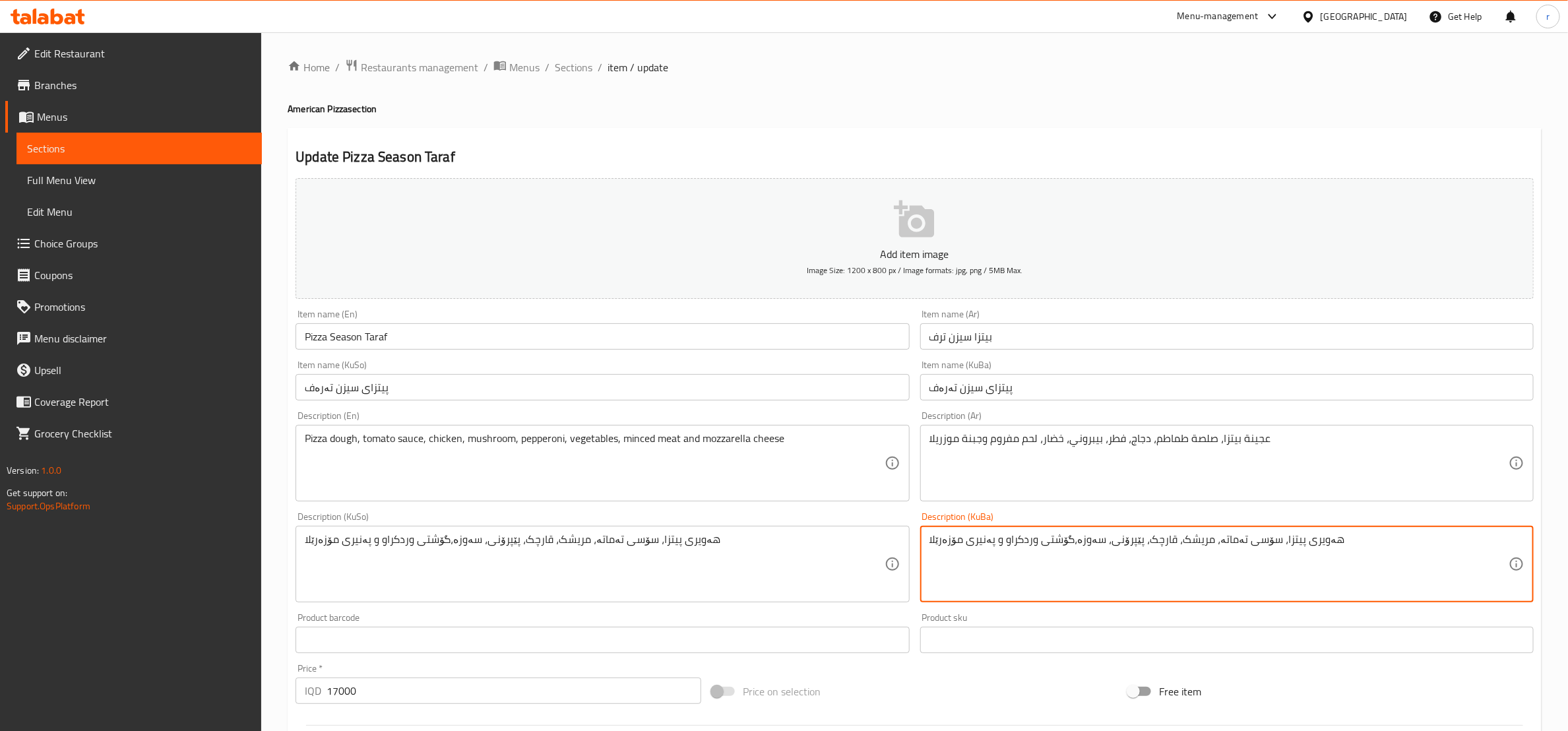
click at [1079, 542] on textarea "هەویری پیتزا، سۆسی تەماتە، مریشک، قارچک، پێپرۆنی، سەوزە،گۆشتی وردکراو و پەنیری …" at bounding box center [1219, 564] width 579 height 63
paste textarea "وات"
click at [1070, 538] on textarea "هەویری پیتزا، سۆسی تەماتە، مریشک، قارچک، پێپرۆنی، سەوزەوات،گۆشتی وردکراو و پەنی…" at bounding box center [1219, 564] width 579 height 63
click at [1068, 540] on textarea "هەویری پیتزا، سۆسی تەماتە، مریشک، قارچک، پێپرۆنی، سەوزەوات،گۆشتی وردکراو و پەنی…" at bounding box center [1219, 564] width 579 height 63
click at [1073, 542] on textarea "هەویری پیتزا، سۆسی تەماتە، مریشک، قارچک، پێپرۆنی، سەوزەوات، گۆشتی وردکراو و پەن…" at bounding box center [1219, 564] width 579 height 63
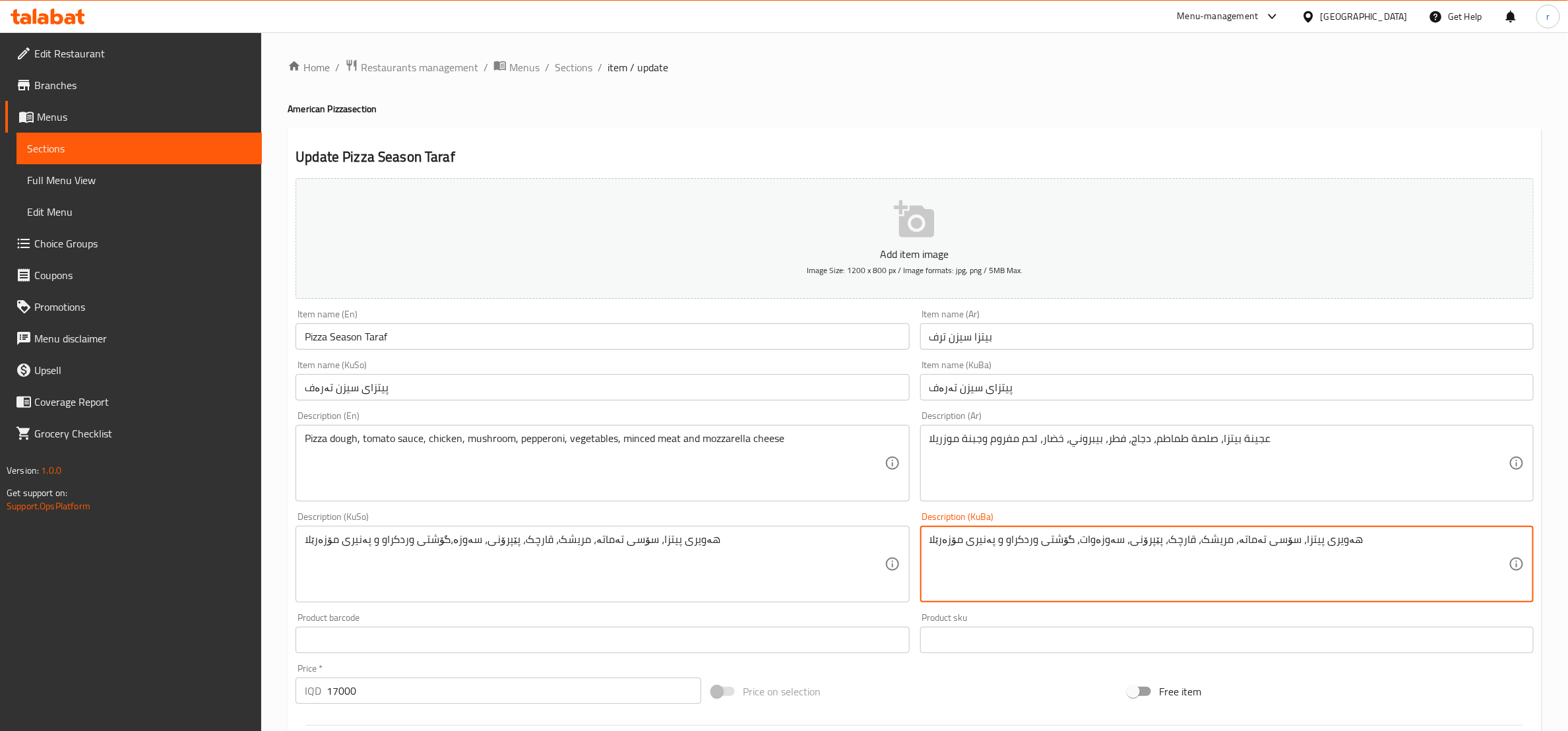
click at [1073, 542] on textarea "هەویری پیتزا، سۆسی تەماتە، مریشک، قارچک، پێپرۆنی، سەوزەوات، گۆشتی وردکراو و پەن…" at bounding box center [1219, 564] width 579 height 63
type textarea "هەویری پیتزا، سۆسی تەماتە، مریشک، قارچک، پێپرۆنی، سەوزەوات، گۆشتی وردکراو و پەن…"
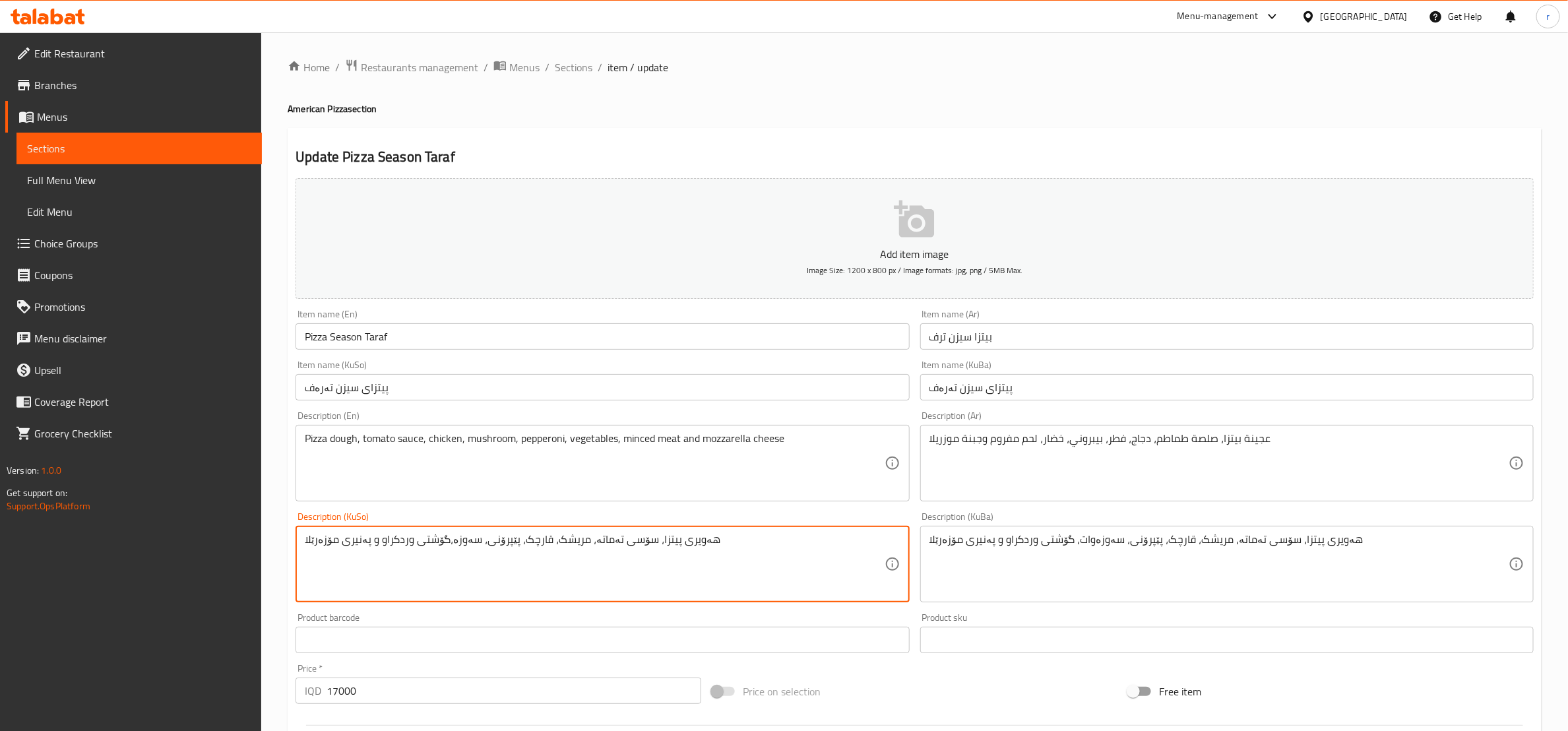
click at [614, 540] on textarea "هەویری پیتزا، سۆسی تەماتە، مریشک، قارچک، پێپرۆنی، سەوزە،گۆشتی وردکراو و پەنیری …" at bounding box center [594, 564] width 579 height 63
paste textarea "وات،"
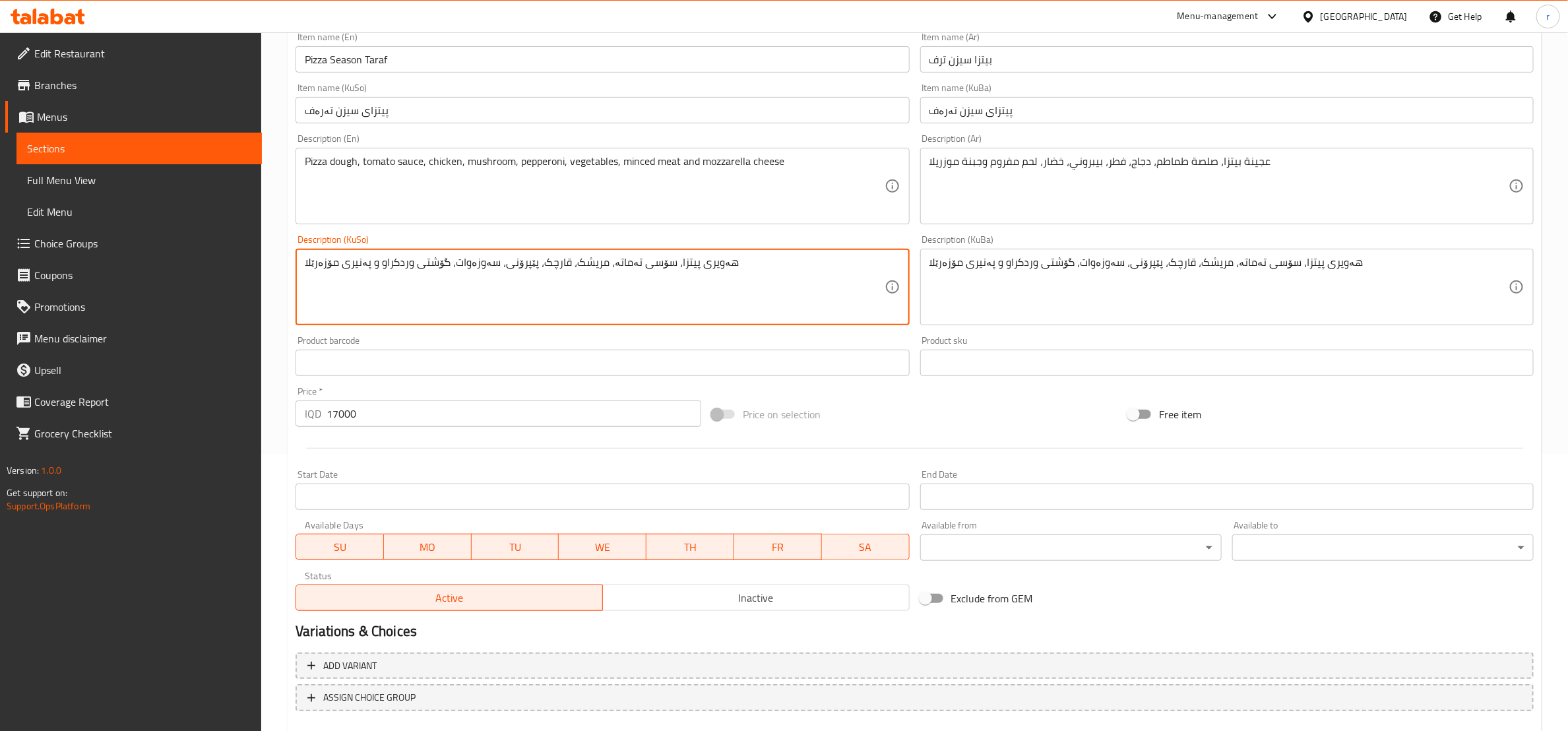
scroll to position [351, 0]
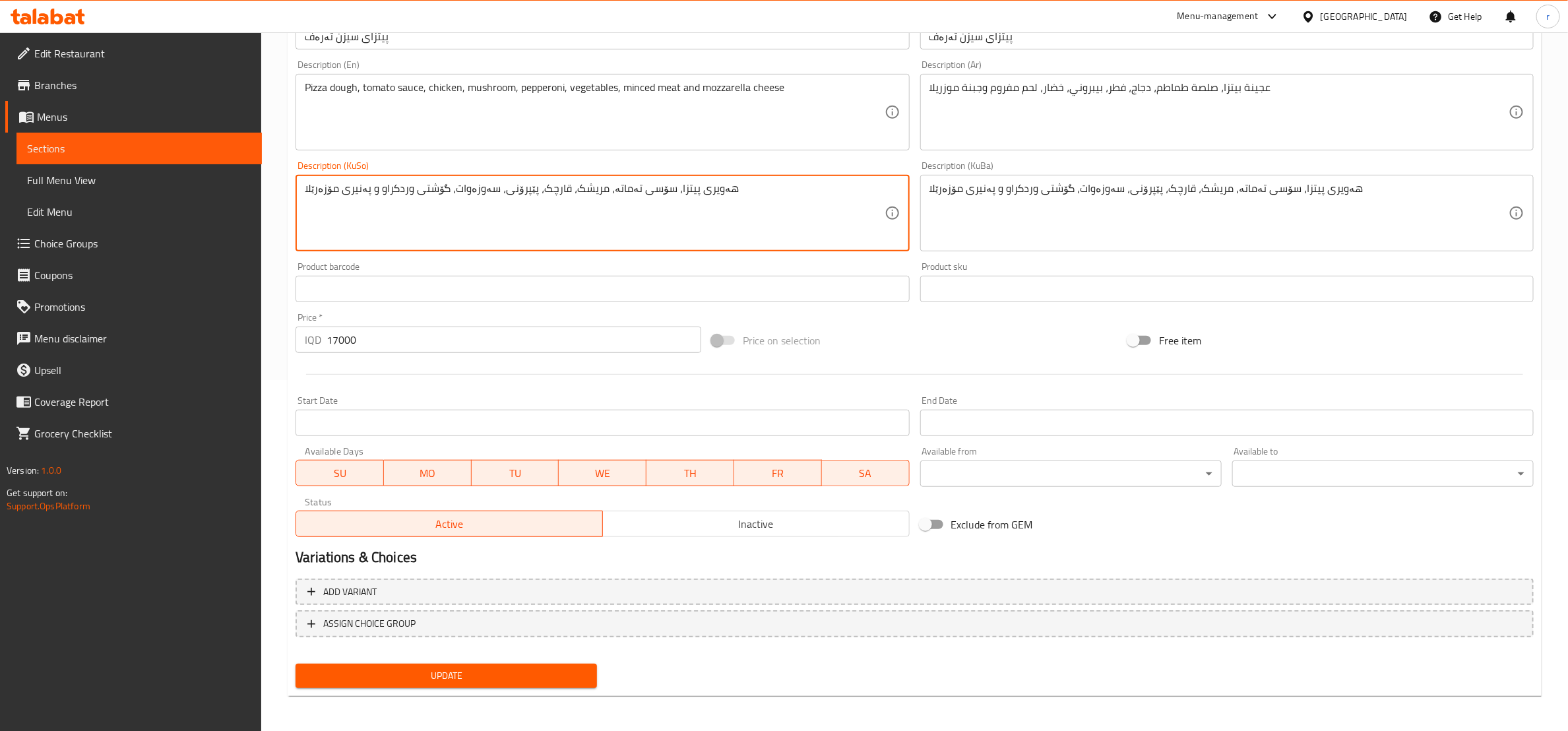
type textarea "هەویری پیتزا، سۆسی تەماتە، مریشک، قارچک، پێپرۆنی، سەوزەوات، گۆشتی وردکراو و پەن…"
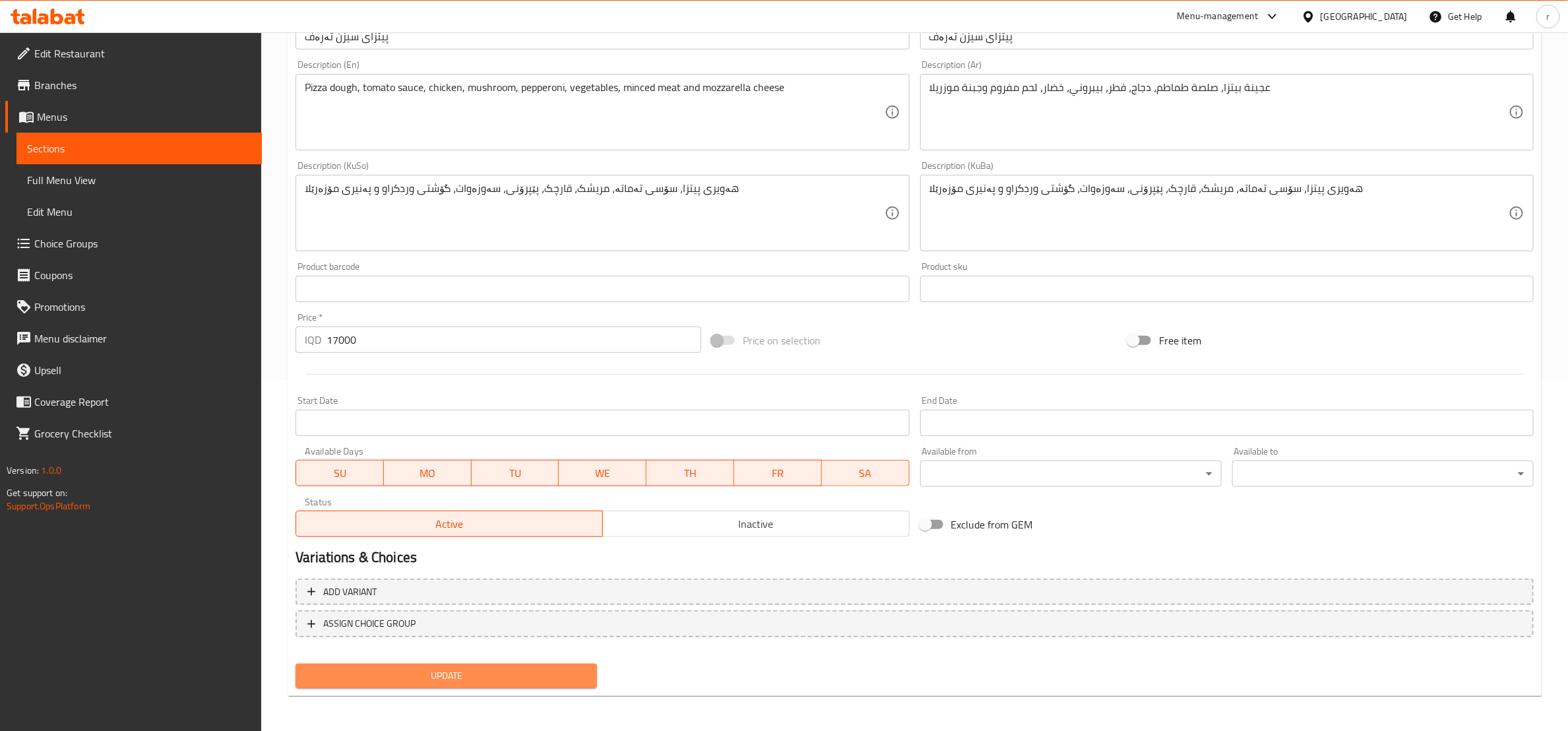
click at [497, 679] on span "Update" at bounding box center [446, 676] width 280 height 17
click at [442, 690] on div "Update" at bounding box center [446, 676] width 312 height 35
click at [451, 673] on span "Update" at bounding box center [446, 676] width 280 height 17
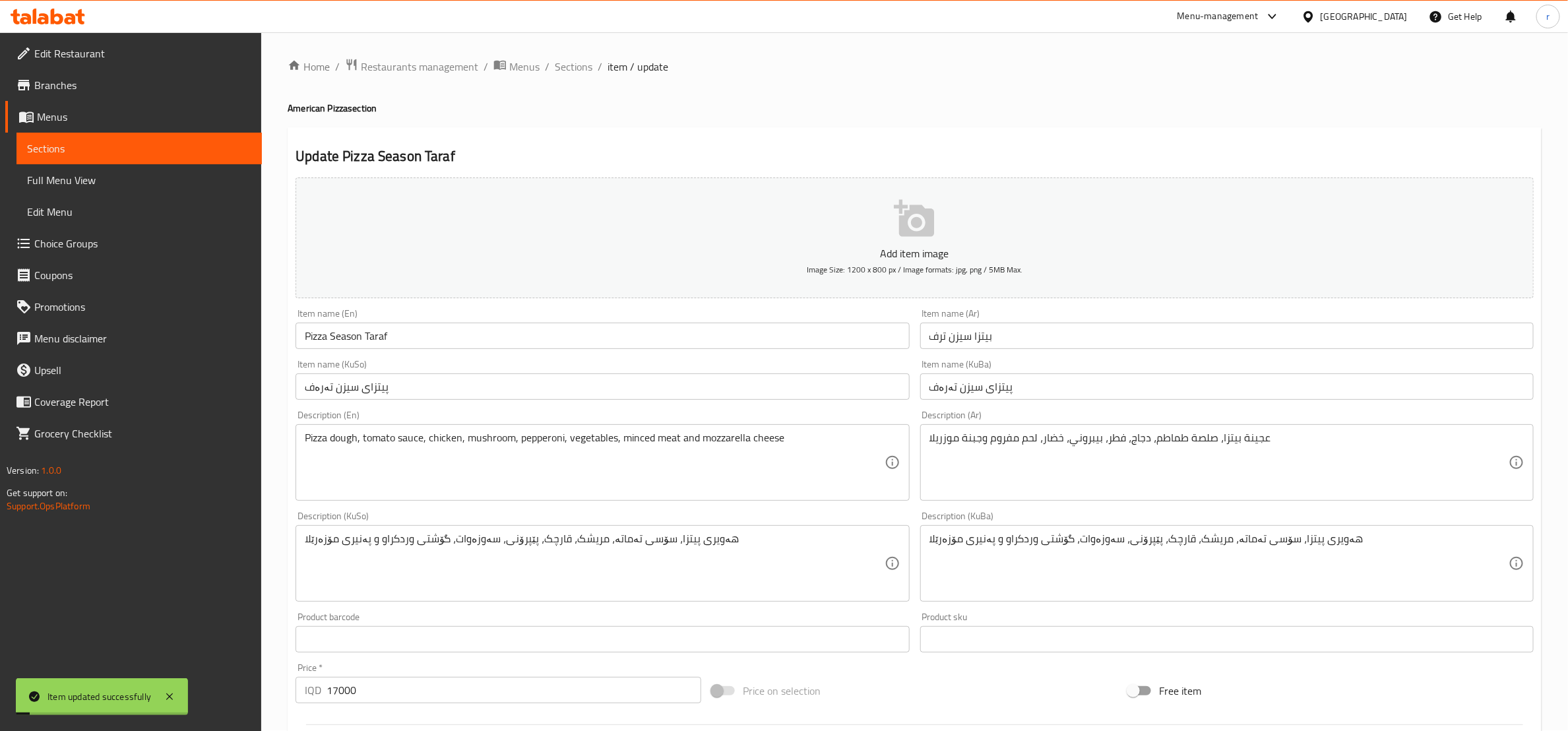
scroll to position [0, 0]
click at [568, 75] on span "Sections" at bounding box center [574, 68] width 37 height 16
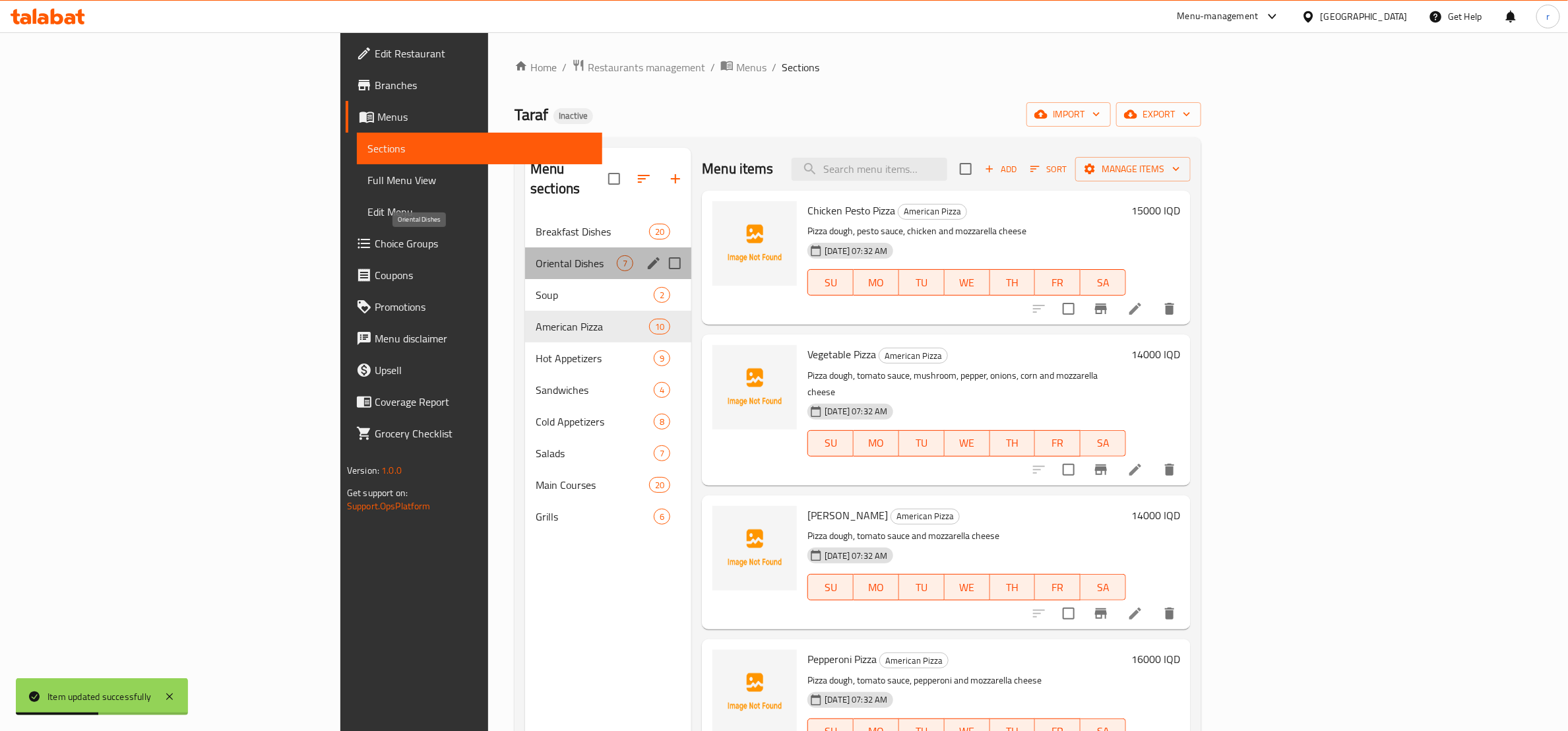
click at [536, 255] on span "Oriental Dishes" at bounding box center [576, 264] width 81 height 16
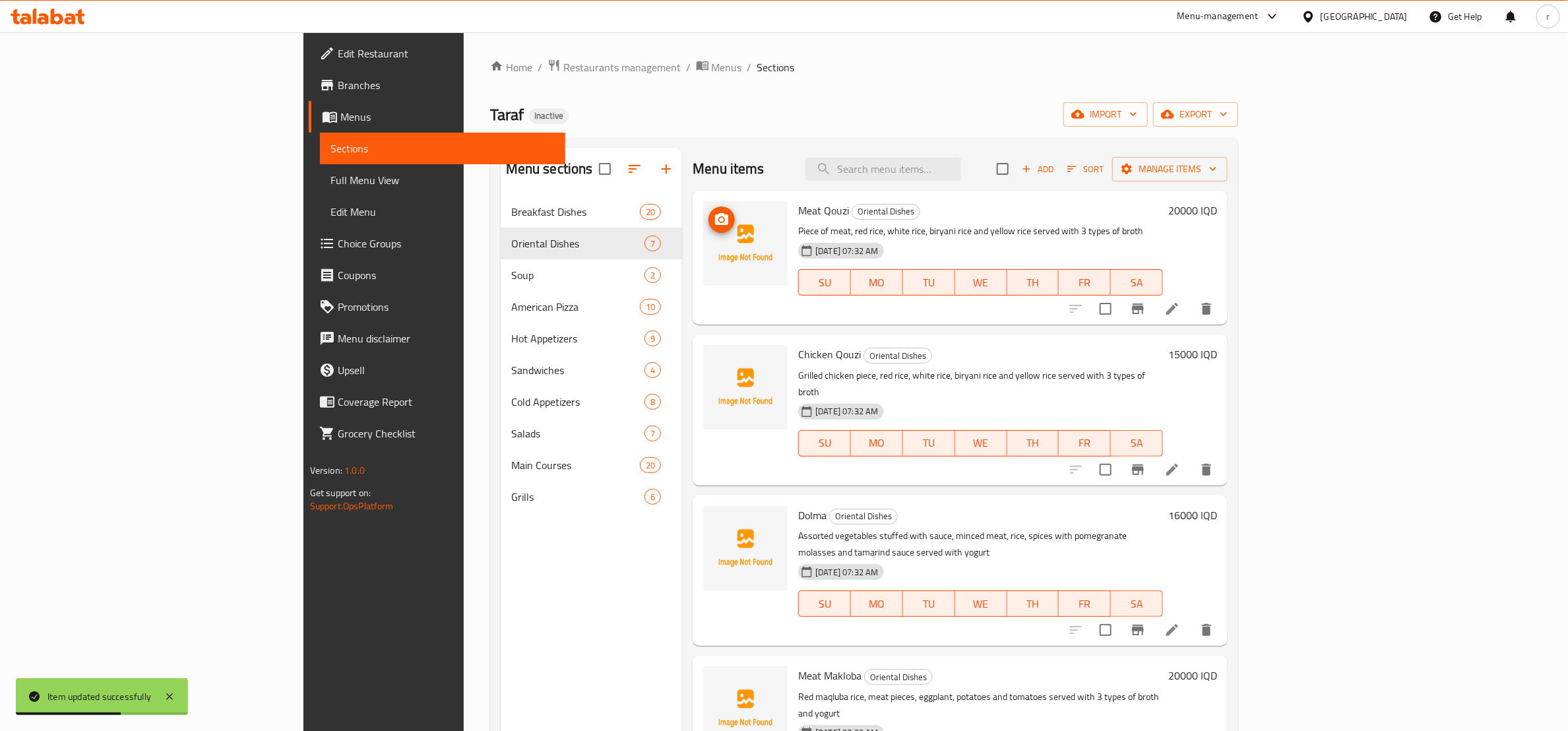
click at [714, 213] on icon "upload picture" at bounding box center [722, 220] width 16 height 16
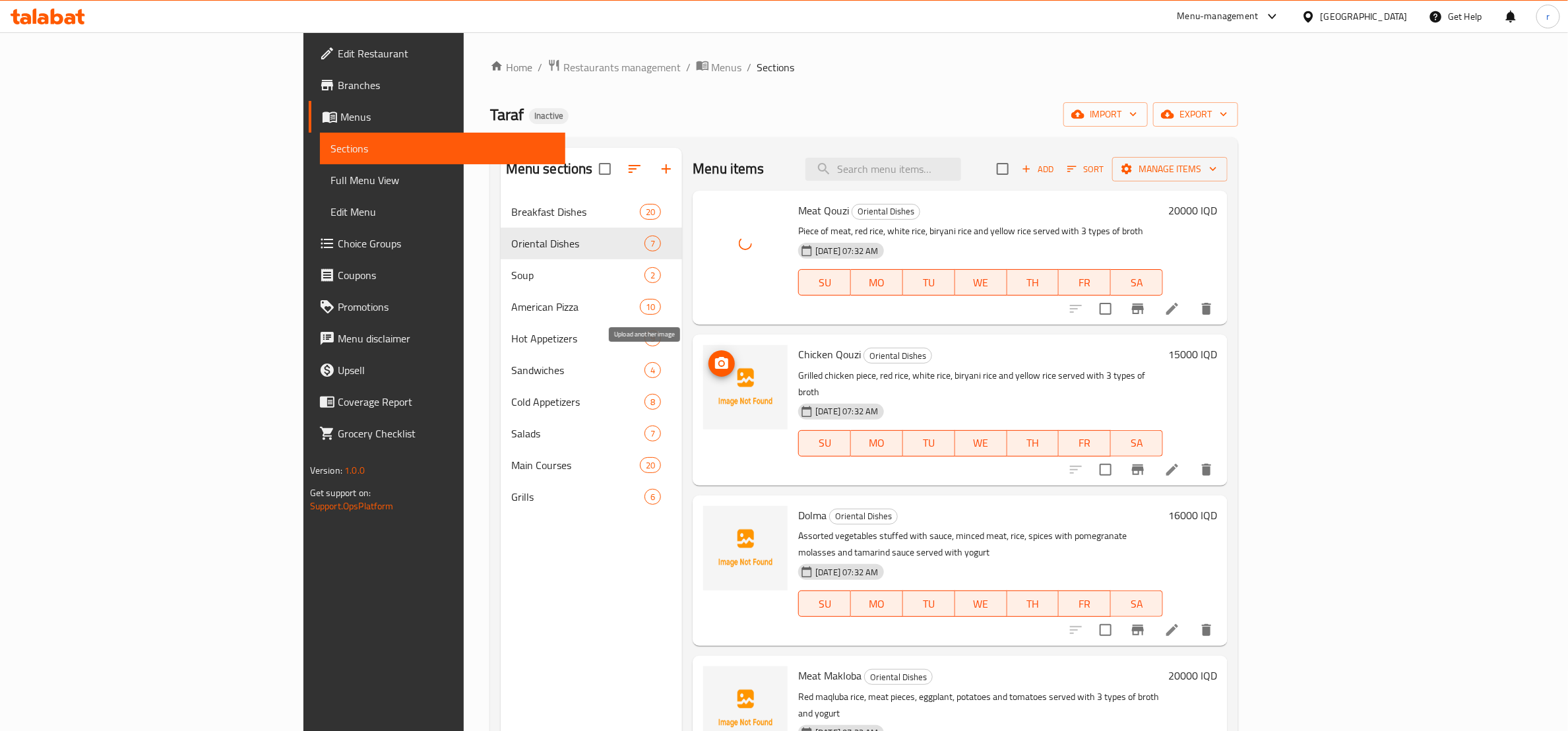
click at [715, 360] on icon "upload picture" at bounding box center [722, 363] width 13 height 12
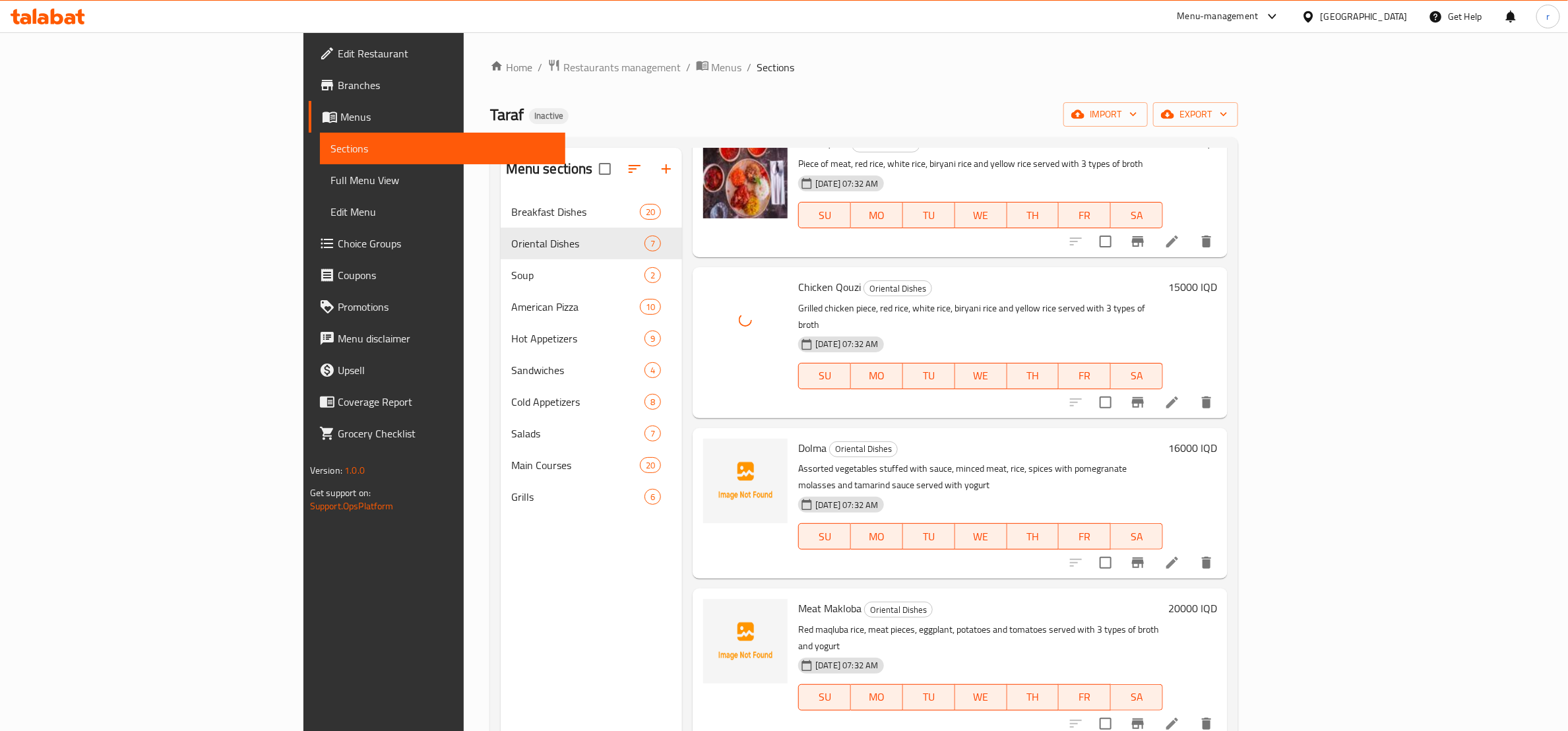
scroll to position [165, 0]
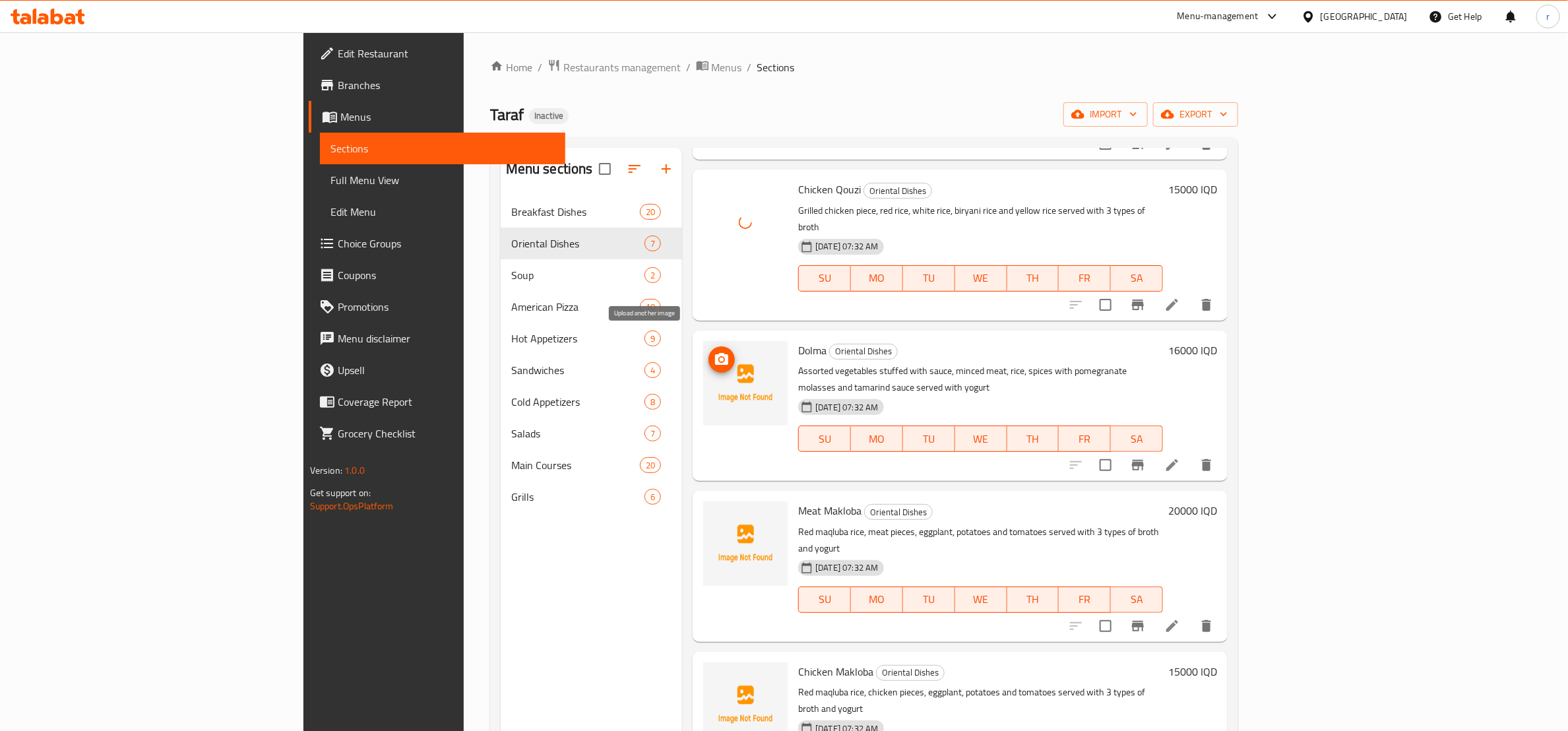
click at [715, 353] on icon "upload picture" at bounding box center [722, 359] width 13 height 12
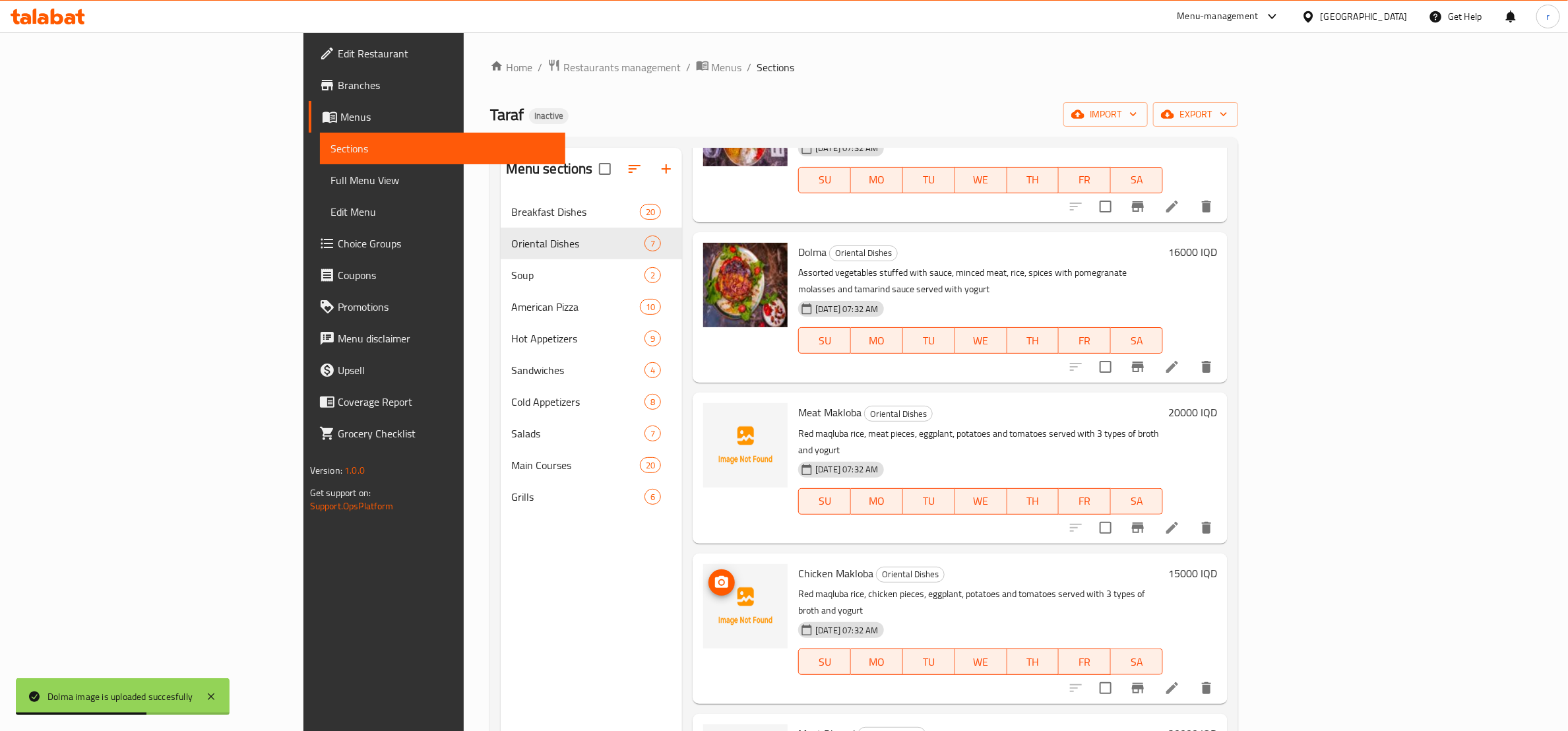
scroll to position [310, 0]
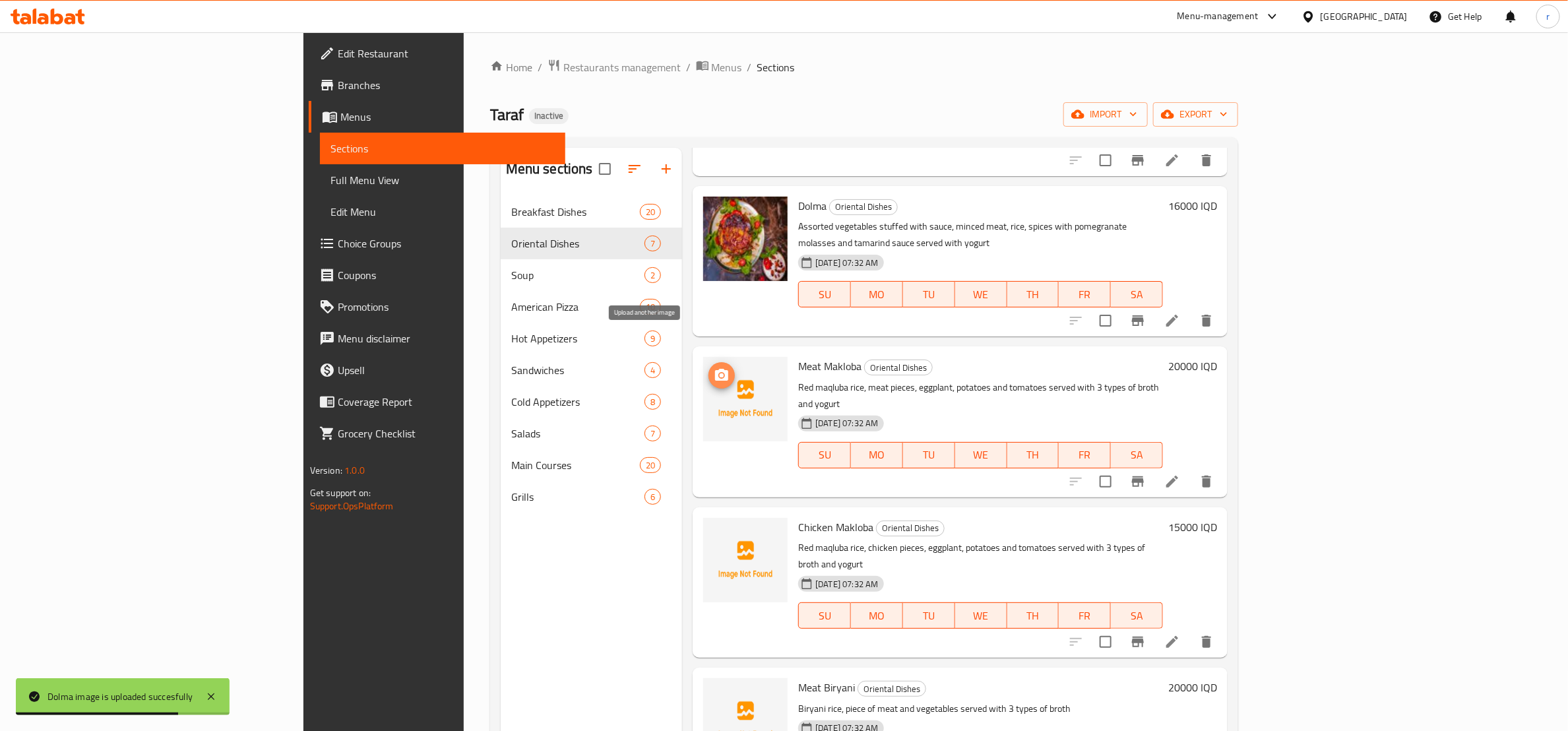
click at [714, 368] on icon "upload picture" at bounding box center [722, 376] width 16 height 16
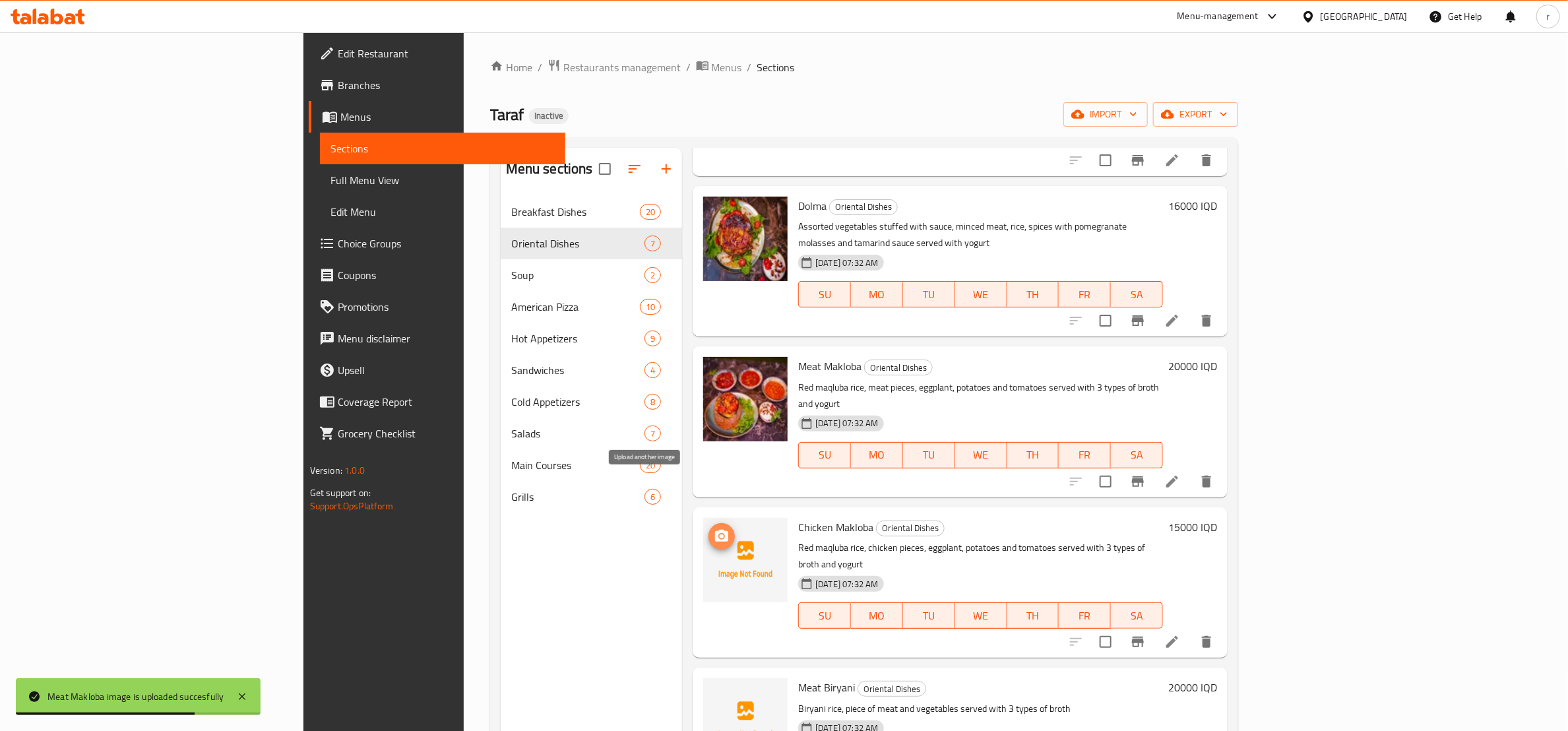
click at [715, 530] on icon "upload picture" at bounding box center [722, 536] width 13 height 12
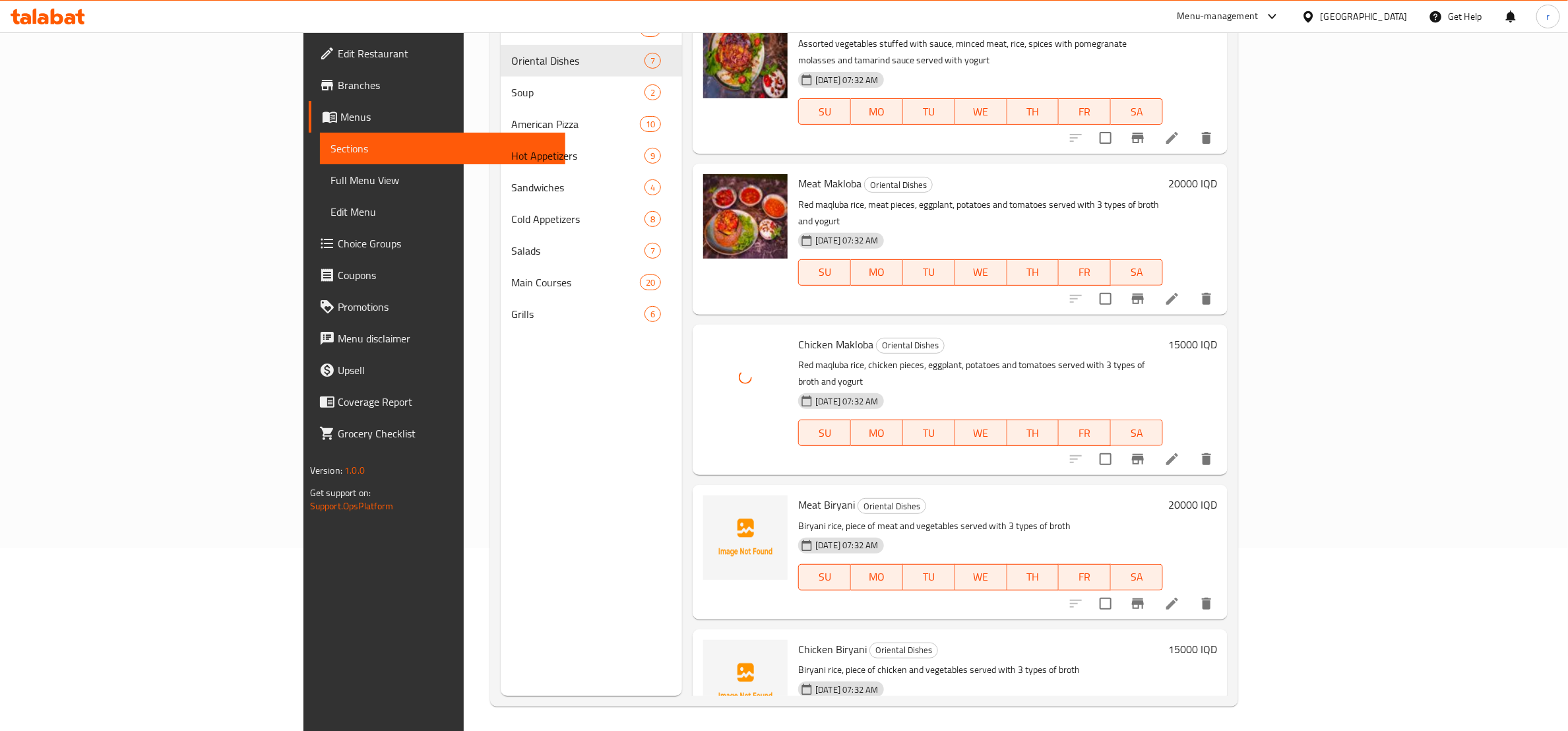
scroll to position [185, 0]
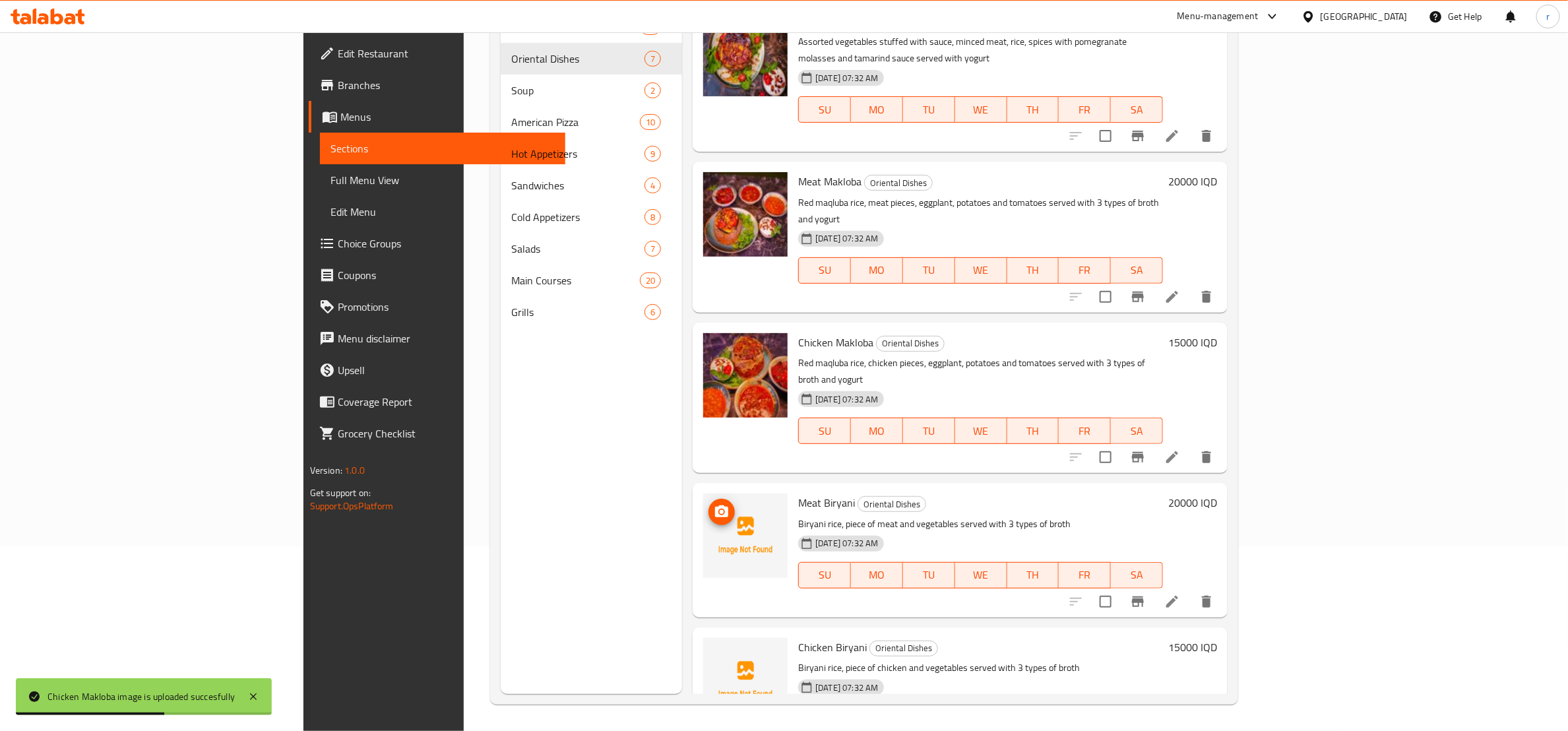
click at [715, 506] on icon "upload picture" at bounding box center [722, 512] width 13 height 12
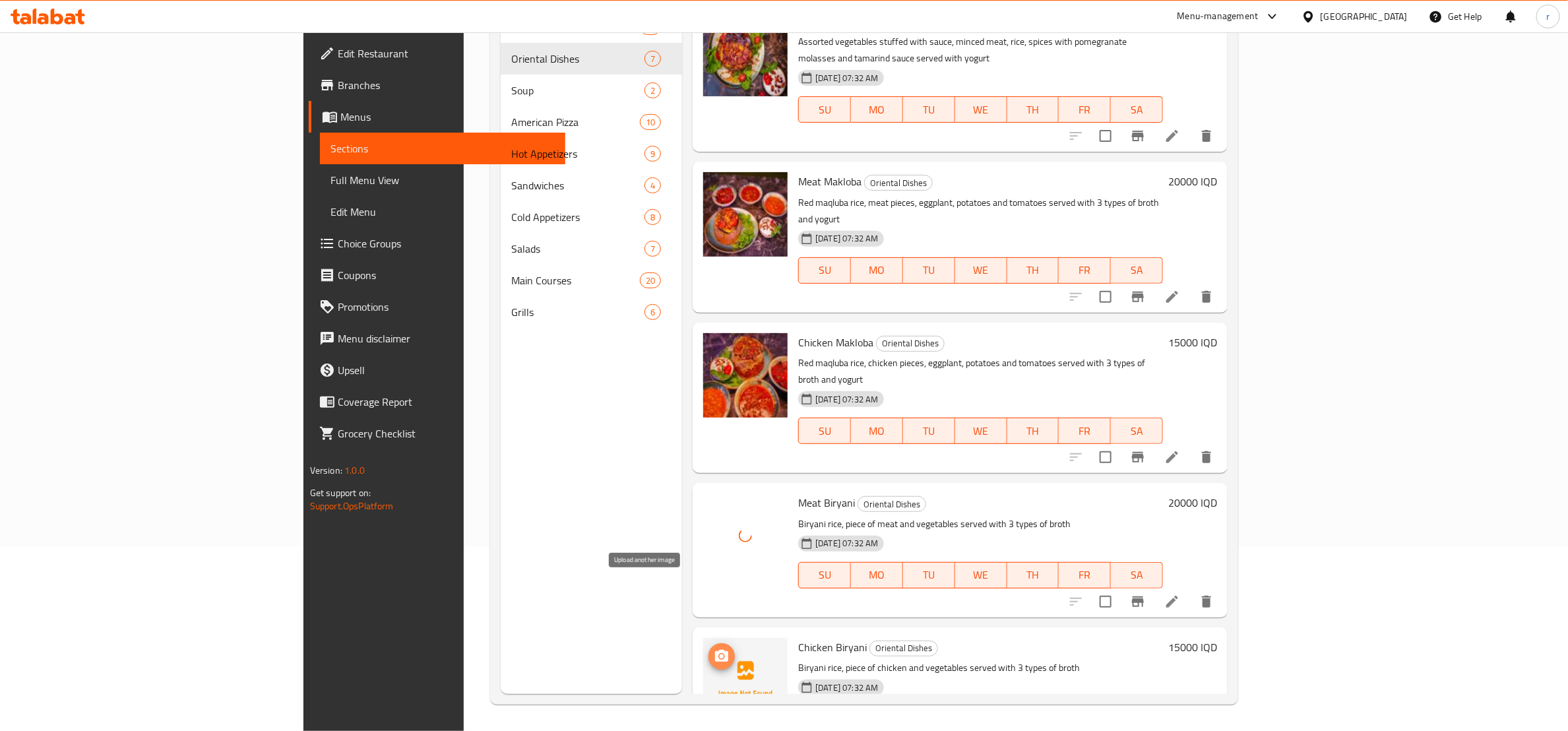
click at [720, 654] on circle "upload picture" at bounding box center [722, 656] width 4 height 4
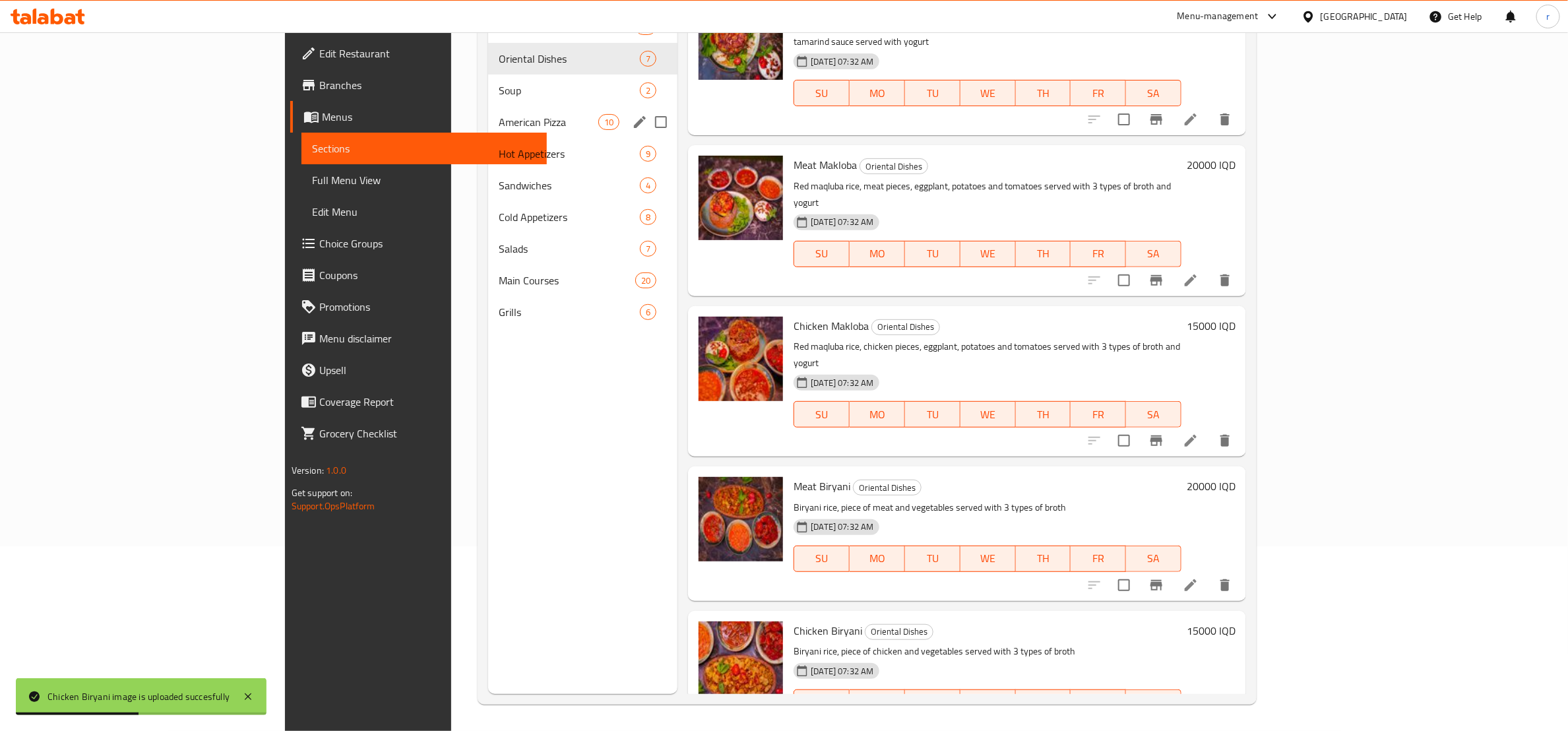
click at [488, 131] on div "American Pizza 10" at bounding box center [582, 122] width 189 height 31
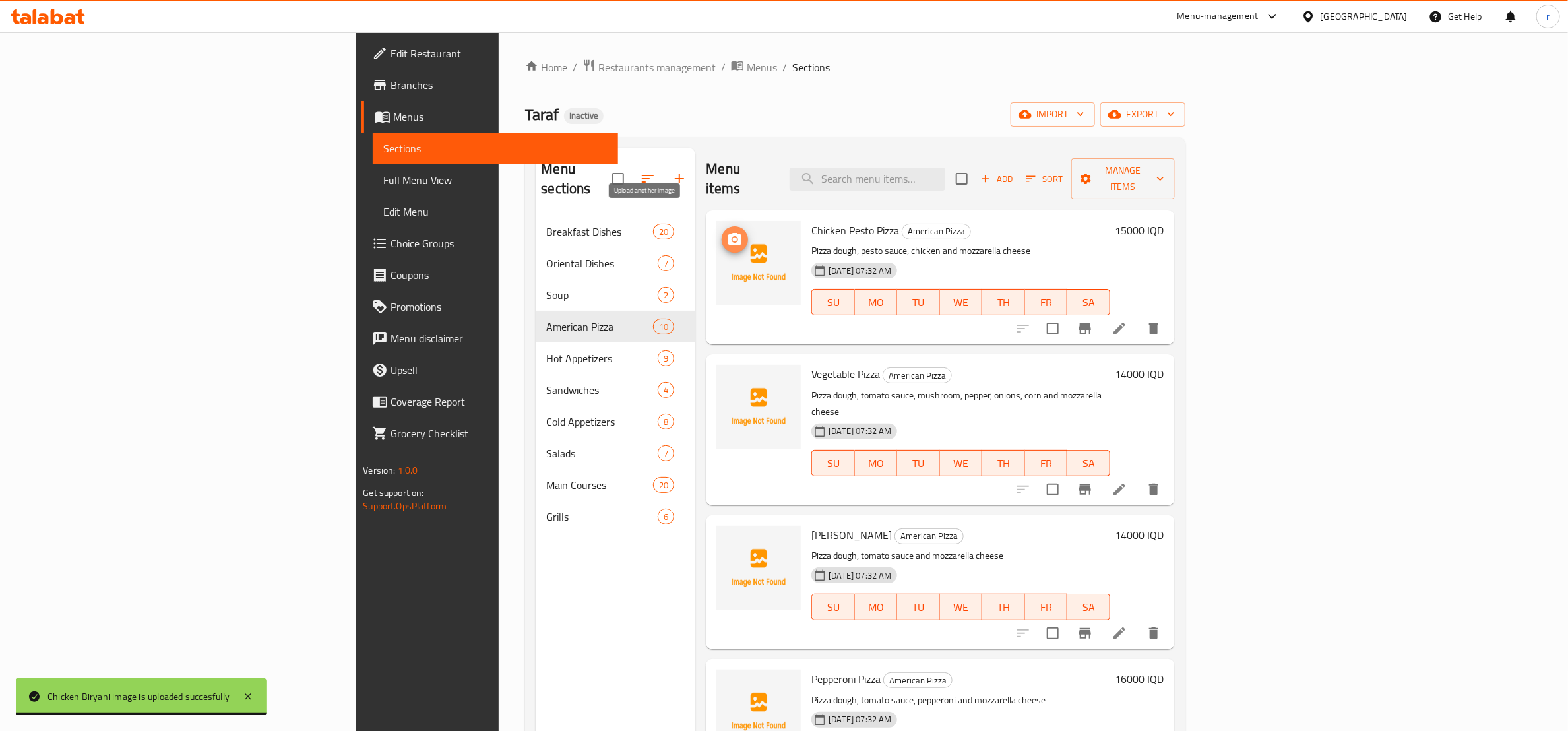
click at [727, 231] on icon "upload picture" at bounding box center [735, 239] width 16 height 16
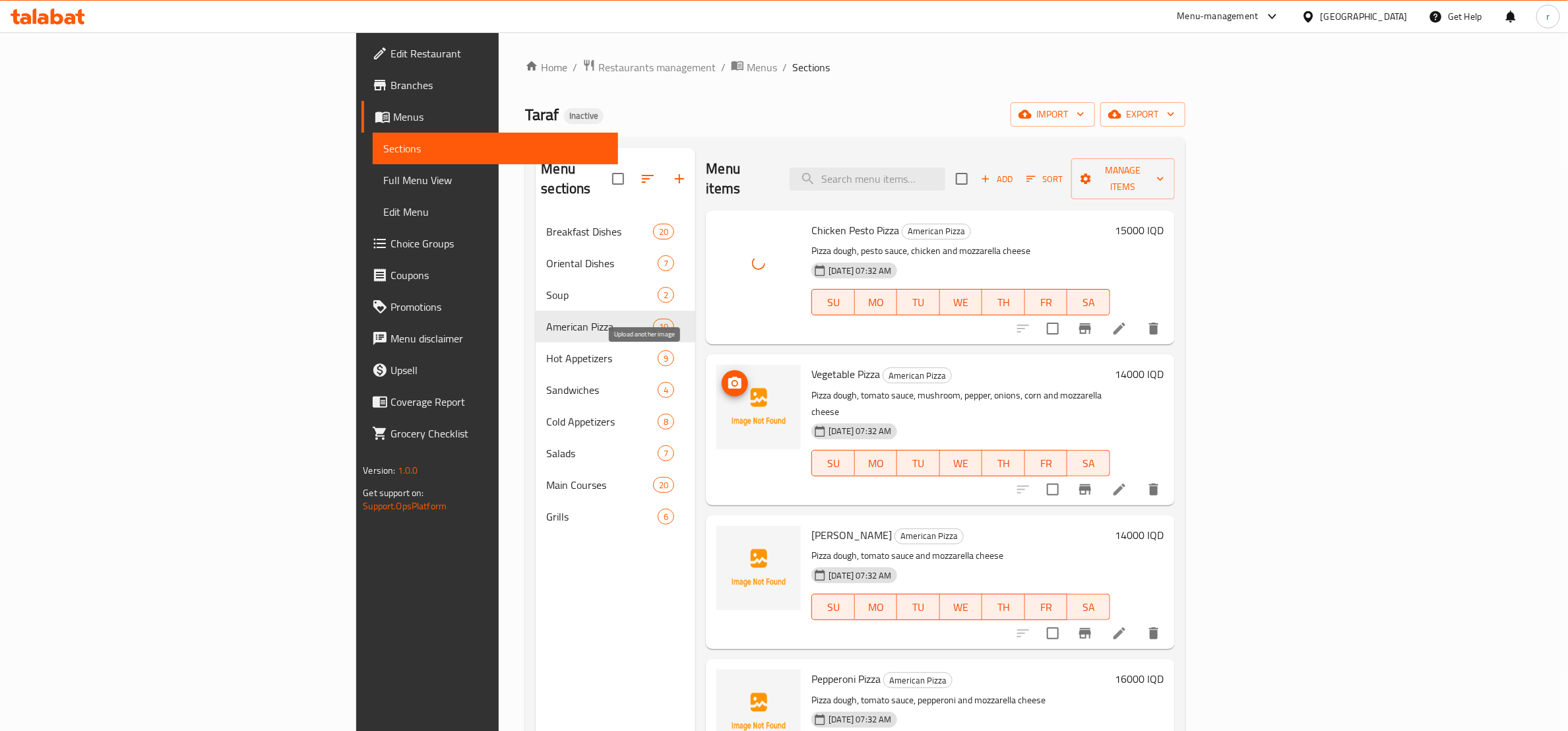
click at [721, 375] on span "upload picture" at bounding box center [734, 383] width 26 height 16
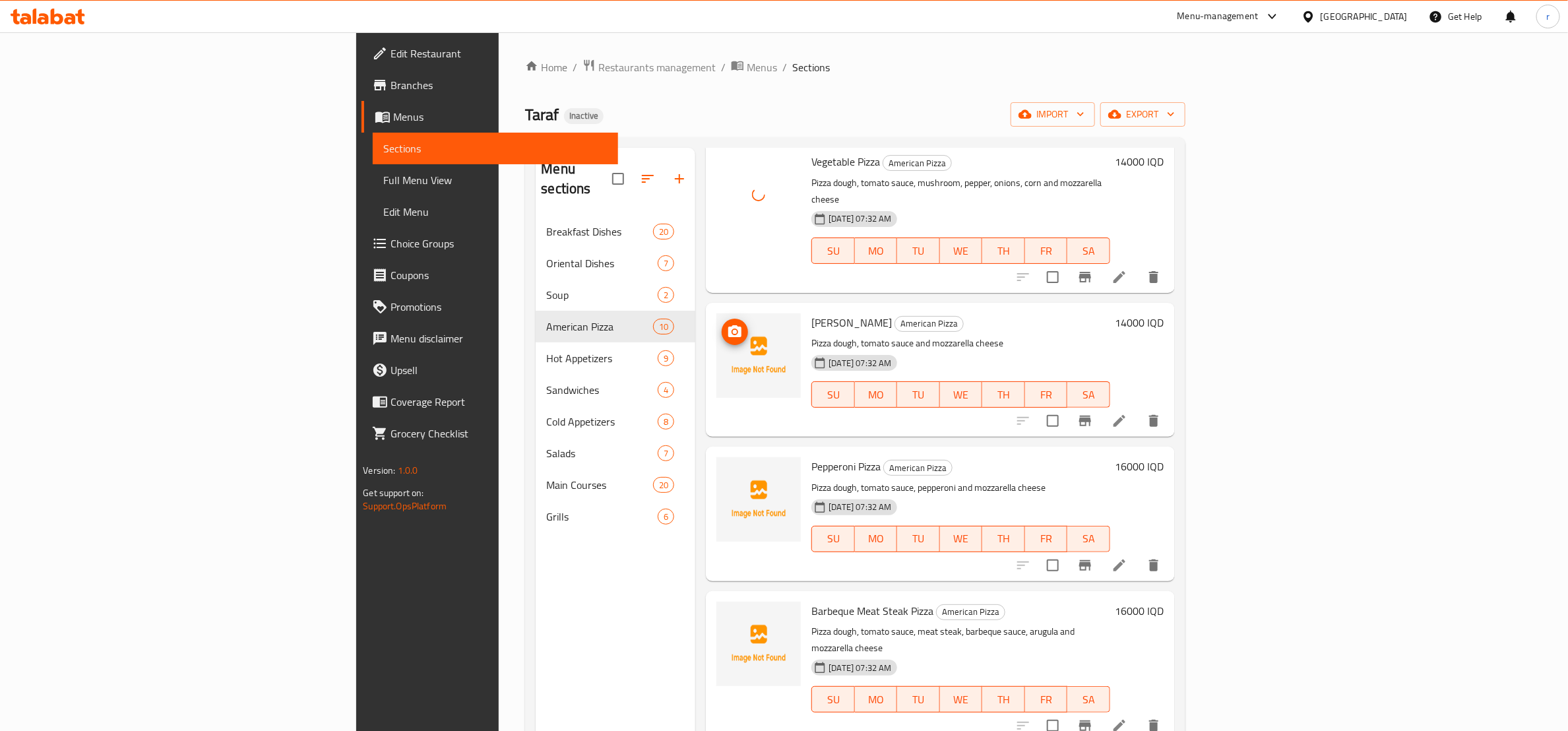
scroll to position [165, 0]
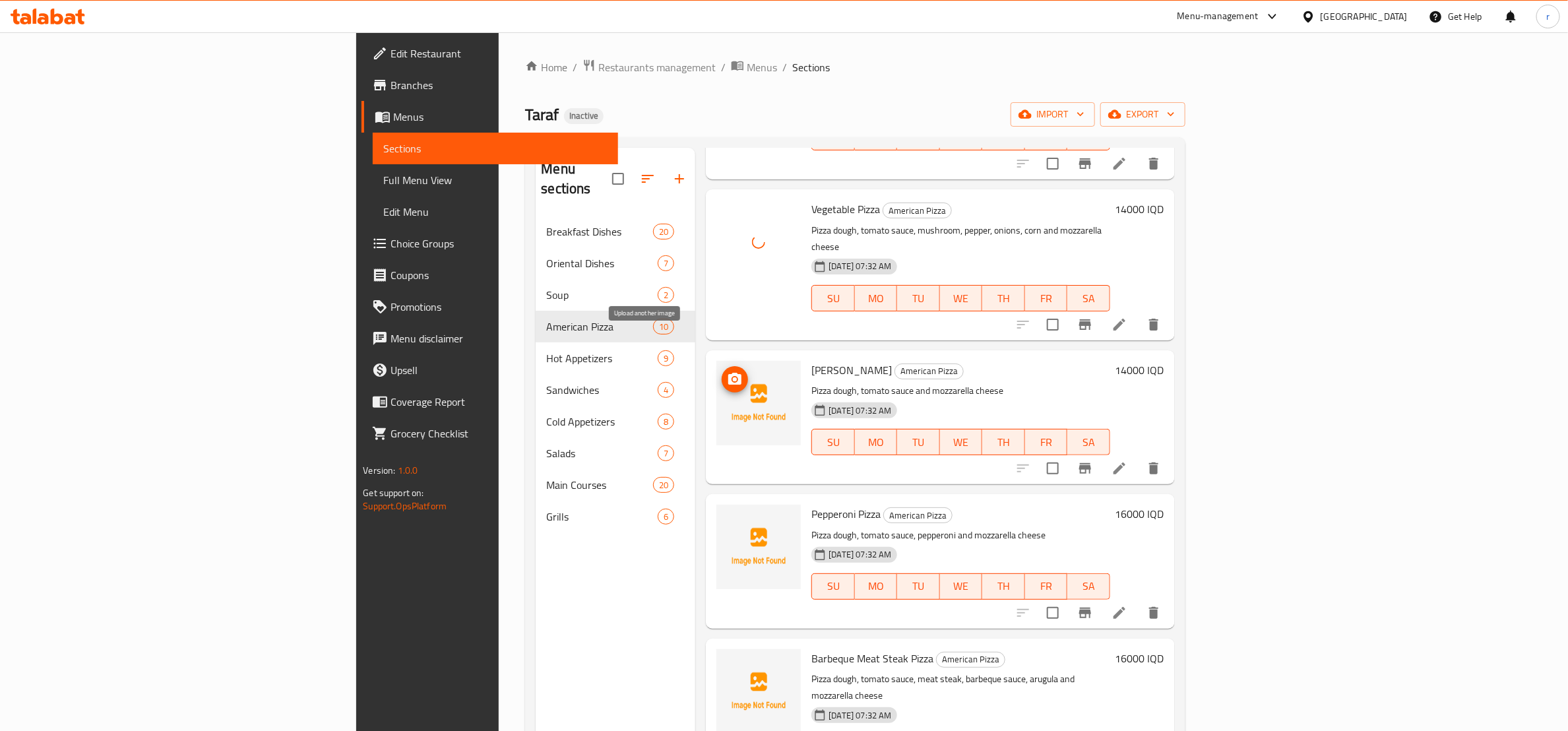
click at [728, 373] on icon "upload picture" at bounding box center [735, 379] width 13 height 12
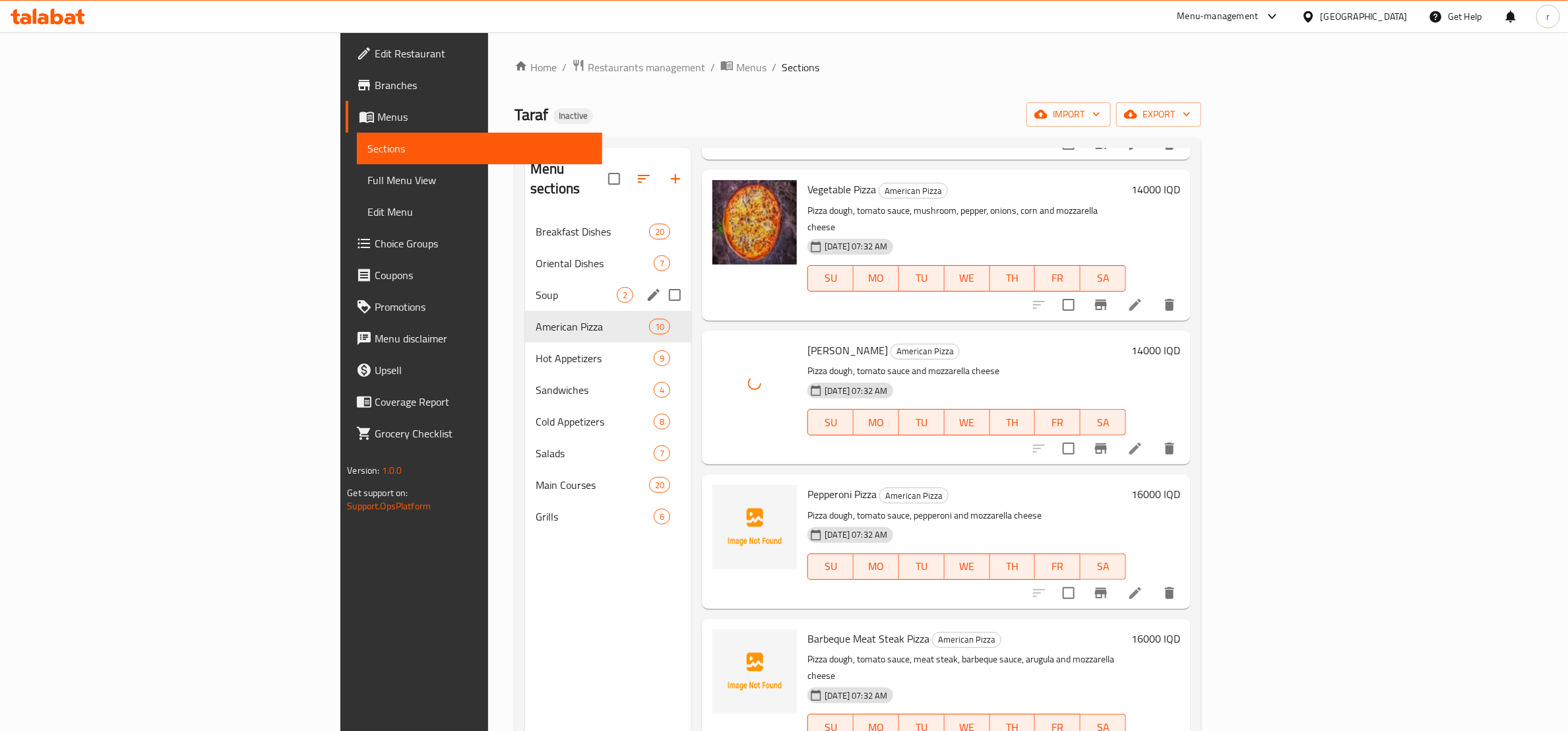
scroll to position [329, 0]
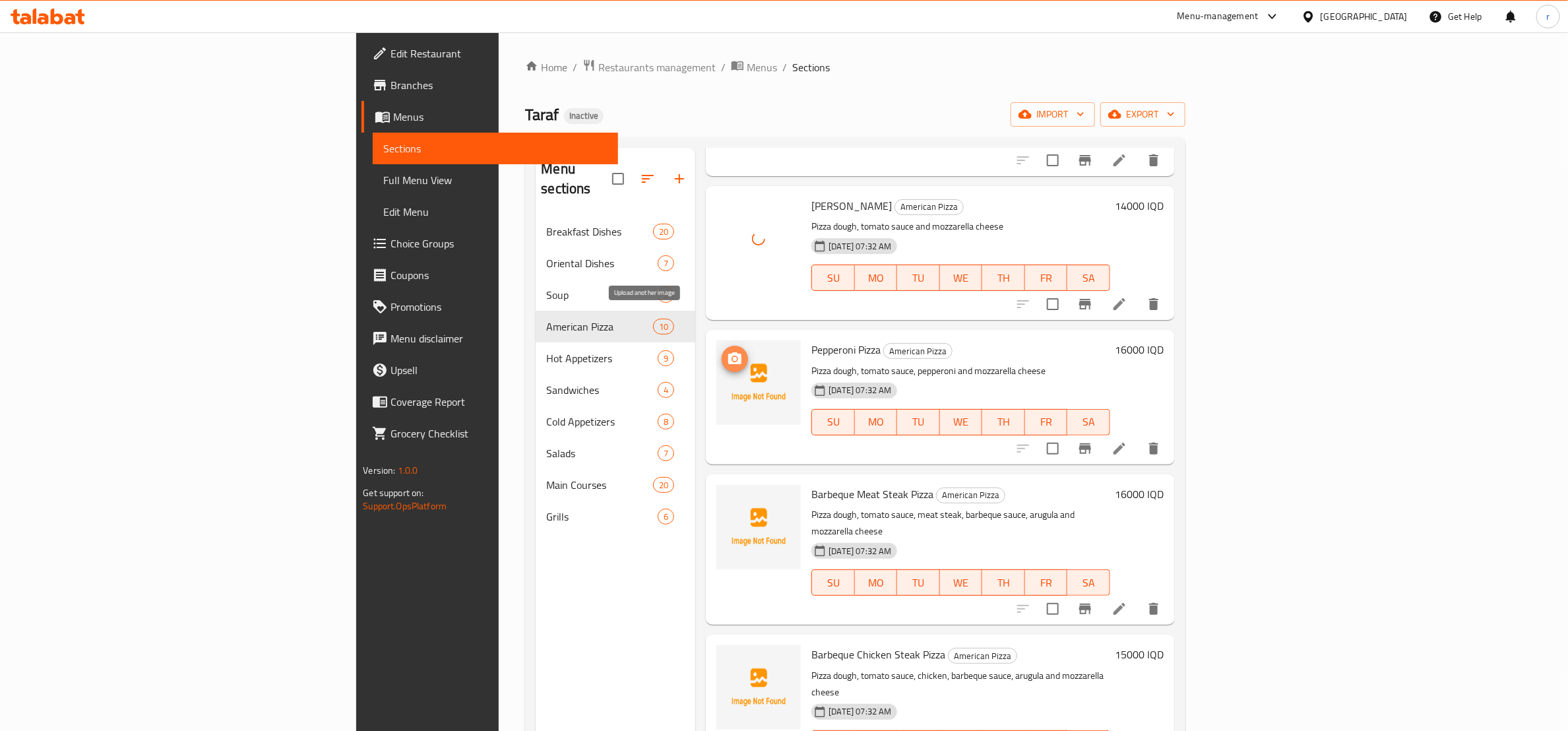
click at [721, 351] on span "upload picture" at bounding box center [734, 359] width 26 height 16
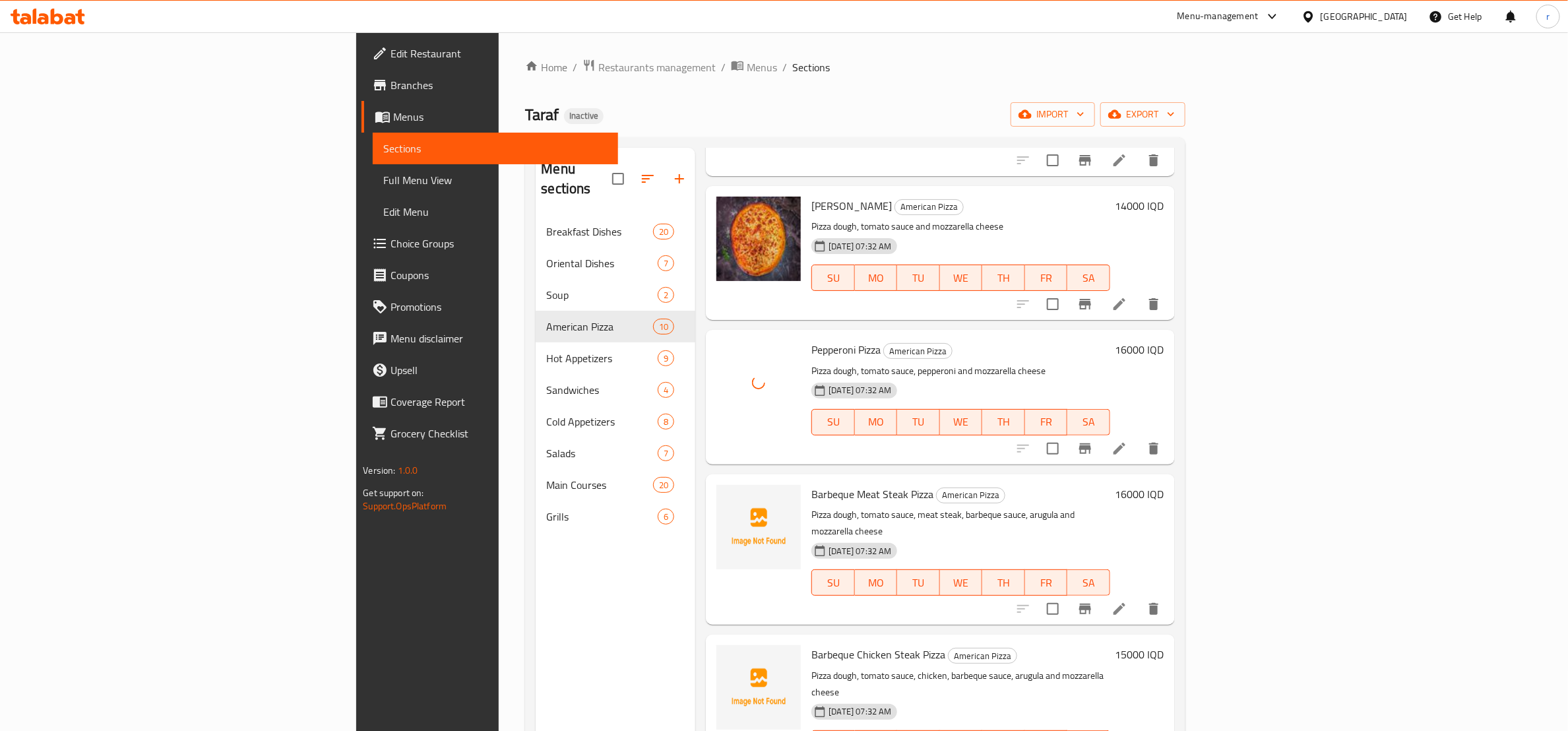
scroll to position [495, 0]
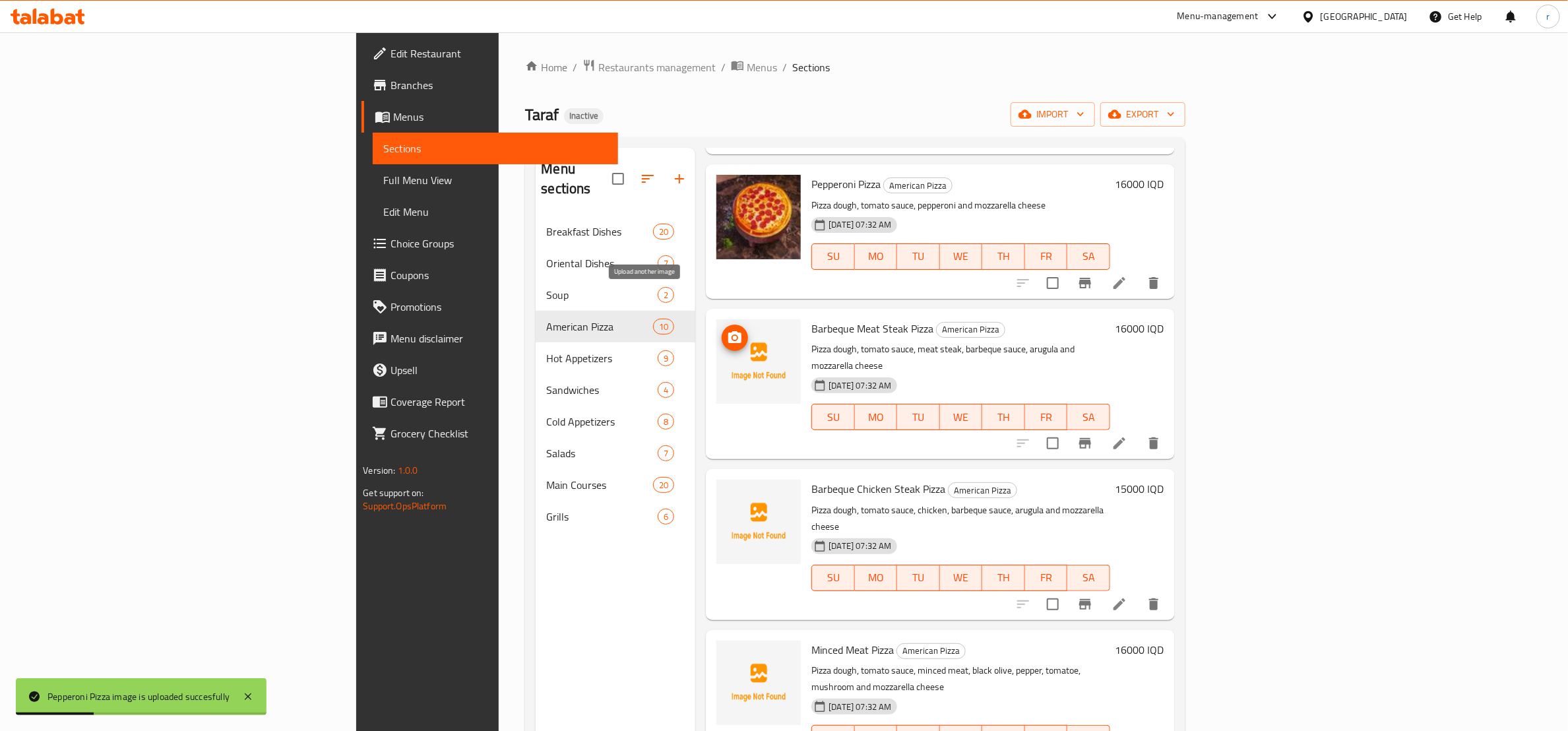
click at [727, 330] on icon "upload picture" at bounding box center [735, 338] width 16 height 16
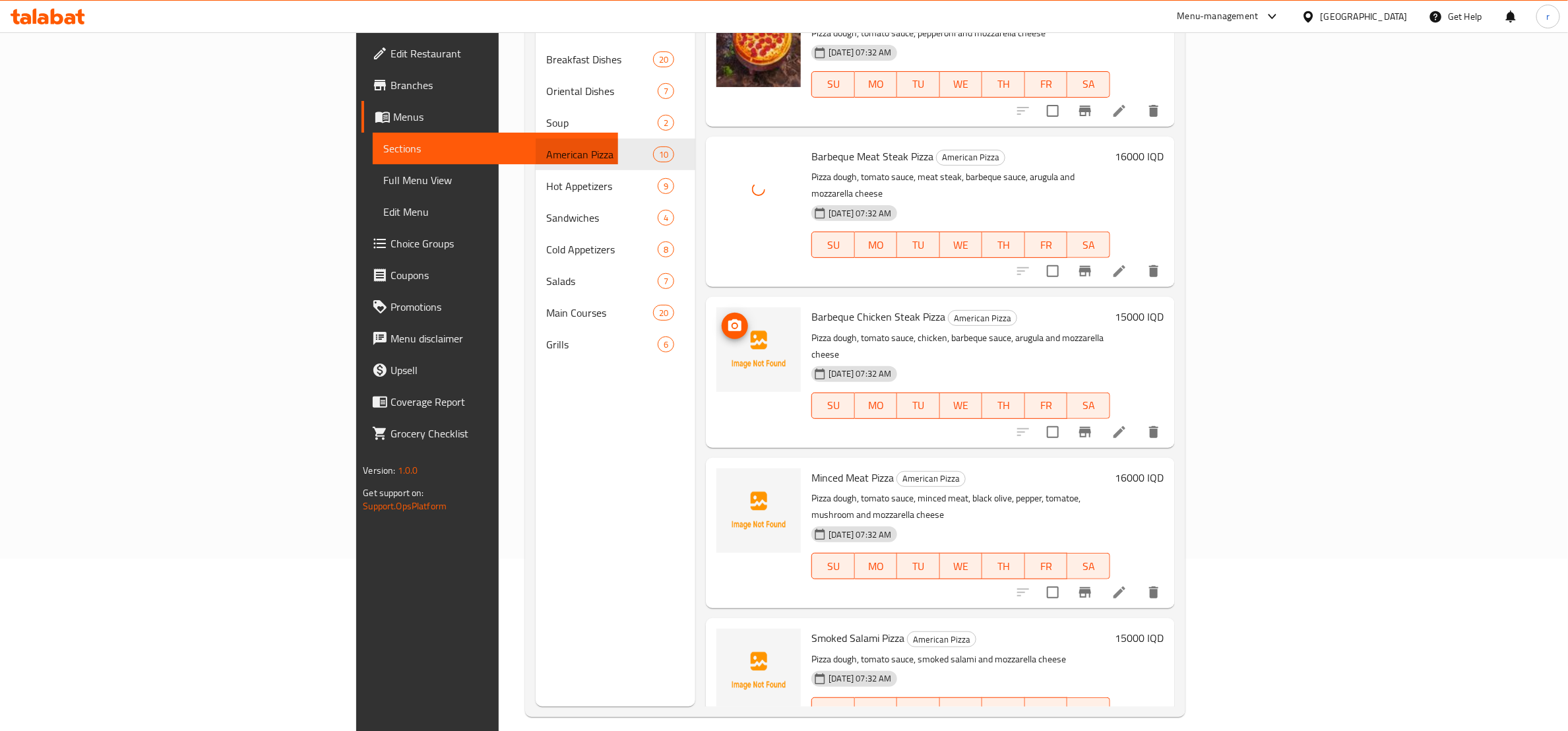
scroll to position [185, 0]
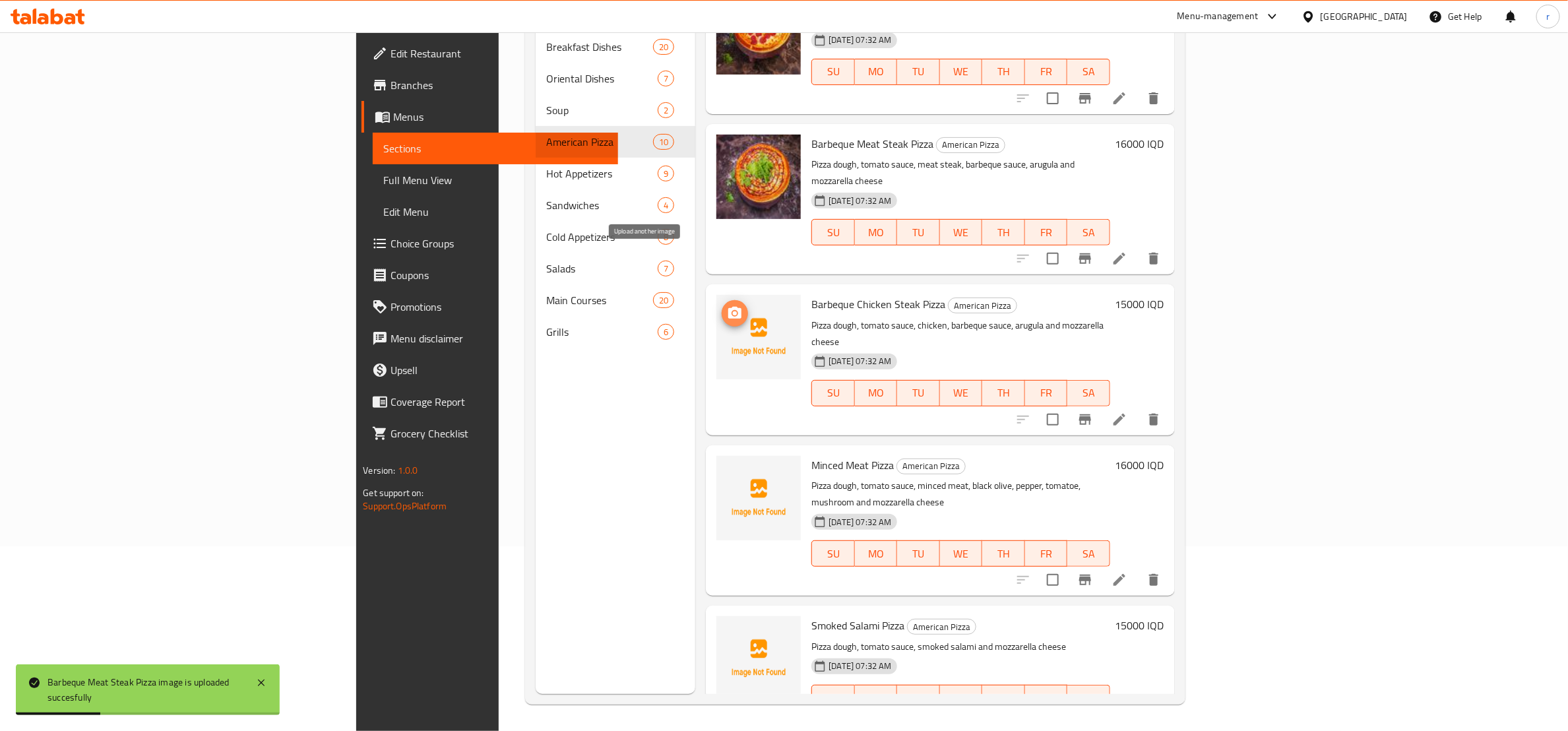
click at [727, 306] on icon "upload picture" at bounding box center [735, 314] width 16 height 16
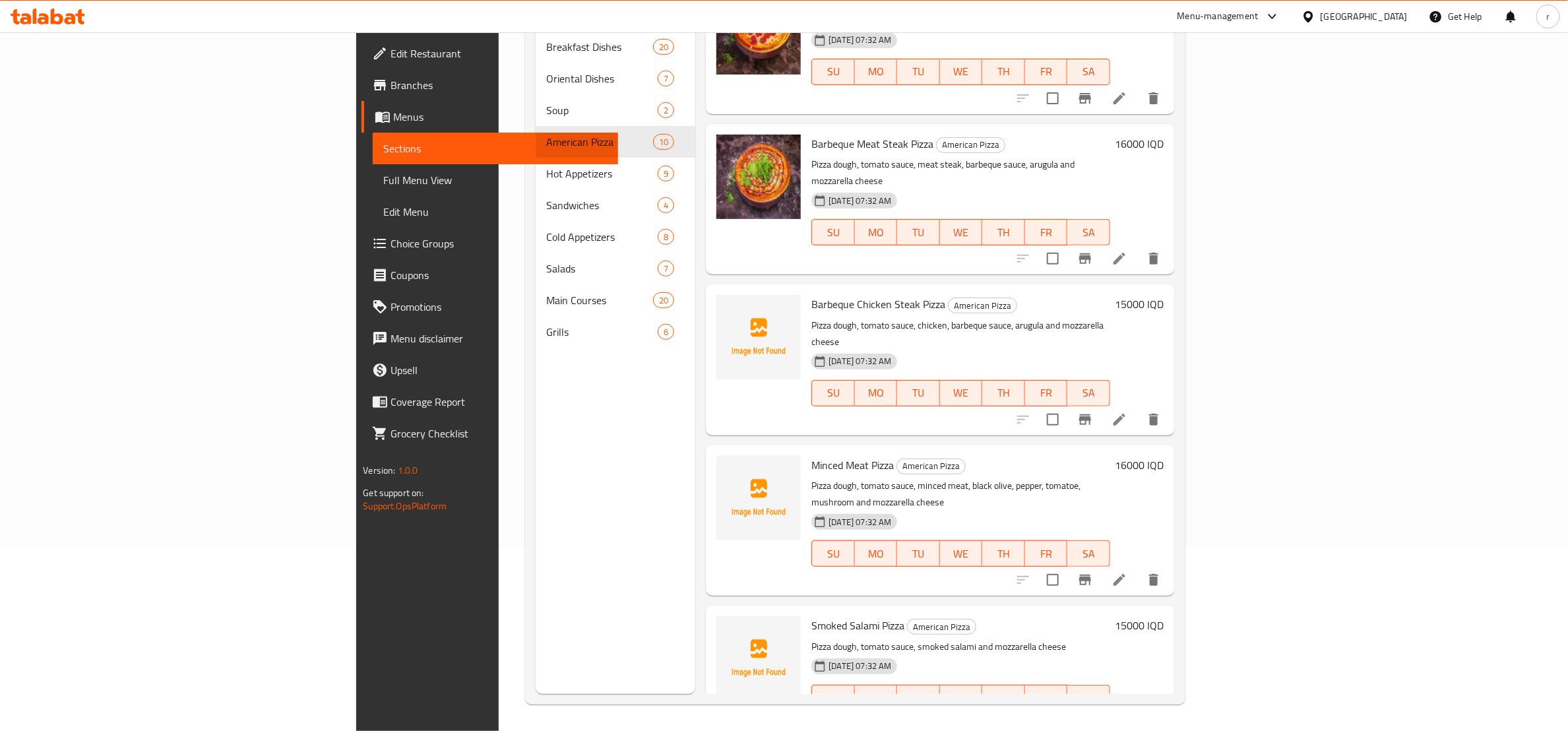
click at [1138, 408] on li at bounding box center [1119, 420] width 37 height 24
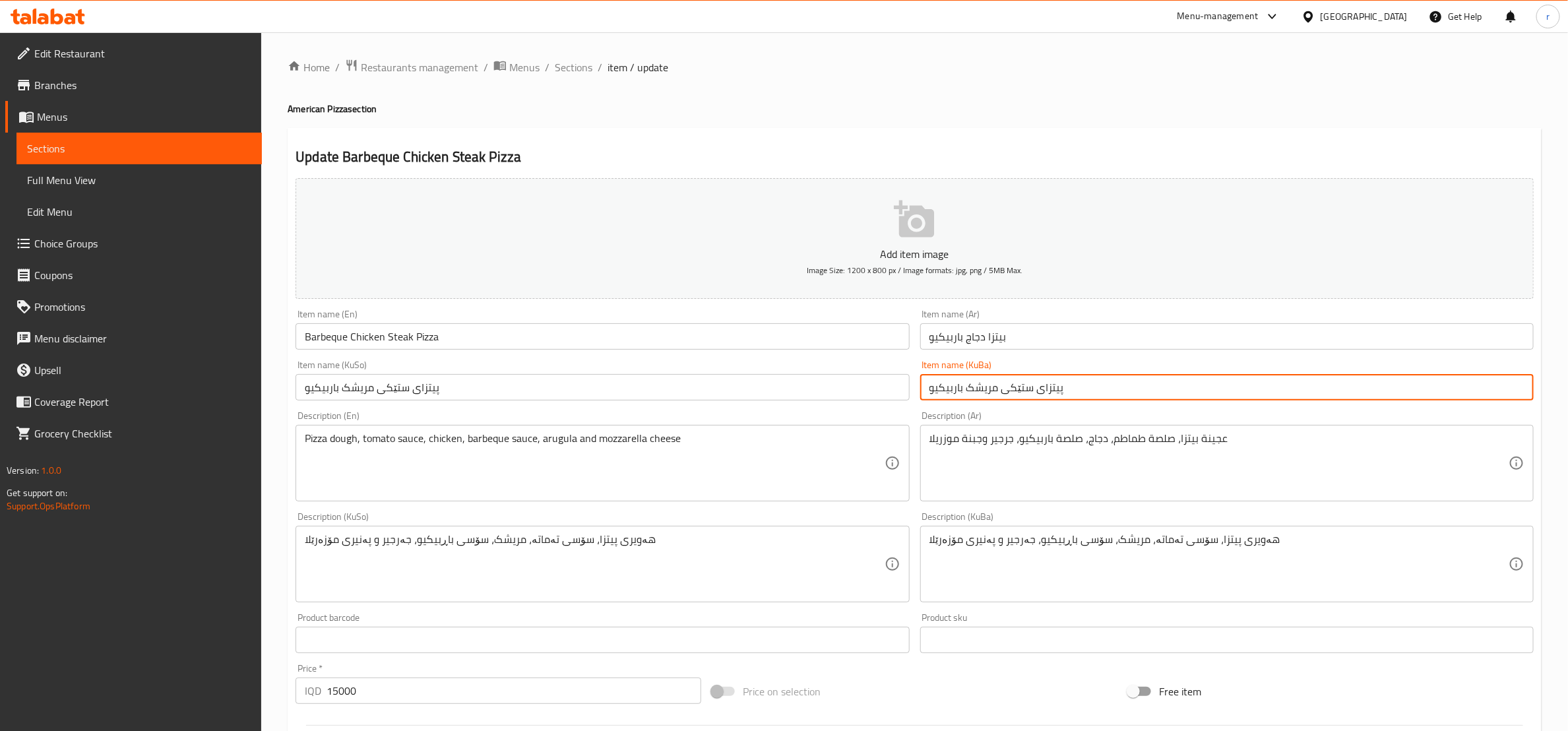
click at [1012, 392] on input "پیتزای ستێكی مریشک باربیکیو" at bounding box center [1228, 387] width 614 height 26
type input "پیتزای مریشک باربیکیو"
click at [401, 336] on input "Barbeque Chicken Steak Pizza" at bounding box center [602, 336] width 614 height 26
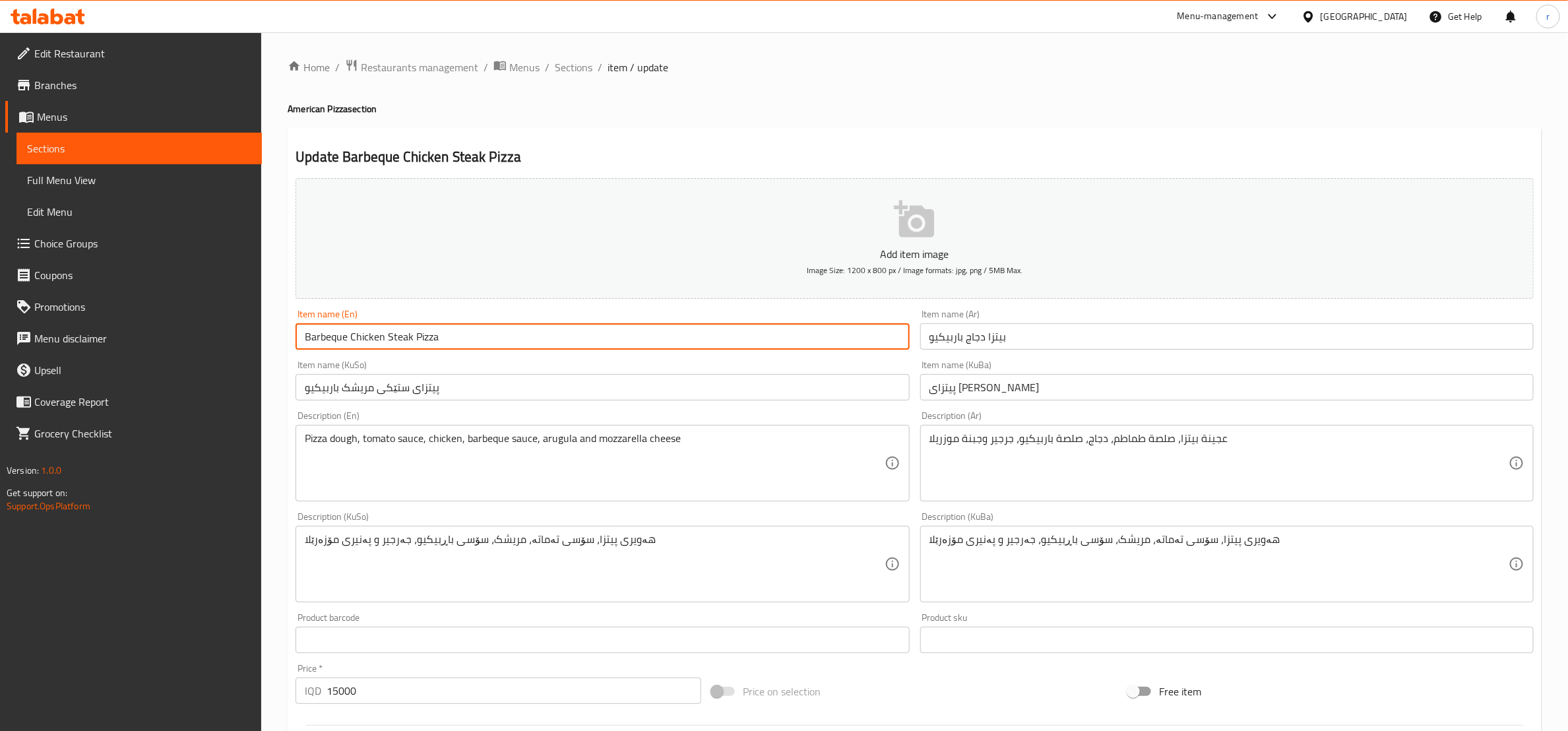
click at [401, 336] on input "Barbeque Chicken Steak Pizza" at bounding box center [602, 336] width 614 height 26
click at [514, 335] on input "Barbeque Chicken Pizza" at bounding box center [602, 336] width 614 height 26
type input "Barbeque Chicken Pizza"
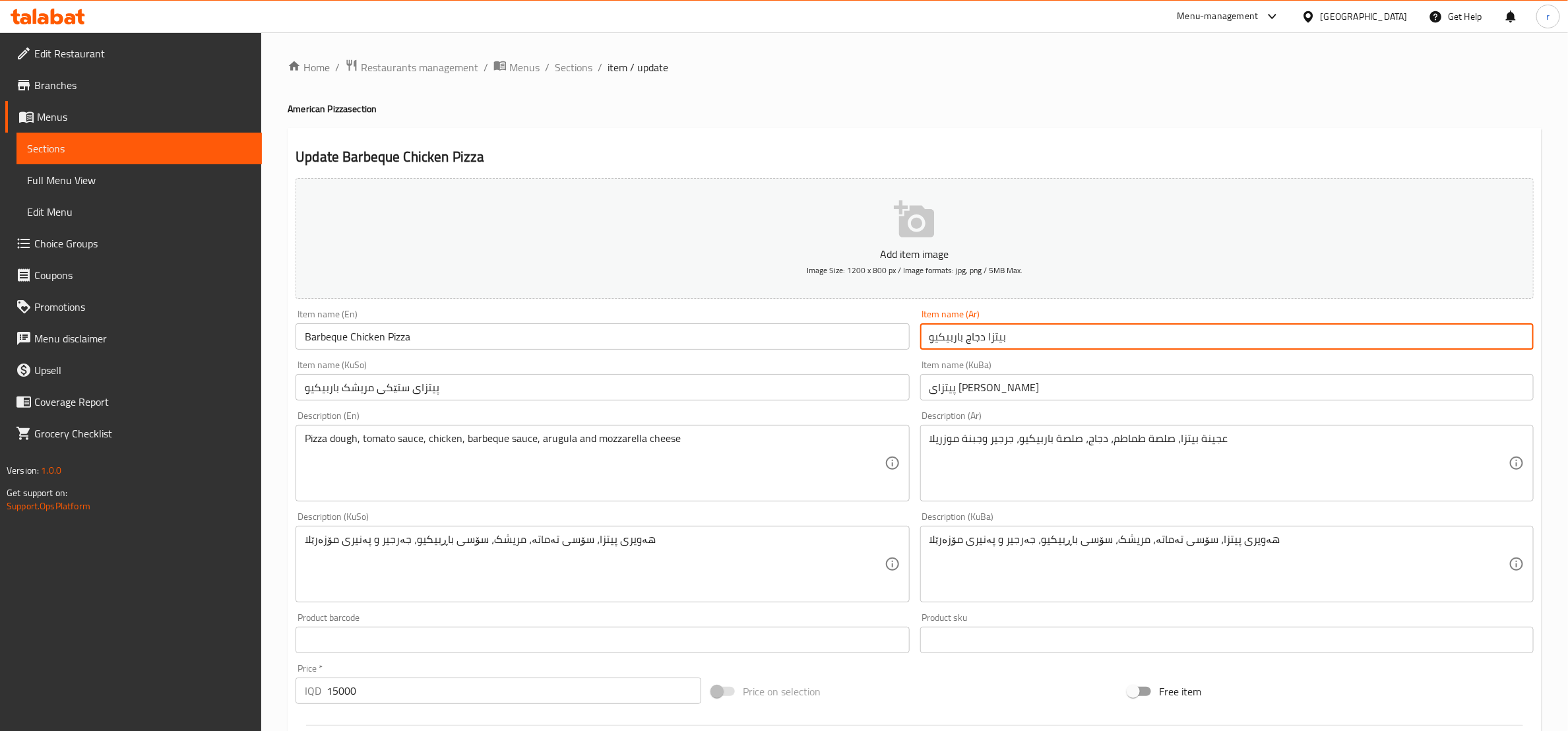
click at [954, 335] on input "بيتزا دجاج باربيكيو" at bounding box center [1228, 336] width 614 height 26
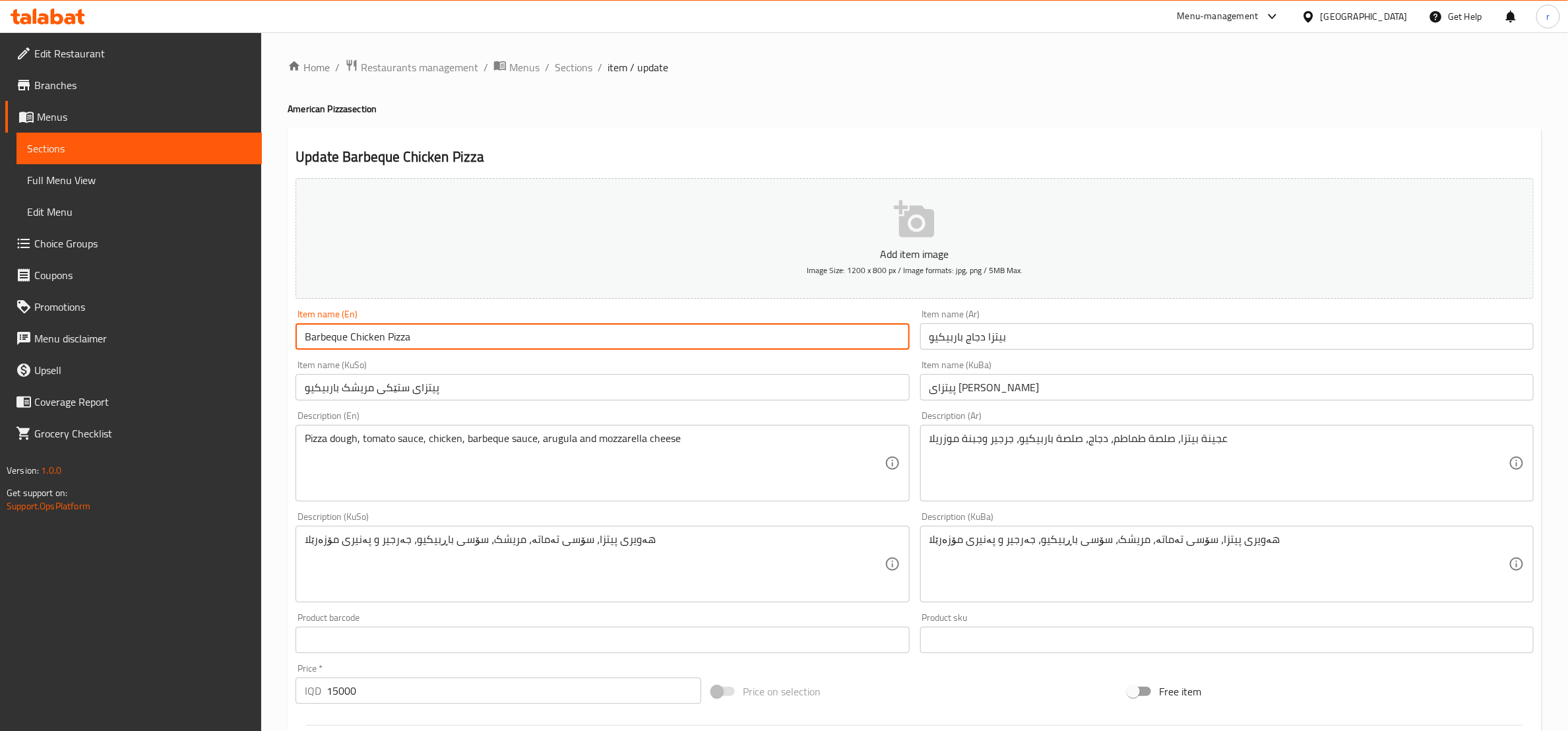
click at [433, 341] on input "Barbeque Chicken Pizza" at bounding box center [602, 336] width 614 height 26
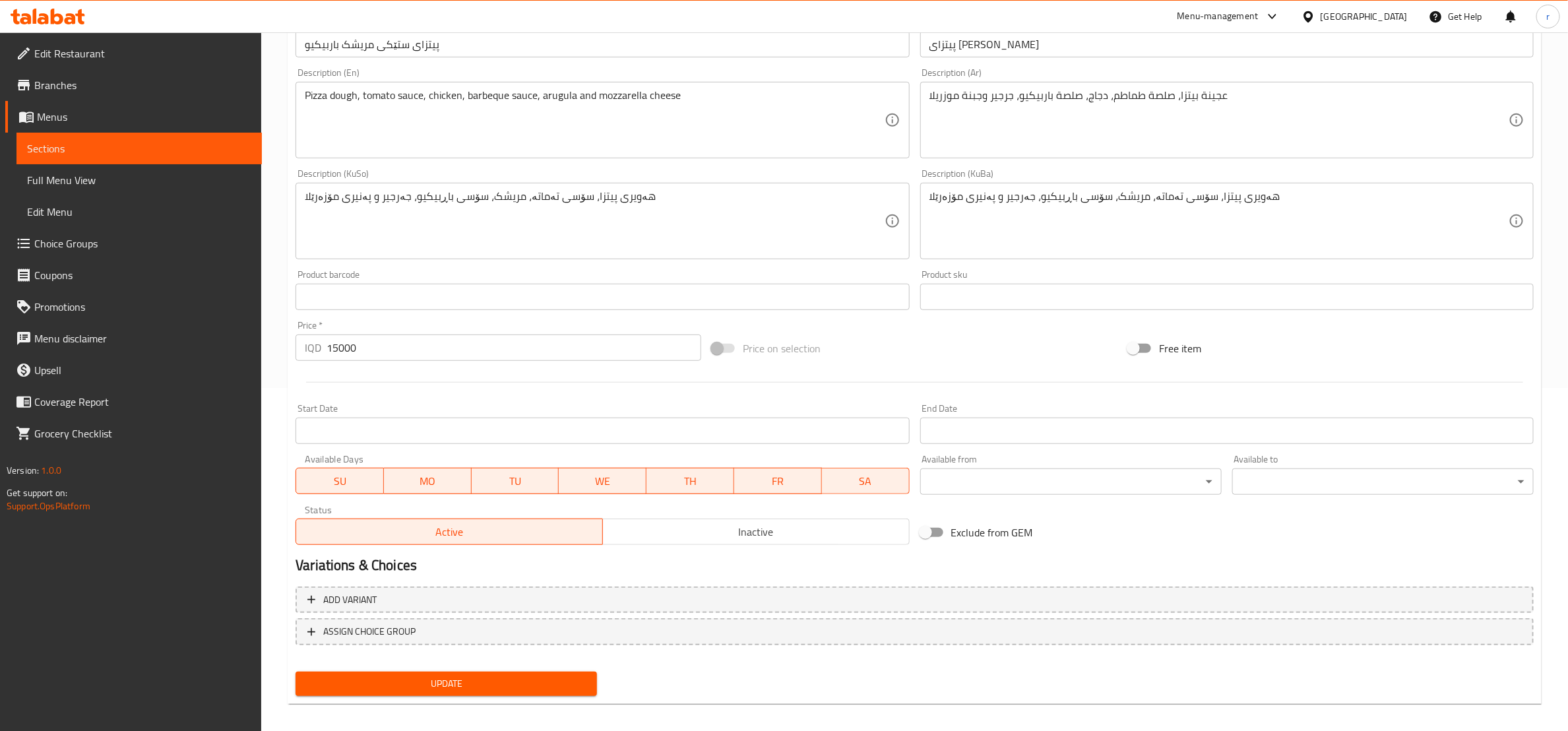
scroll to position [351, 0]
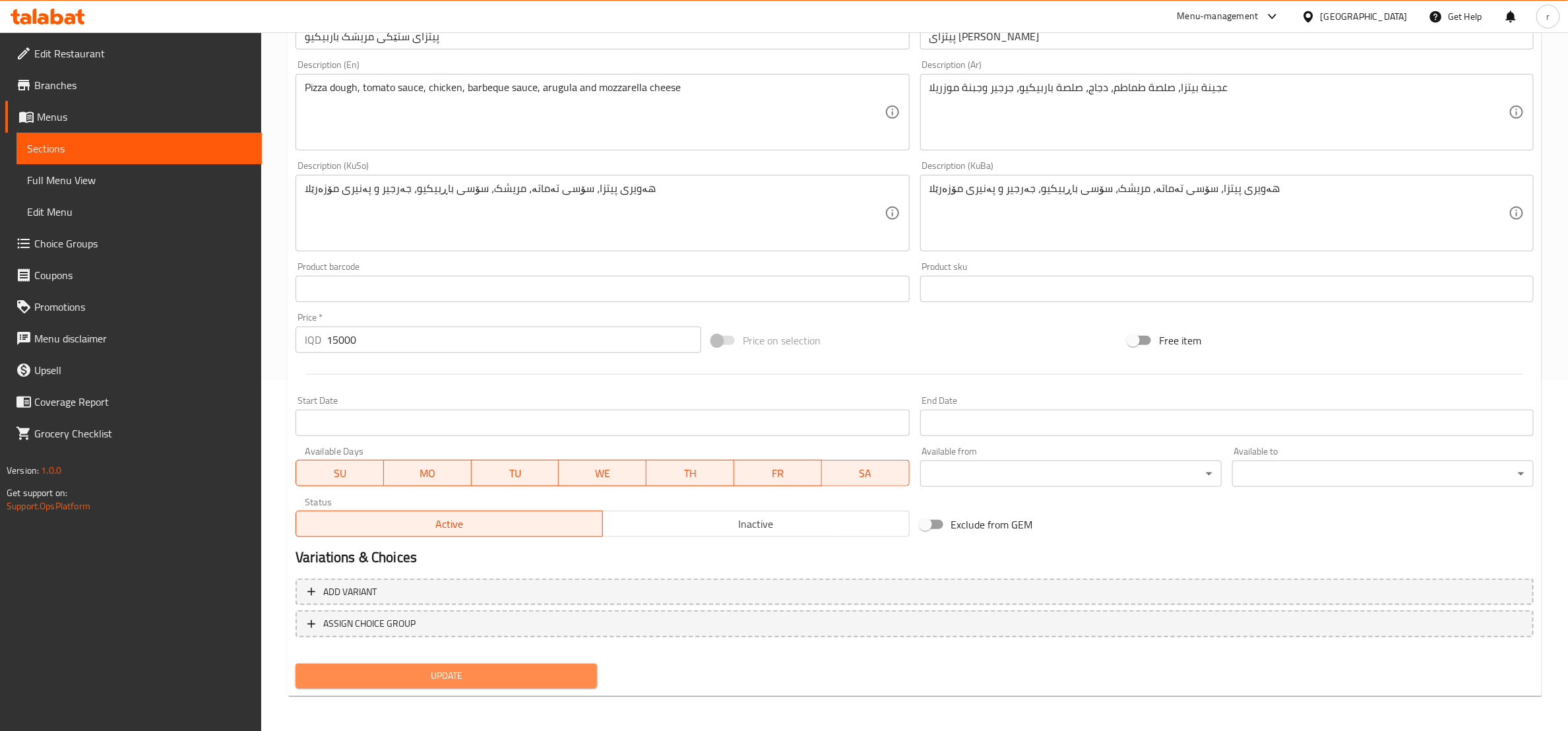
click at [515, 672] on span "Update" at bounding box center [446, 676] width 280 height 17
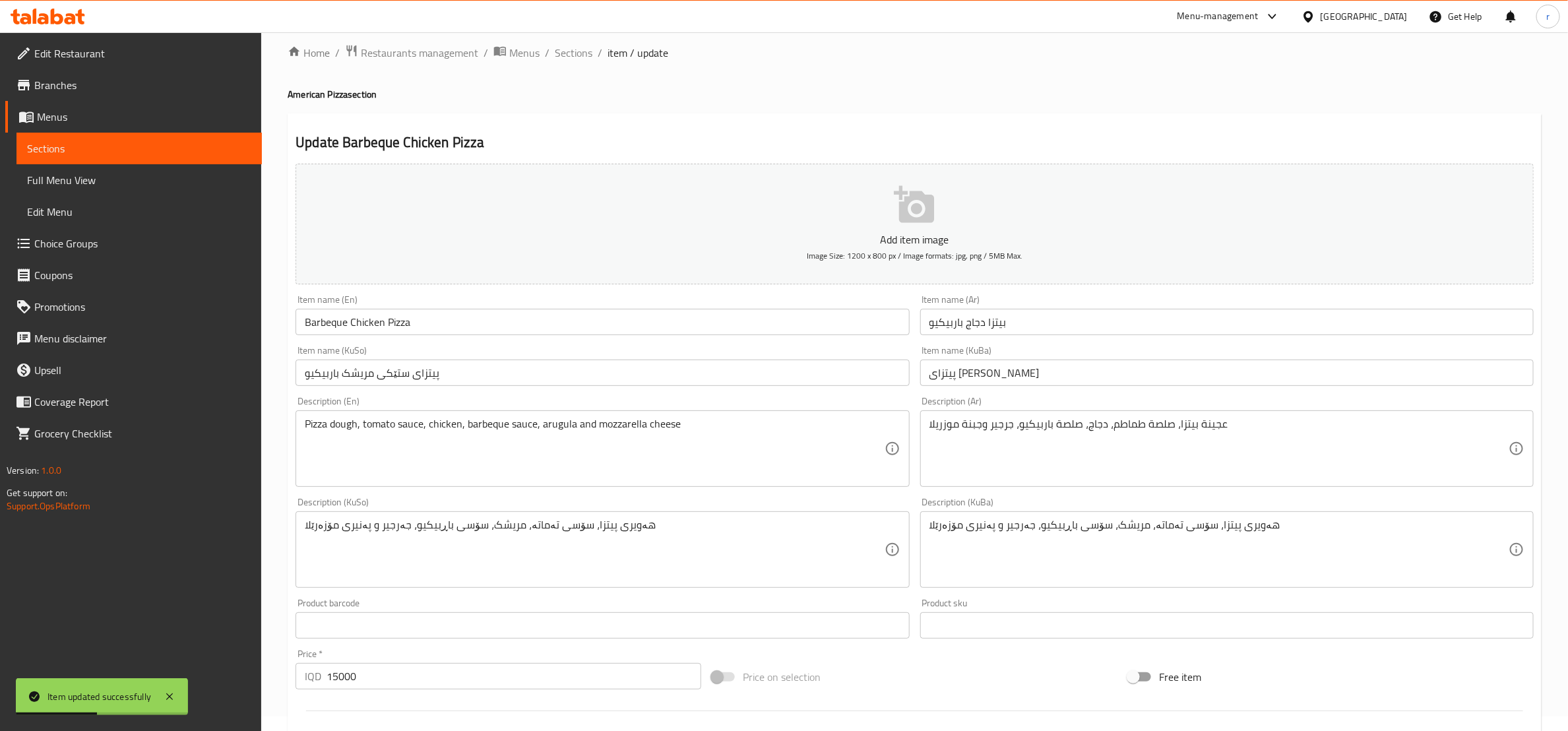
scroll to position [0, 0]
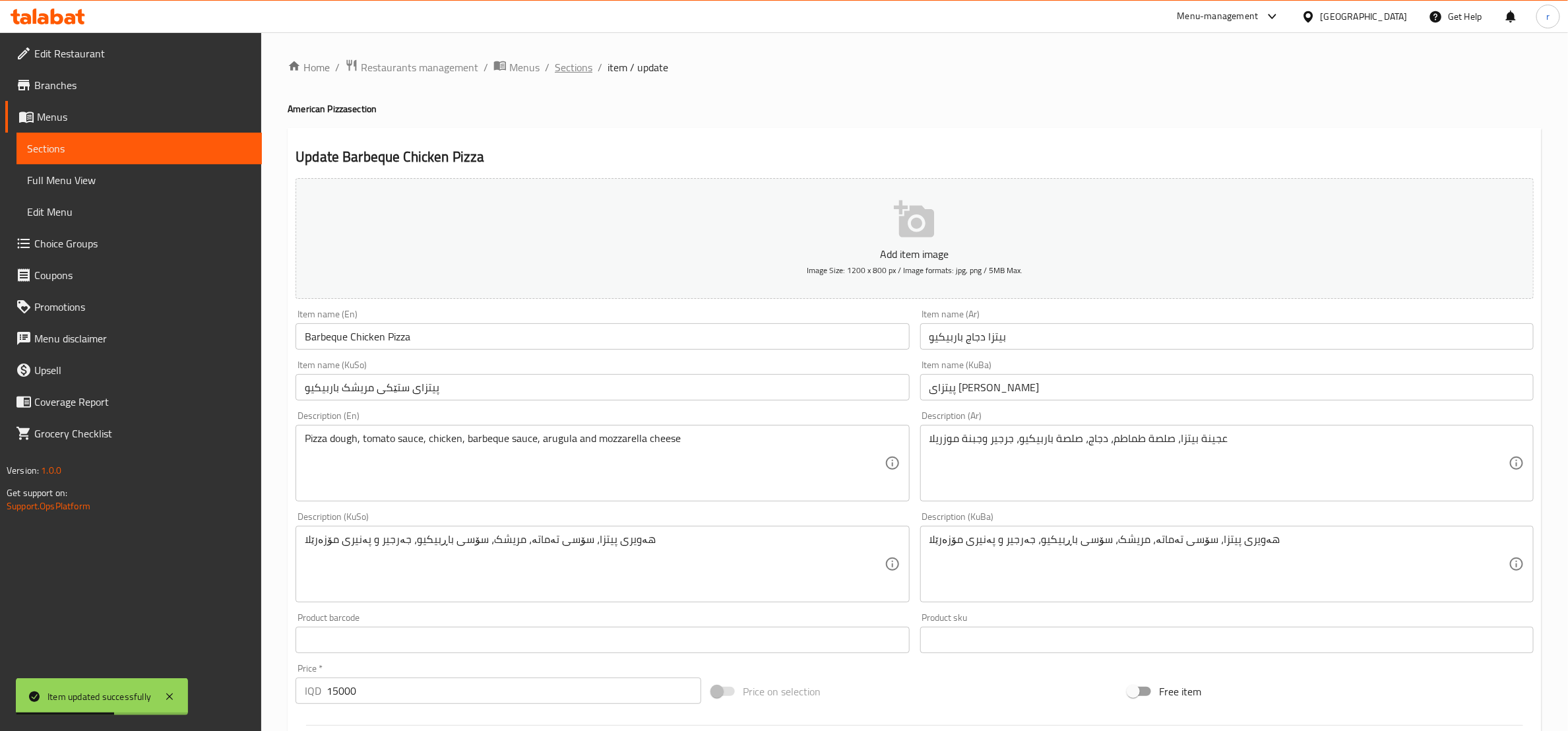
click at [568, 72] on span "Sections" at bounding box center [574, 68] width 37 height 16
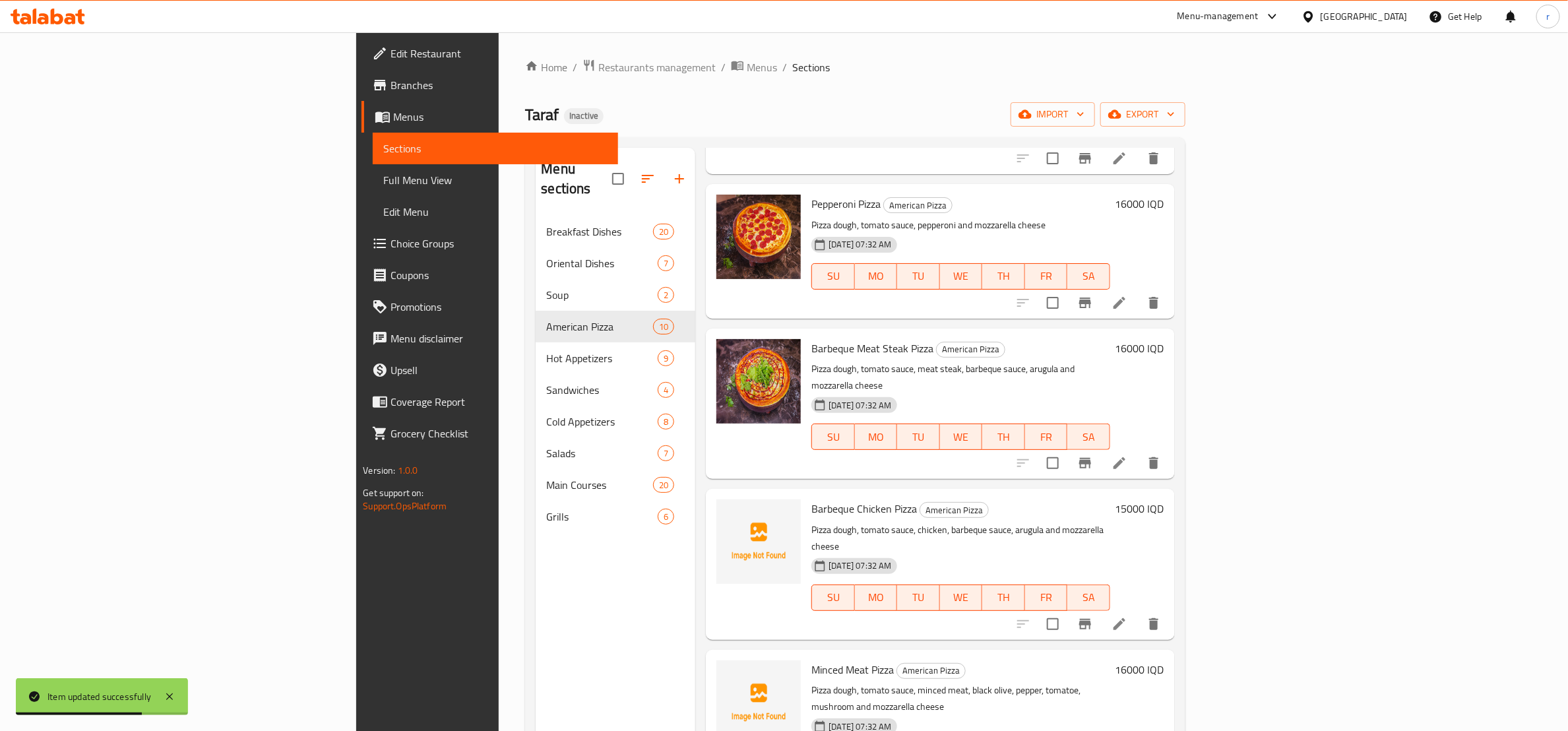
scroll to position [660, 0]
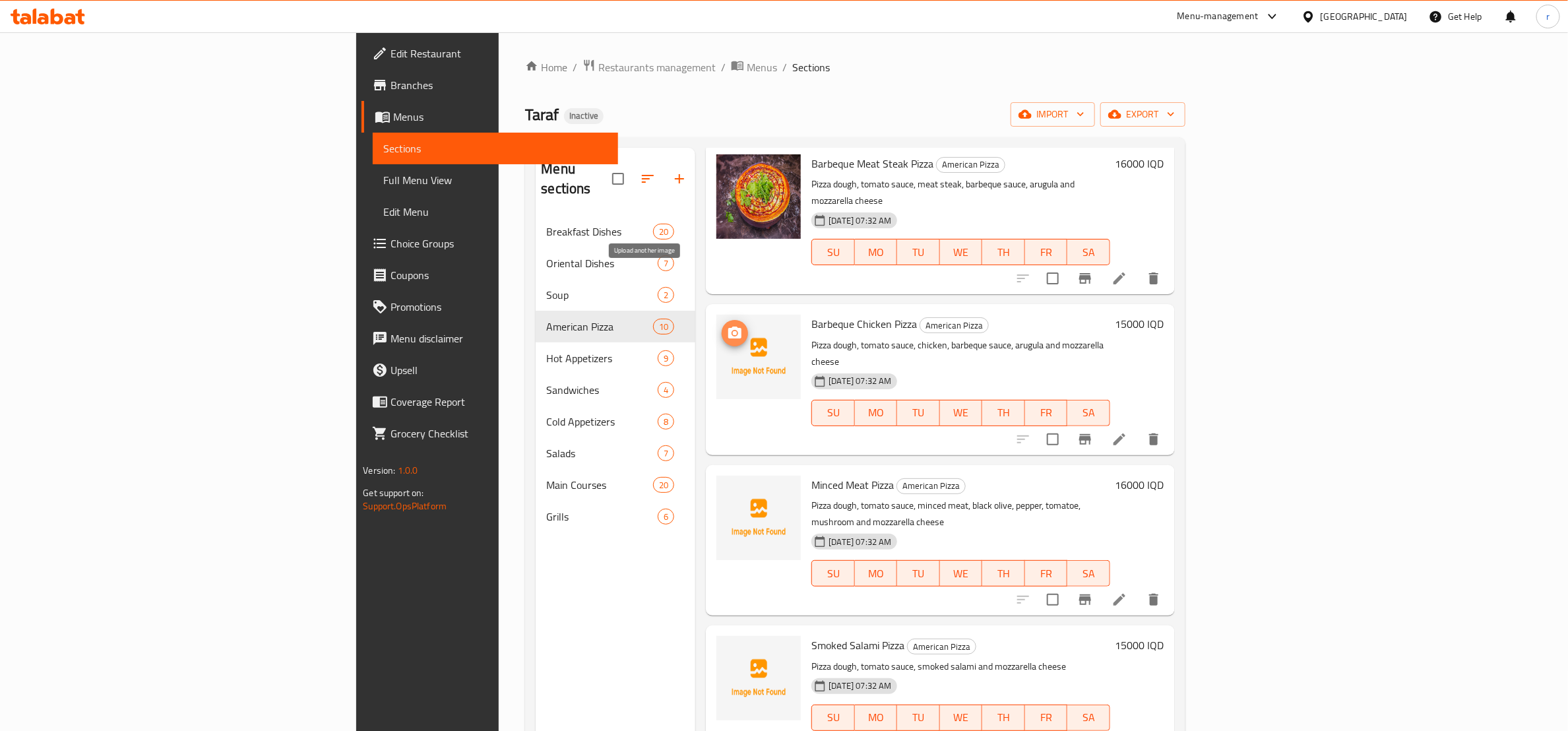
click at [727, 325] on icon "upload picture" at bounding box center [735, 333] width 16 height 16
click at [814, 59] on ol "Home / Restaurants management / Menus / Sections" at bounding box center [855, 68] width 660 height 17
click at [717, 315] on img at bounding box center [759, 357] width 84 height 84
click at [733, 492] on circle "upload picture" at bounding box center [735, 494] width 4 height 4
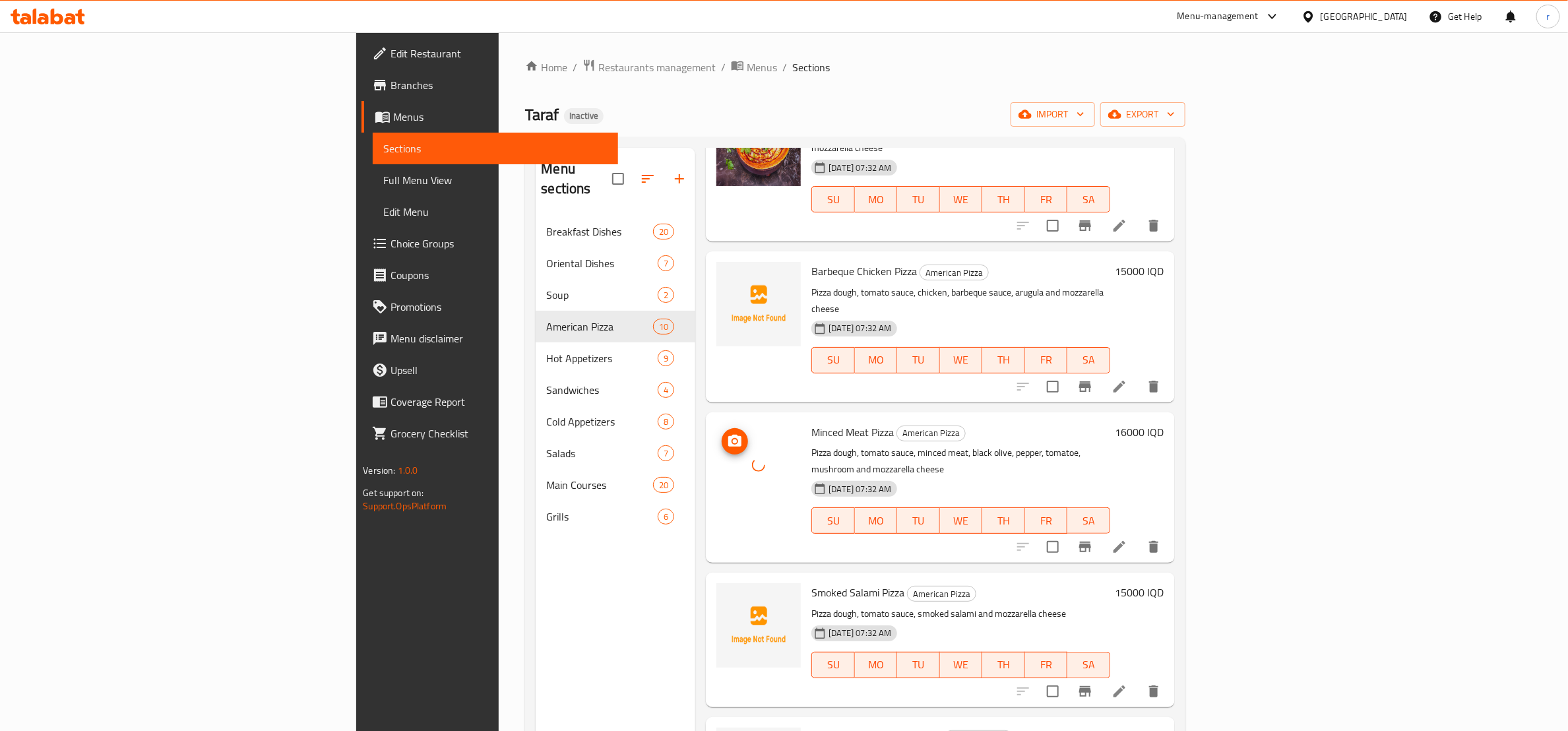
scroll to position [742, 0]
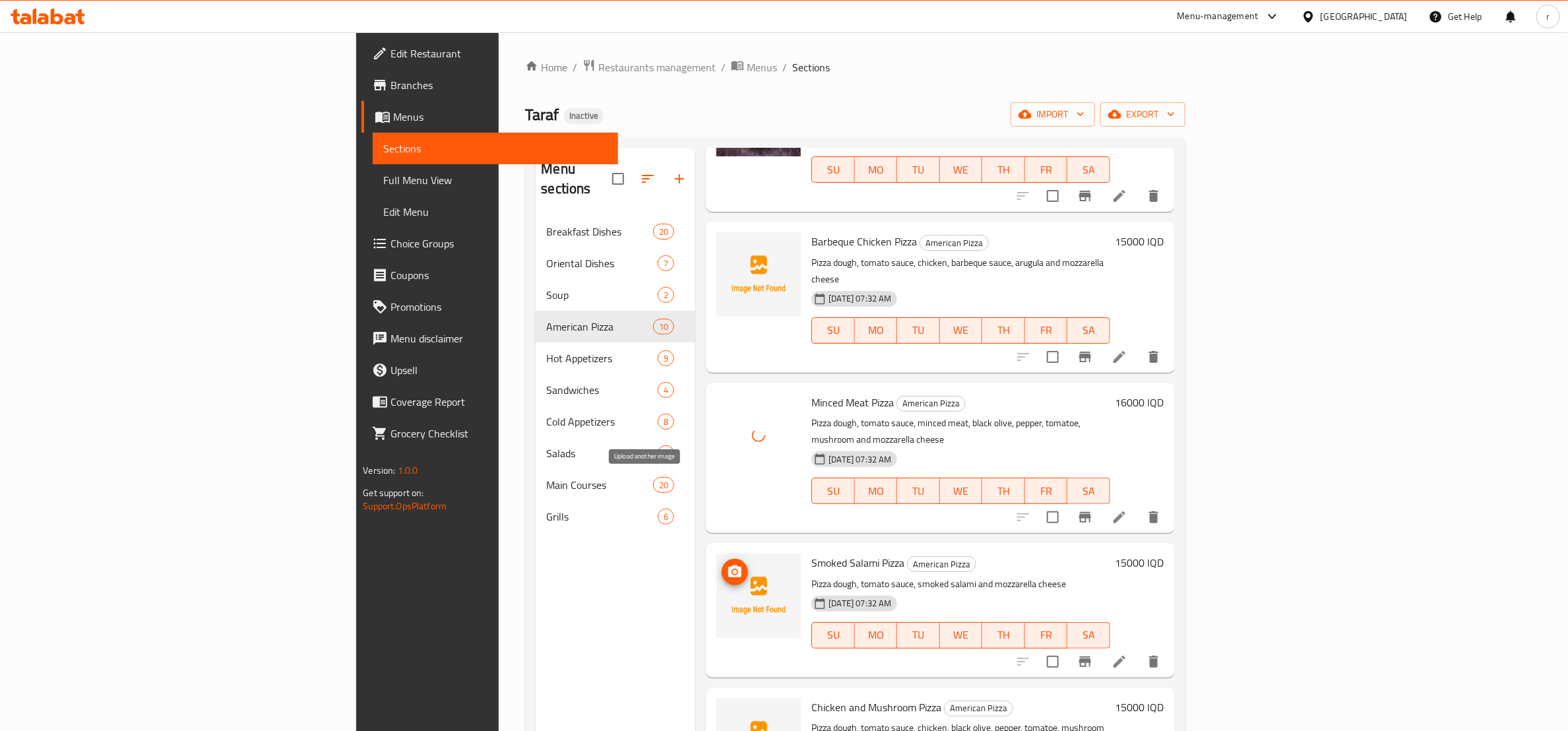
click at [727, 564] on icon "upload picture" at bounding box center [735, 572] width 16 height 16
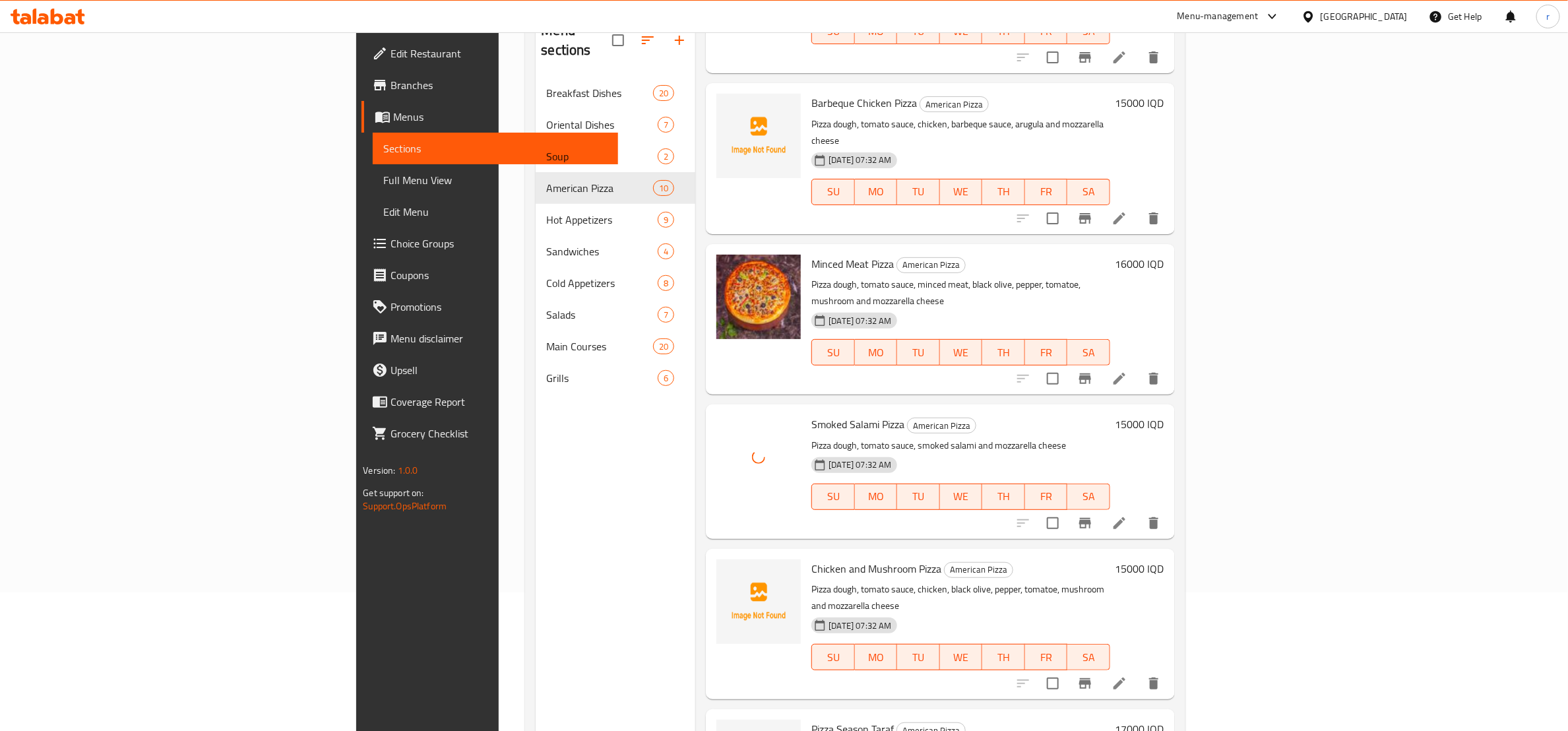
scroll to position [185, 0]
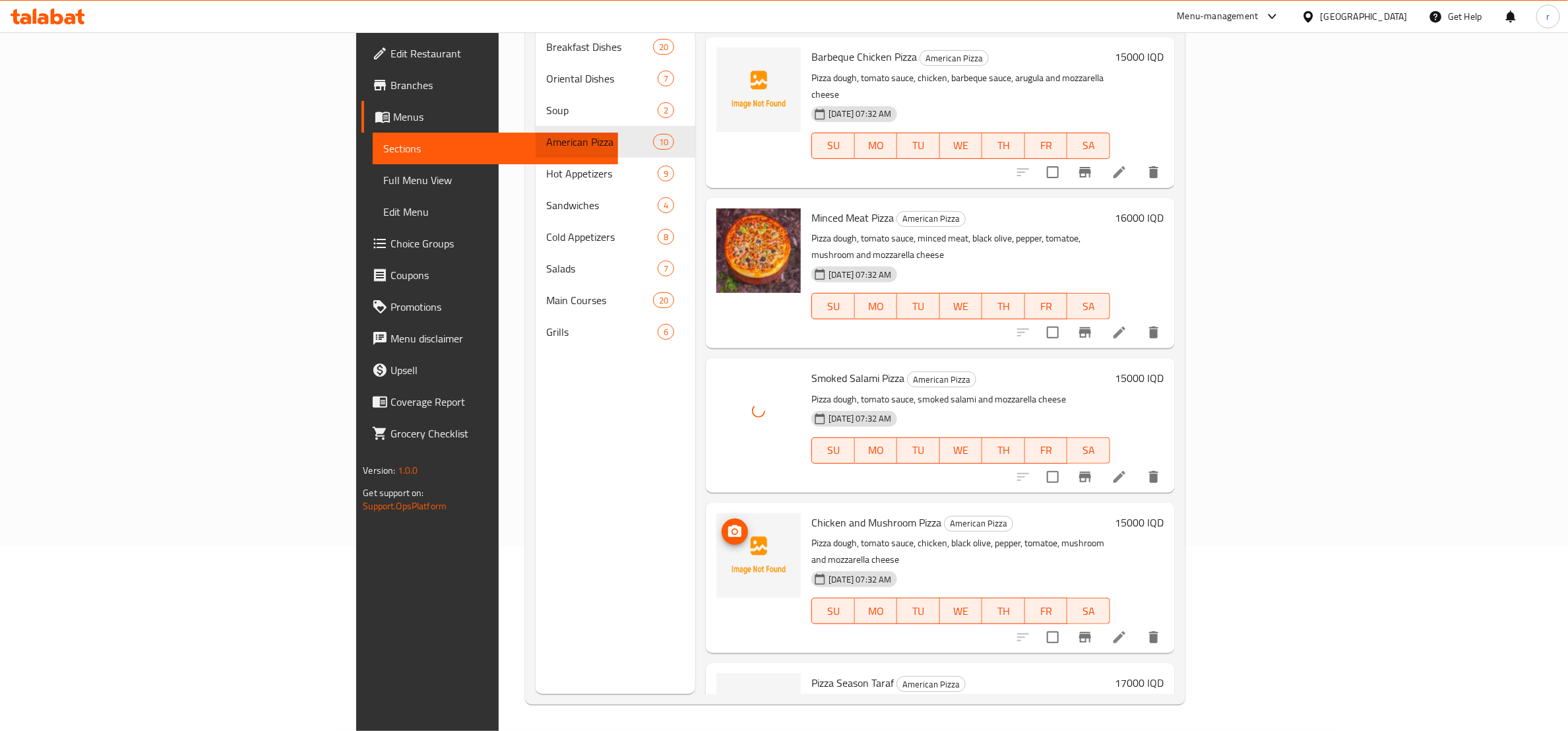
click at [717, 514] on img at bounding box center [759, 556] width 84 height 84
click at [727, 524] on icon "upload picture" at bounding box center [735, 532] width 16 height 16
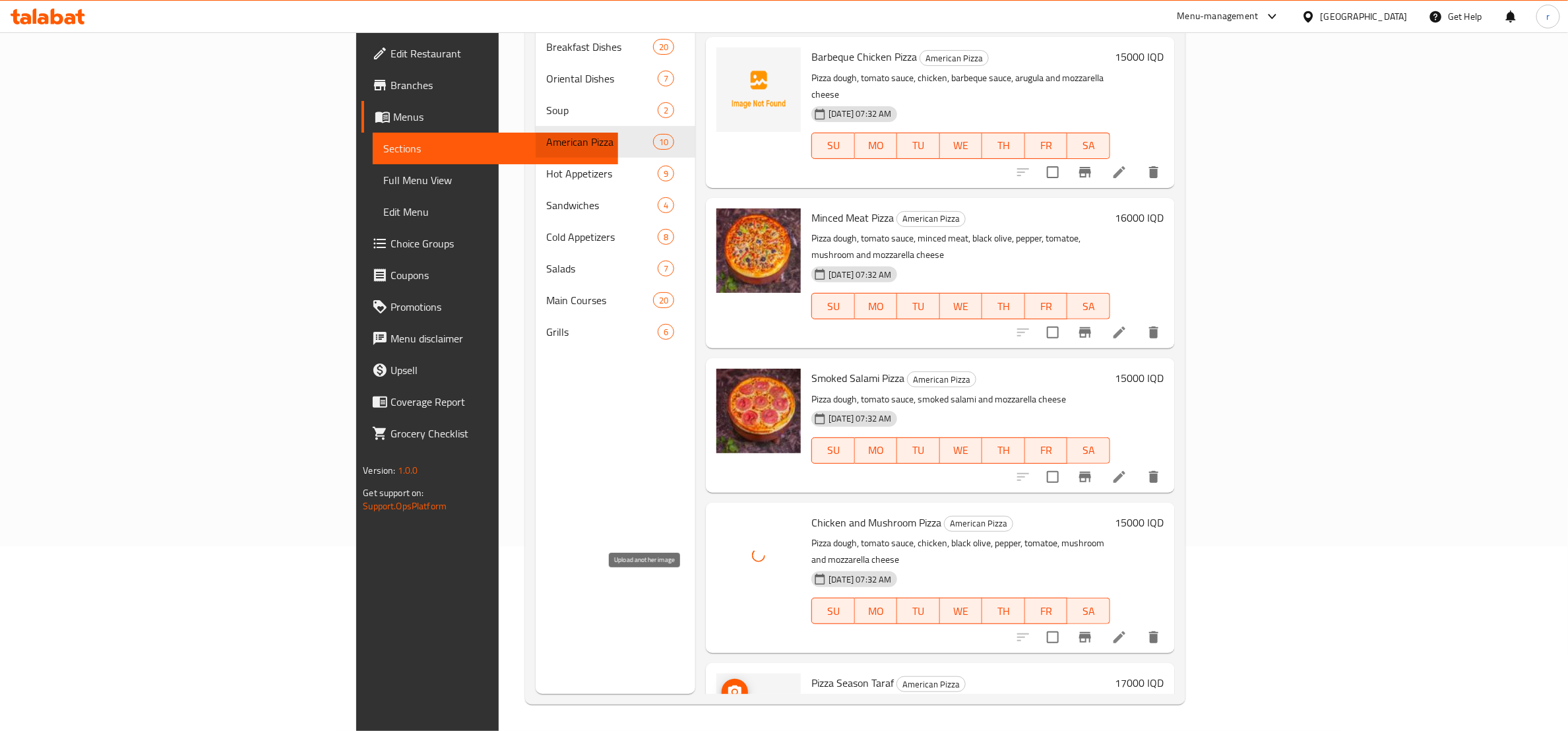
click at [728, 686] on icon "upload picture" at bounding box center [735, 692] width 13 height 12
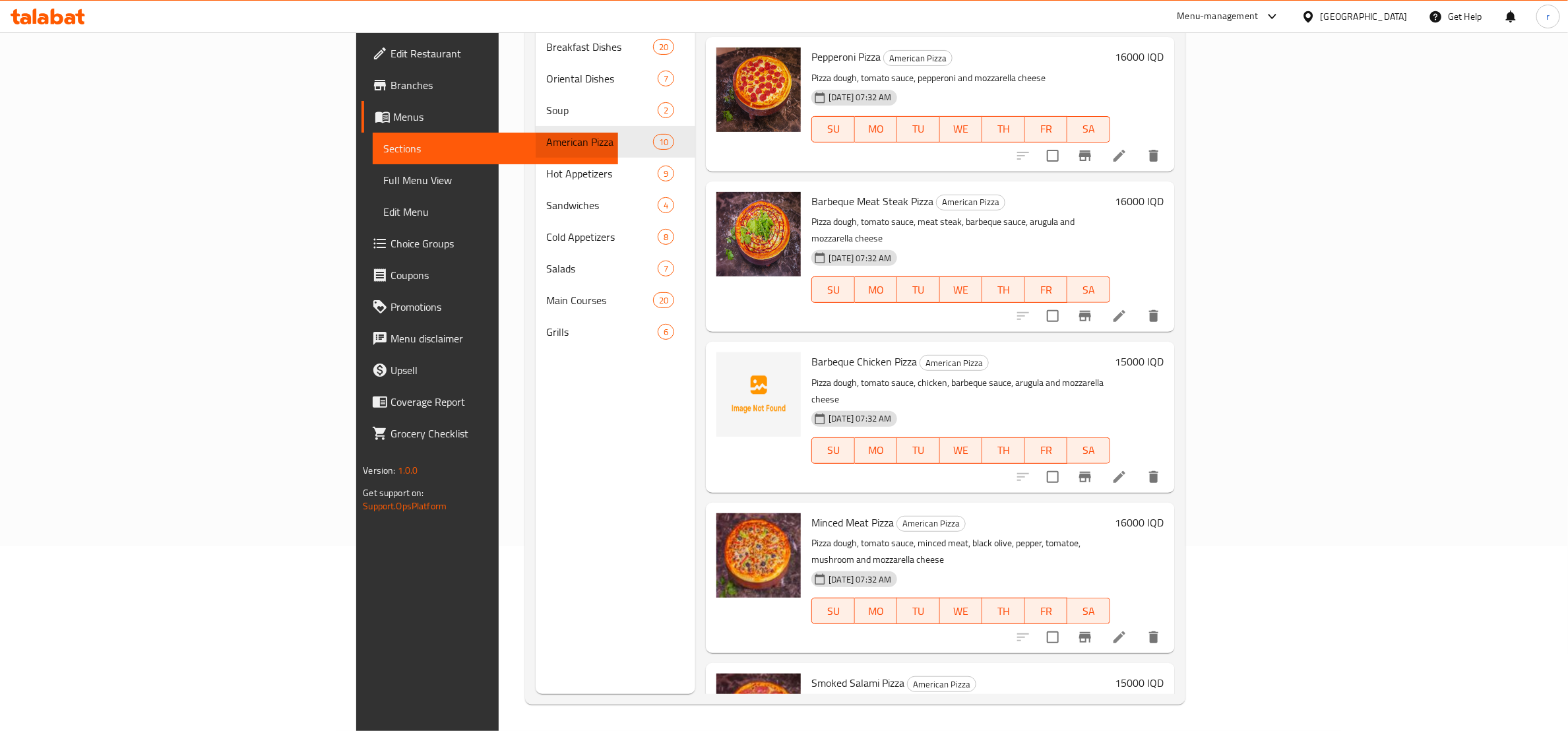
scroll to position [413, 0]
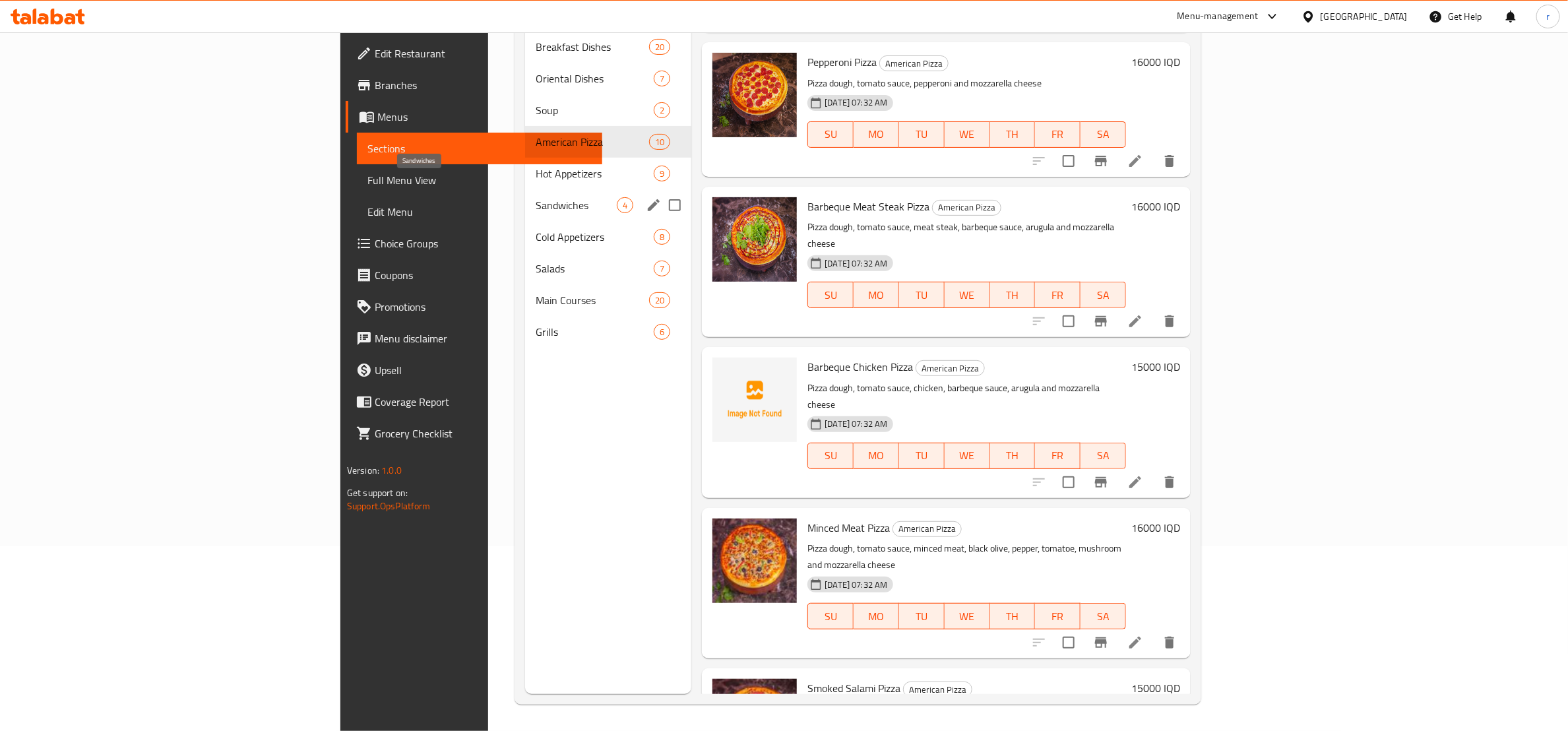
click at [536, 197] on span "Sandwiches" at bounding box center [576, 205] width 81 height 16
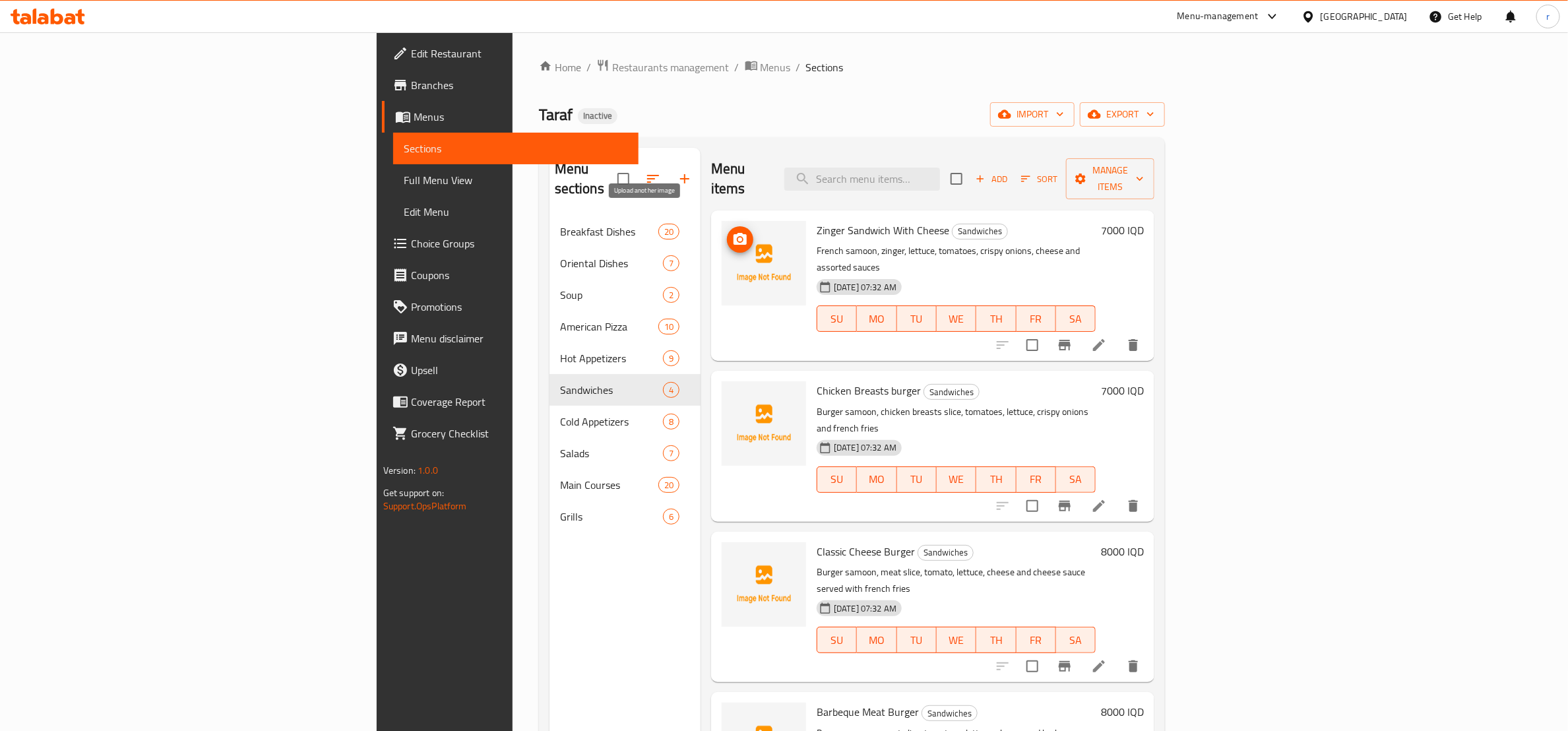
click at [734, 233] on icon "upload picture" at bounding box center [740, 239] width 13 height 12
click at [732, 392] on icon "upload picture" at bounding box center [740, 400] width 16 height 16
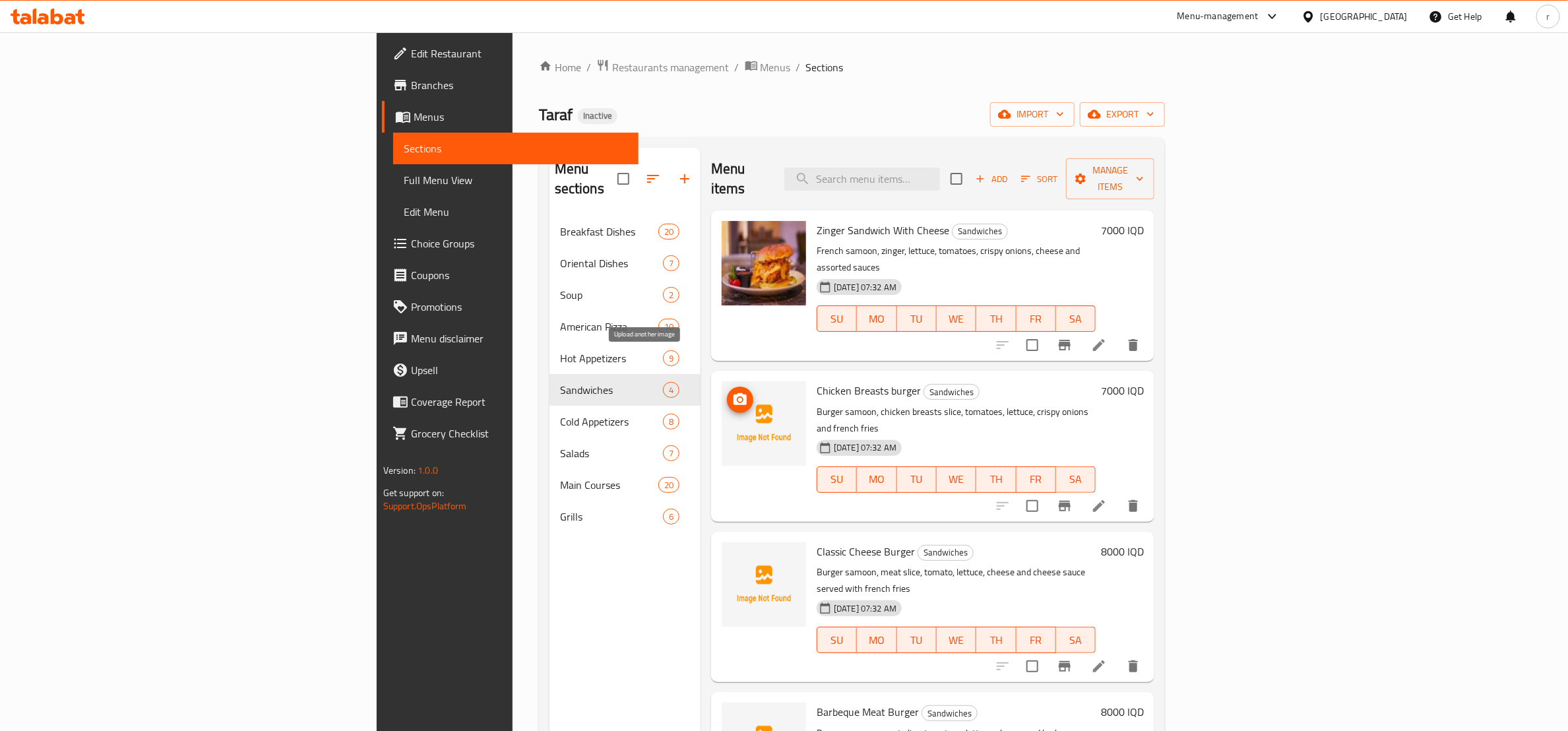
click at [732, 392] on icon "upload picture" at bounding box center [740, 400] width 16 height 16
click at [734, 554] on icon "upload picture" at bounding box center [740, 560] width 13 height 12
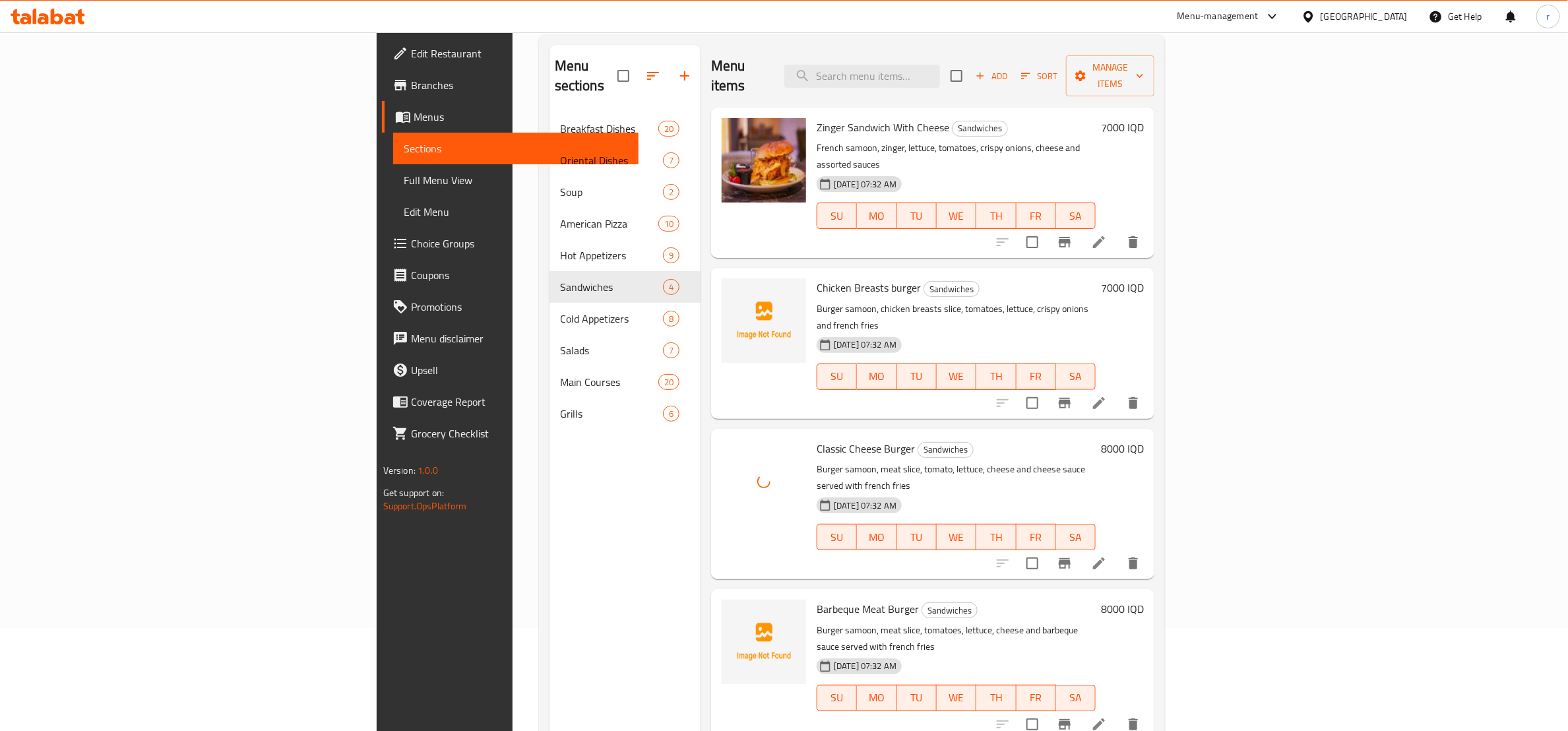
scroll to position [185, 0]
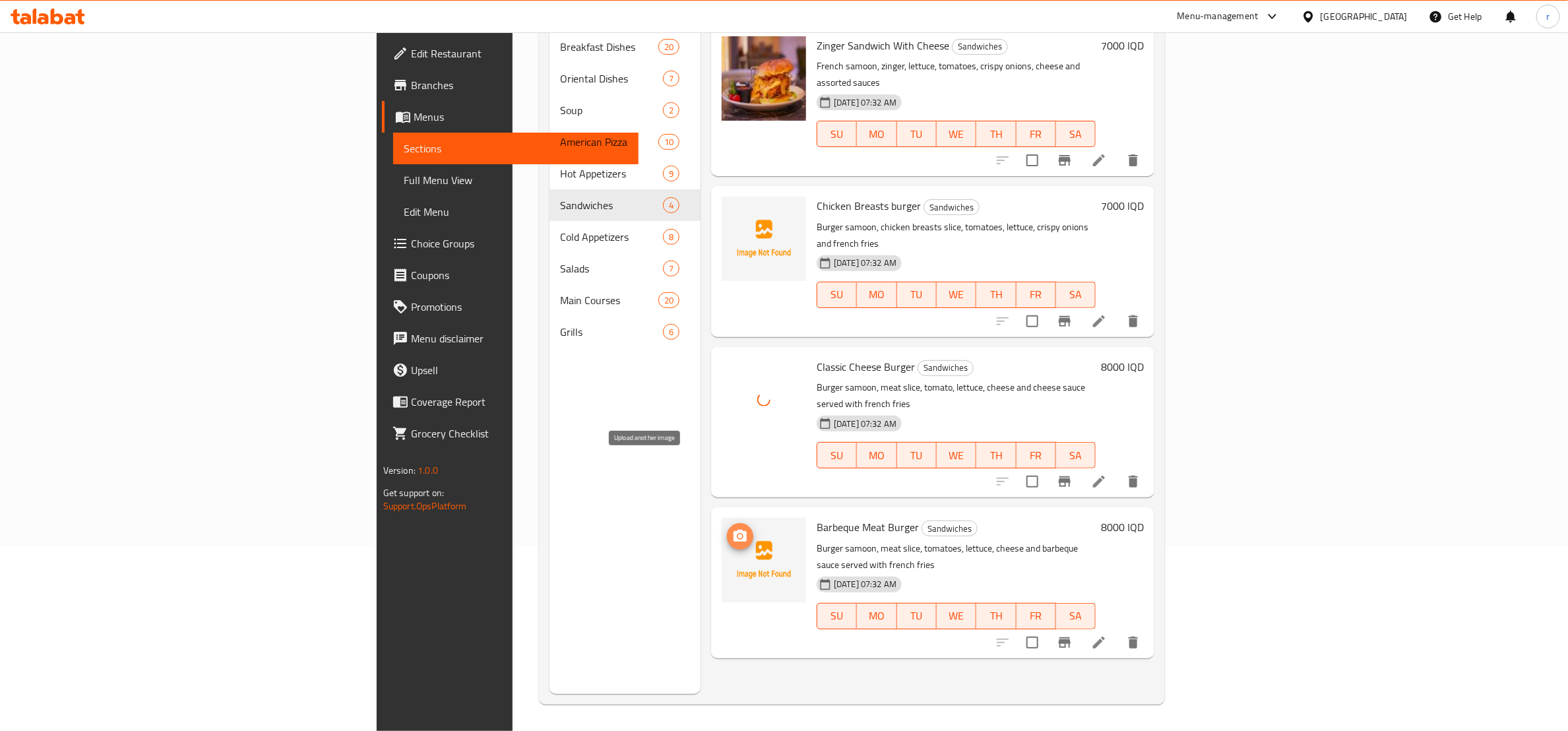
click at [727, 523] on button "upload picture" at bounding box center [740, 536] width 26 height 26
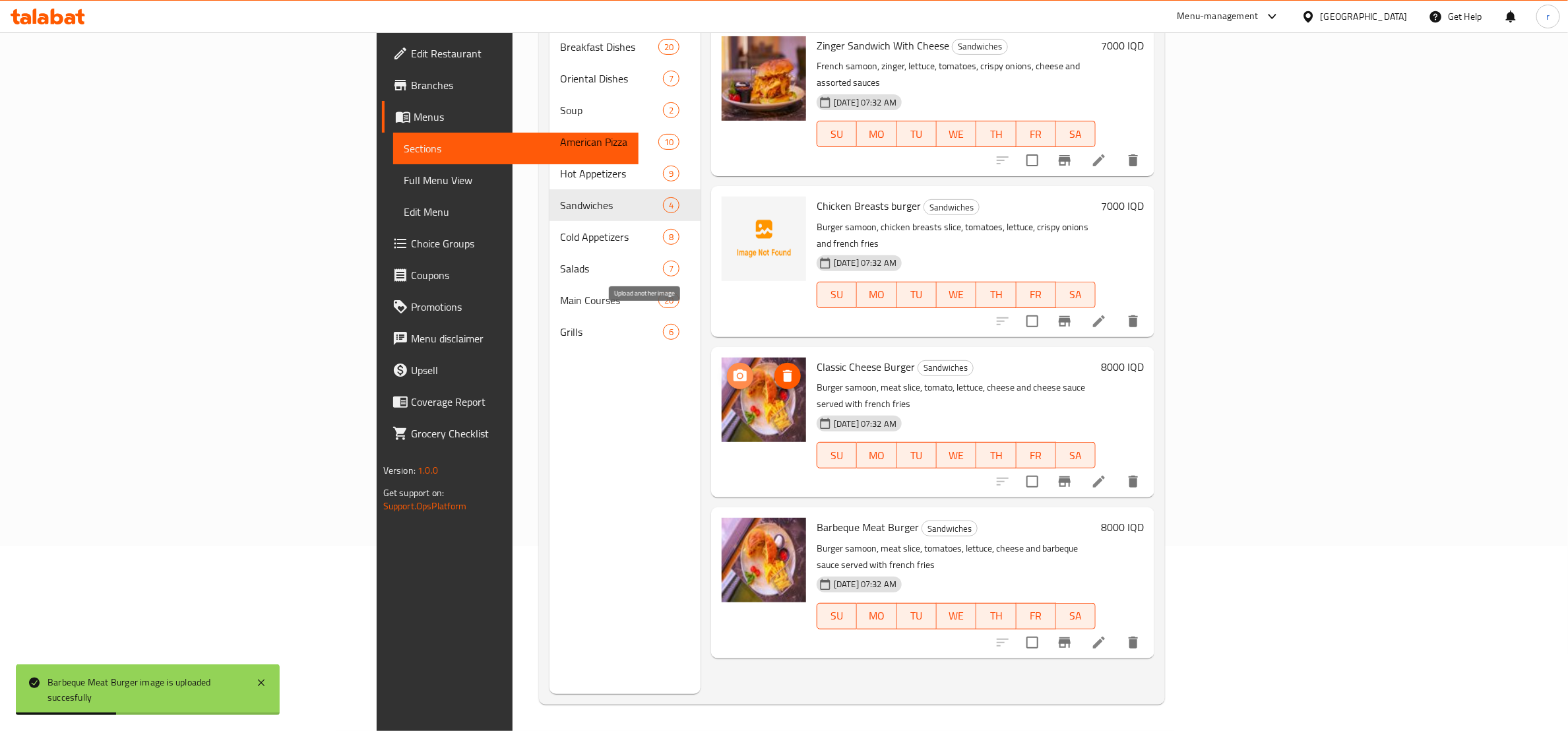
click at [738, 374] on circle "upload picture" at bounding box center [740, 376] width 4 height 4
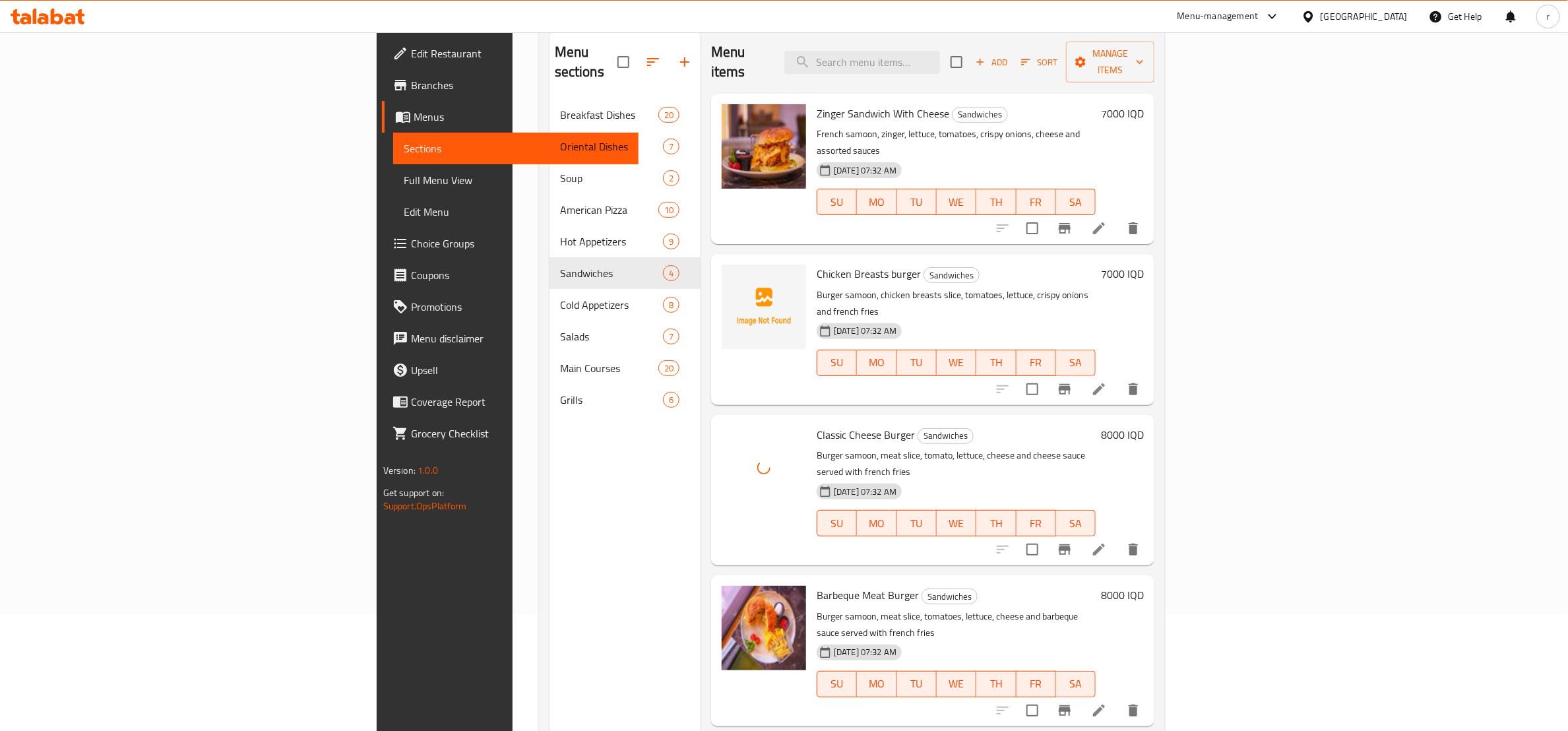
scroll to position [165, 0]
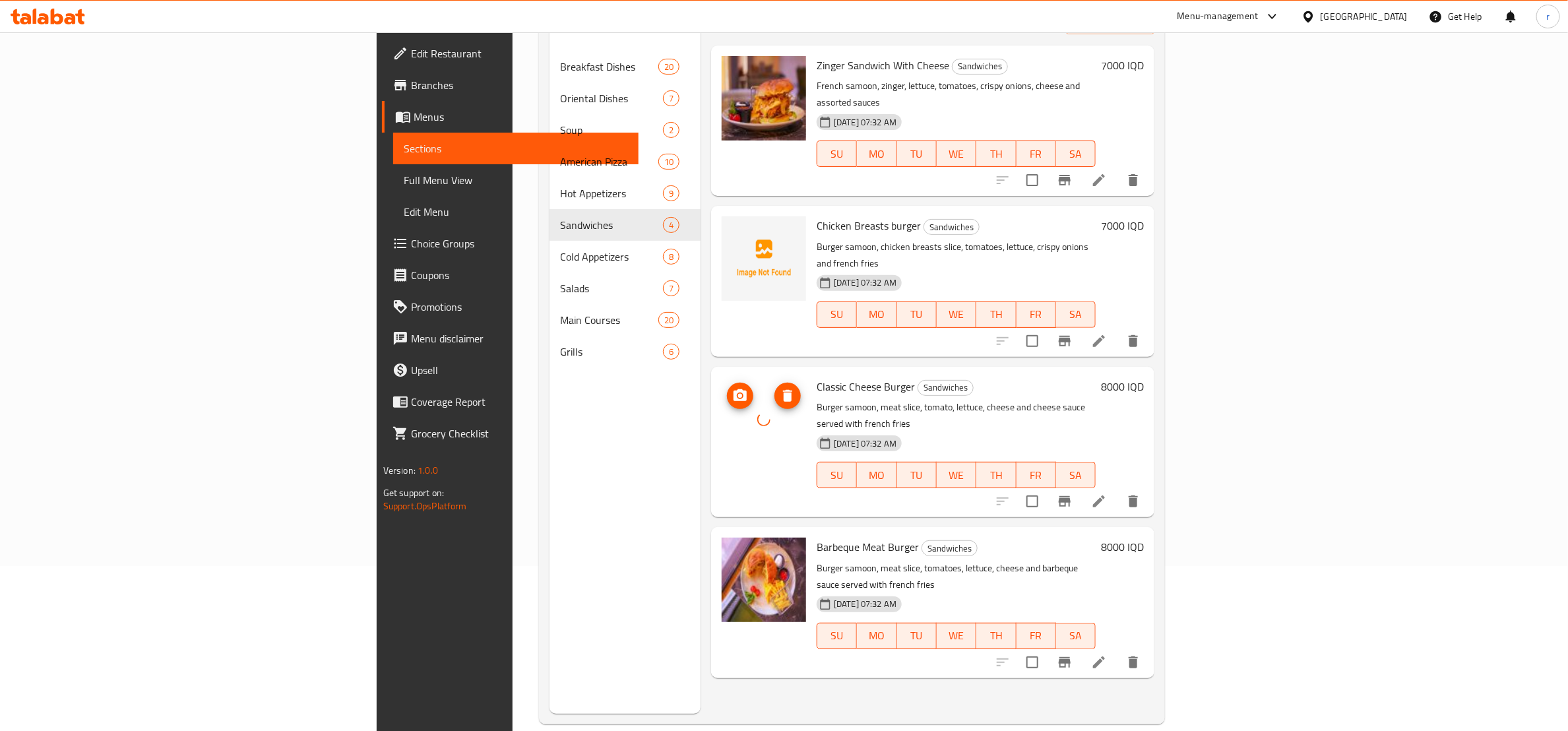
click at [721, 384] on div at bounding box center [764, 419] width 84 height 84
click at [738, 394] on circle "upload picture" at bounding box center [740, 396] width 4 height 4
click at [550, 407] on div "Menu sections Breakfast Dishes 20 Oriental Dishes 7 Soup 2 American Pizza 10 Ho…" at bounding box center [625, 348] width 151 height 731
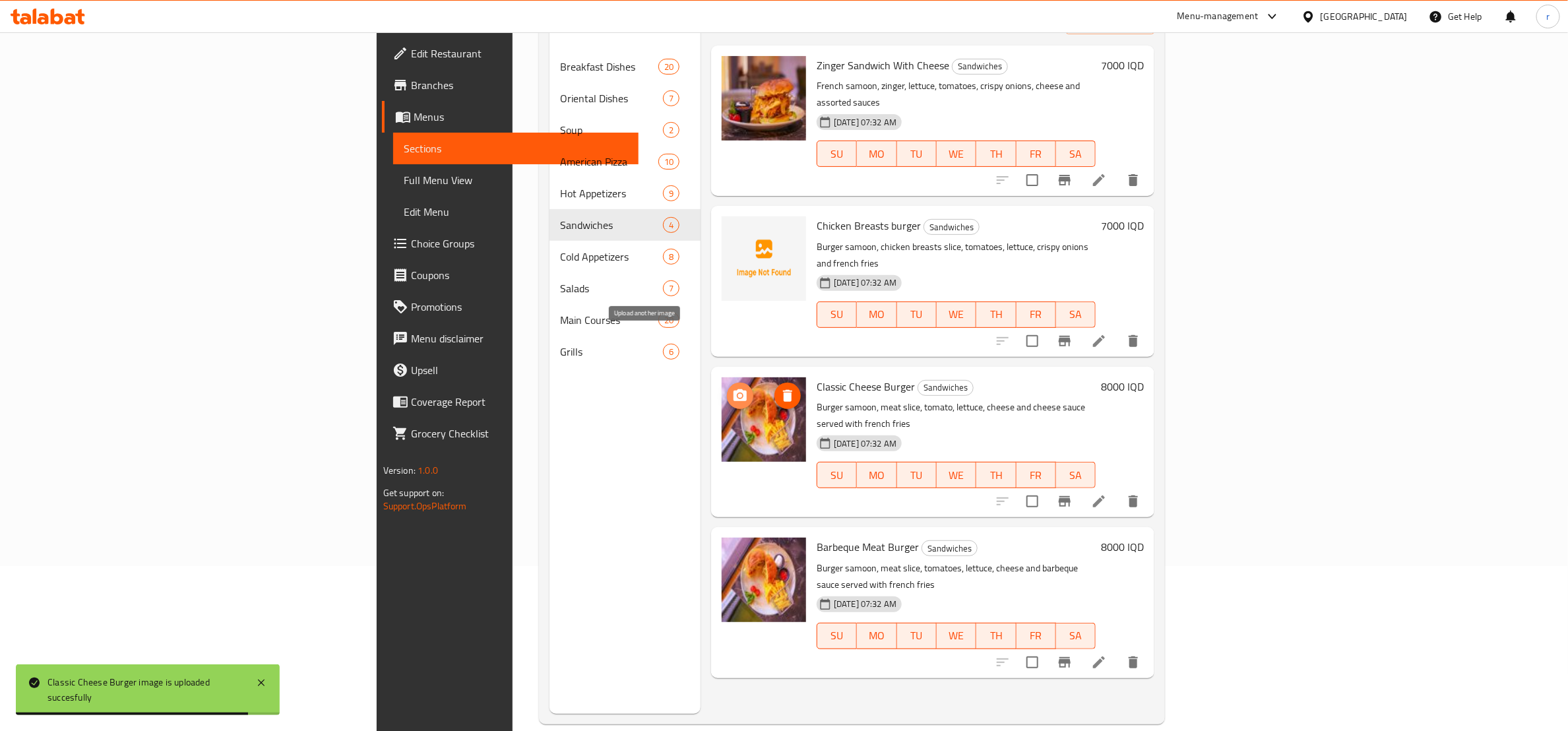
click at [738, 394] on circle "upload picture" at bounding box center [740, 396] width 4 height 4
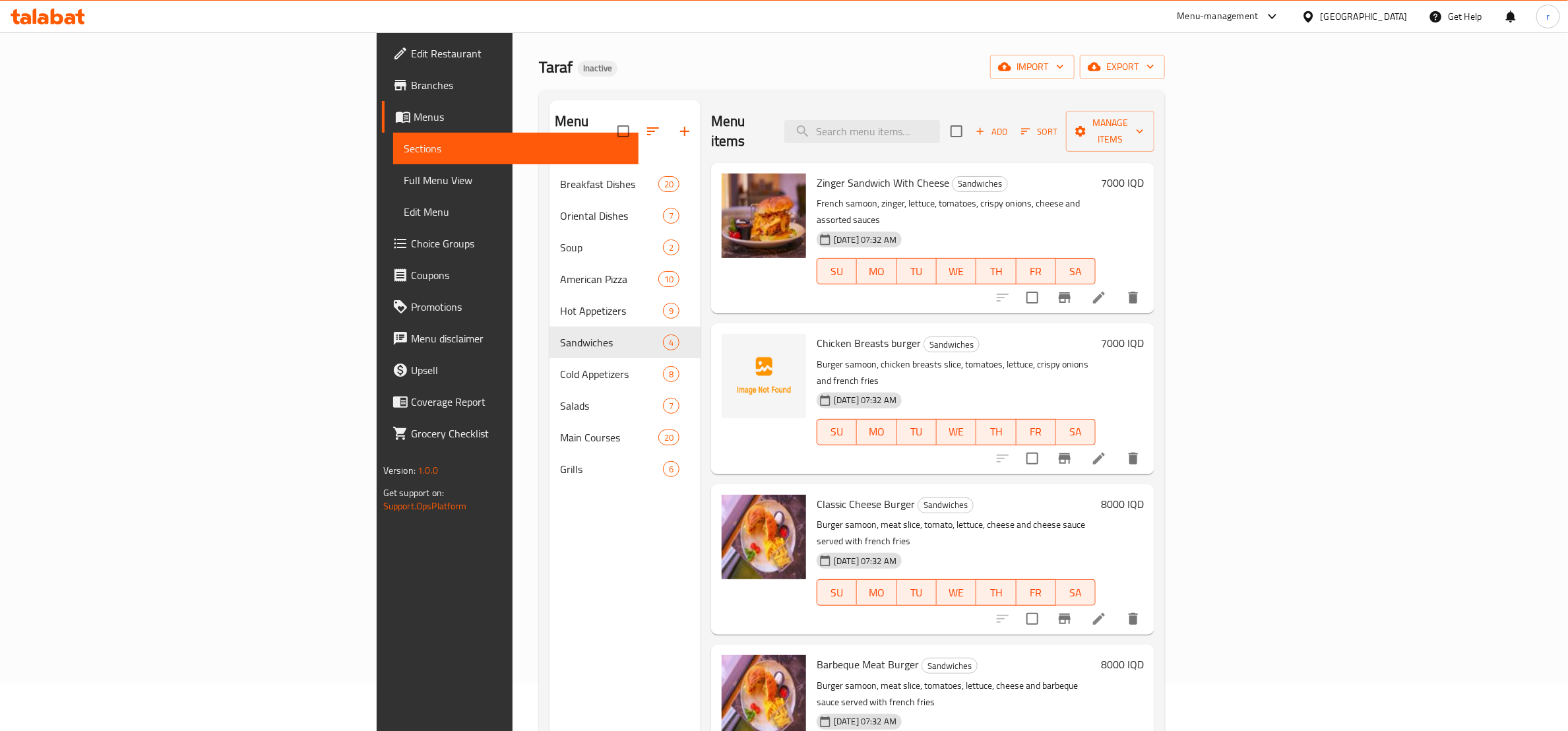
scroll to position [0, 0]
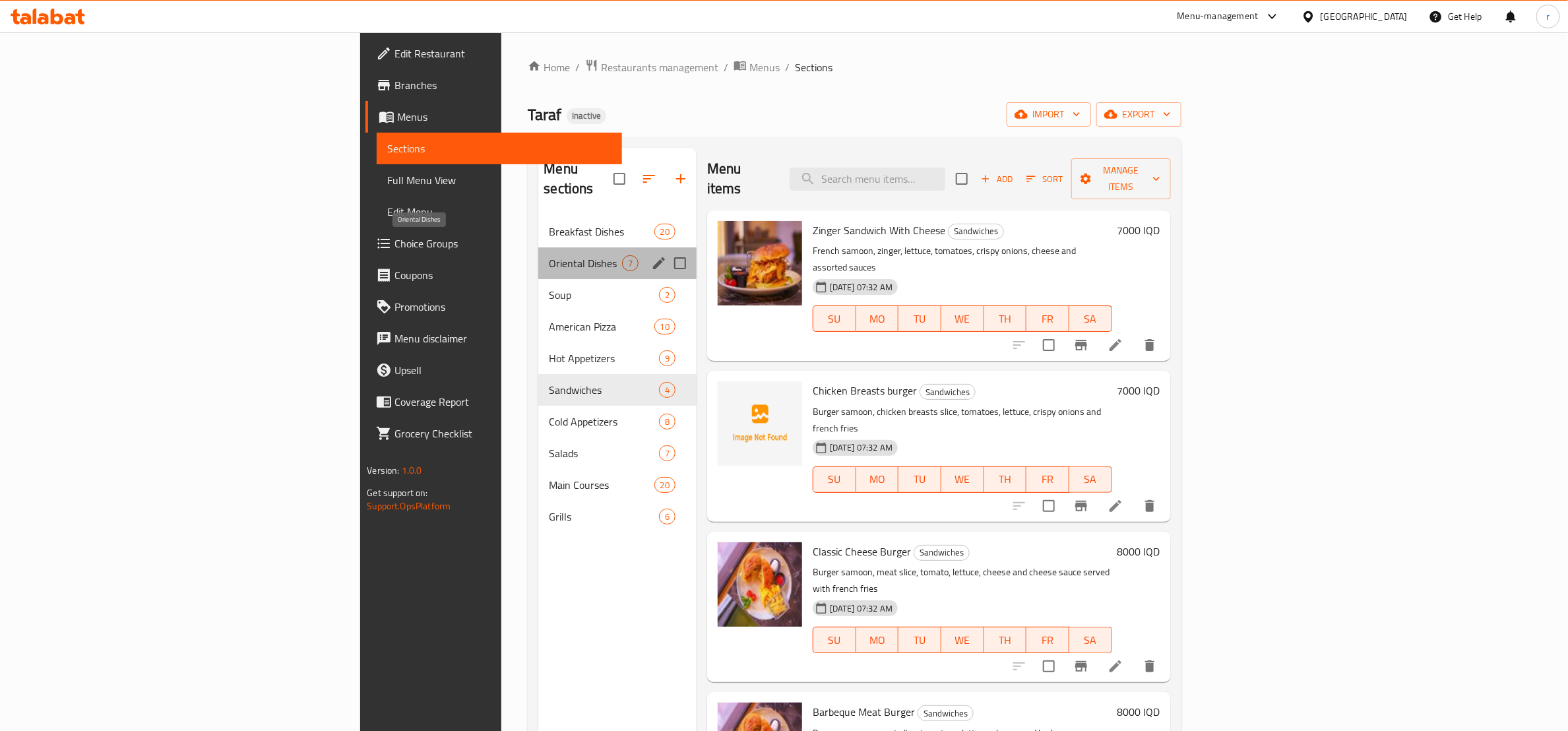
click at [549, 255] on span "Oriental Dishes" at bounding box center [585, 264] width 73 height 16
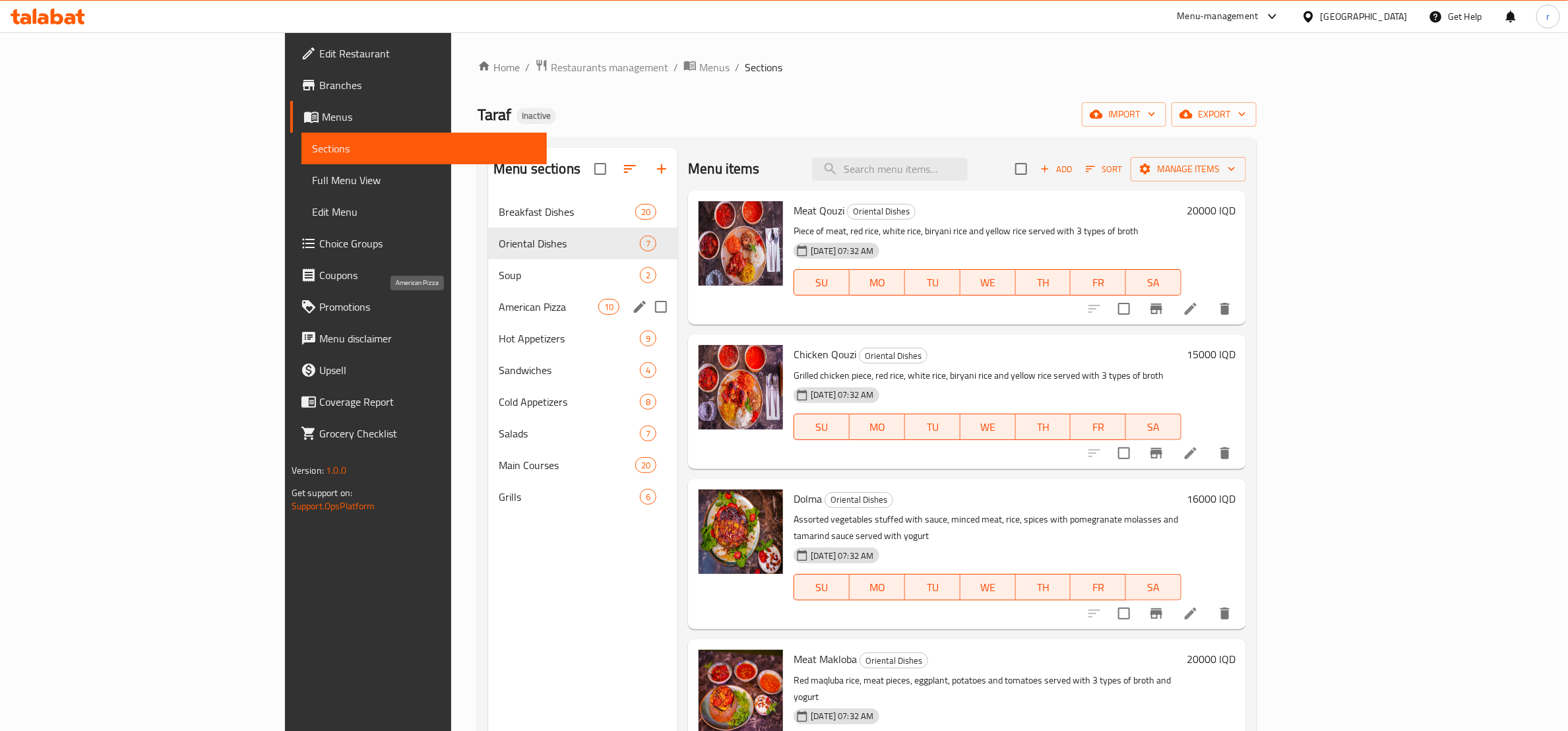
click at [499, 310] on span "American Pizza" at bounding box center [548, 307] width 100 height 16
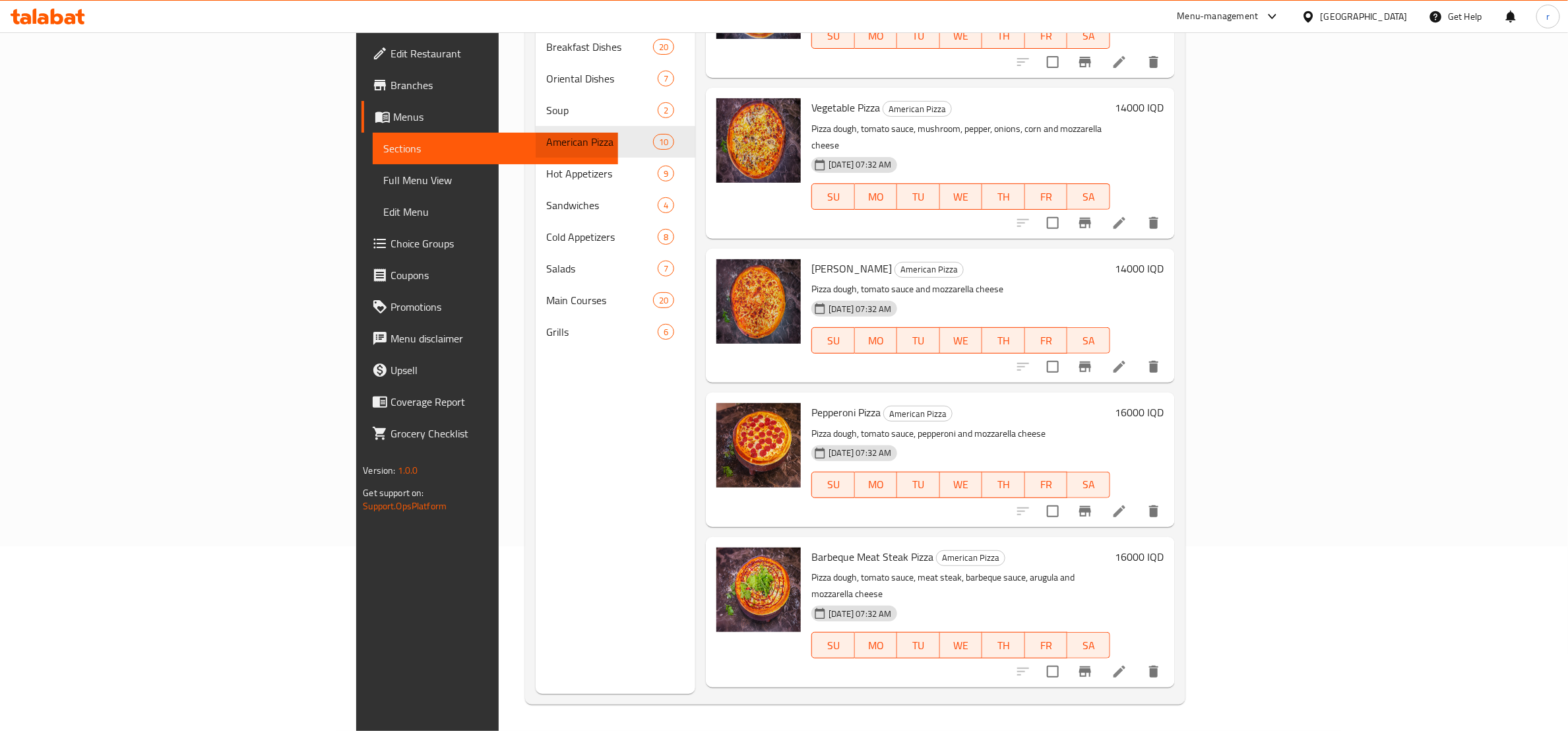
scroll to position [247, 0]
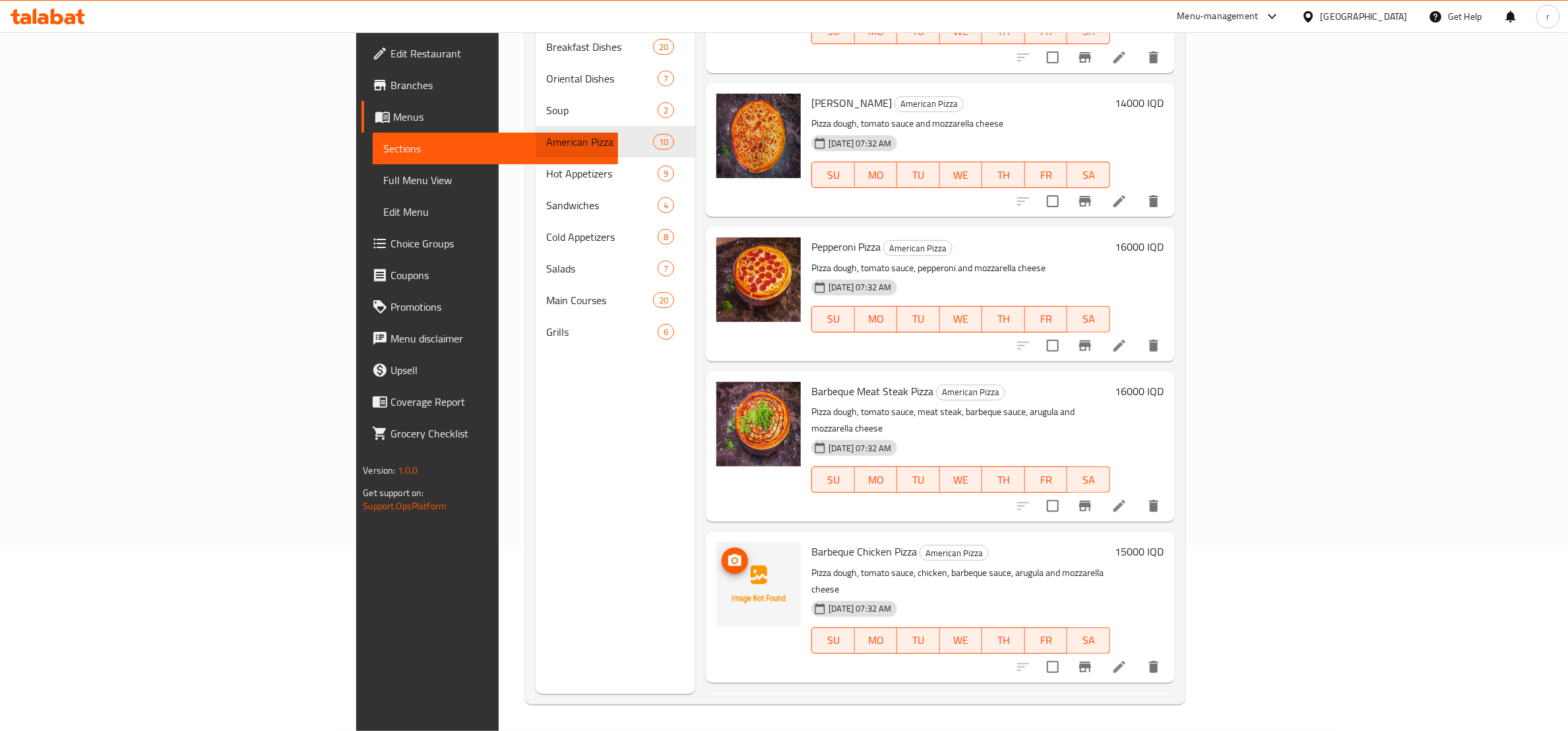
click at [727, 553] on icon "upload picture" at bounding box center [735, 561] width 16 height 16
click at [383, 175] on span "Full Menu View" at bounding box center [495, 181] width 224 height 16
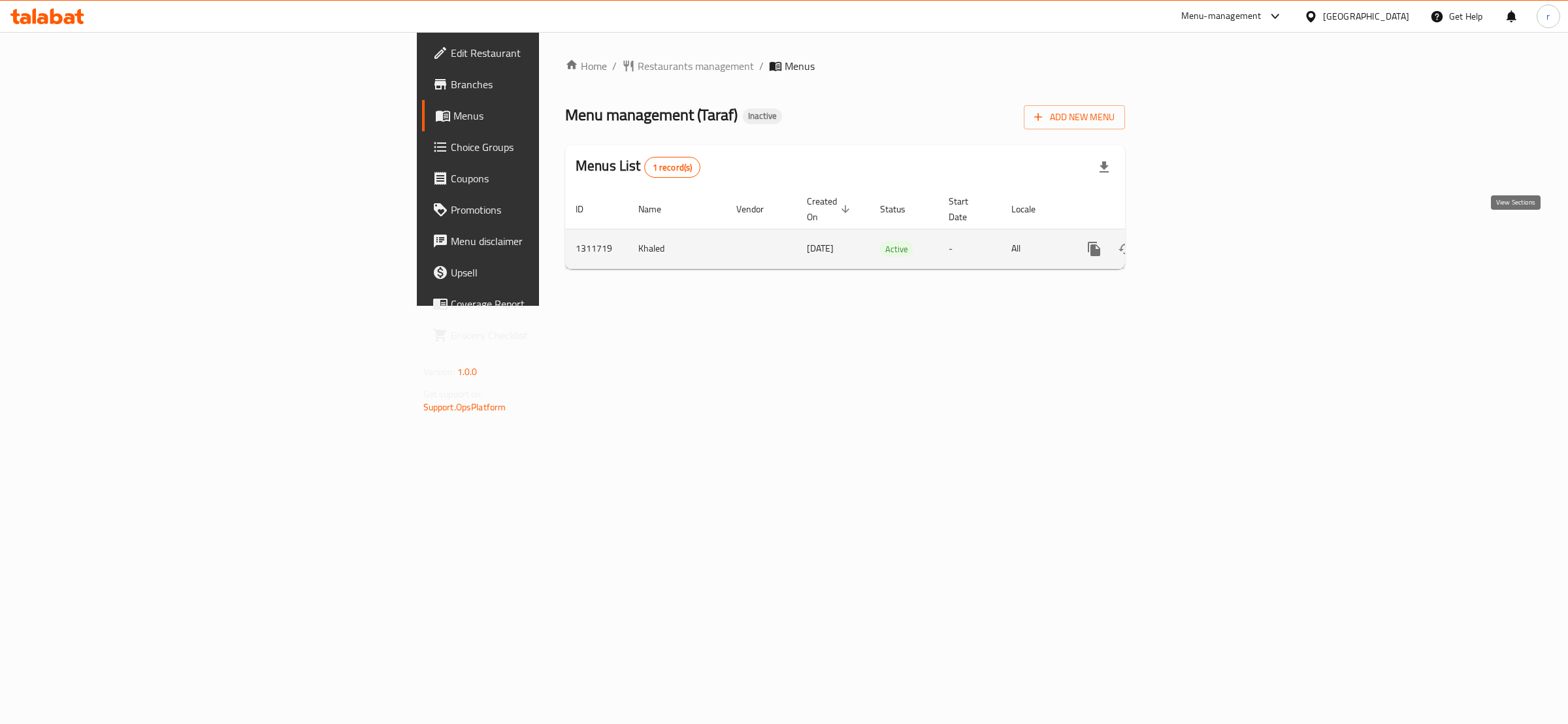
click at [1195, 243] on icon "enhanced table" at bounding box center [1189, 249] width 12 height 12
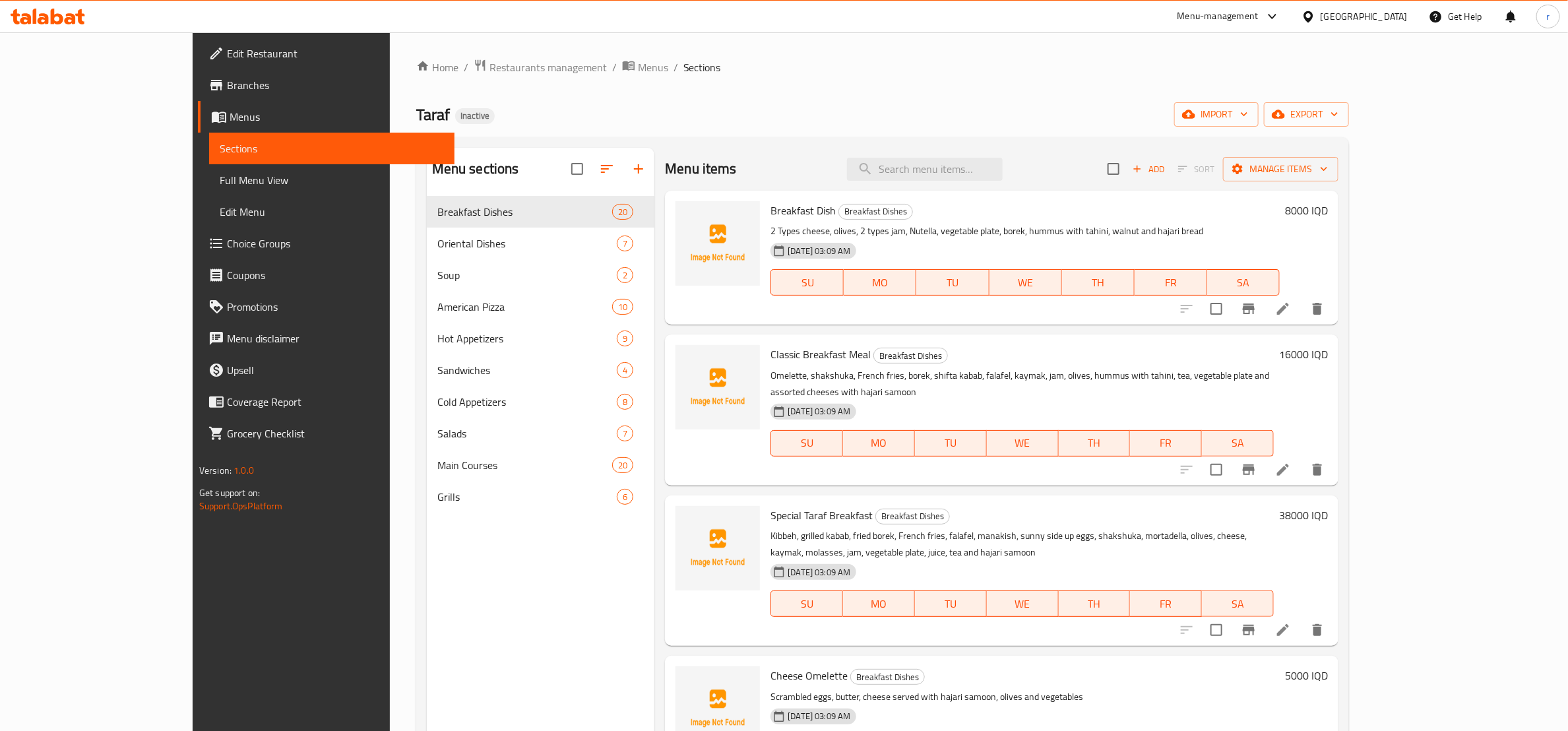
click at [220, 180] on span "Full Menu View" at bounding box center [332, 181] width 224 height 16
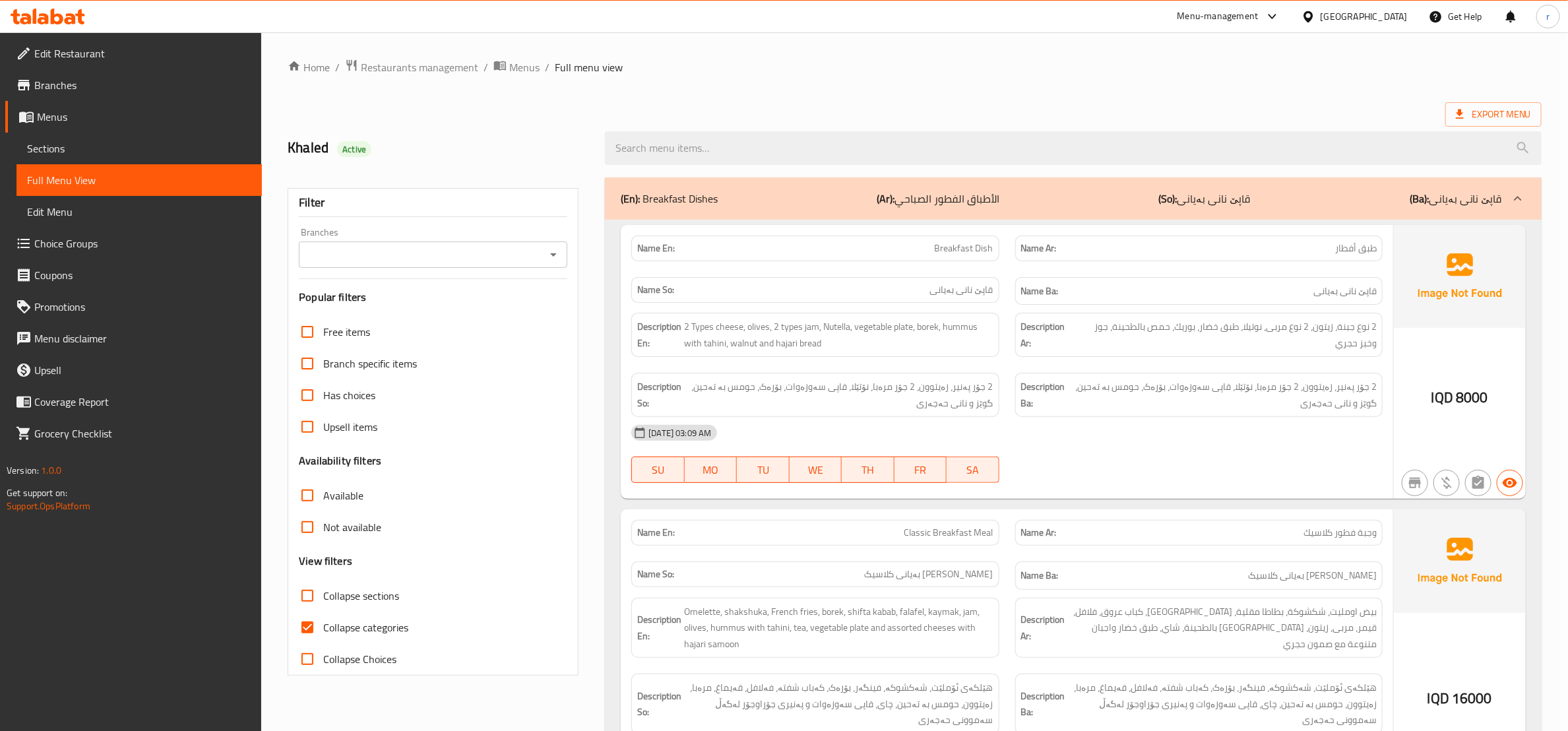
click at [306, 629] on input "Collapse categories" at bounding box center [307, 627] width 31 height 31
checkbox input "false"
click at [308, 602] on input "Collapse sections" at bounding box center [307, 595] width 31 height 31
checkbox input "true"
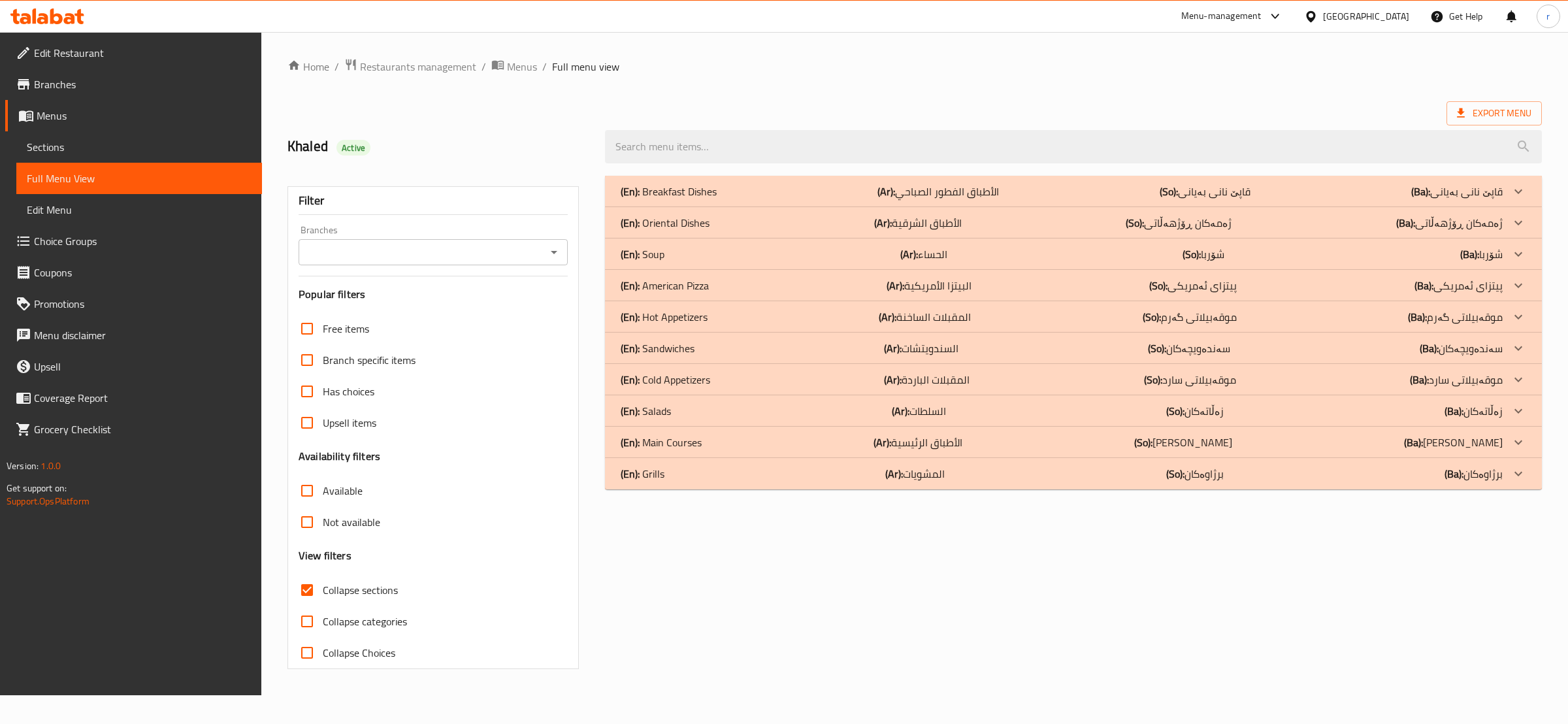
click at [550, 256] on icon "Open" at bounding box center [554, 252] width 16 height 16
click at [541, 321] on li "Taraf," at bounding box center [432, 309] width 269 height 24
type input "Taraf,"
click at [852, 347] on div "(En): Sandwiches (Ar): السندويتشات (So): سەندەویچەکان (Ba): سەندەویچەکان" at bounding box center [1061, 348] width 882 height 16
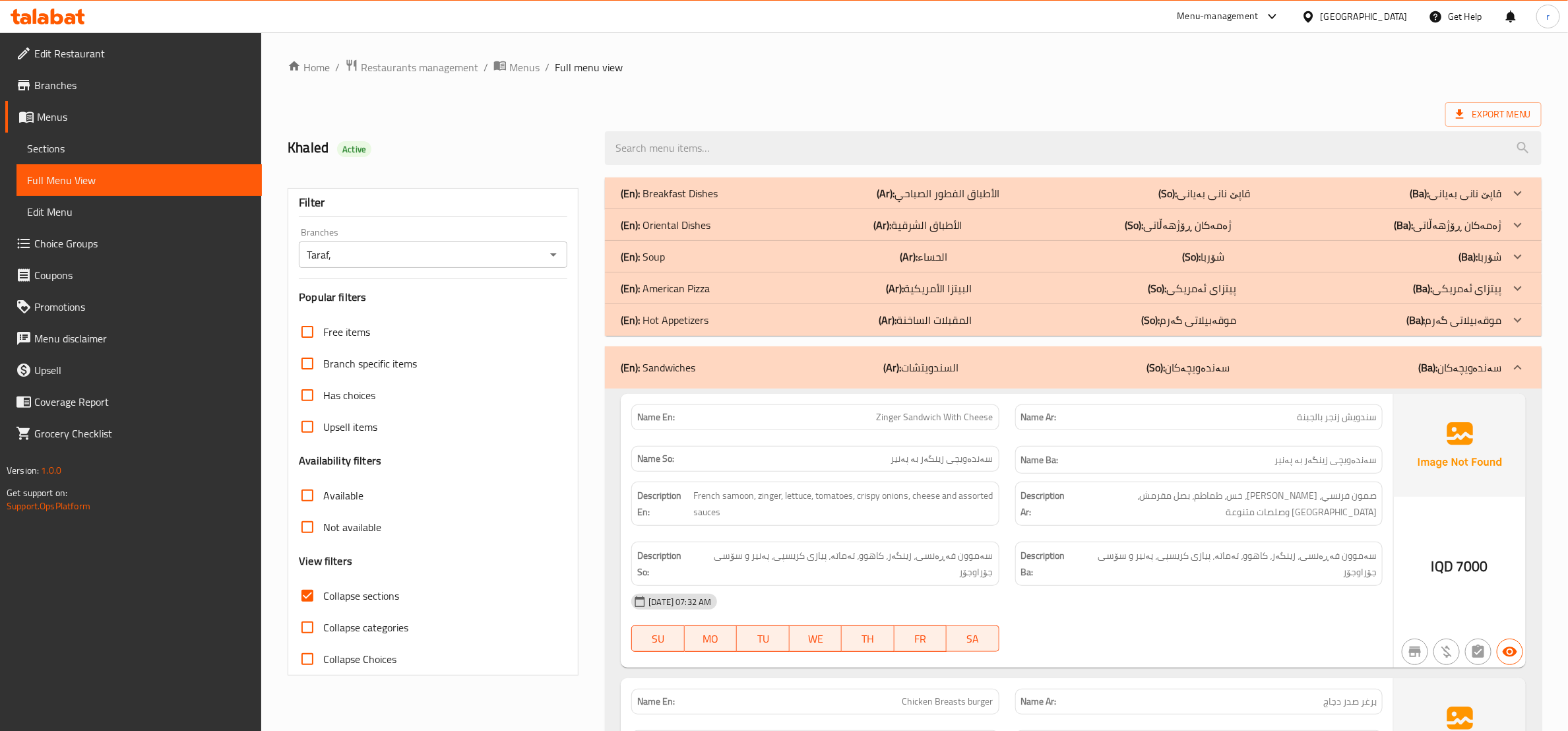
click at [851, 285] on div "(En): American Pizza (Ar): البيتزا الأمريكية (So): پیتزای ئەمریکی (Ba): پیتزای …" at bounding box center [1062, 288] width 881 height 16
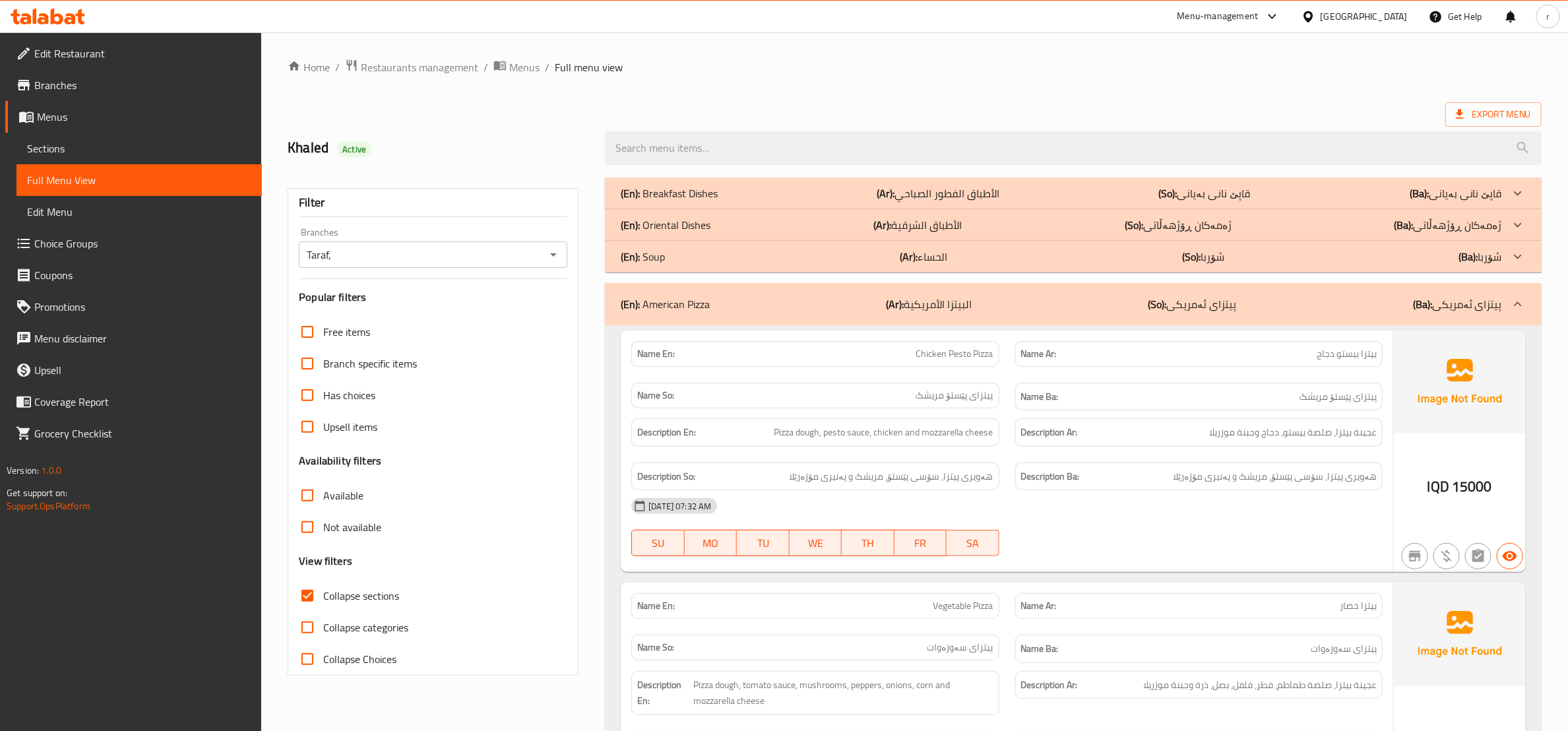
click at [843, 225] on div "(En): Oriental Dishes (Ar): الأطباق الشرقية (So): ژەمەکان ڕۆژهەڵاتی (Ba): ژەمەک…" at bounding box center [1062, 225] width 881 height 16
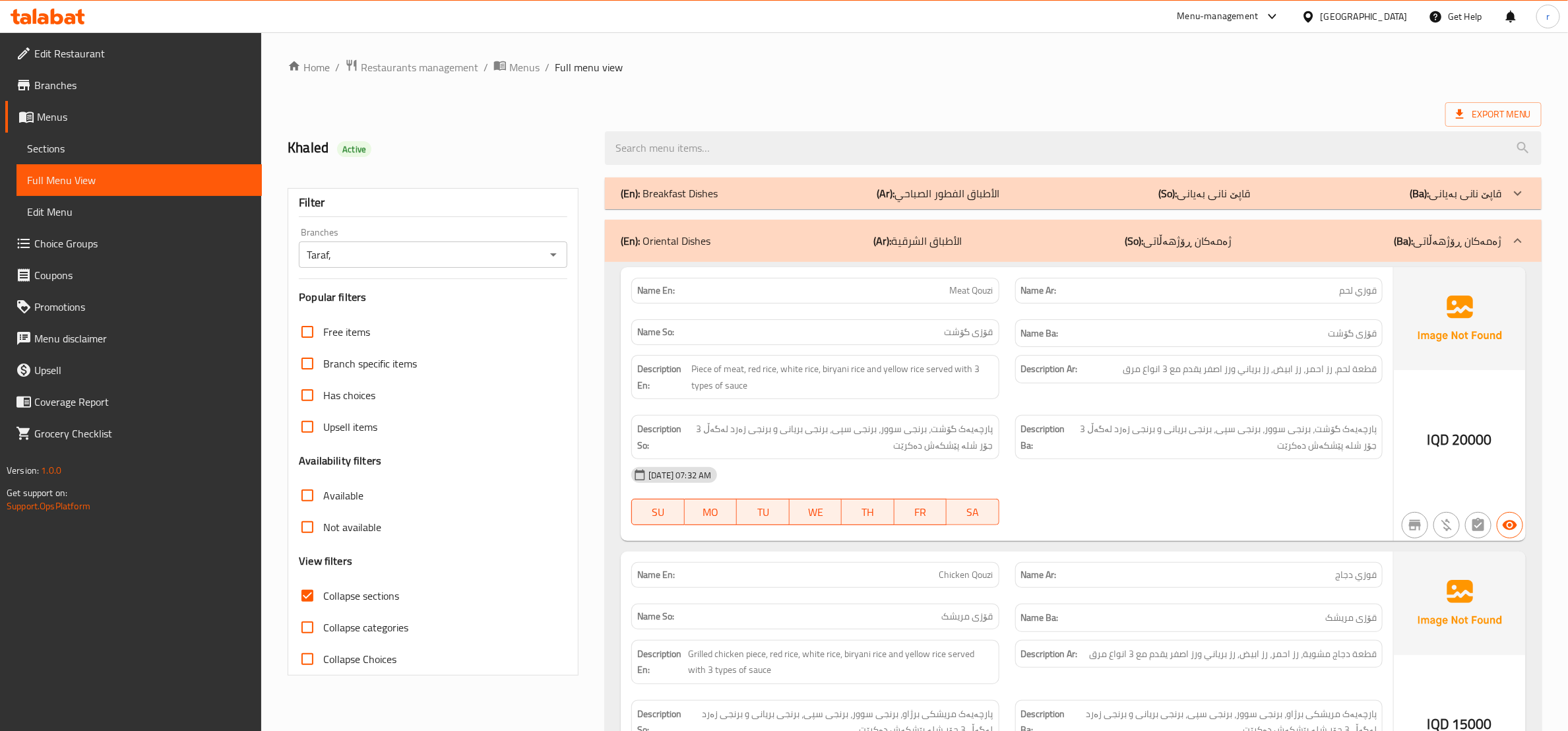
click at [1024, 237] on div "(En): Oriental Dishes (Ar): الأطباق الشرقية (So): ژەمەکان ڕۆژهەڵاتی (Ba): ژەمەک…" at bounding box center [1062, 241] width 881 height 16
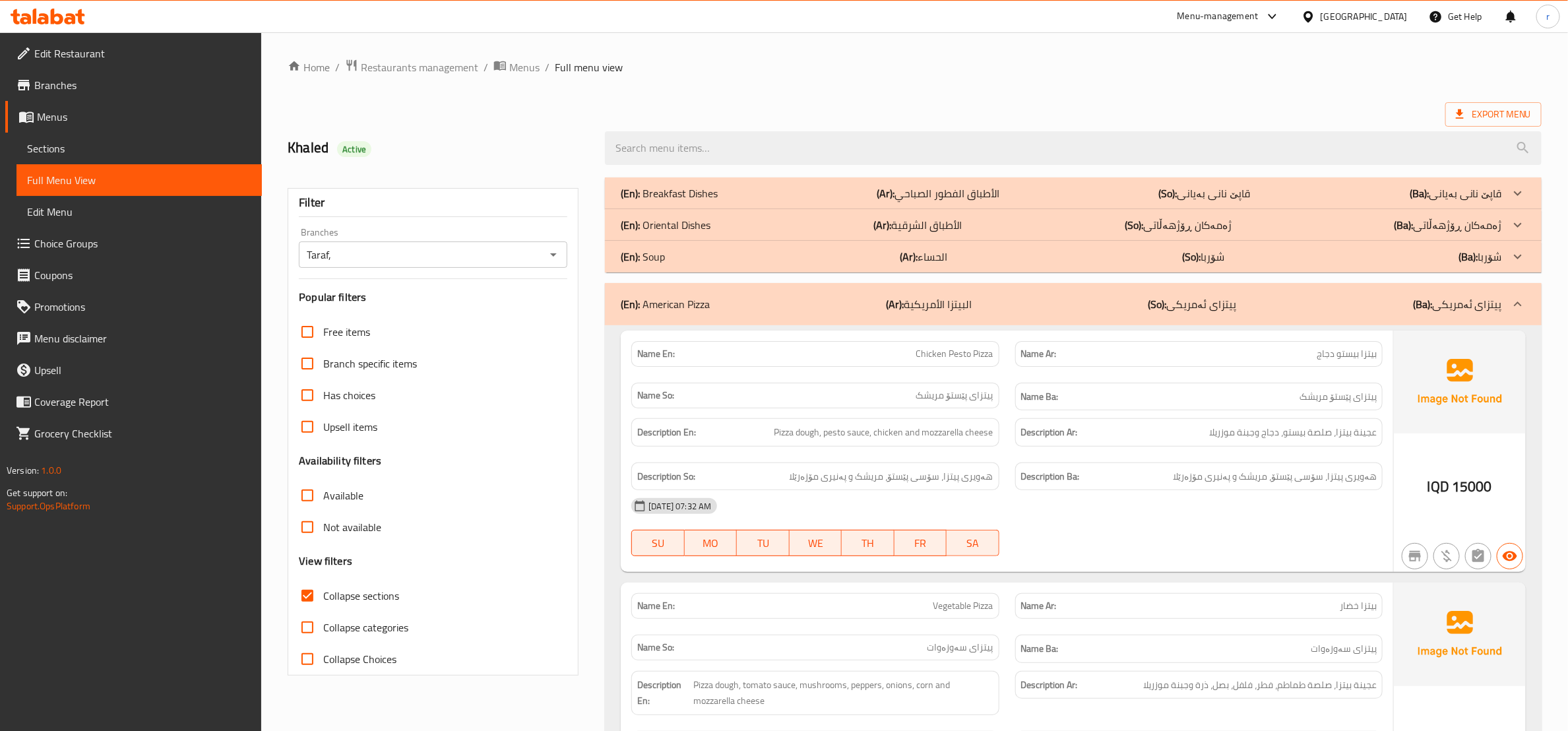
click at [1034, 228] on div "(En): Oriental Dishes (Ar): الأطباق الشرقية (So): ژەمەکان ڕۆژهەڵاتی (Ba): ژەمەک…" at bounding box center [1062, 225] width 881 height 16
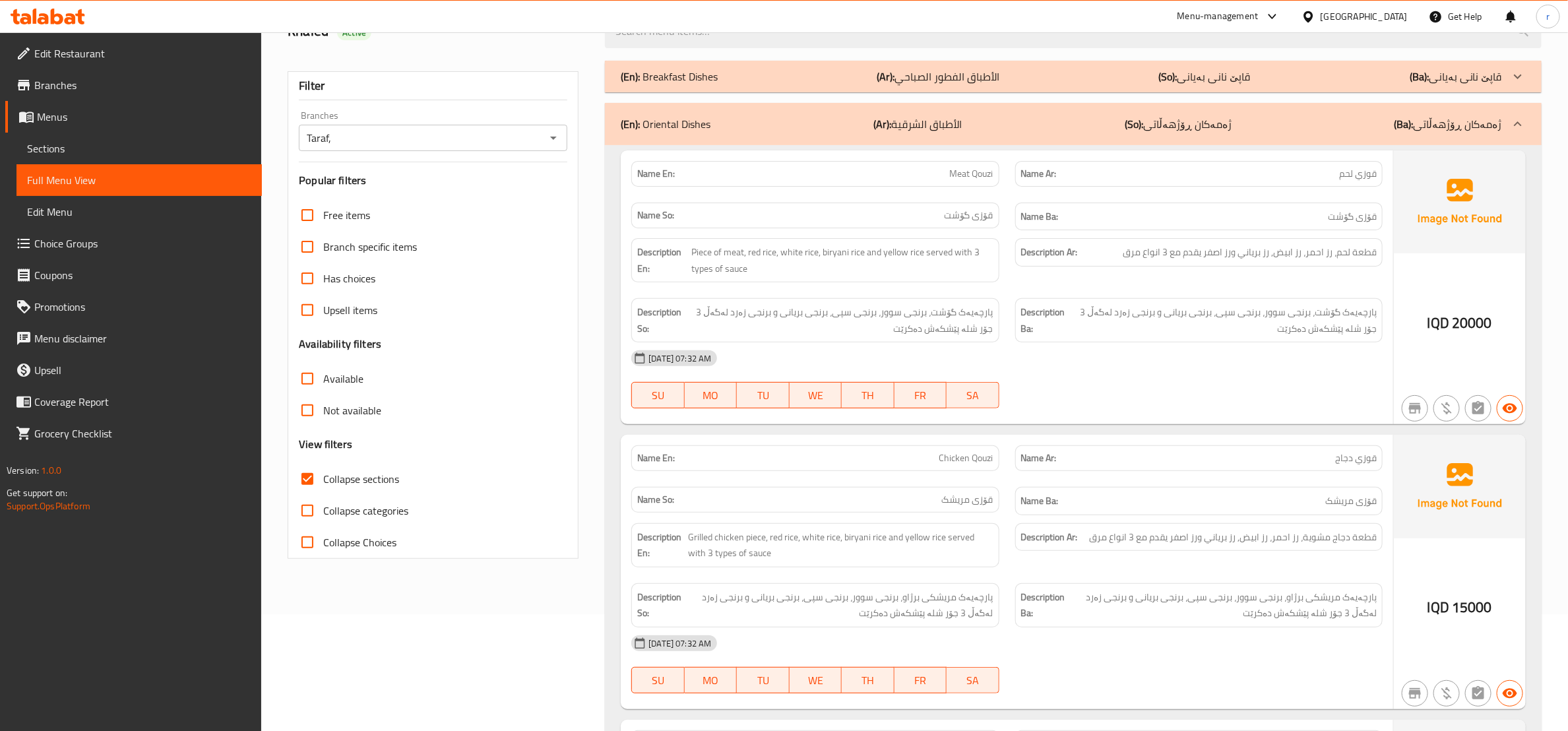
scroll to position [165, 0]
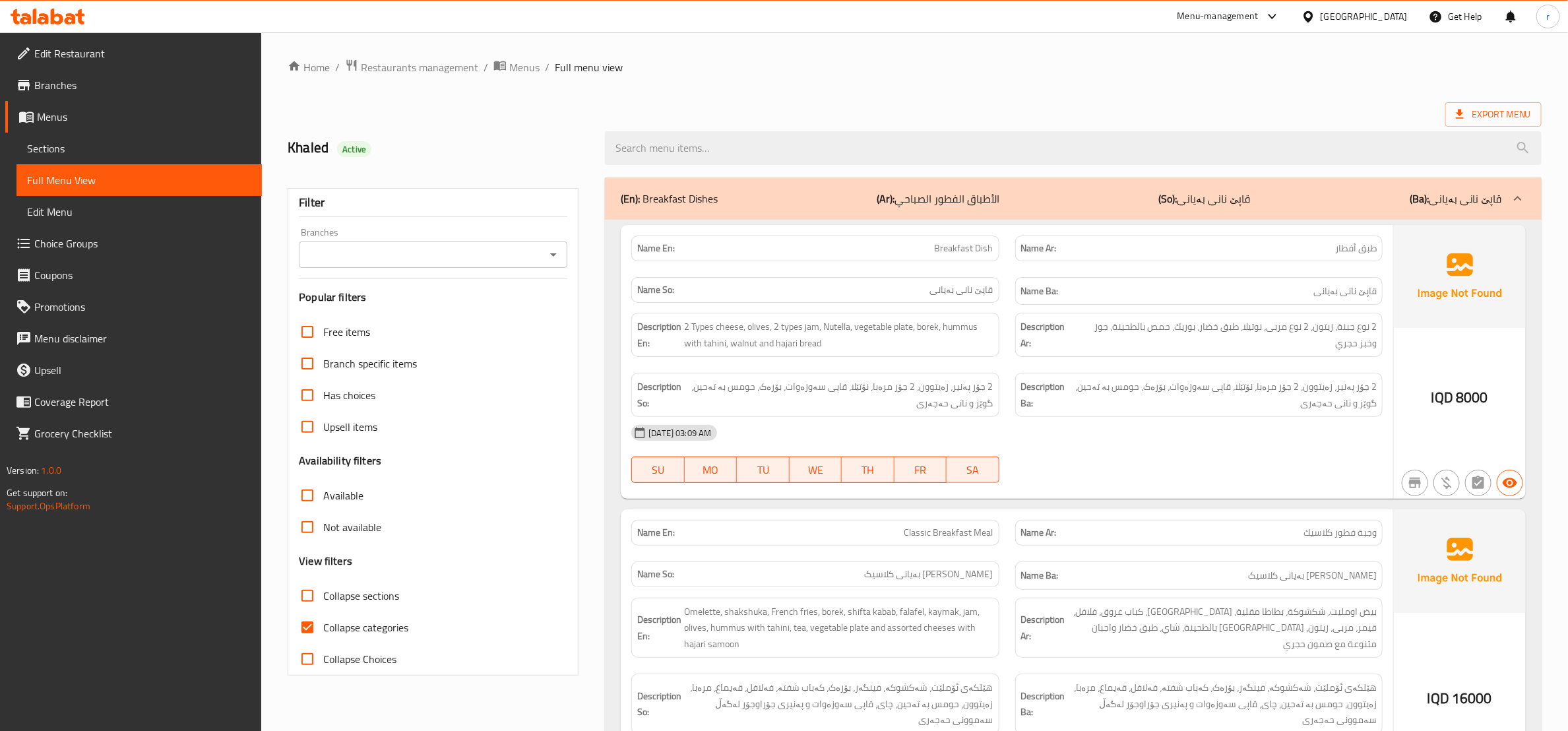
click at [310, 624] on input "Collapse categories" at bounding box center [307, 627] width 31 height 31
checkbox input "false"
click at [307, 596] on input "Collapse sections" at bounding box center [307, 595] width 31 height 31
checkbox input "true"
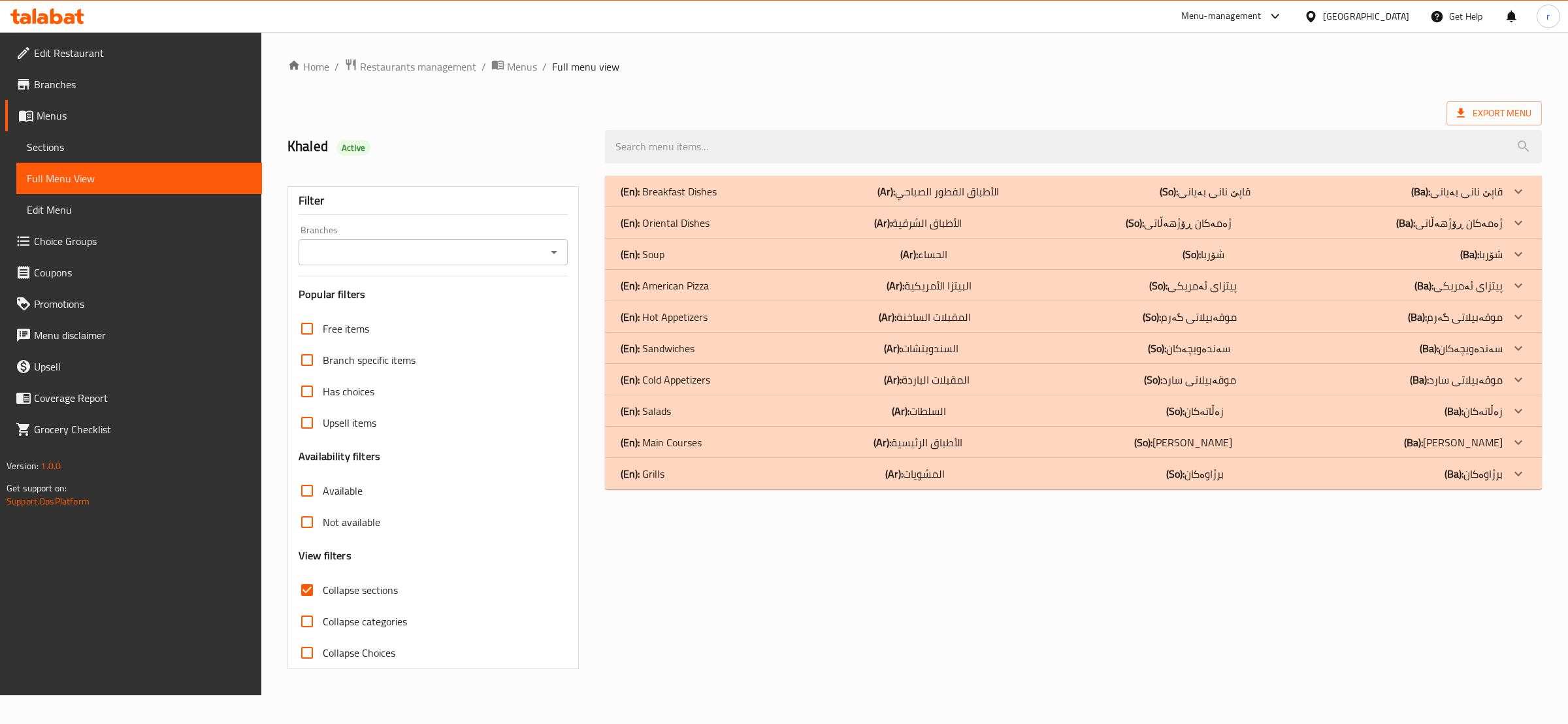
click at [869, 352] on div "(En): Sandwiches (Ar): السندويتشات (So): سەندەویچەکان (Ba): سەندەویچەکان" at bounding box center [1061, 348] width 882 height 16
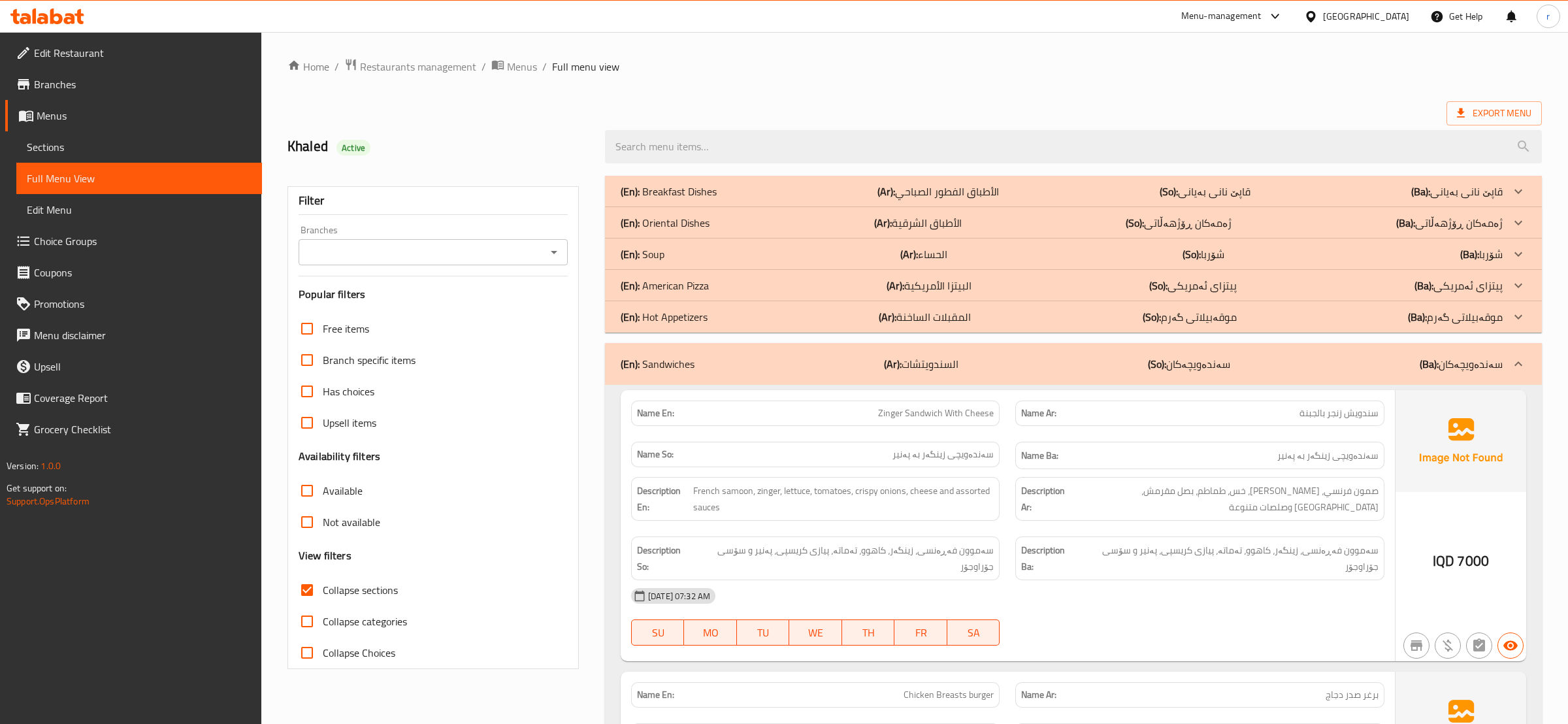
click at [872, 296] on div "(En): American Pizza (Ar): البيتزا الأمريكية (So): پیتزای ئەمریکی (Ba): پیتزای …" at bounding box center [1073, 285] width 937 height 31
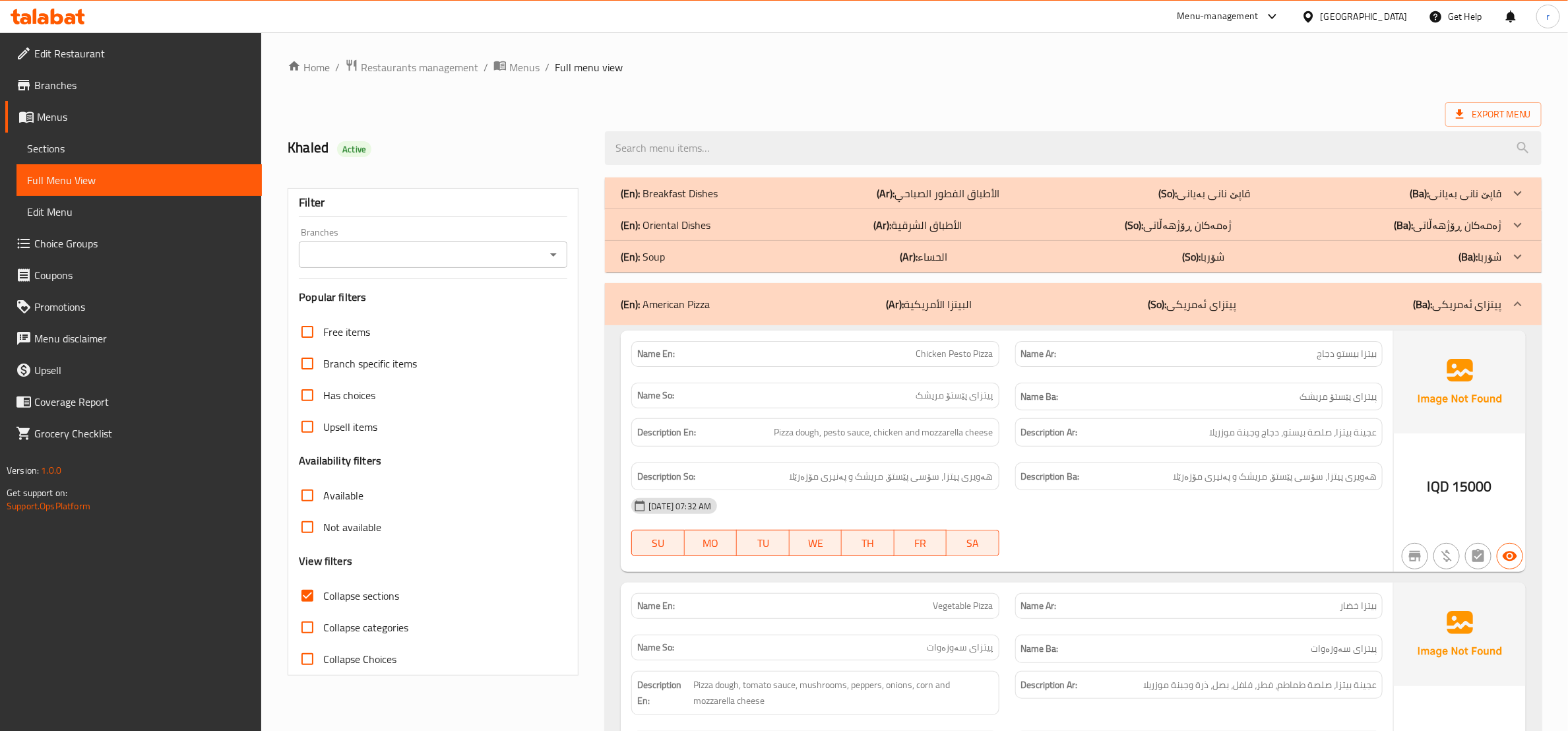
click at [881, 227] on b "(Ar):" at bounding box center [882, 225] width 18 height 20
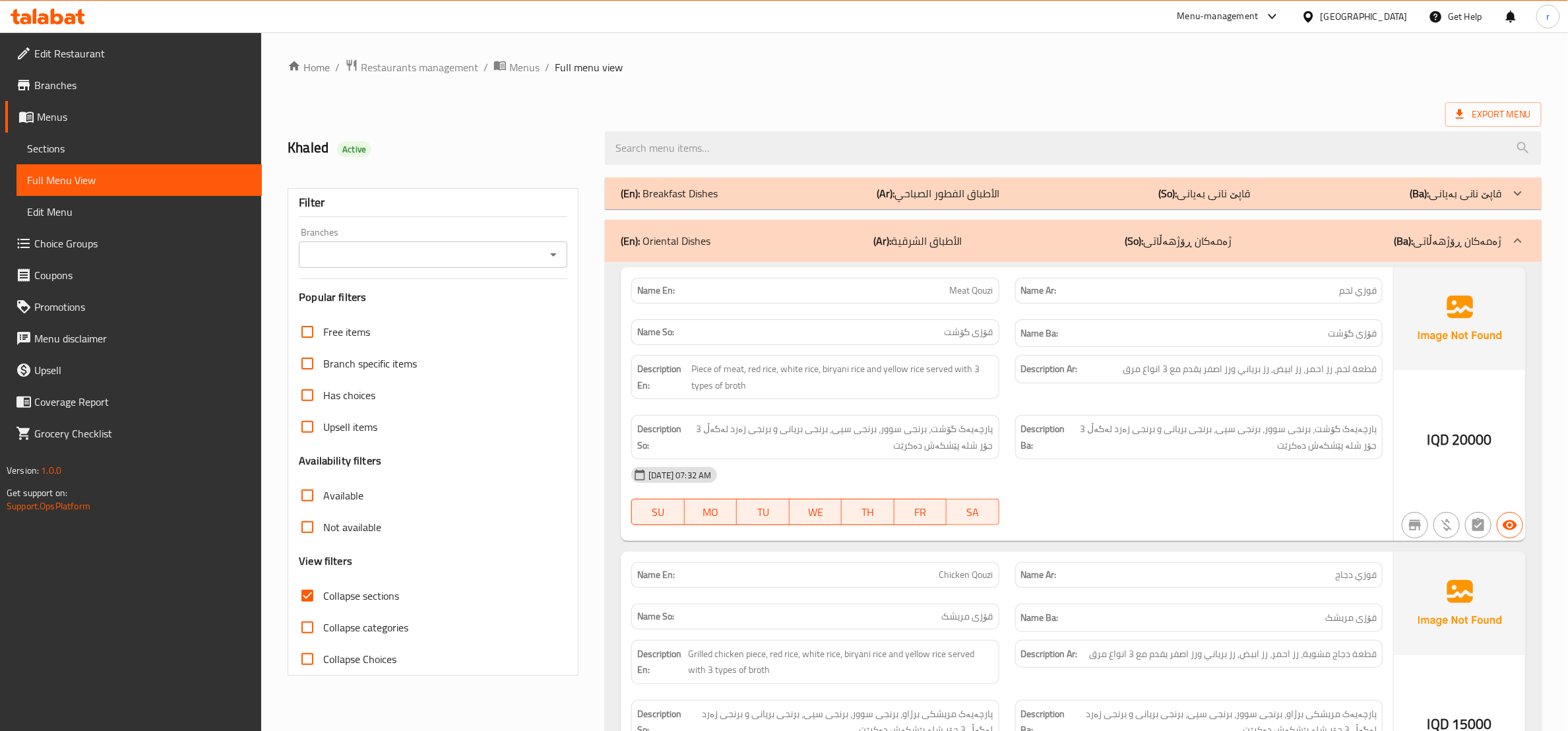
click at [211, 728] on div "Edit Restaurant Branches Menus Sections Full Menu View Edit Menu Choice Groups …" at bounding box center [131, 397] width 262 height 731
click at [557, 260] on icon "Open" at bounding box center [554, 255] width 16 height 16
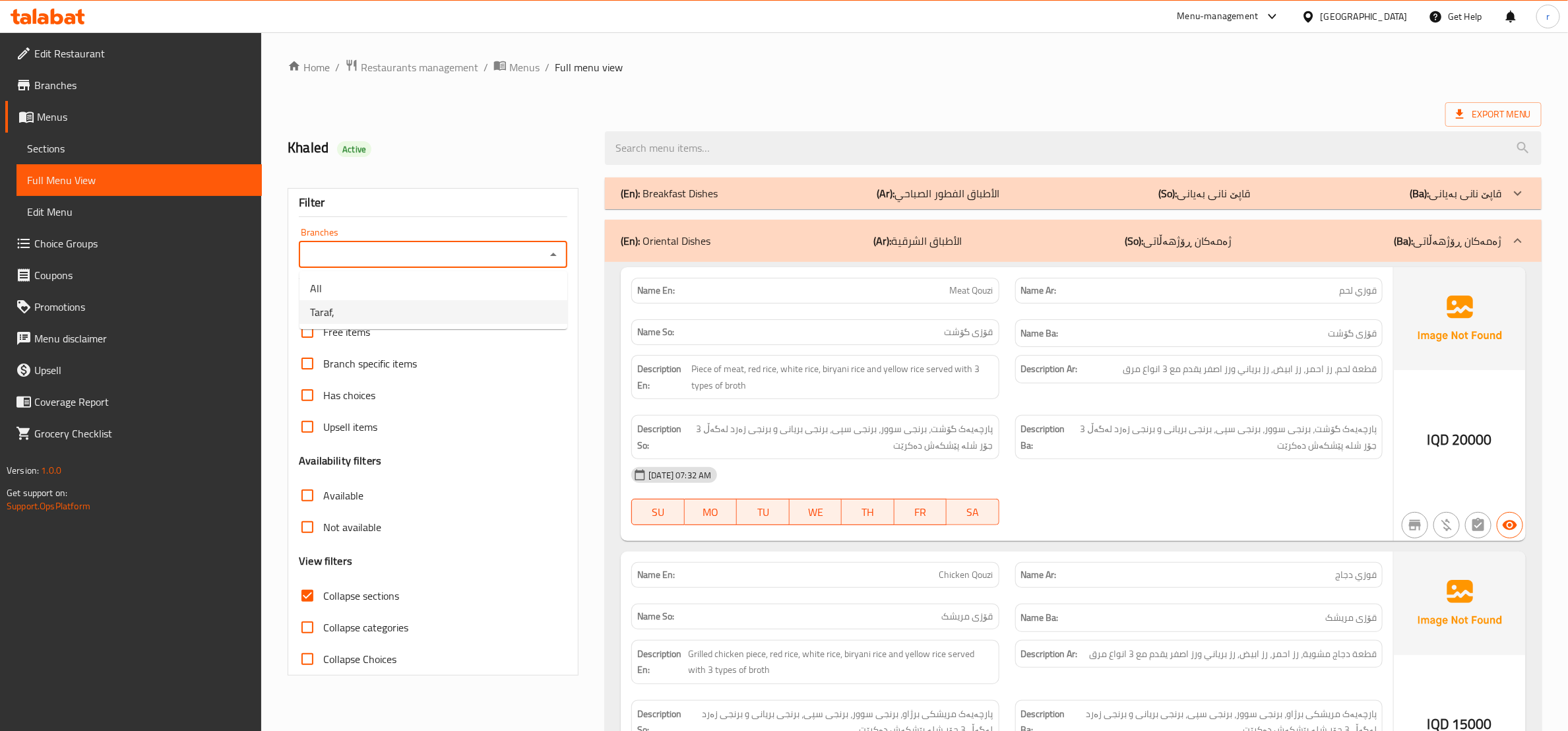
click at [523, 316] on li "Taraf," at bounding box center [433, 312] width 268 height 24
type input "Taraf,"
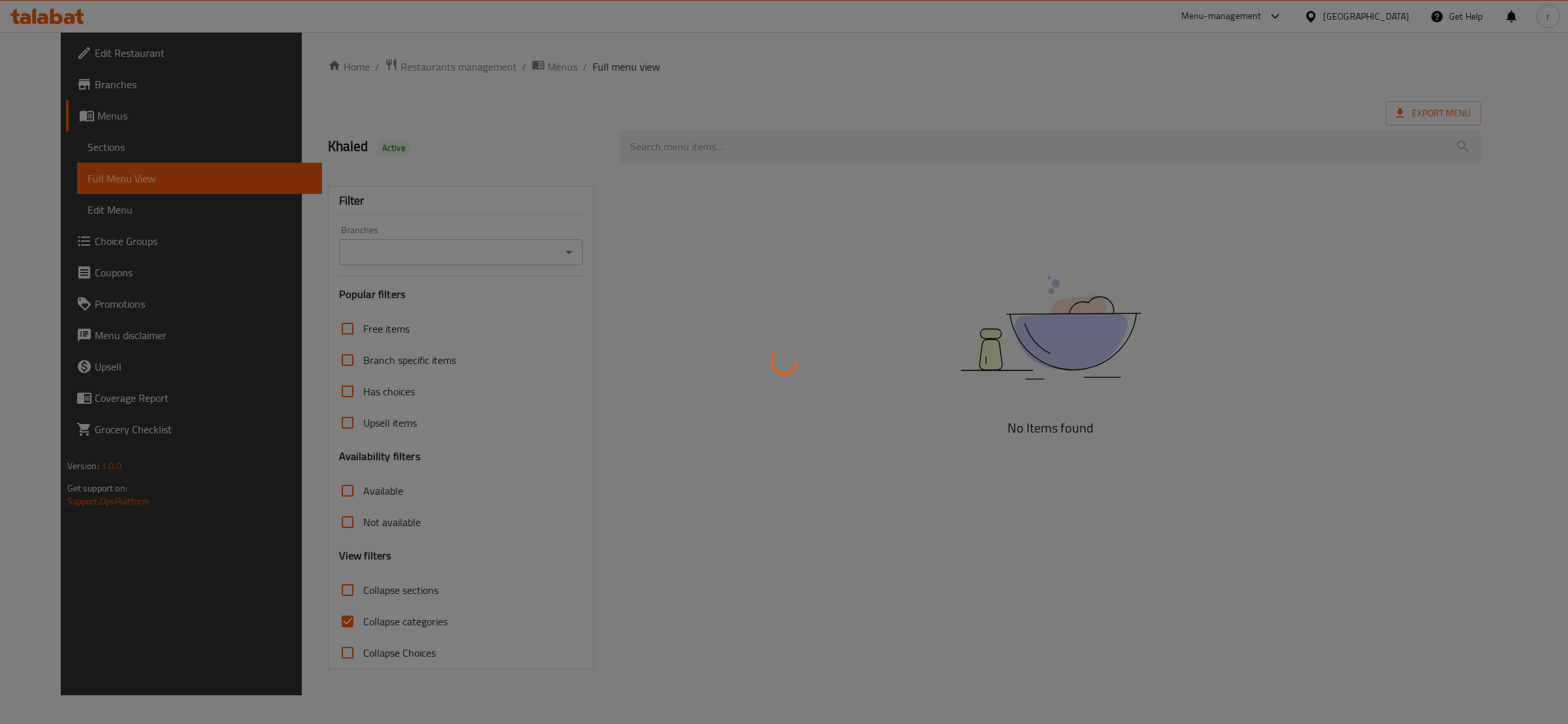
click at [308, 622] on div at bounding box center [784, 362] width 1568 height 724
click at [305, 594] on div at bounding box center [784, 362] width 1568 height 724
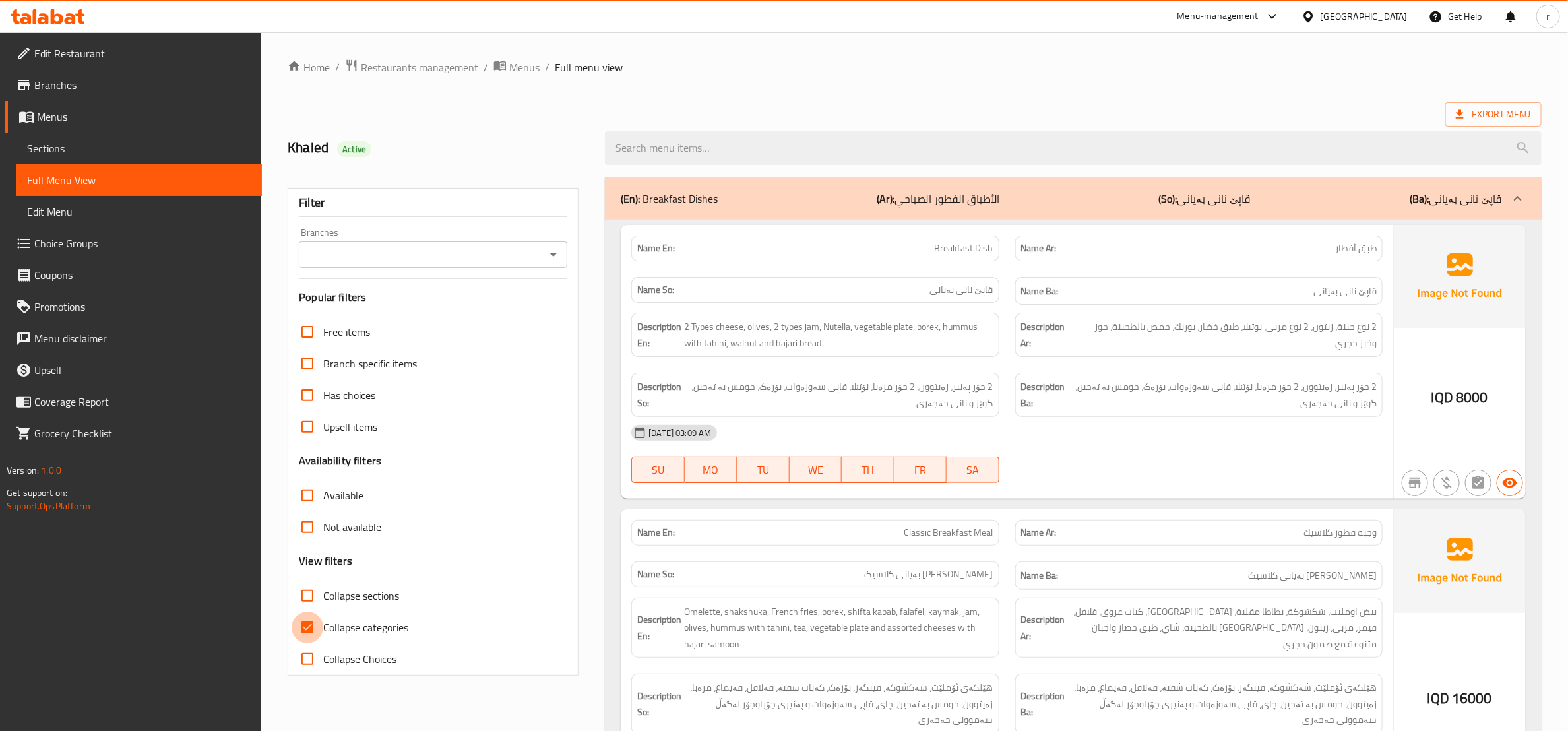
click at [309, 622] on input "Collapse categories" at bounding box center [307, 627] width 31 height 31
checkbox input "false"
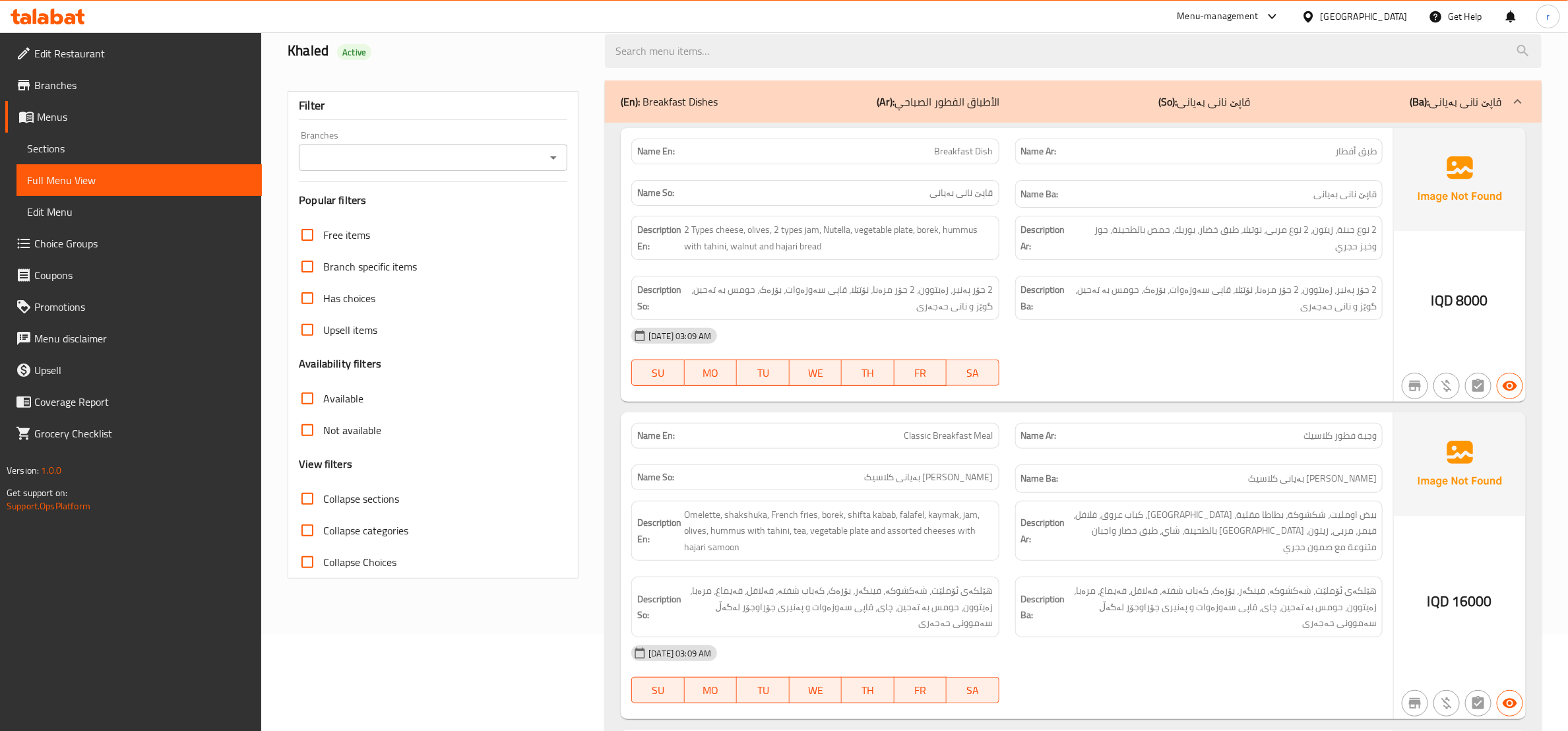
scroll to position [165, 0]
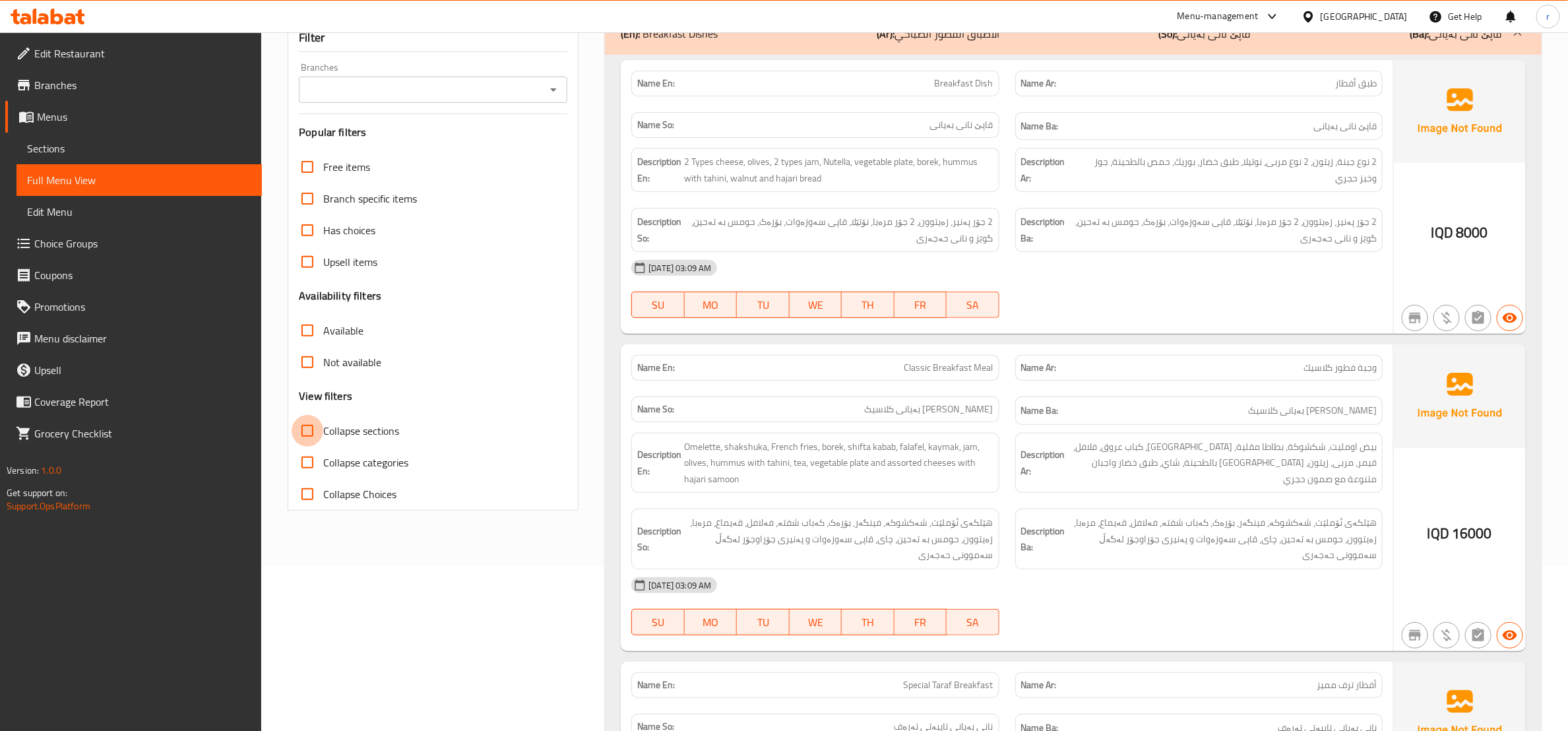
click at [309, 432] on input "Collapse sections" at bounding box center [307, 431] width 31 height 31
checkbox input "true"
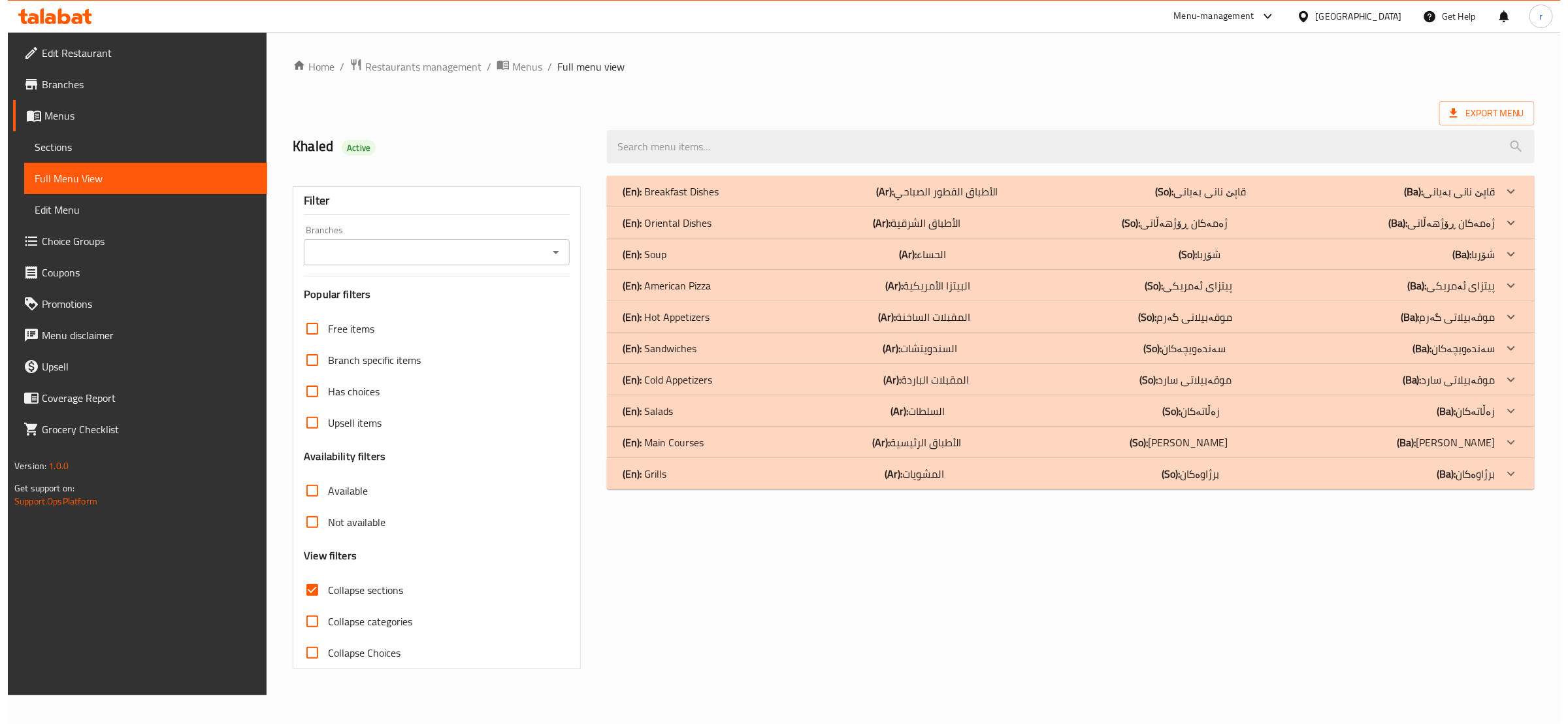
scroll to position [0, 0]
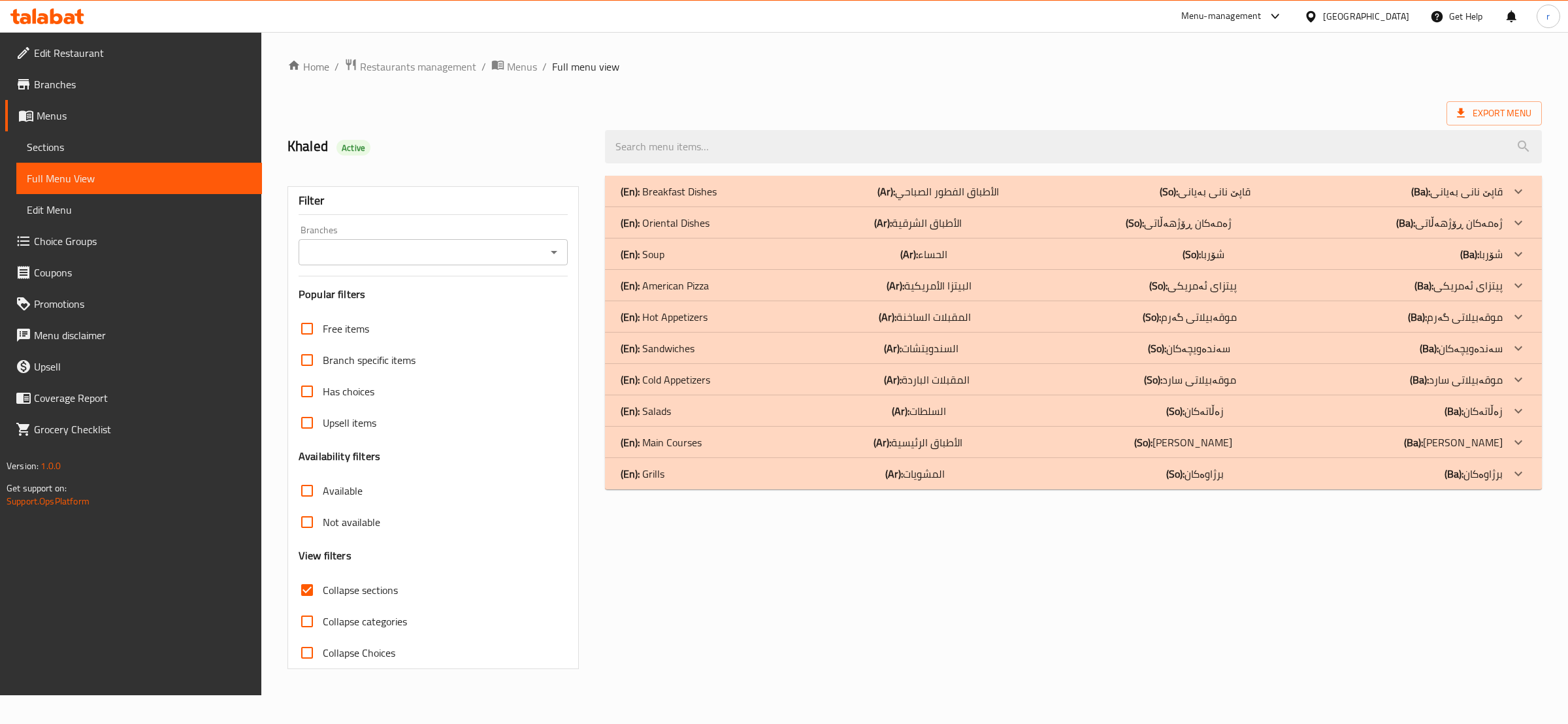
click at [557, 246] on icon "Open" at bounding box center [554, 252] width 16 height 16
click at [523, 314] on li "Taraf," at bounding box center [432, 309] width 269 height 24
type input "Taraf,"
click at [982, 357] on div "(En): Sandwiches (Ar): السندويتشات (So): سەندەویچەکان (Ba): سەندەویچەکان" at bounding box center [1073, 348] width 937 height 31
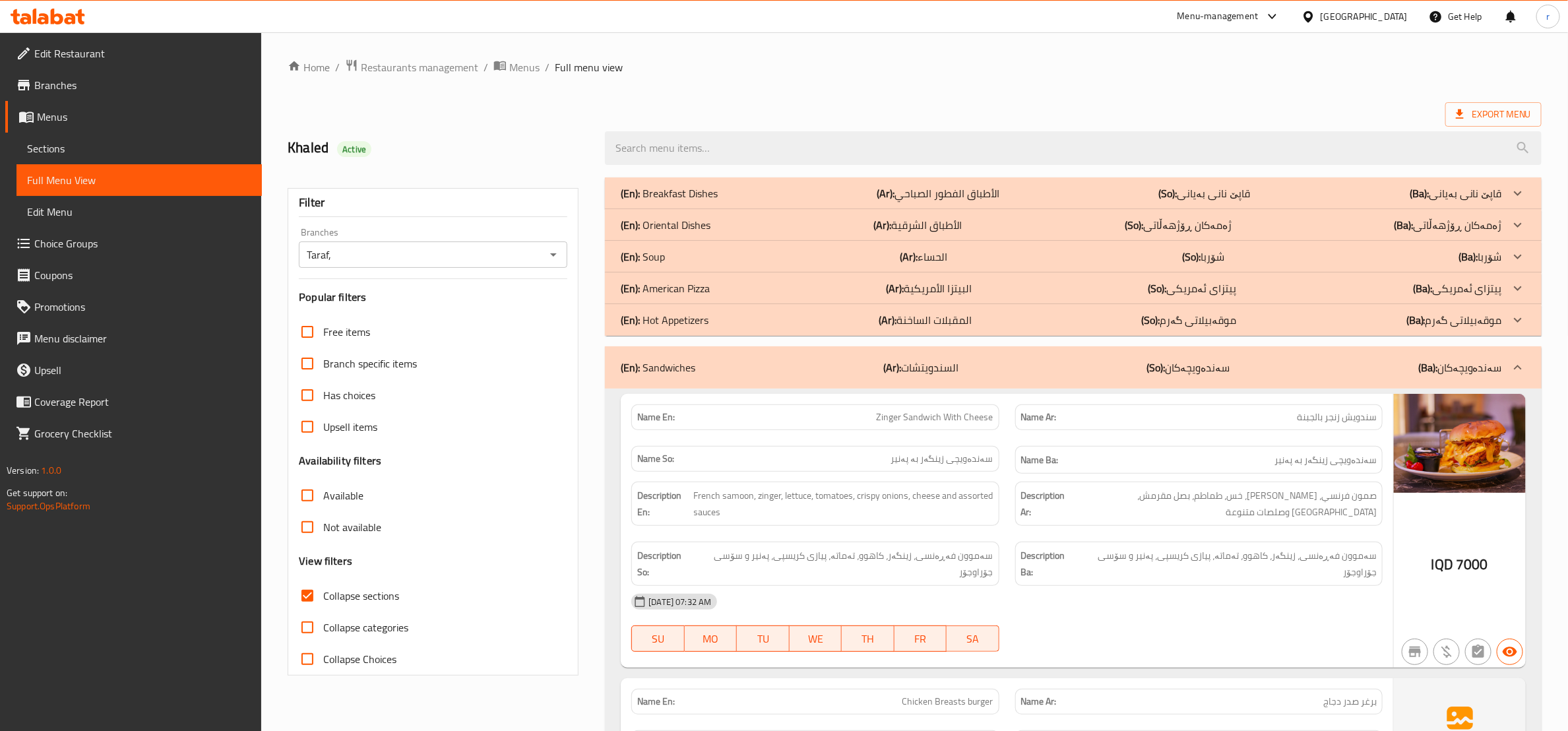
click at [994, 299] on div "(En): American Pizza (Ar): البيتزا الأمريكية (So): پیتزای ئەمریکی (Ba): پیتزای …" at bounding box center [1073, 288] width 937 height 31
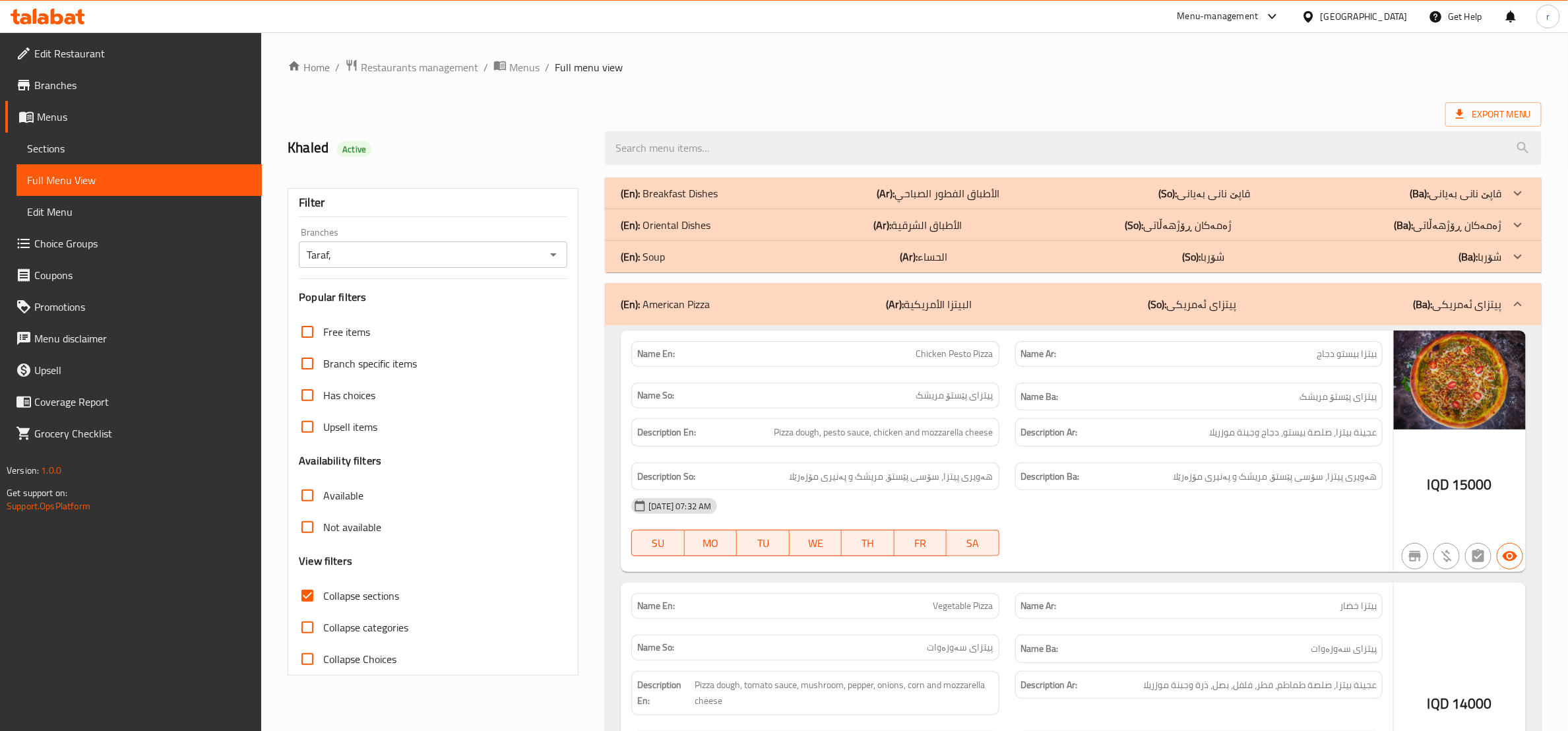
click at [1010, 233] on div "(En): Oriental Dishes (Ar): الأطباق الشرقية (So): ژەمەکان ڕۆژهەڵاتی (Ba): ژەمەک…" at bounding box center [1073, 225] width 937 height 31
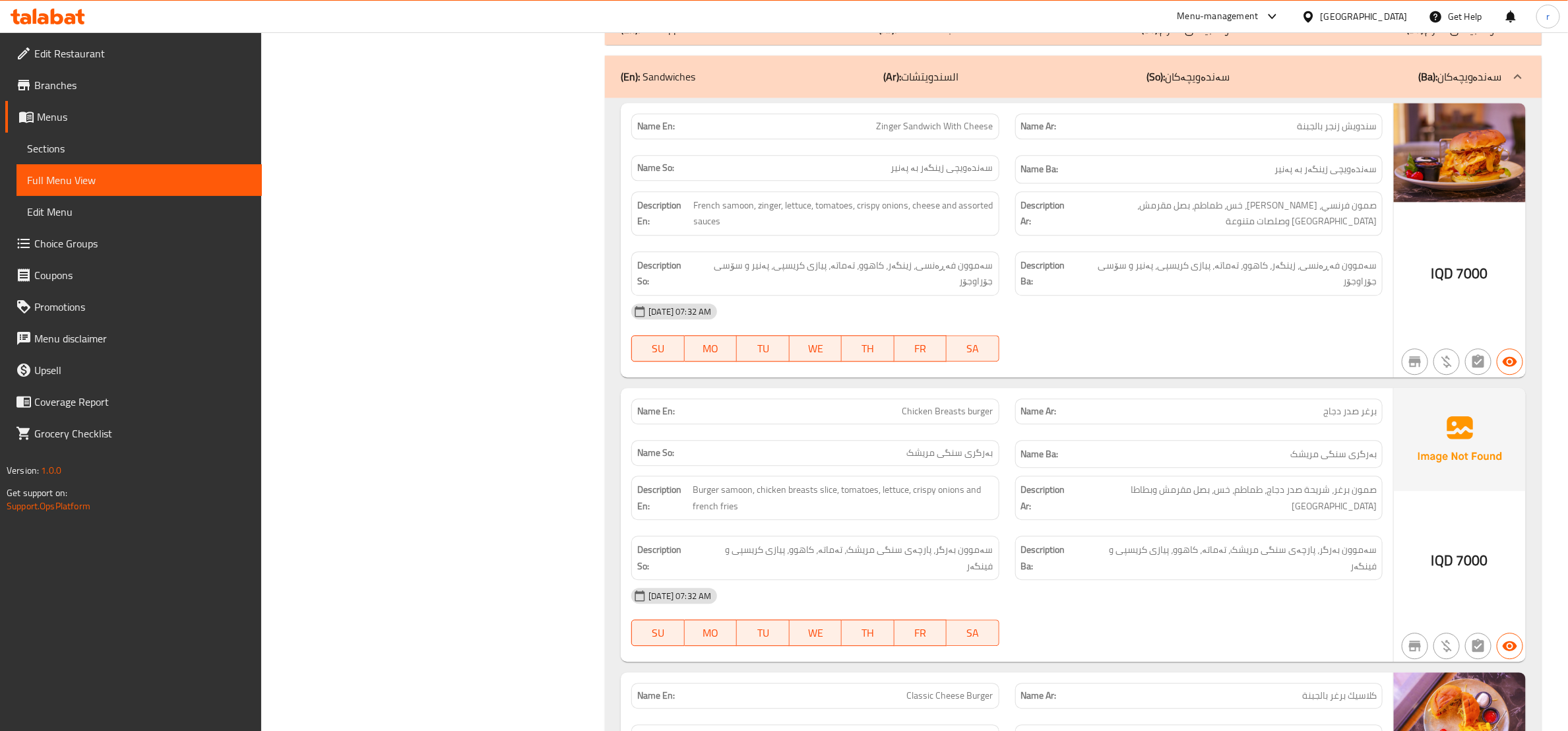
scroll to position [4730, 0]
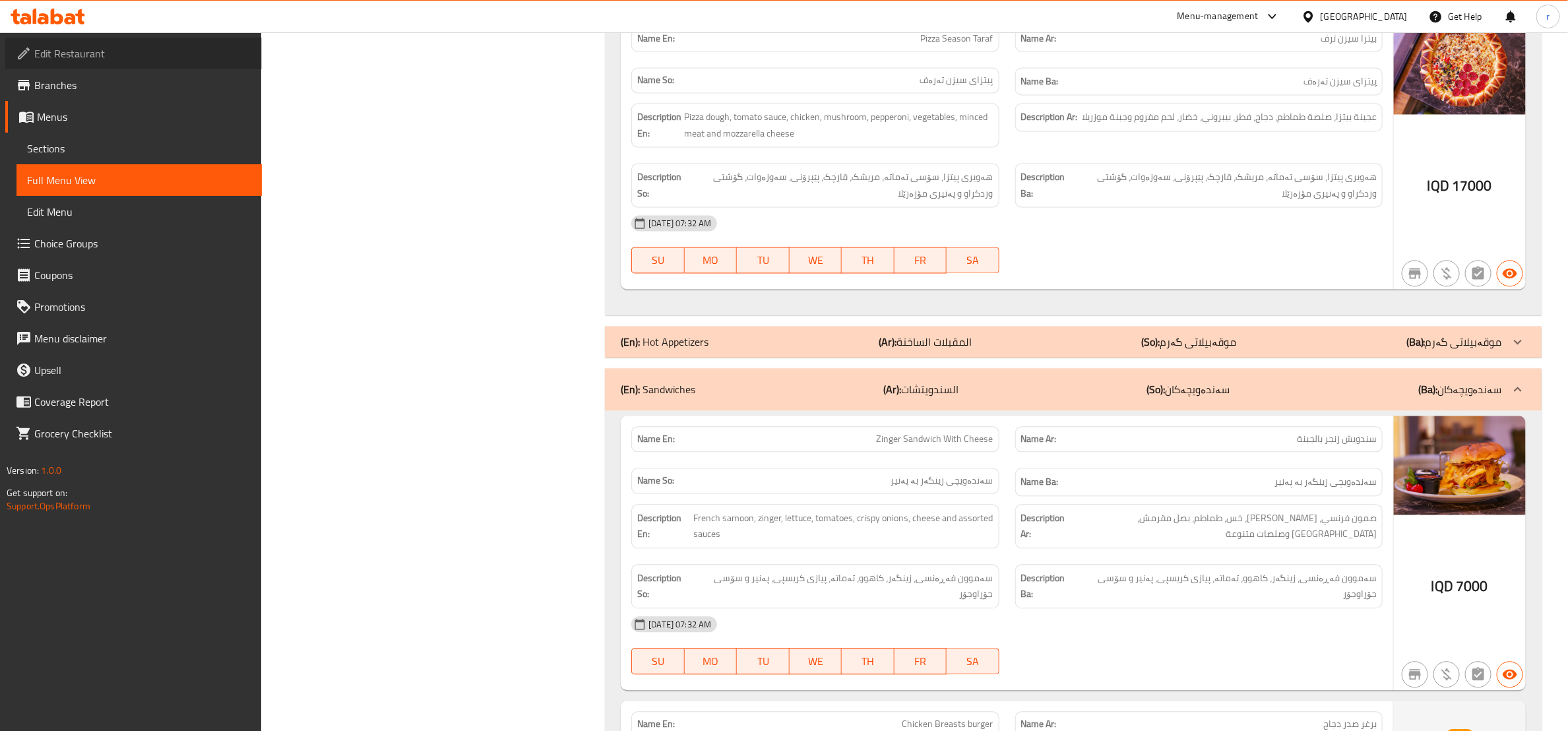
click at [80, 62] on span "Edit Restaurant" at bounding box center [142, 54] width 217 height 16
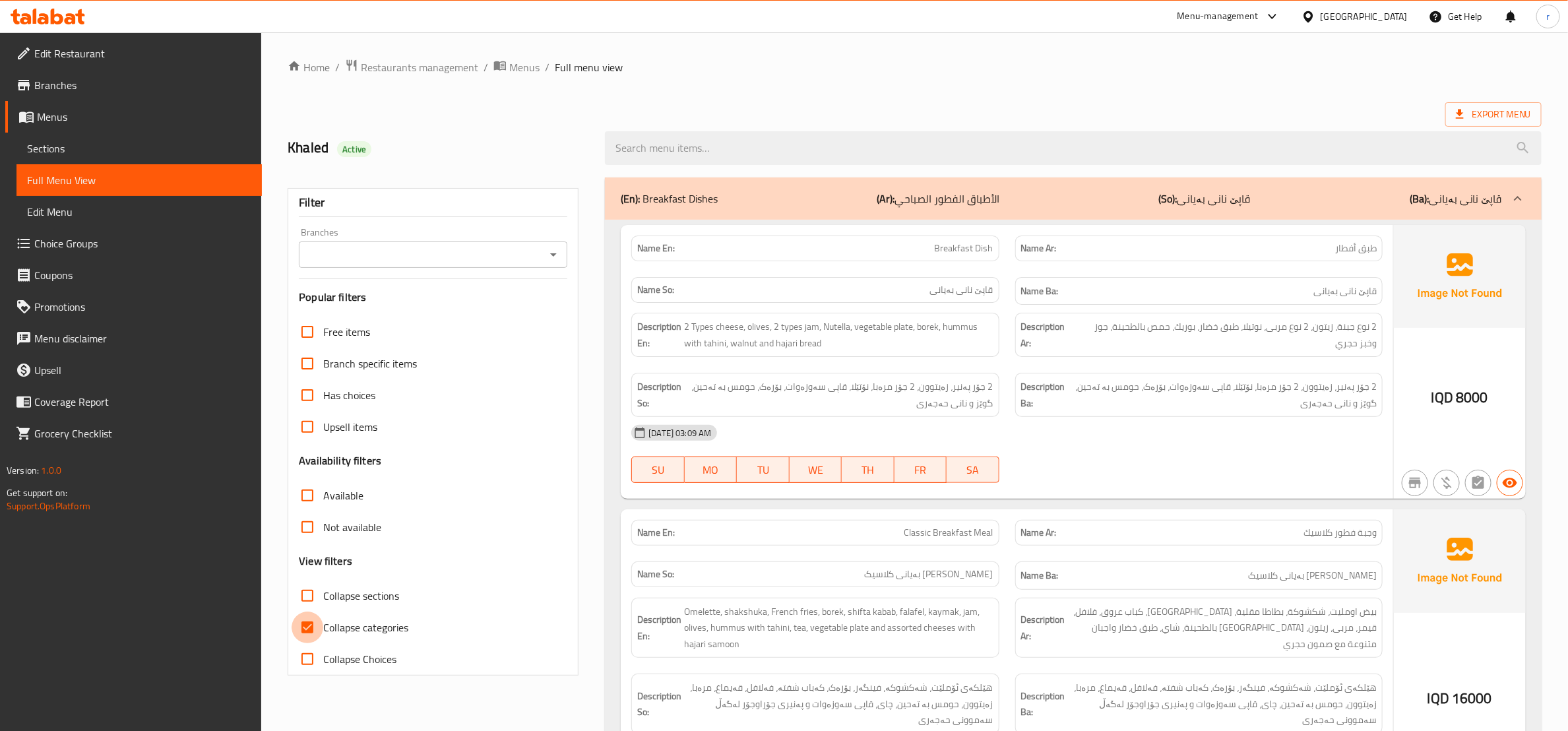
click at [306, 631] on input "Collapse categories" at bounding box center [307, 627] width 31 height 31
checkbox input "false"
click at [307, 603] on input "Collapse sections" at bounding box center [307, 595] width 31 height 31
checkbox input "true"
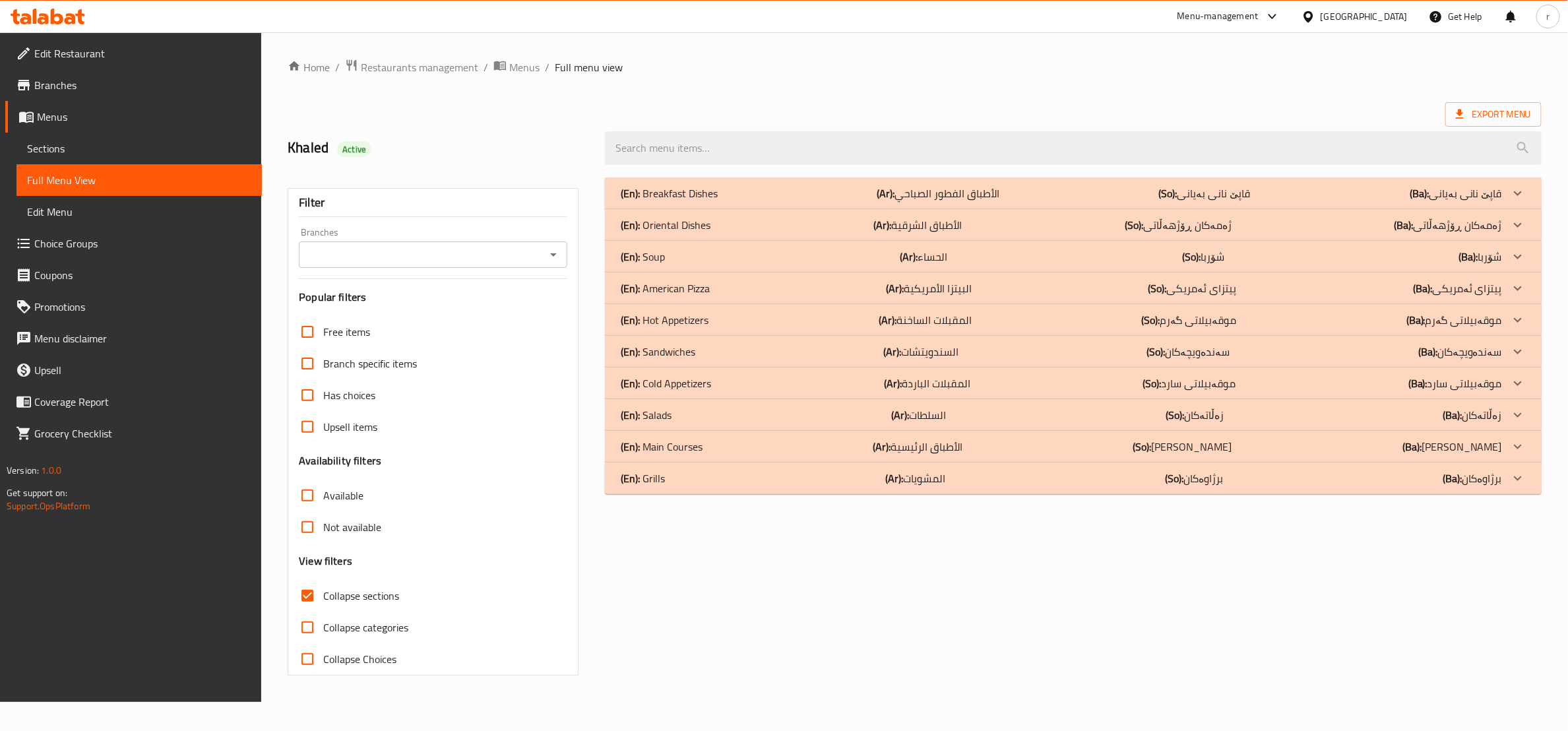
click at [554, 260] on icon "Open" at bounding box center [554, 255] width 16 height 16
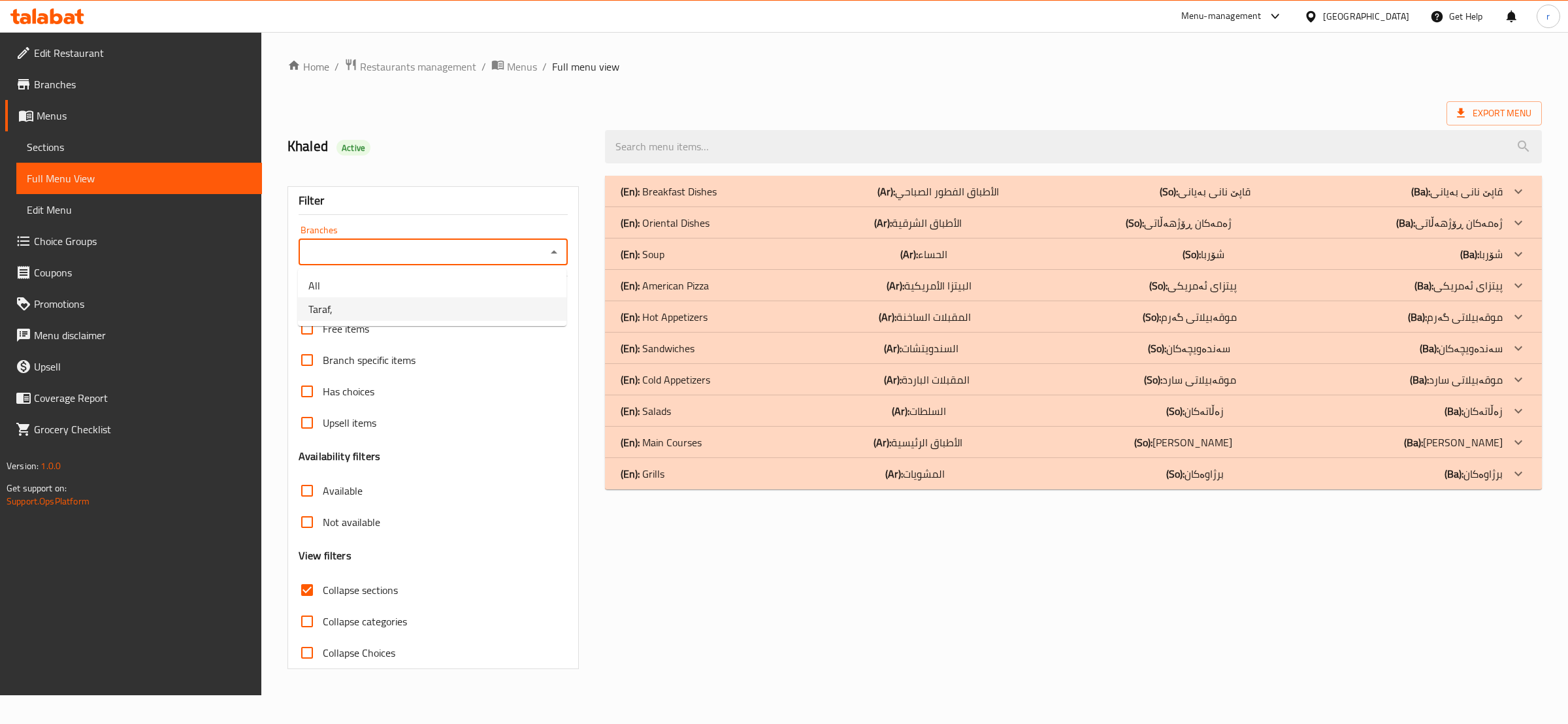
click at [521, 325] on ul "All Taraf," at bounding box center [432, 297] width 269 height 58
click at [529, 321] on li "Taraf," at bounding box center [432, 309] width 269 height 24
type input "Taraf,"
click at [863, 345] on div "(En): Sandwiches (Ar): السندويتشات (So): سەندەویچەکان (Ba): سەندەویچەکان" at bounding box center [1061, 348] width 882 height 16
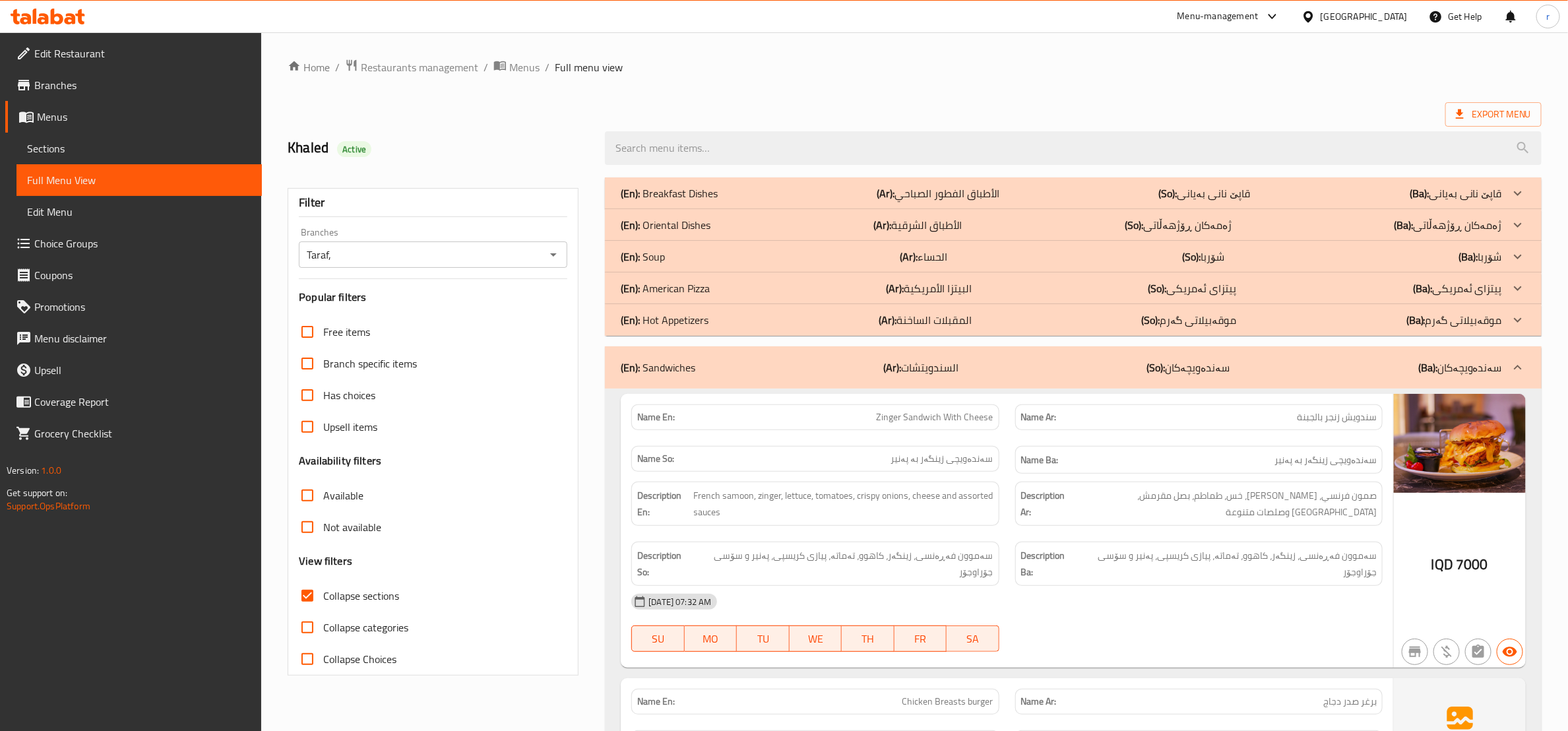
click at [891, 291] on b "(Ar):" at bounding box center [895, 288] width 18 height 20
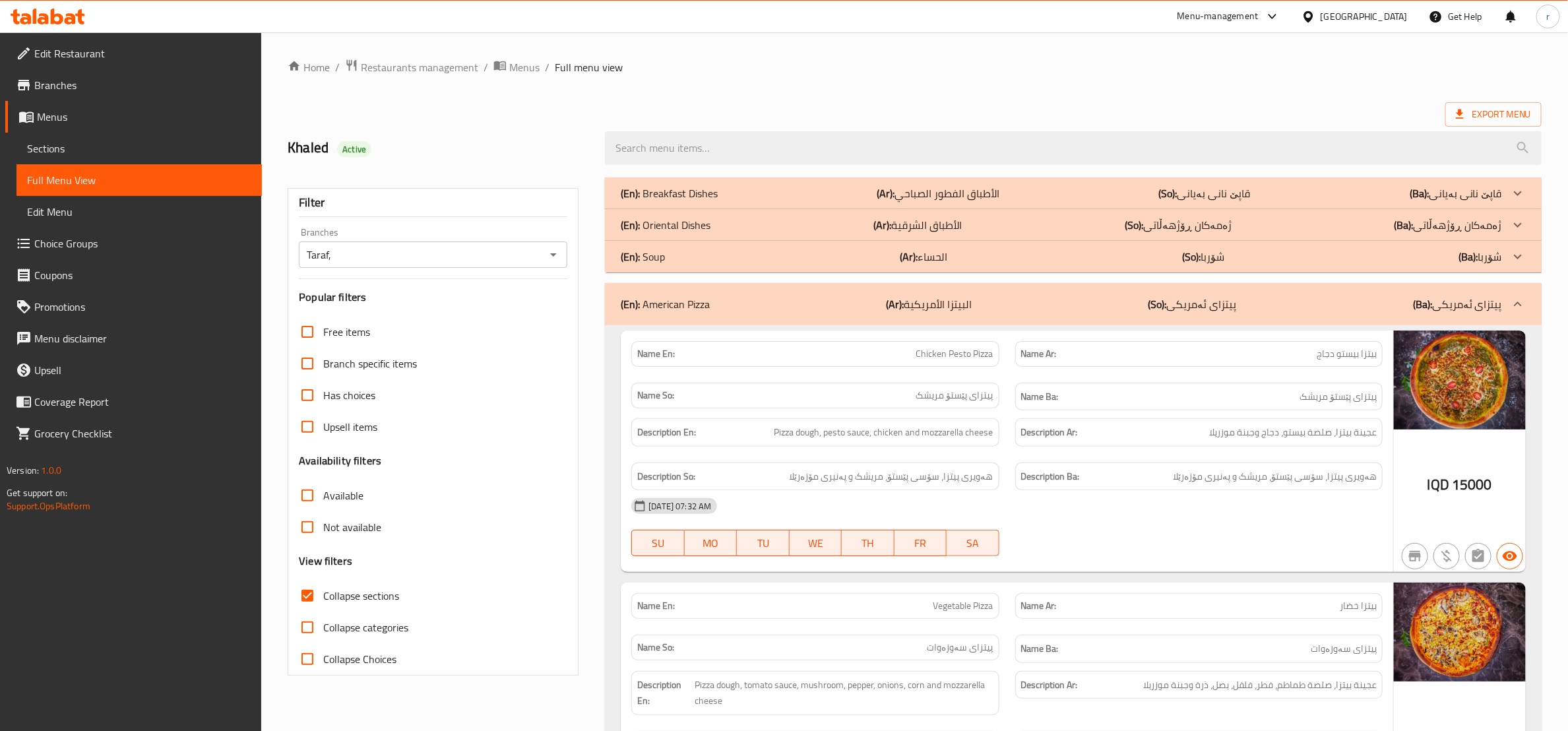
click at [891, 229] on b "(Ar):" at bounding box center [882, 225] width 18 height 20
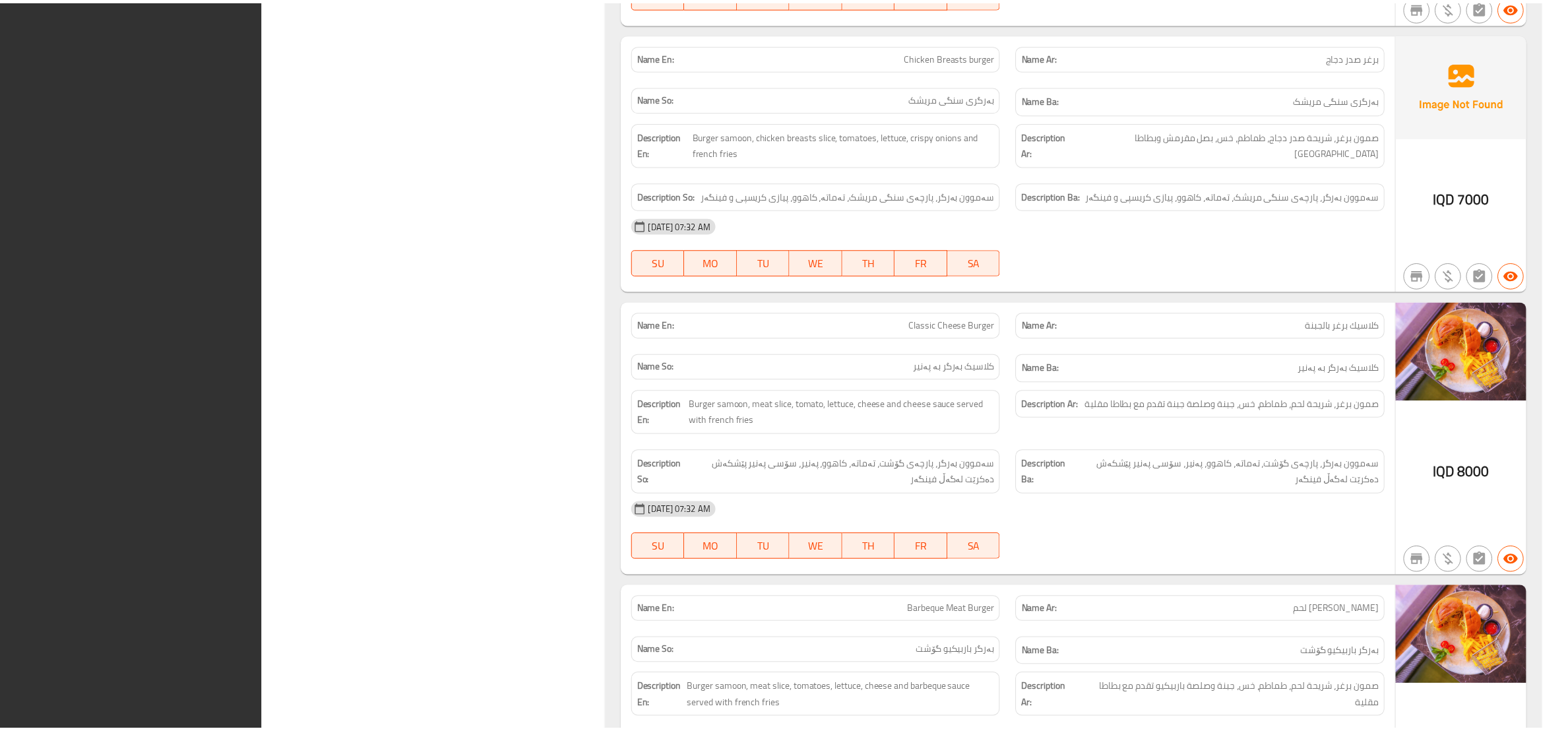
scroll to position [5720, 0]
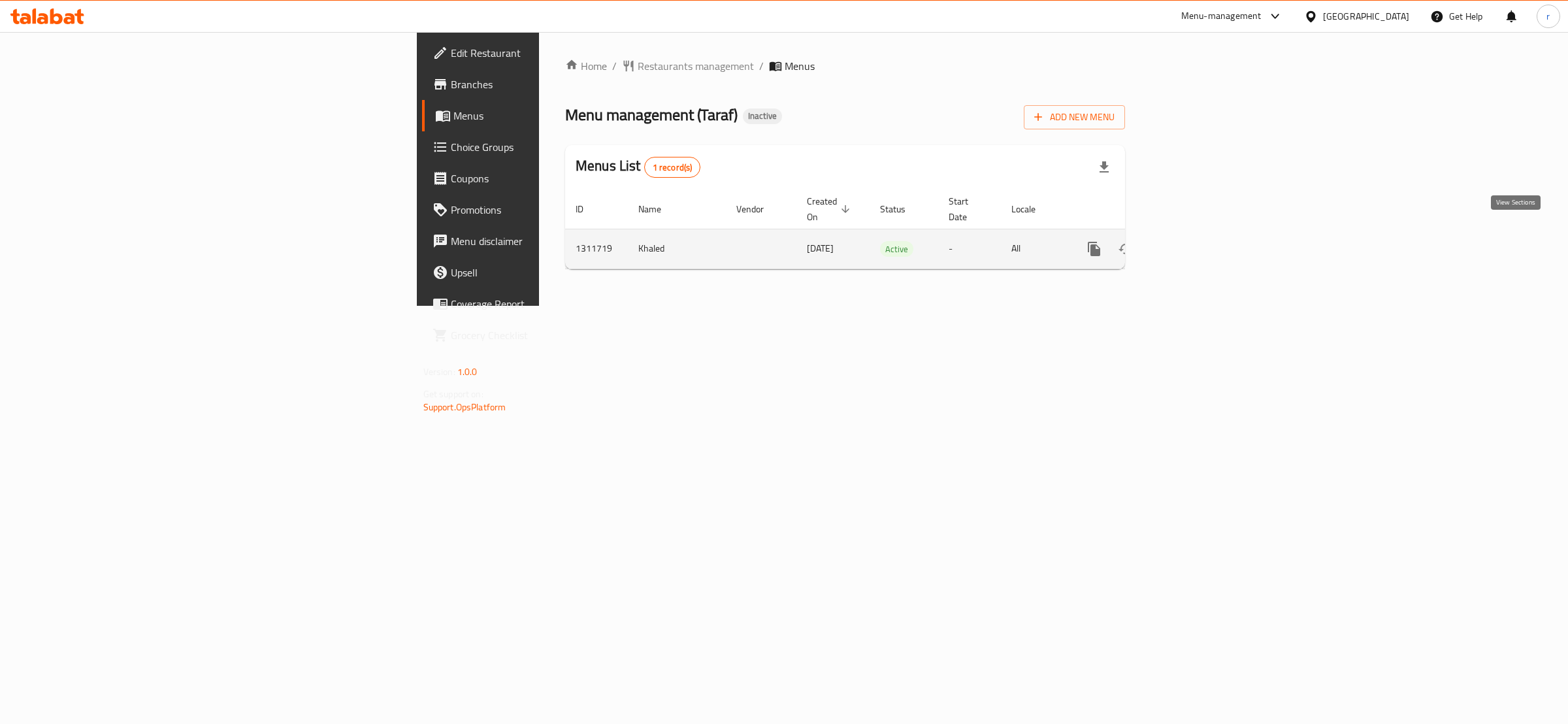
click at [1197, 241] on icon "enhanced table" at bounding box center [1189, 249] width 16 height 16
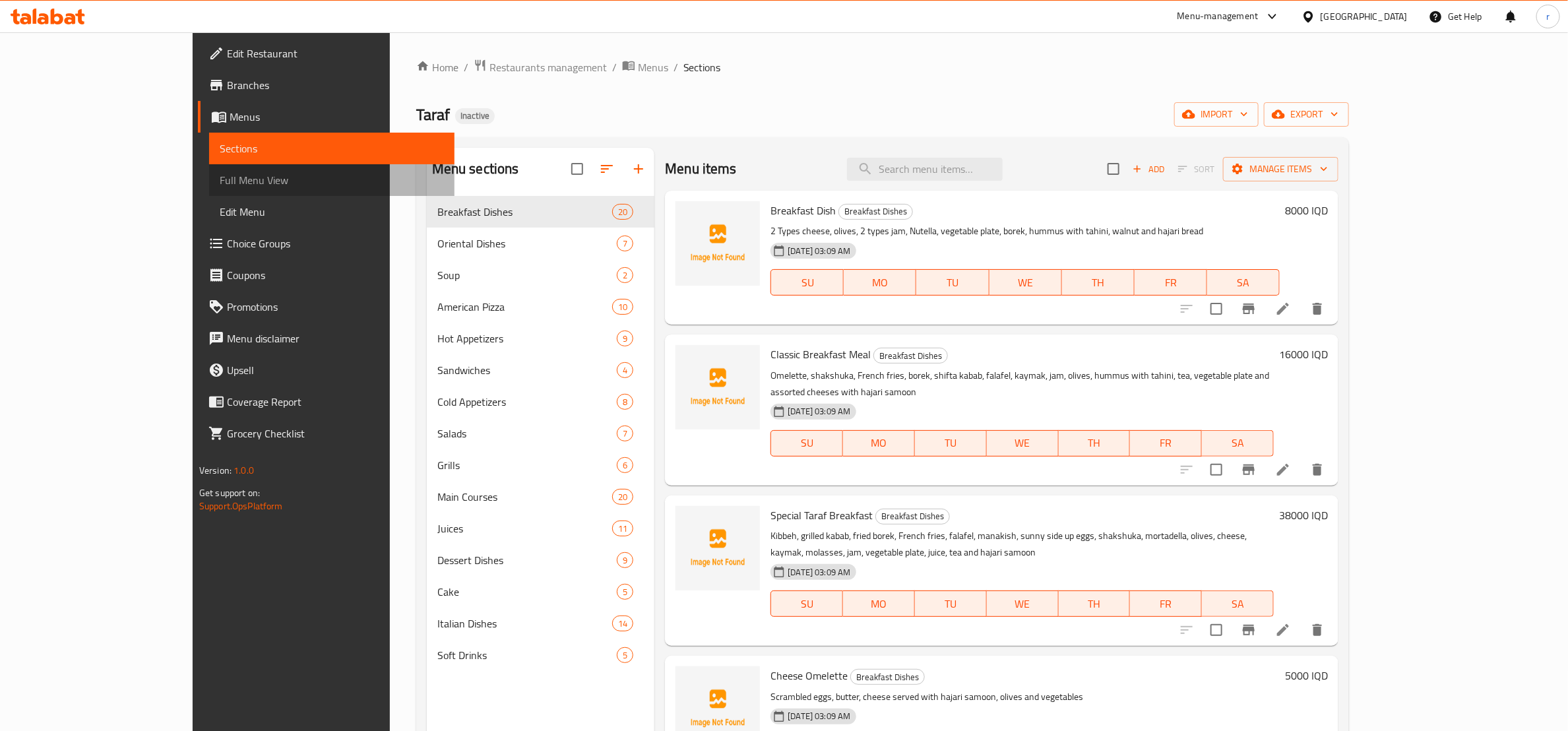
click at [220, 175] on span "Full Menu View" at bounding box center [332, 181] width 224 height 16
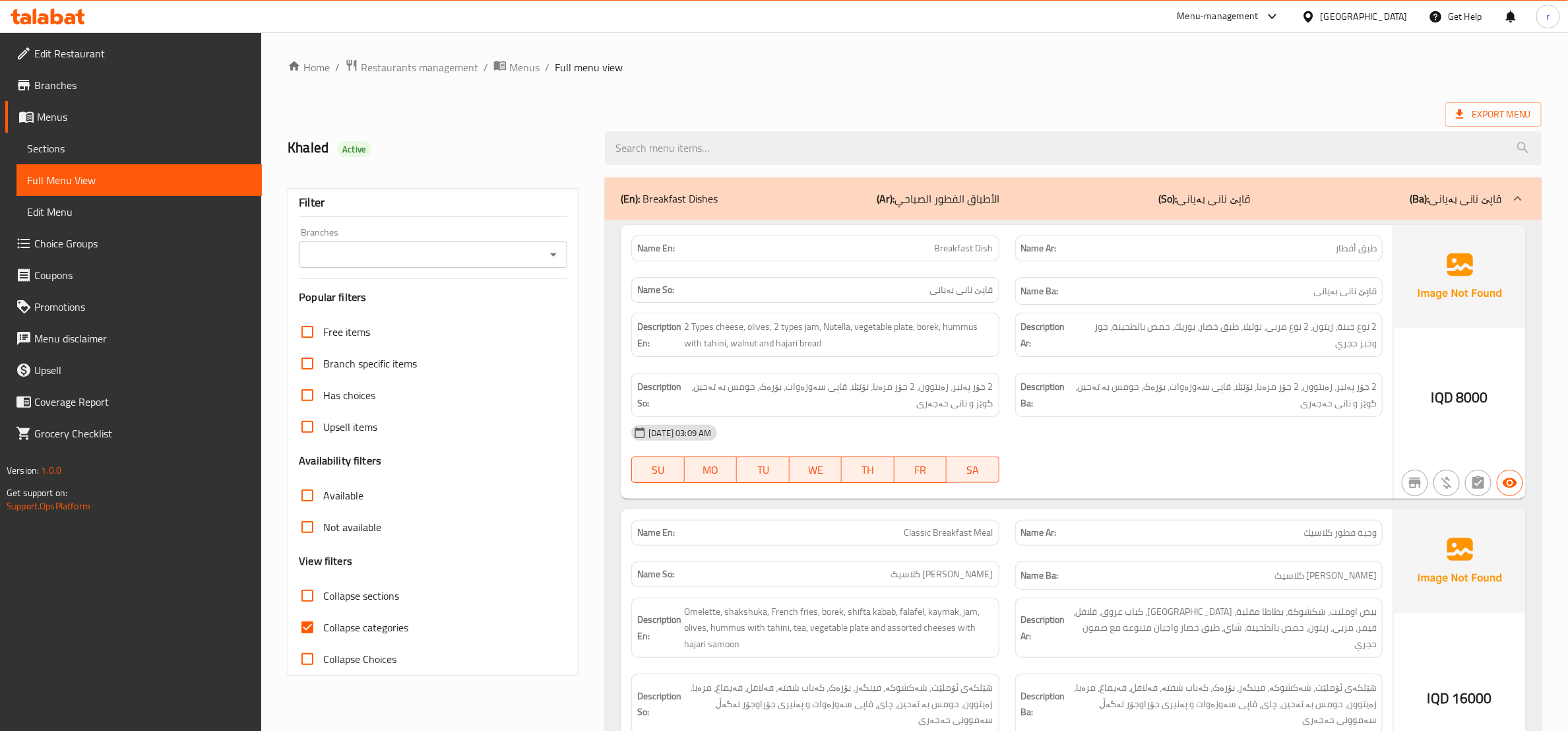
click at [305, 624] on input "Collapse categories" at bounding box center [307, 627] width 31 height 31
checkbox input "false"
click at [306, 593] on input "Collapse sections" at bounding box center [307, 595] width 31 height 31
checkbox input "true"
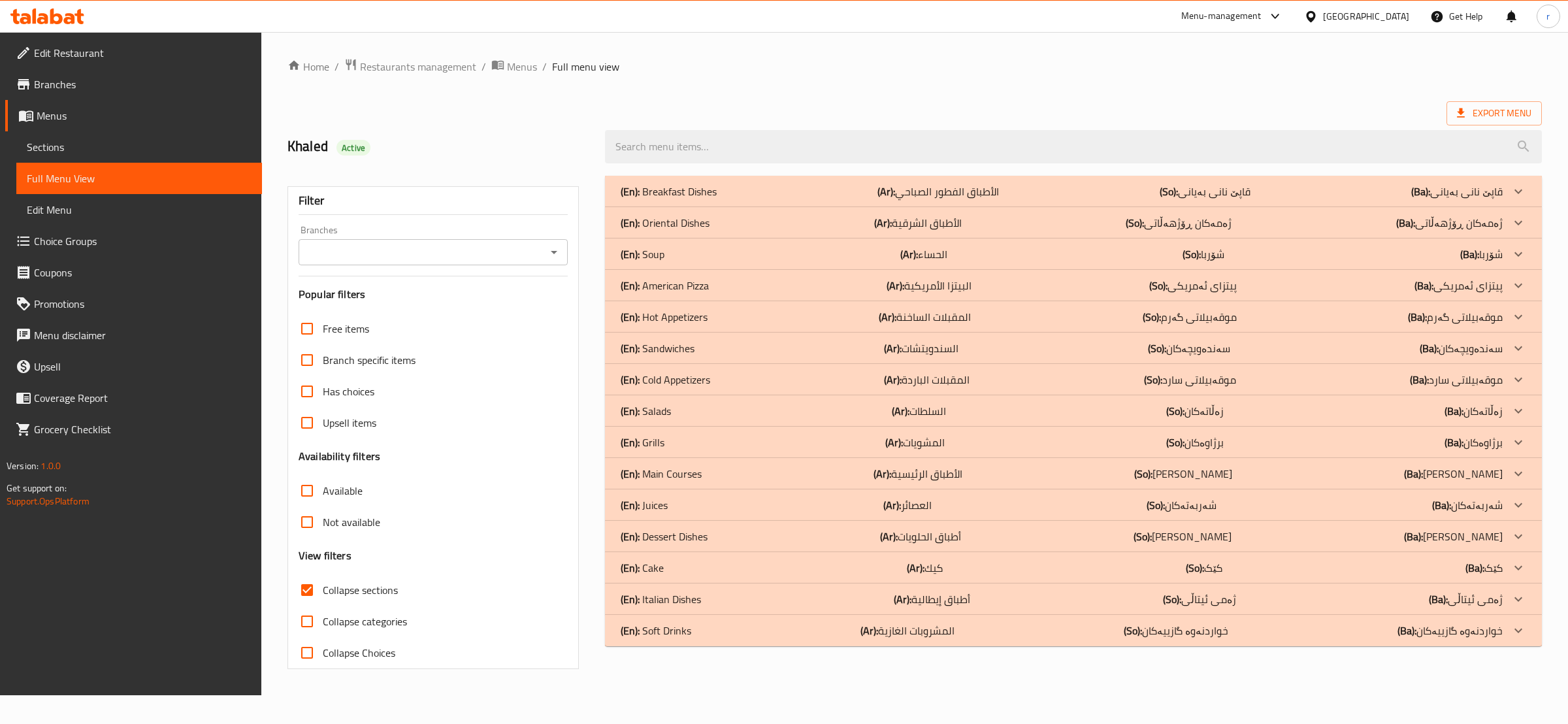
click at [555, 248] on icon "Open" at bounding box center [554, 252] width 16 height 16
click at [527, 305] on li "Taraf, Al- Saad" at bounding box center [432, 309] width 269 height 24
type input "Taraf, Al- Saad"
click at [972, 343] on div "(En): Sandwiches (Ar): السندويتشات (So): سەندەویچەکان (Ba): سەندەویچەکان" at bounding box center [1061, 348] width 882 height 16
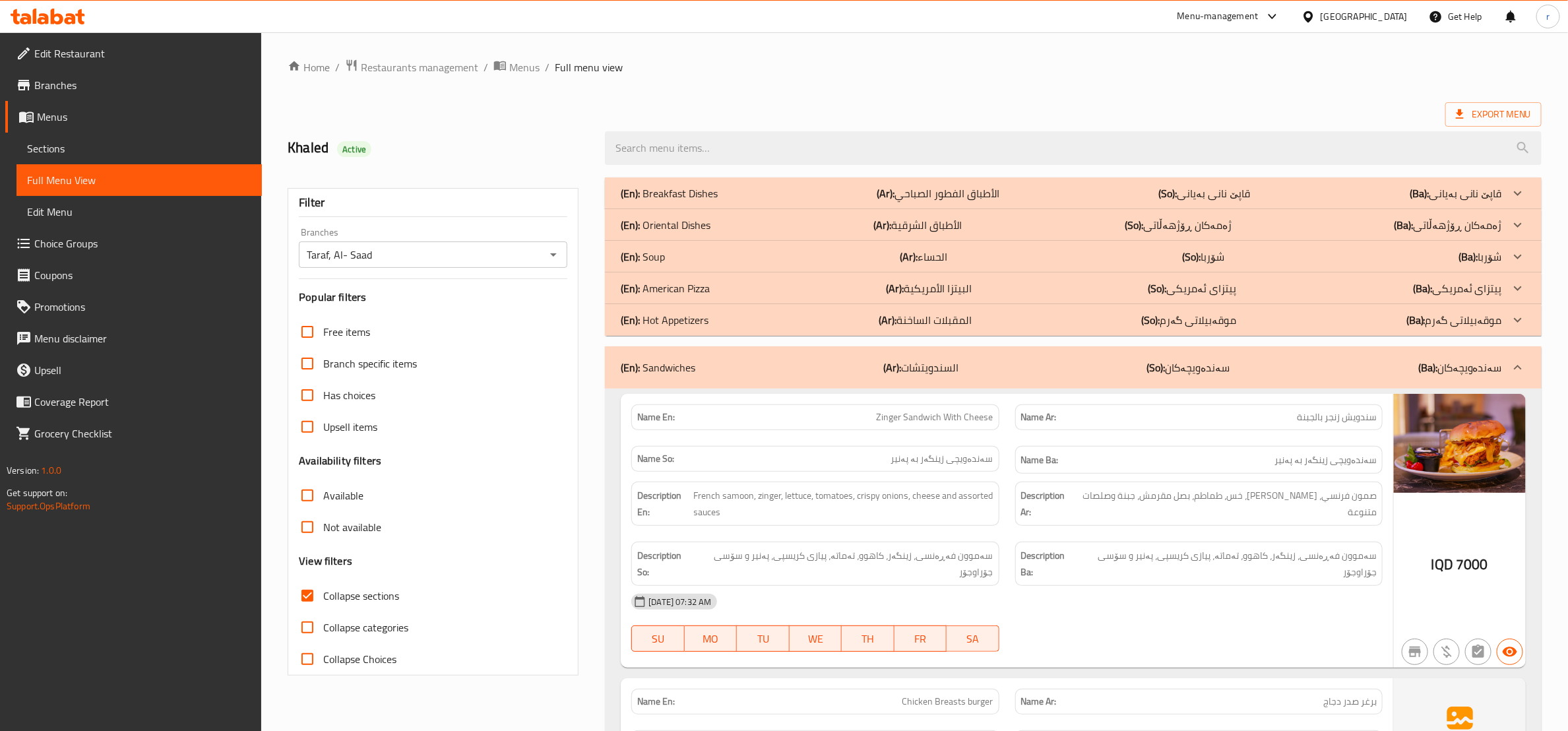
click at [994, 286] on div "(En): American Pizza (Ar): البيتزا الأمريكية (So): پیتزای ئەمریکی (Ba): پیتزای …" at bounding box center [1062, 288] width 881 height 16
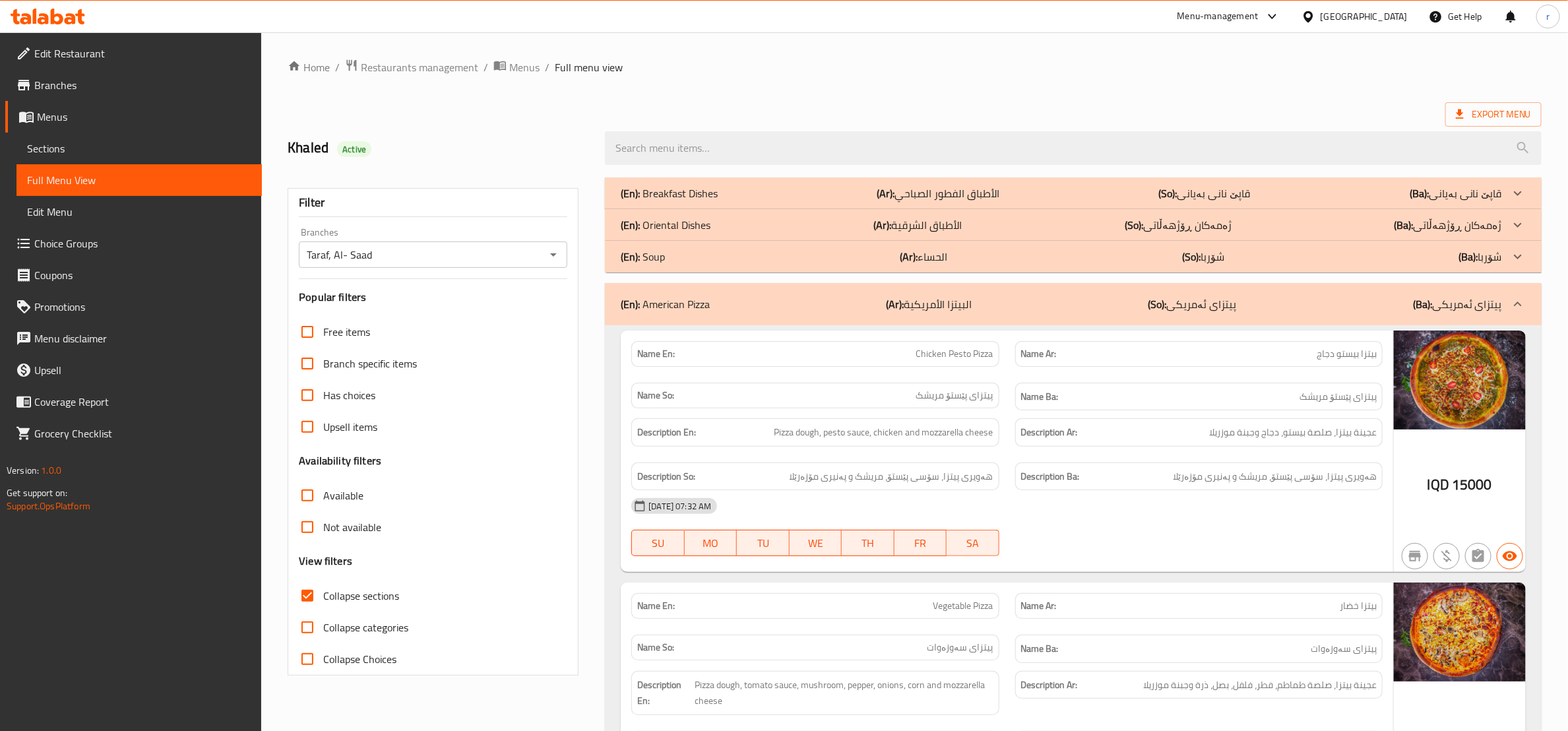
click at [1006, 218] on div "(En): Oriental Dishes (Ar): الأطباق الشرقية (So): ژەمەکان ڕۆژهەڵاتی (Ba): ژەمەک…" at bounding box center [1062, 225] width 881 height 16
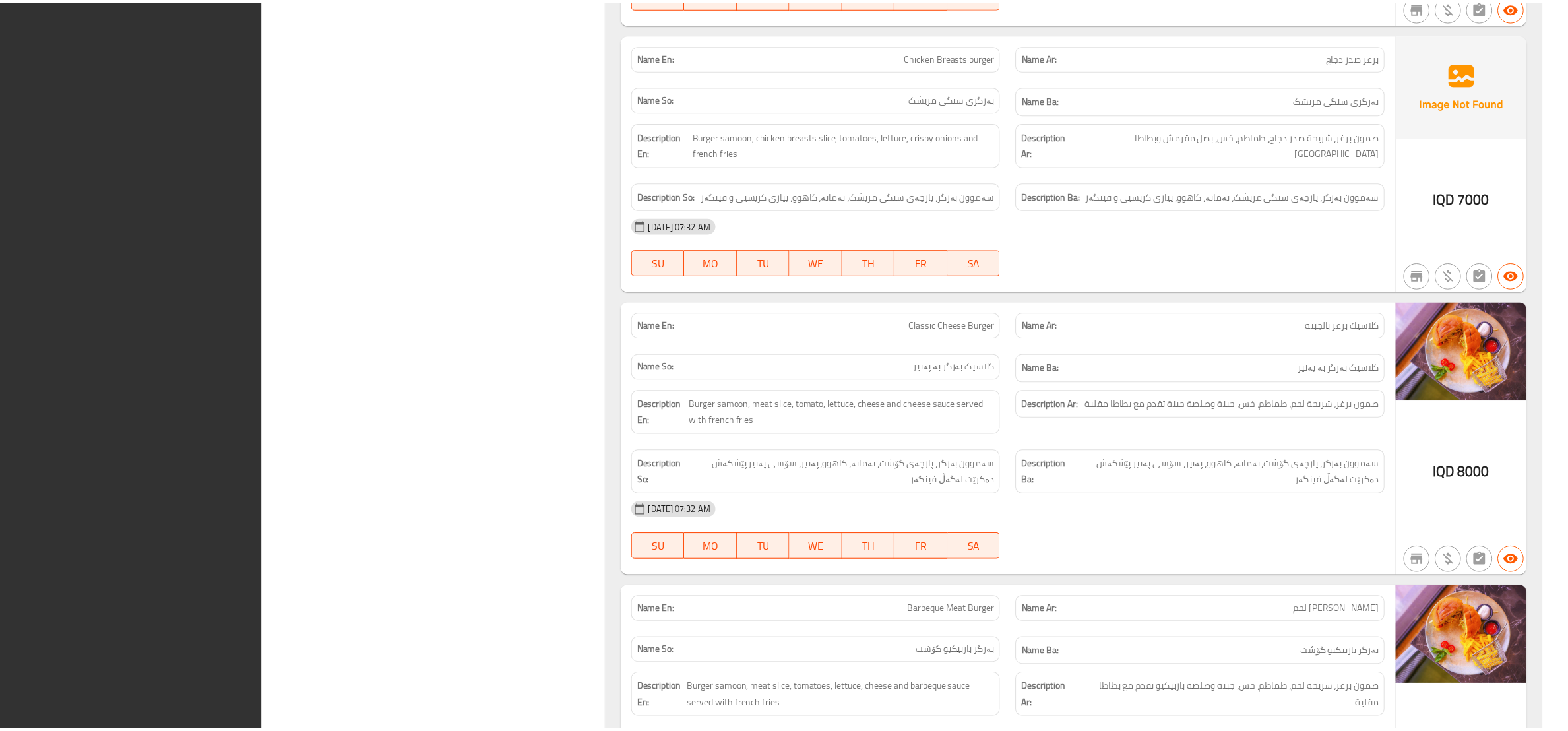
scroll to position [5879, 0]
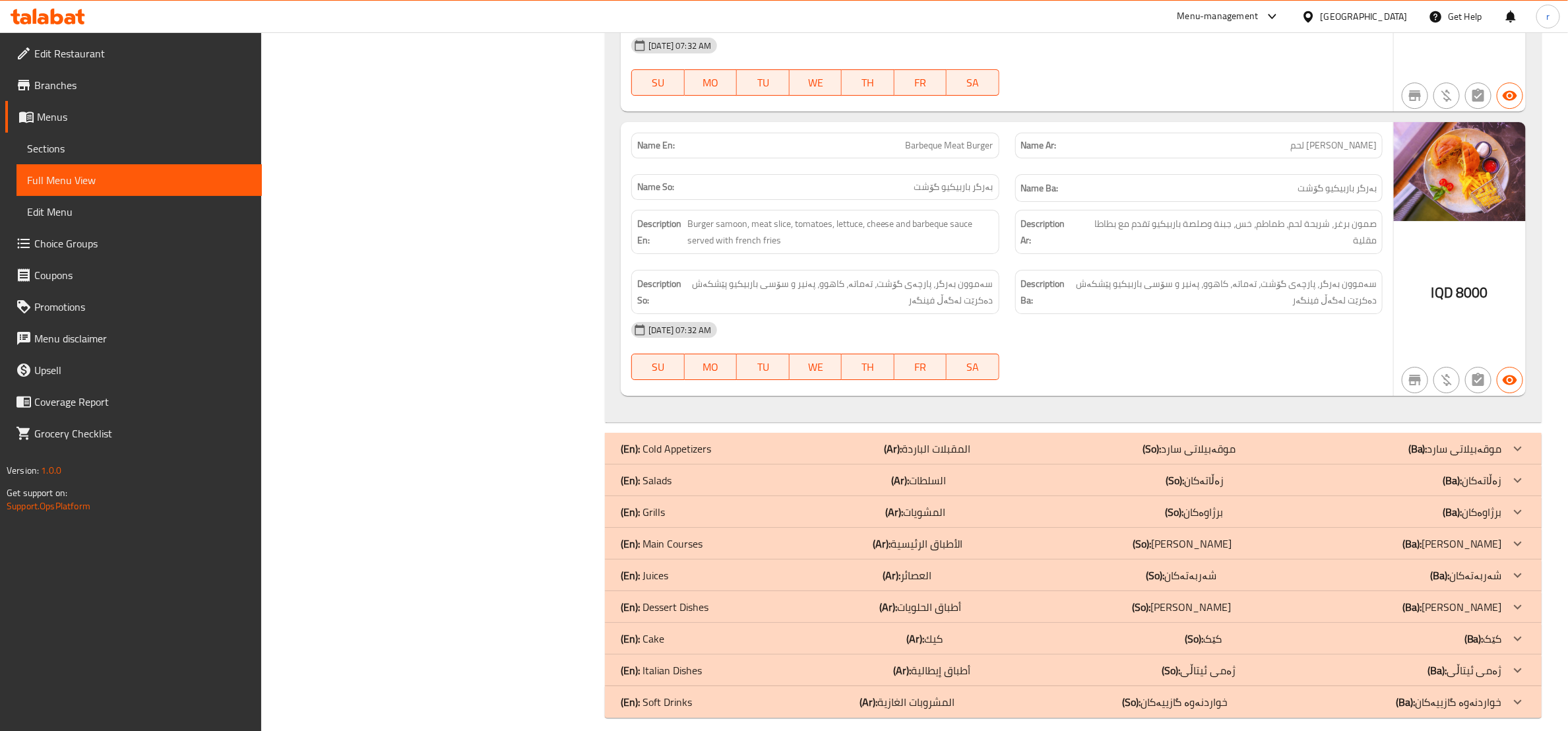
click at [28, 14] on icon at bounding box center [48, 17] width 75 height 16
